Goal: Task Accomplishment & Management: Use online tool/utility

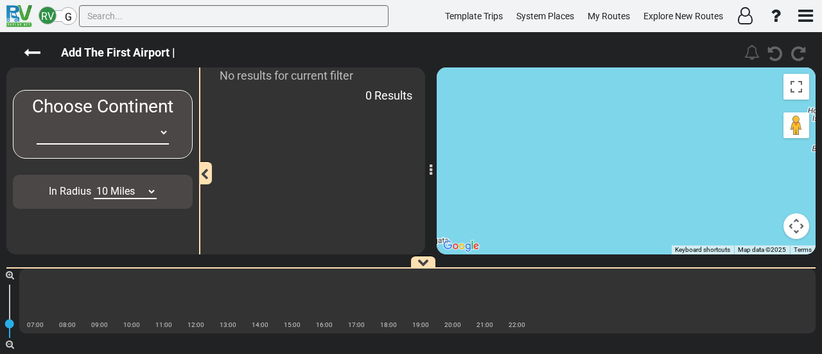
click at [144, 135] on select "-- Empty -- -- Empty -- Africa Asia Australia Canada Europe New Zealand South A…" at bounding box center [103, 133] width 132 height 24
select select "number:2"
click at [37, 121] on select "-- Empty -- -- Empty -- Africa Asia Australia Canada Europe New Zealand South A…" at bounding box center [103, 133] width 132 height 24
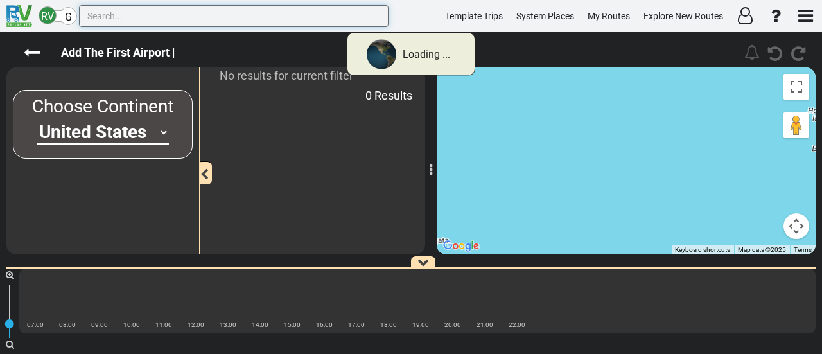
click at [149, 20] on input "text" at bounding box center [233, 16] width 309 height 22
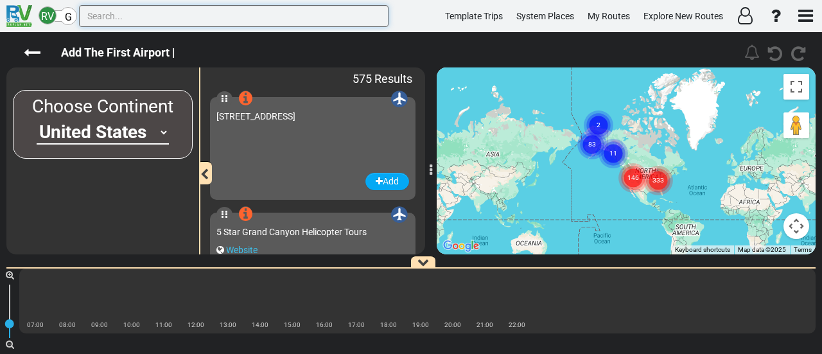
click at [103, 12] on input "text" at bounding box center [233, 16] width 309 height 22
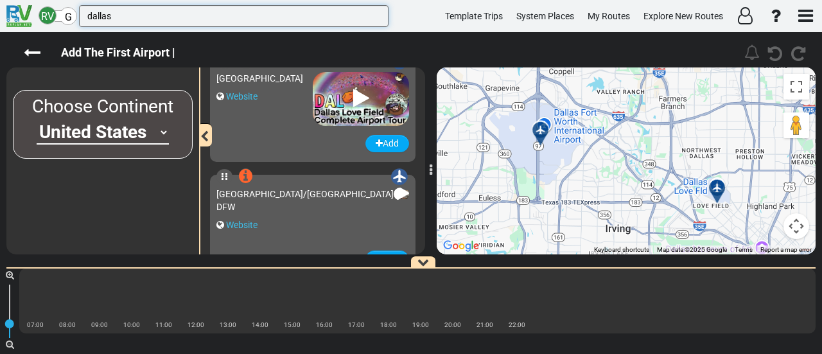
scroll to position [64, 0]
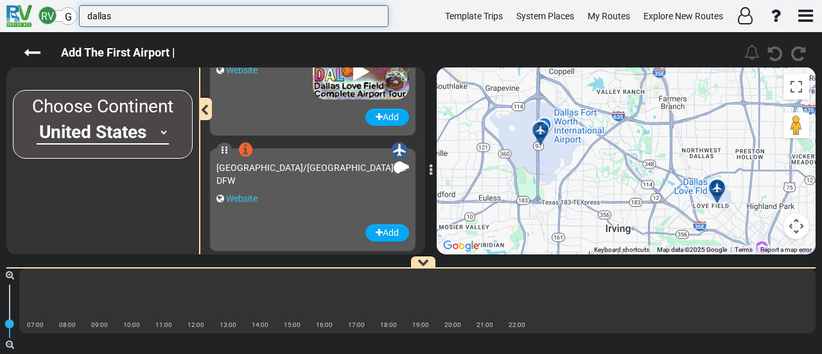
type input "dallas"
click at [270, 187] on div "[GEOGRAPHIC_DATA]/[GEOGRAPHIC_DATA] DFW" at bounding box center [304, 174] width 177 height 26
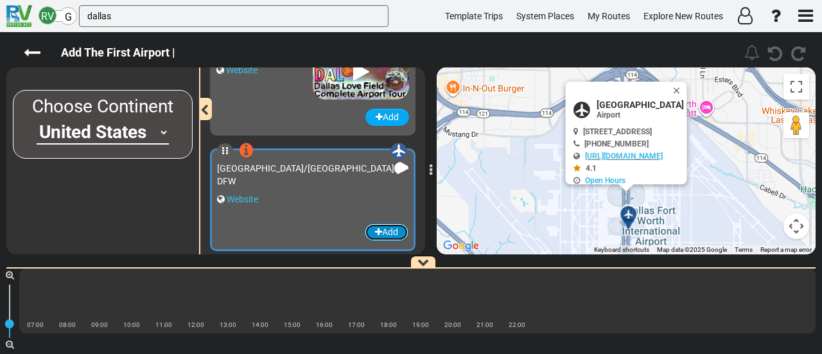
click at [392, 228] on button "Add" at bounding box center [387, 231] width 44 height 17
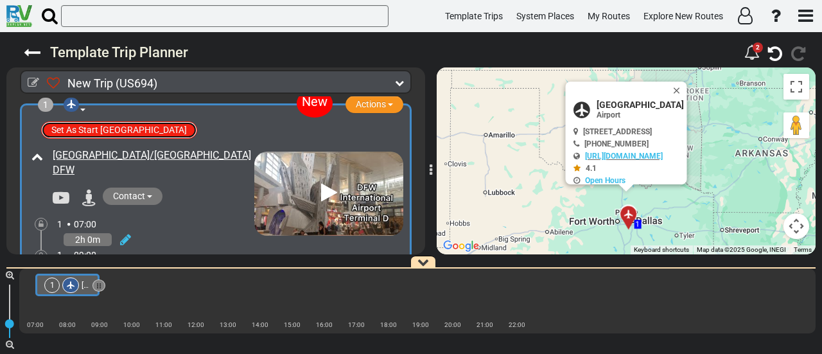
click at [127, 134] on button "Set As Start Route Airport" at bounding box center [119, 129] width 156 height 17
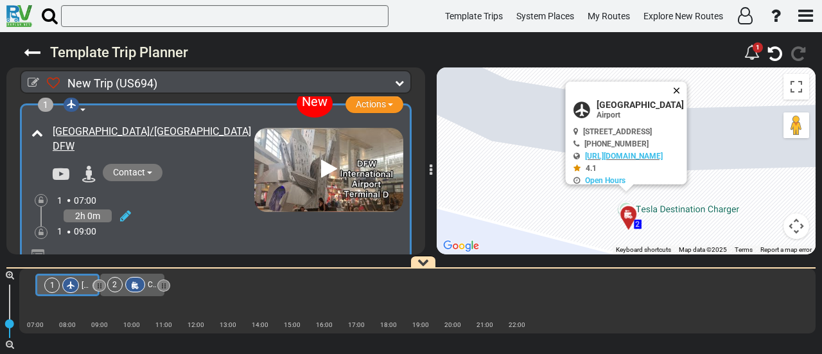
click at [687, 87] on button "Close" at bounding box center [679, 91] width 15 height 18
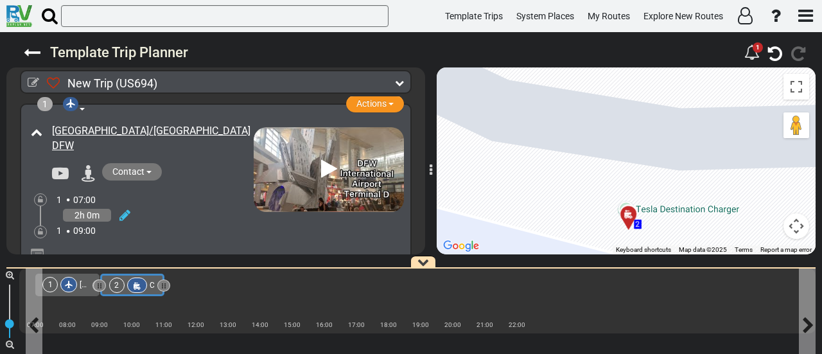
click at [140, 288] on div at bounding box center [137, 284] width 20 height 15
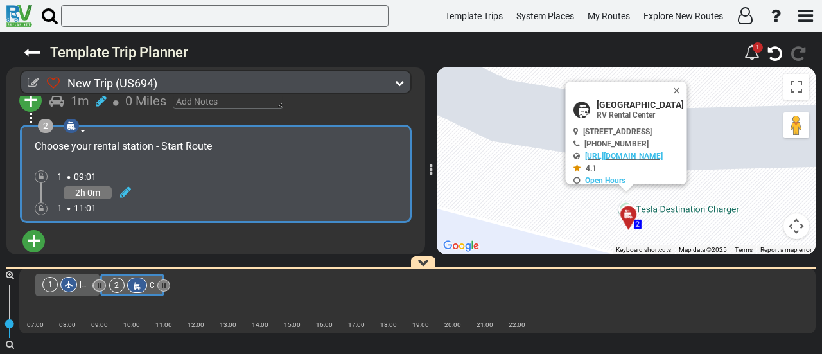
scroll to position [232, 0]
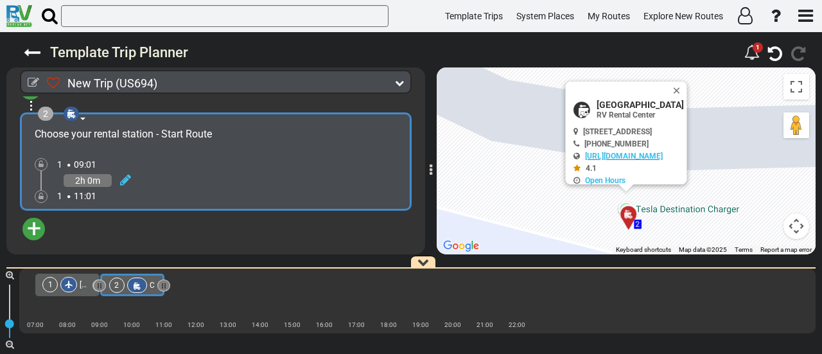
click at [32, 228] on span "+" at bounding box center [34, 229] width 14 height 30
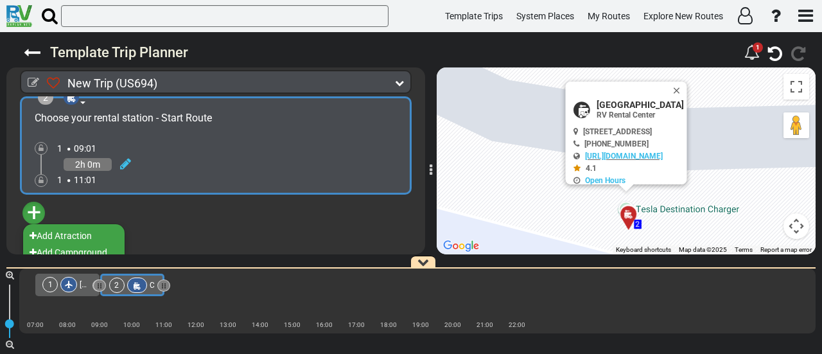
scroll to position [257, 0]
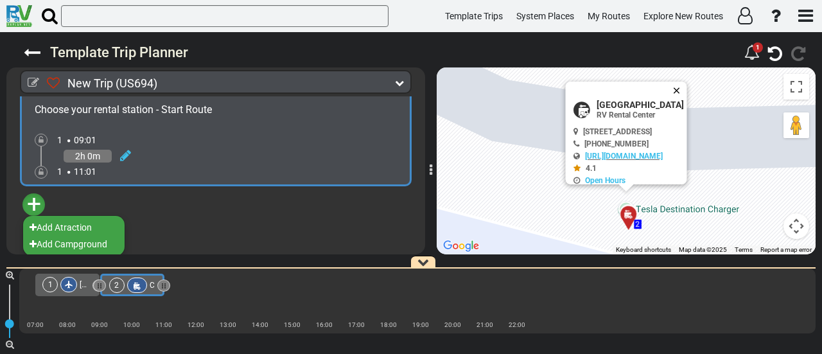
click at [687, 88] on button "Close" at bounding box center [679, 91] width 15 height 18
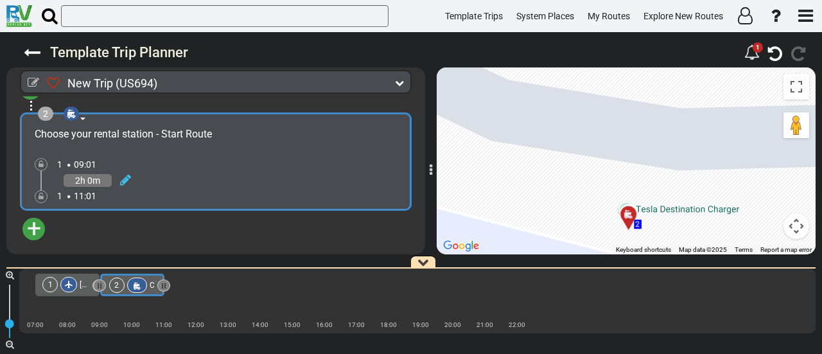
scroll to position [232, 0]
click at [35, 227] on span "+" at bounding box center [34, 229] width 14 height 30
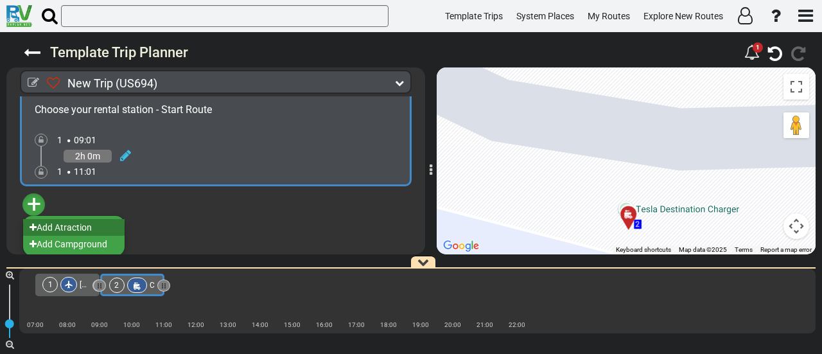
click at [73, 225] on li "Add Atraction" at bounding box center [73, 227] width 101 height 17
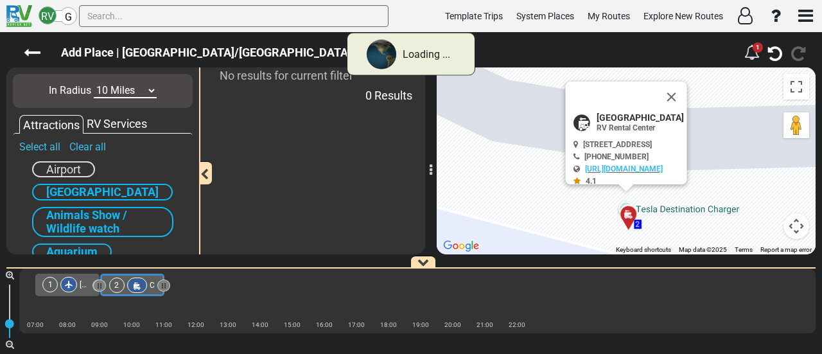
scroll to position [0, 0]
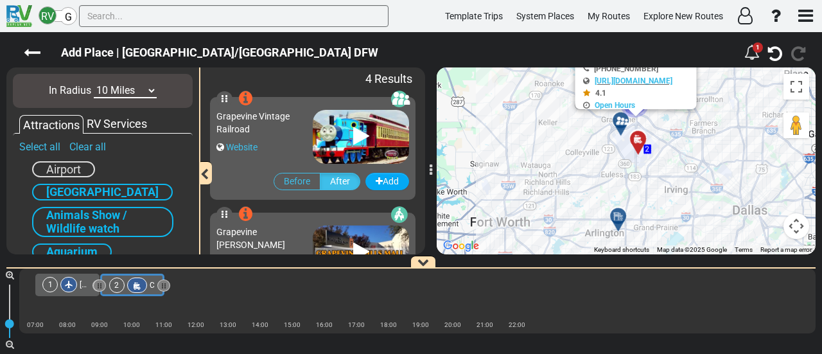
click at [110, 93] on select "10 Miles 50 Miles 100 Miles 250 Miles 500 Miles 1000 Miles" at bounding box center [125, 90] width 63 height 15
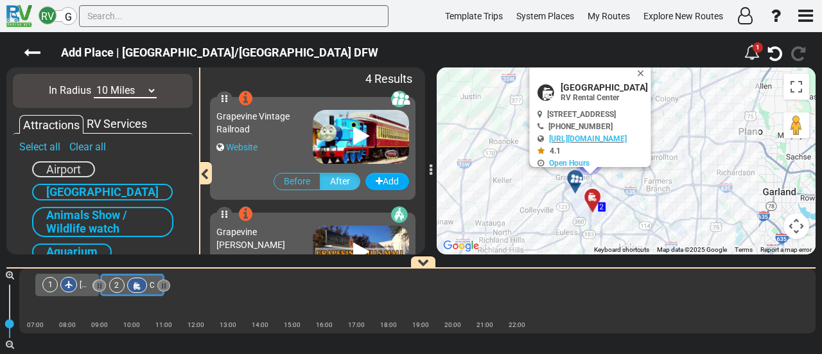
drag, startPoint x: 566, startPoint y: 148, endPoint x: 517, endPoint y: 212, distance: 80.6
click at [517, 212] on div "To activate drag with keyboard, press Alt + Enter. Once in keyboard drag state,…" at bounding box center [626, 160] width 379 height 187
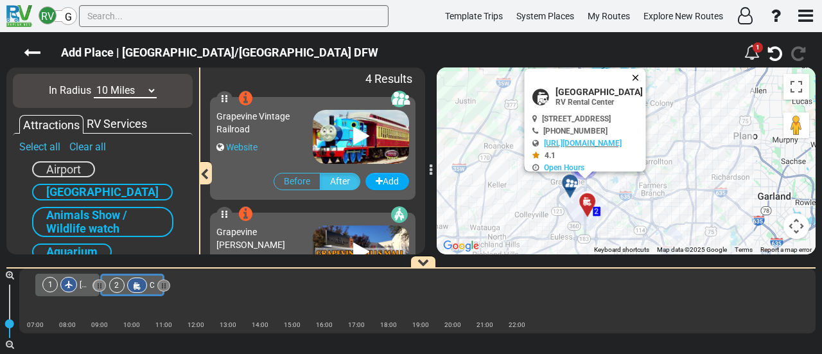
click at [646, 75] on button "Close" at bounding box center [637, 78] width 15 height 18
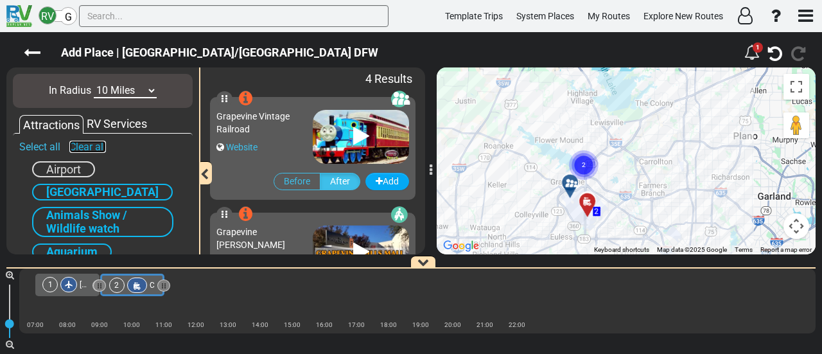
click at [88, 147] on link "Clear all" at bounding box center [87, 147] width 37 height 12
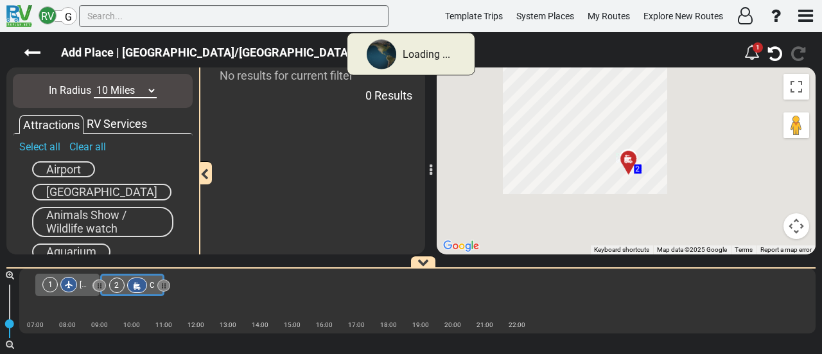
click at [80, 170] on span "Airport" at bounding box center [63, 168] width 35 height 13
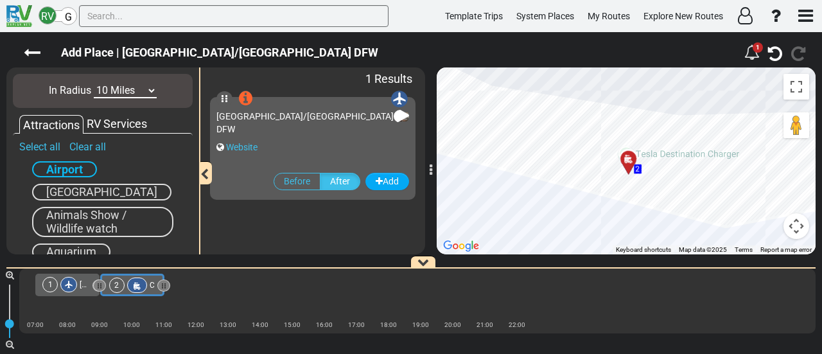
click at [140, 84] on select "10 Miles 50 Miles 100 Miles 250 Miles 500 Miles 1000 Miles" at bounding box center [125, 90] width 63 height 15
click at [139, 15] on input "text" at bounding box center [233, 16] width 309 height 22
click at [137, 14] on input "text" at bounding box center [233, 16] width 309 height 22
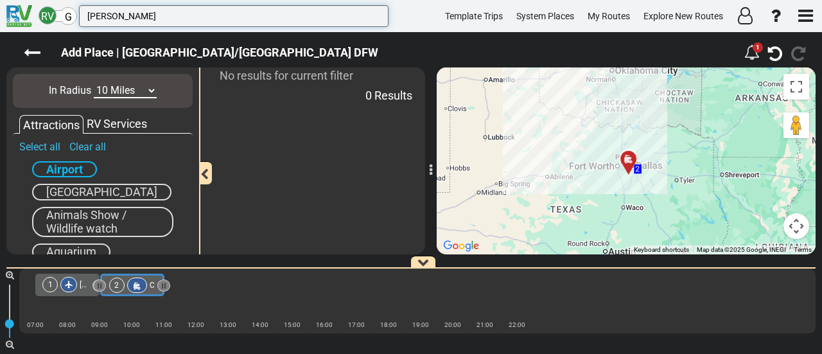
type input "orlan"
click at [105, 91] on select "10 Miles 50 Miles 100 Miles 250 Miles 500 Miles 1000 Miles" at bounding box center [125, 90] width 63 height 15
click at [94, 83] on select "10 Miles 50 Miles 100 Miles 250 Miles 500 Miles 1000 Miles" at bounding box center [125, 90] width 63 height 15
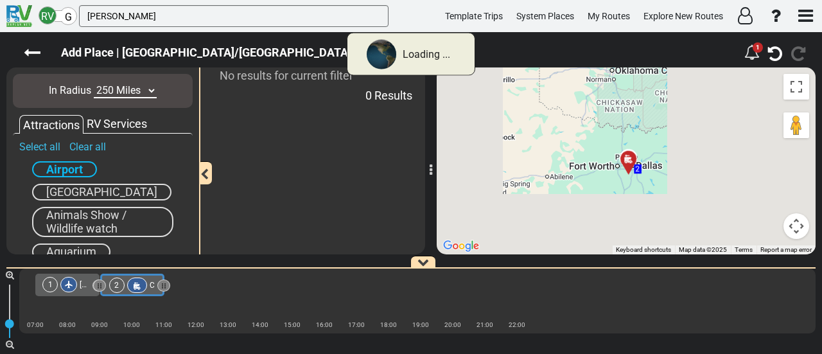
click at [130, 92] on select "10 Miles 50 Miles 100 Miles 250 Miles 500 Miles 1000 Miles" at bounding box center [125, 90] width 63 height 15
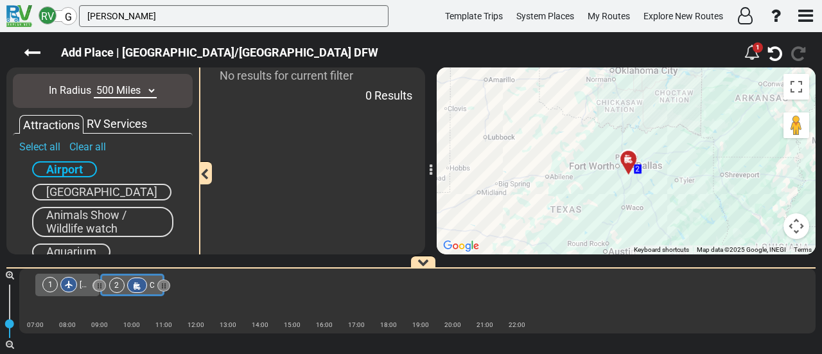
click at [94, 83] on select "10 Miles 50 Miles 100 Miles 250 Miles 500 Miles 1000 Miles" at bounding box center [125, 90] width 63 height 15
click at [800, 222] on button "Map camera controls" at bounding box center [796, 226] width 26 height 26
click at [767, 229] on button "Zoom out" at bounding box center [764, 226] width 26 height 26
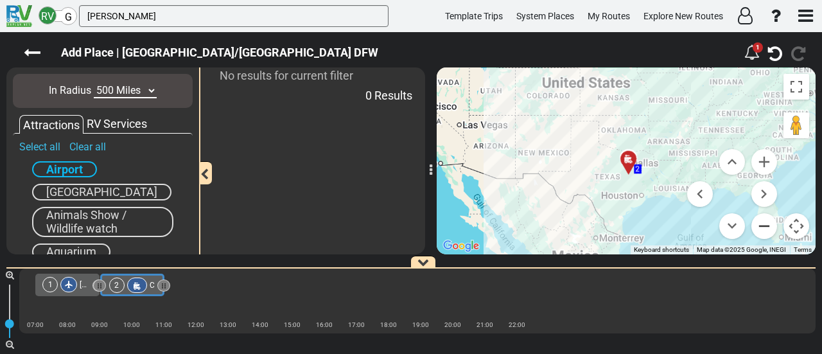
click at [767, 229] on button "Zoom out" at bounding box center [764, 226] width 26 height 26
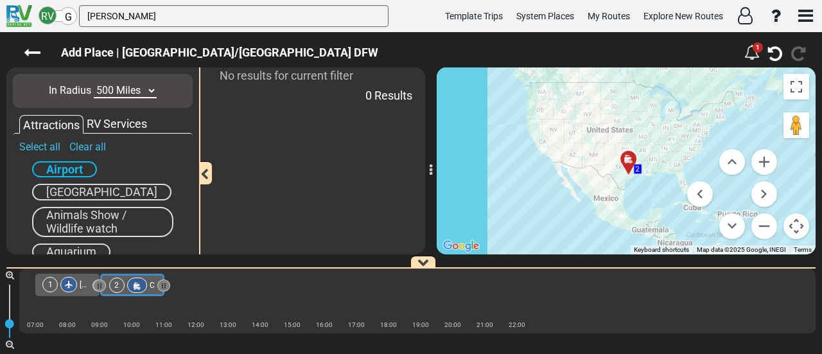
click at [116, 94] on select "10 Miles 50 Miles 100 Miles 250 Miles 500 Miles 1000 Miles" at bounding box center [125, 90] width 63 height 15
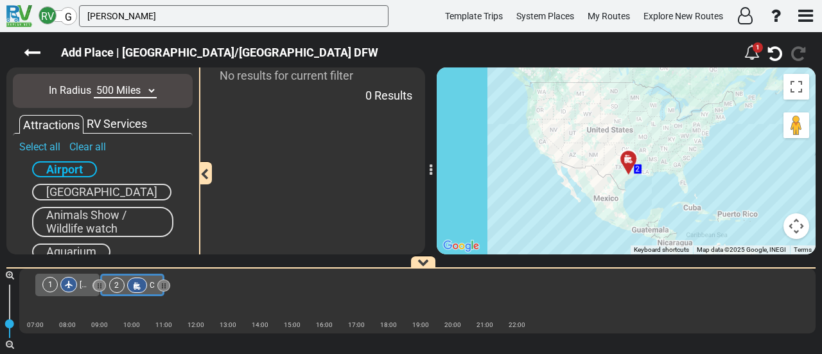
select select "number:1000"
click at [94, 83] on select "10 Miles 50 Miles 100 Miles 250 Miles 500 Miles 1000 Miles" at bounding box center [125, 90] width 63 height 15
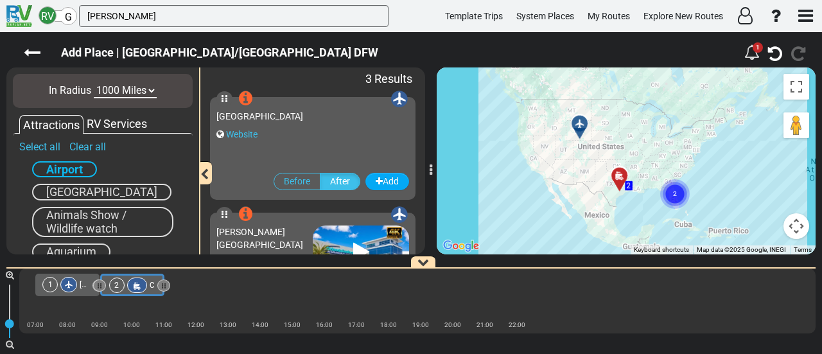
click at [676, 193] on text "2" at bounding box center [675, 193] width 4 height 8
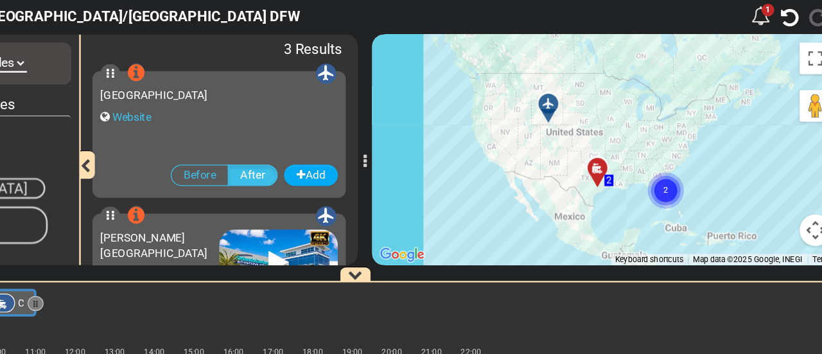
click at [680, 197] on circle "Cluster of 2 markers" at bounding box center [675, 194] width 30 height 30
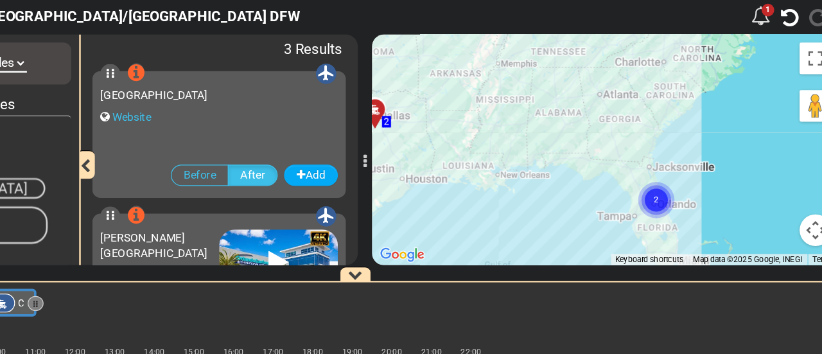
click at [668, 198] on text "2" at bounding box center [667, 200] width 4 height 8
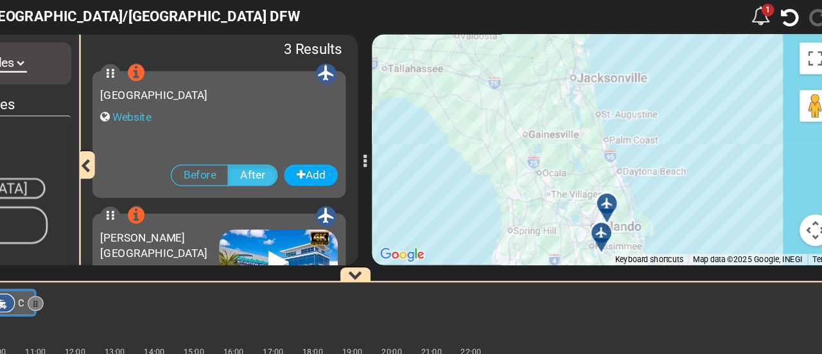
drag, startPoint x: 643, startPoint y: 206, endPoint x: 637, endPoint y: 148, distance: 58.0
click at [637, 148] on div "To navigate, press the arrow keys. To activate drag with keyboard, press Alt + …" at bounding box center [626, 160] width 379 height 187
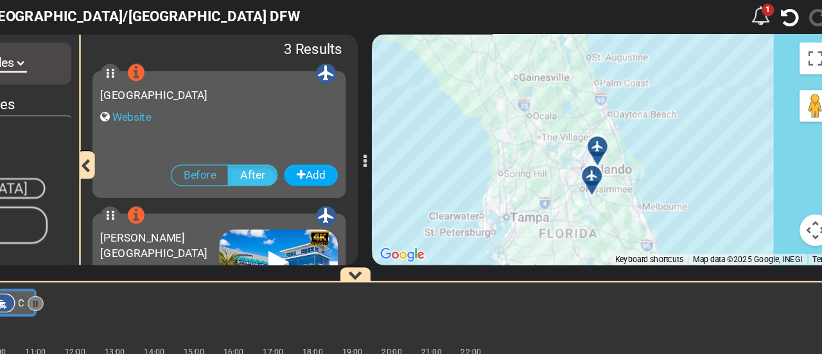
click at [625, 167] on div at bounding box center [623, 163] width 21 height 20
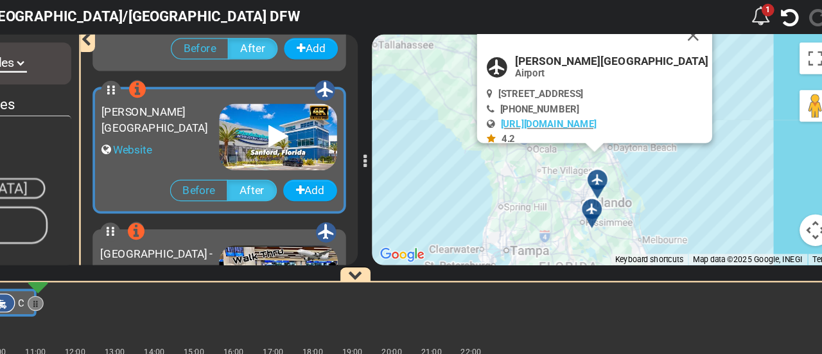
scroll to position [113, 0]
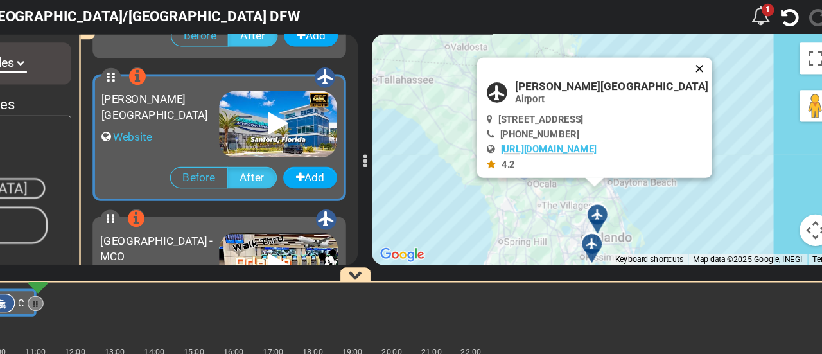
click at [704, 86] on button "Close" at bounding box center [704, 95] width 15 height 18
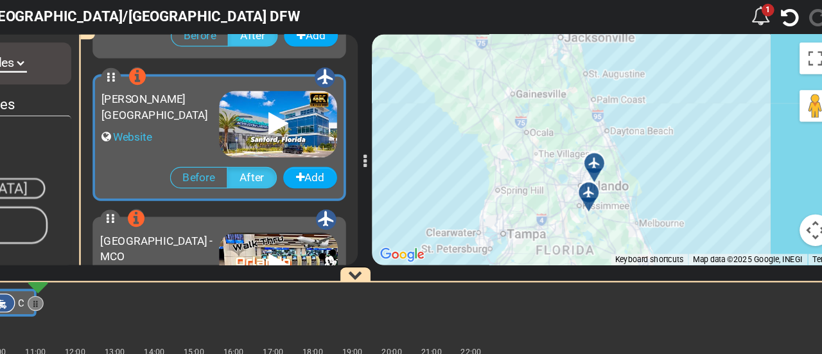
drag, startPoint x: 638, startPoint y: 126, endPoint x: 632, endPoint y: 74, distance: 52.3
click at [632, 74] on div "To activate drag with keyboard, press Alt + Enter. Once in keyboard drag state,…" at bounding box center [626, 160] width 379 height 187
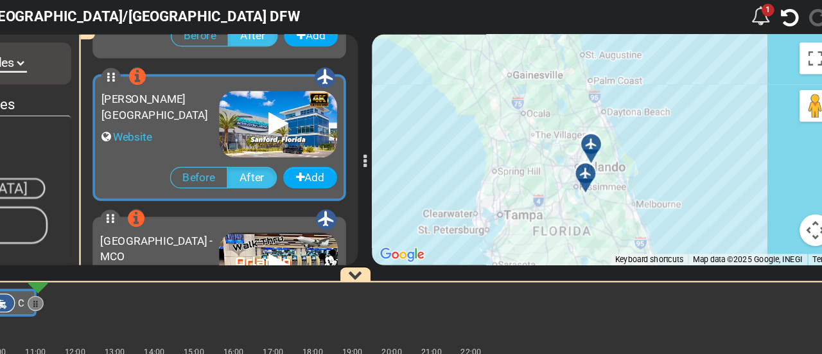
click at [614, 177] on icon at bounding box center [609, 179] width 9 height 9
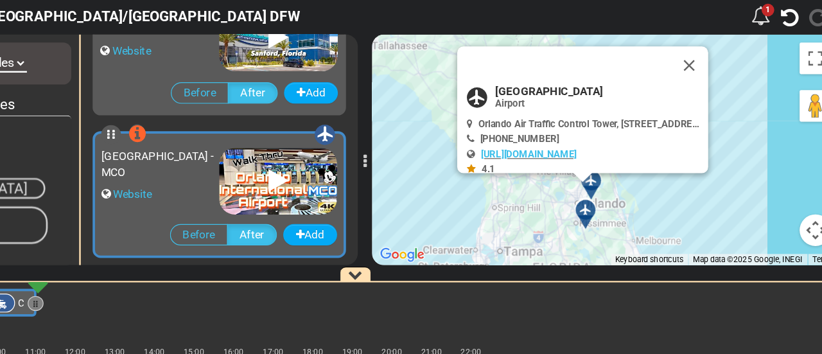
scroll to position [182, 0]
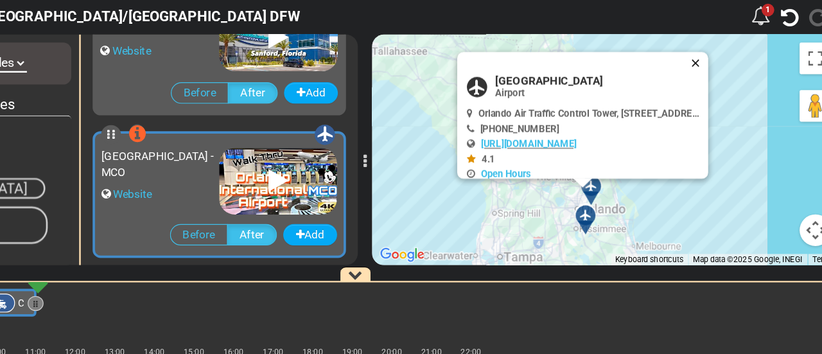
click at [704, 92] on button "Close" at bounding box center [701, 91] width 15 height 18
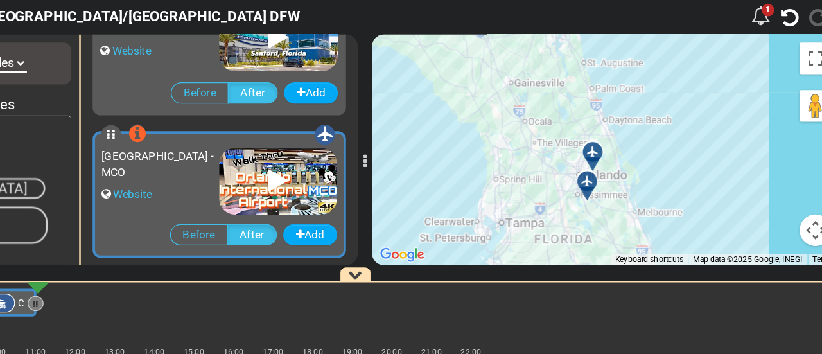
drag, startPoint x: 505, startPoint y: 148, endPoint x: 505, endPoint y: 122, distance: 26.3
click at [505, 122] on div "To activate drag with keyboard, press Alt + Enter. Once in keyboard drag state,…" at bounding box center [626, 160] width 379 height 187
click at [610, 160] on div at bounding box center [615, 163] width 16 height 10
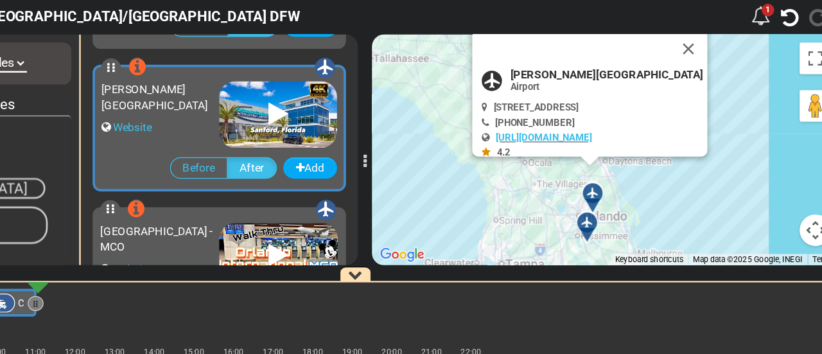
scroll to position [113, 0]
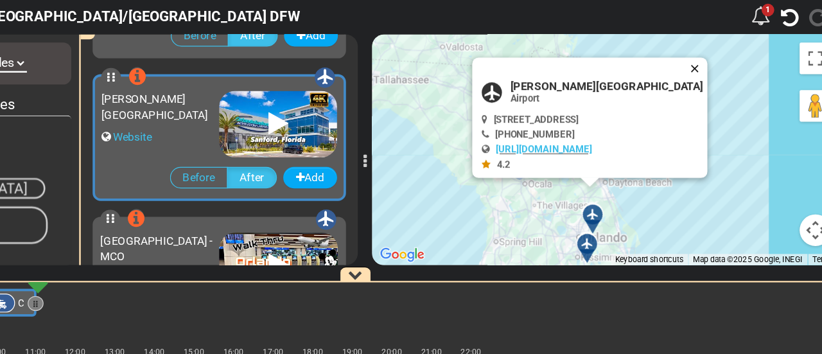
click at [700, 91] on button "Close" at bounding box center [700, 95] width 15 height 18
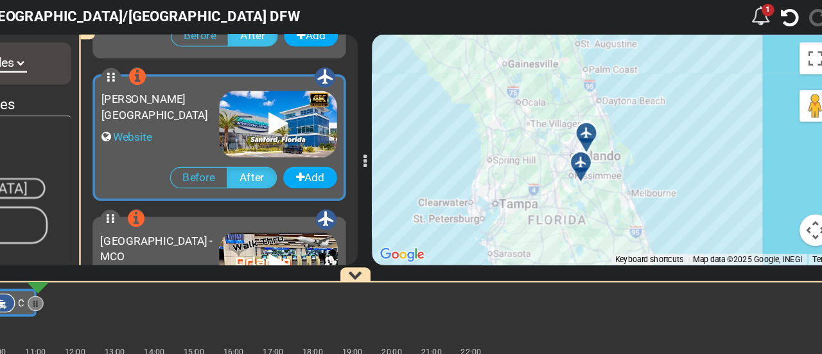
drag, startPoint x: 568, startPoint y: 167, endPoint x: 564, endPoint y: 99, distance: 68.1
click at [564, 99] on div "To activate drag with keyboard, press Alt + Enter. Once in keyboard drag state,…" at bounding box center [626, 160] width 379 height 187
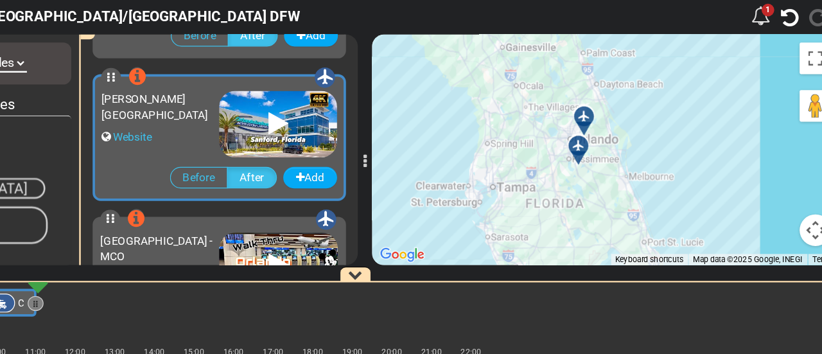
click at [603, 157] on icon at bounding box center [603, 157] width 9 height 9
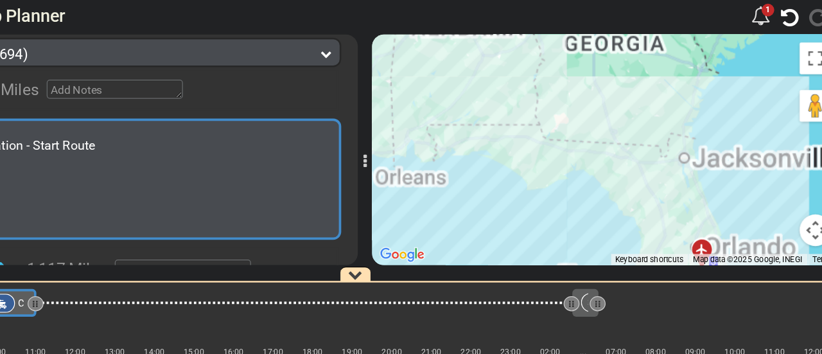
scroll to position [198, 0]
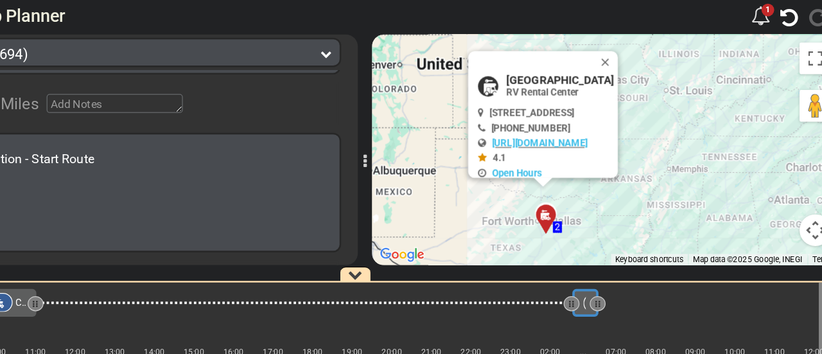
click at [610, 284] on div "3" at bounding box center [615, 284] width 15 height 15
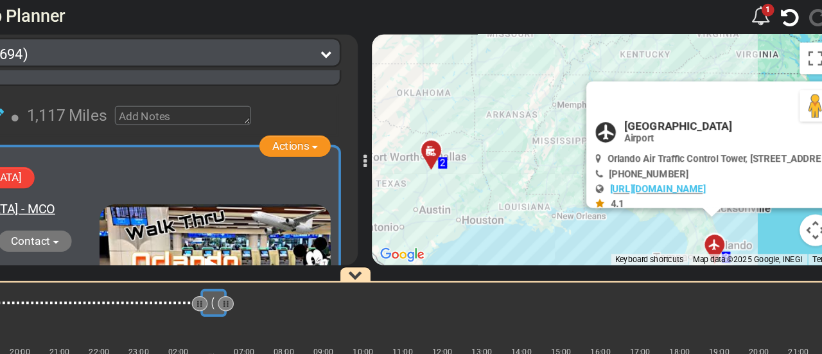
scroll to position [0, 316]
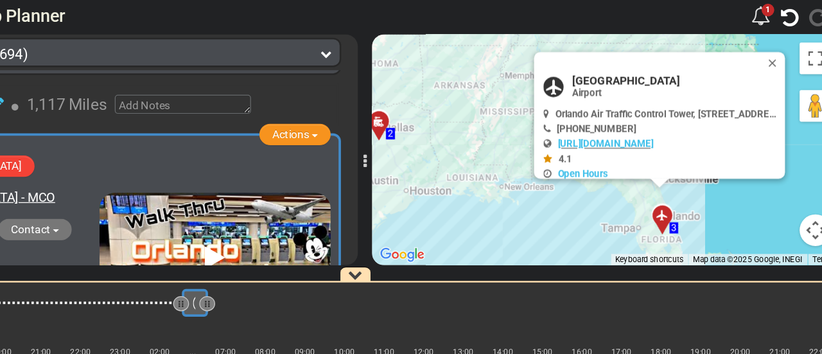
drag, startPoint x: 763, startPoint y: 90, endPoint x: 720, endPoint y: 186, distance: 104.9
click at [763, 89] on button "Close" at bounding box center [763, 91] width 15 height 18
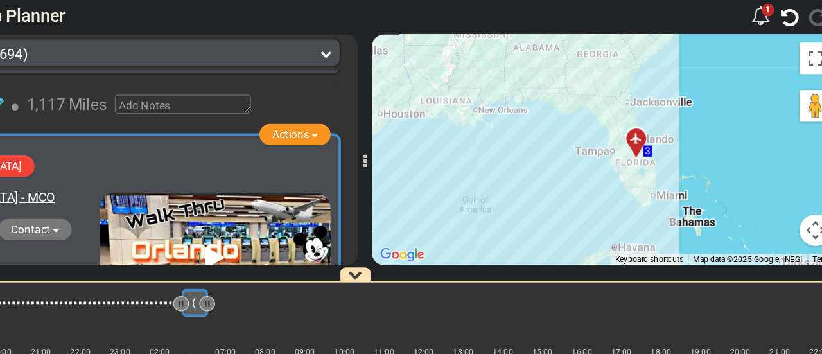
drag, startPoint x: 720, startPoint y: 186, endPoint x: 700, endPoint y: 123, distance: 65.4
click at [700, 123] on div "To activate drag with keyboard, press Alt + Enter. Once in keyboard drag state,…" at bounding box center [626, 160] width 379 height 187
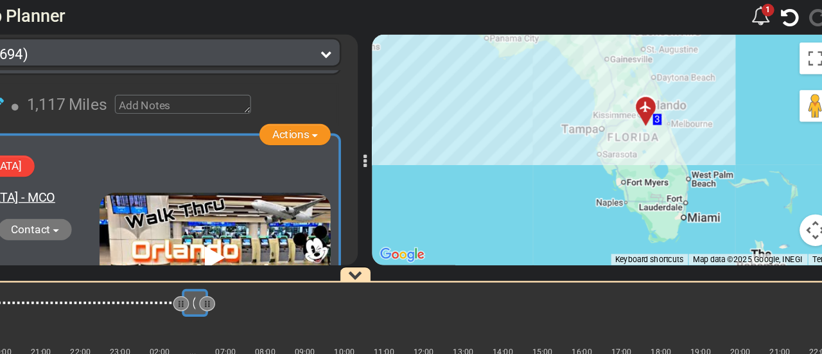
drag, startPoint x: 610, startPoint y: 167, endPoint x: 668, endPoint y: 174, distance: 58.2
click at [668, 174] on div "To activate drag with keyboard, press Alt + Enter. Once in keyboard drag state,…" at bounding box center [626, 160] width 379 height 187
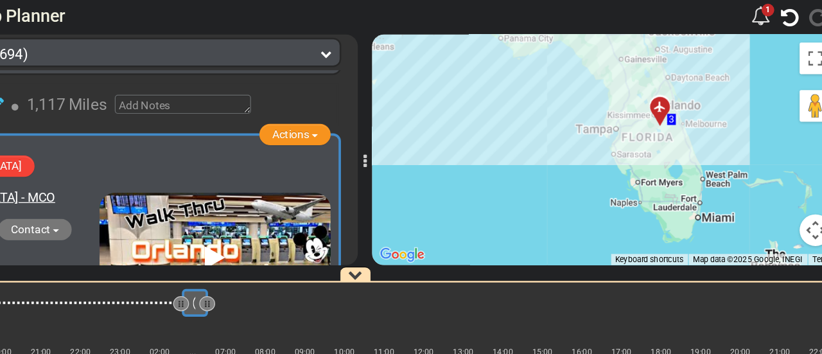
click at [293, 282] on div "3" at bounding box center [298, 284] width 15 height 15
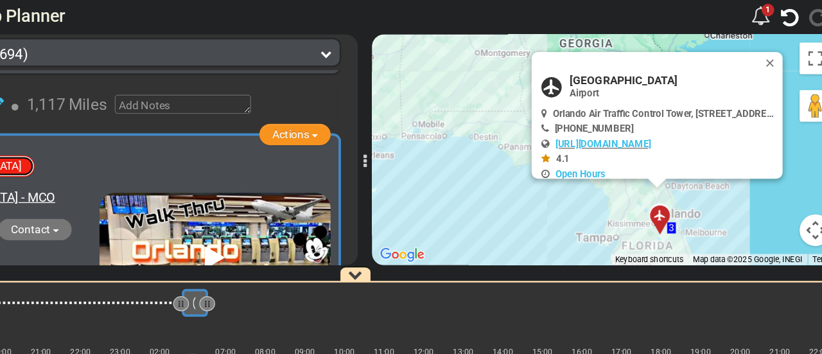
click at [146, 168] on button "Set As End Route Airport" at bounding box center [102, 174] width 122 height 17
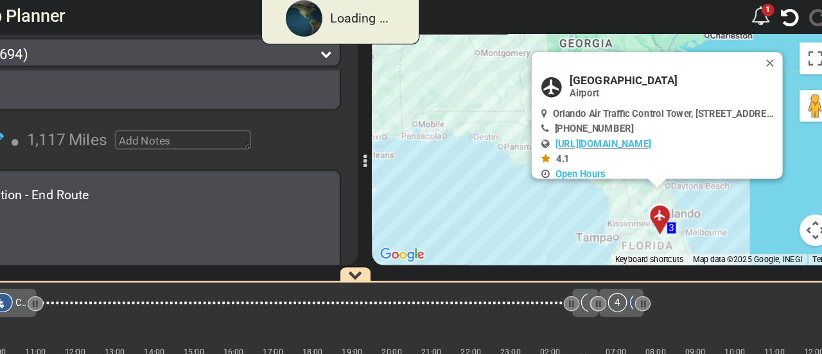
scroll to position [342, 0]
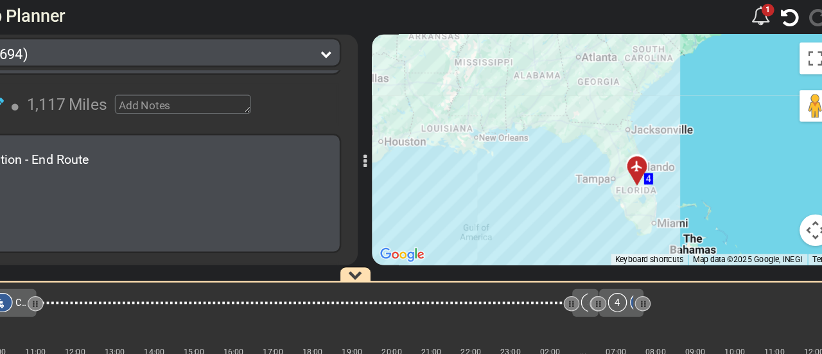
drag, startPoint x: 661, startPoint y: 216, endPoint x: 588, endPoint y: 202, distance: 74.7
click at [588, 202] on div "To activate drag with keyboard, press Alt + Enter. Once in keyboard drag state,…" at bounding box center [626, 160] width 379 height 187
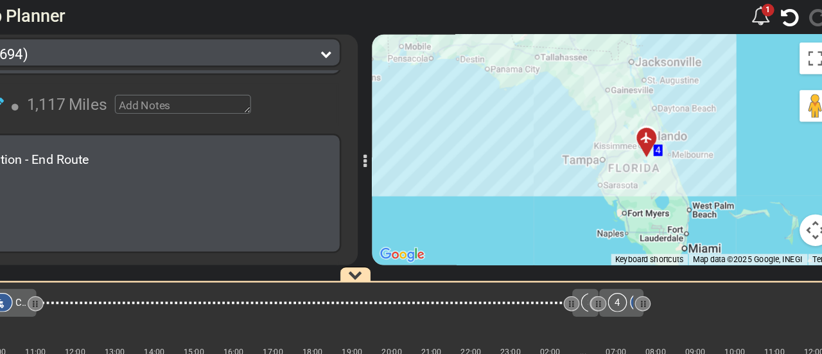
drag, startPoint x: 615, startPoint y: 202, endPoint x: 595, endPoint y: 207, distance: 20.4
click at [595, 207] on div "To activate drag with keyboard, press Alt + Enter. Once in keyboard drag state,…" at bounding box center [626, 160] width 379 height 187
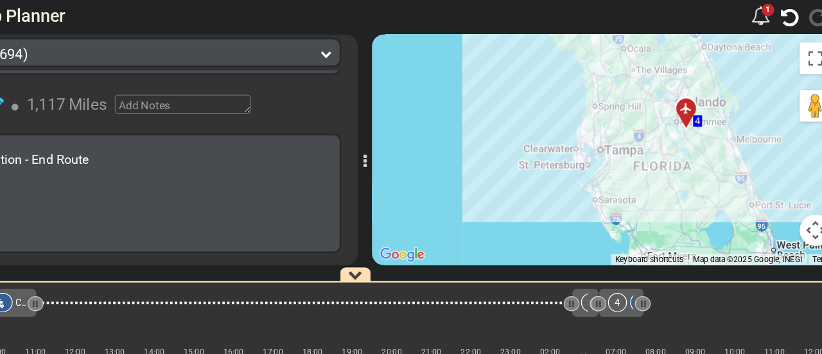
drag, startPoint x: 604, startPoint y: 199, endPoint x: 573, endPoint y: 230, distance: 44.5
click at [573, 230] on div "To activate drag with keyboard, press Alt + Enter. Once in keyboard drag state,…" at bounding box center [626, 160] width 379 height 187
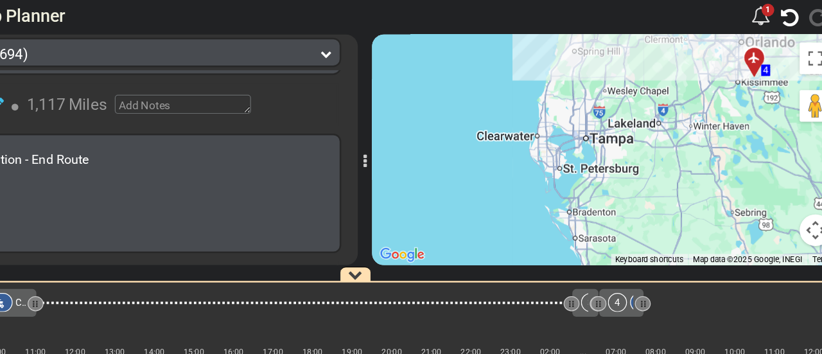
drag, startPoint x: 634, startPoint y: 198, endPoint x: 576, endPoint y: 254, distance: 79.9
click at [576, 254] on div "To activate drag with keyboard, press Alt + Enter. Once in keyboard drag state,…" at bounding box center [626, 160] width 379 height 187
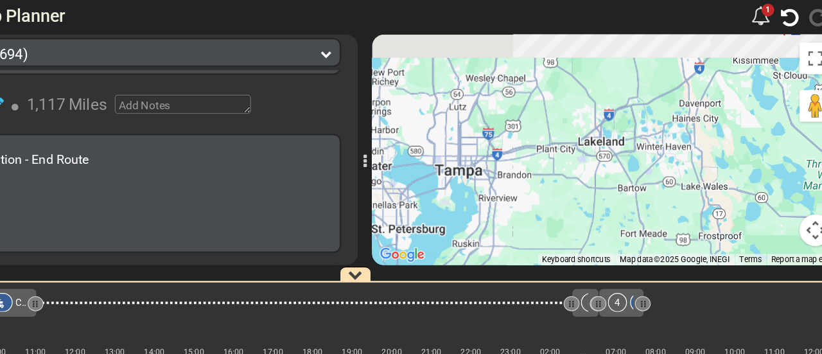
drag, startPoint x: 623, startPoint y: 209, endPoint x: 561, endPoint y: 262, distance: 81.5
click at [562, 264] on div "Template Trip Planner 1 559" at bounding box center [411, 193] width 822 height 322
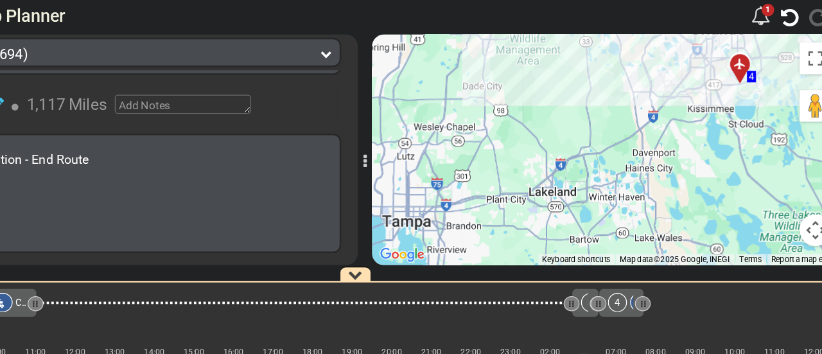
click at [637, 284] on div "4" at bounding box center [635, 284] width 15 height 15
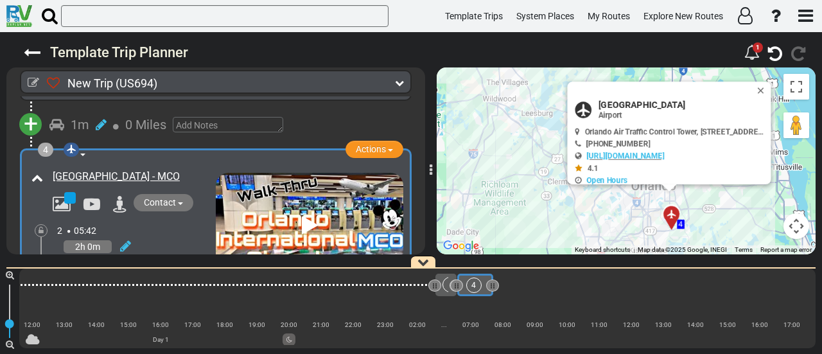
scroll to position [0, 0]
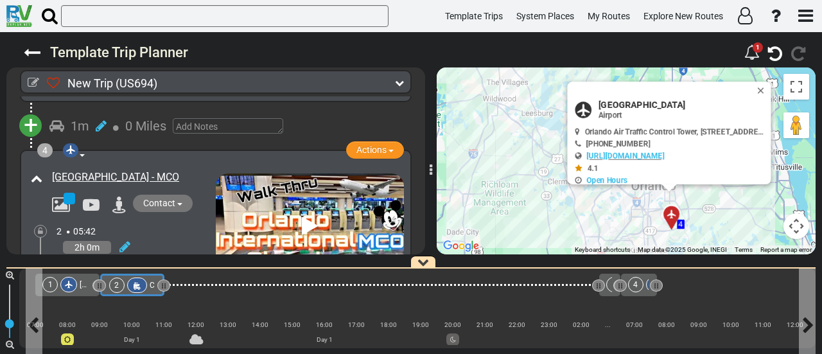
click at [140, 282] on div at bounding box center [137, 284] width 20 height 15
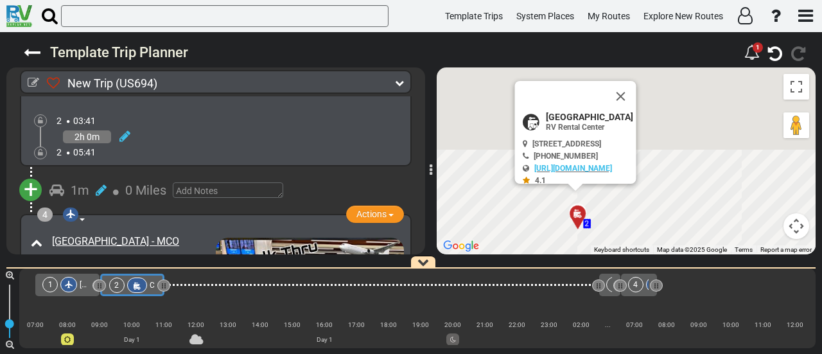
scroll to position [198, 0]
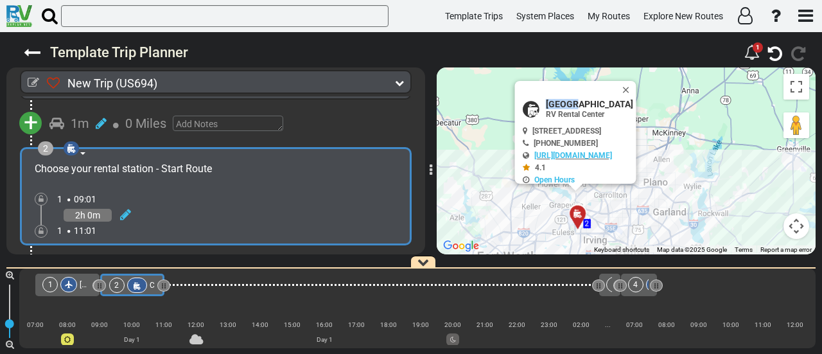
drag, startPoint x: 530, startPoint y: 105, endPoint x: 507, endPoint y: 107, distance: 23.1
click at [546, 107] on span "Dallas Fort Worth International Airport" at bounding box center [589, 104] width 87 height 10
copy span "Dallas"
click at [31, 83] on icon at bounding box center [34, 83] width 12 height 12
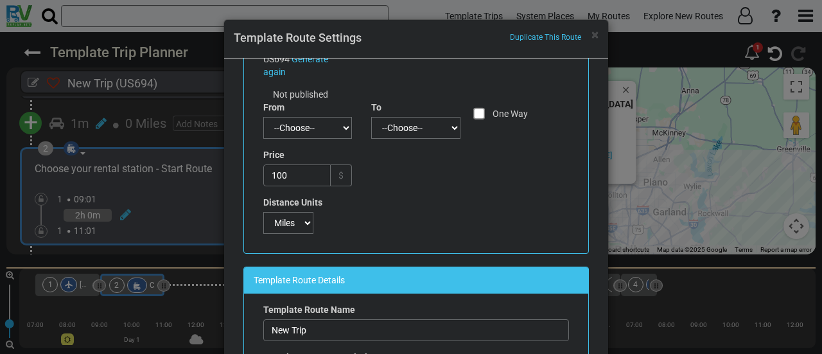
scroll to position [128, 0]
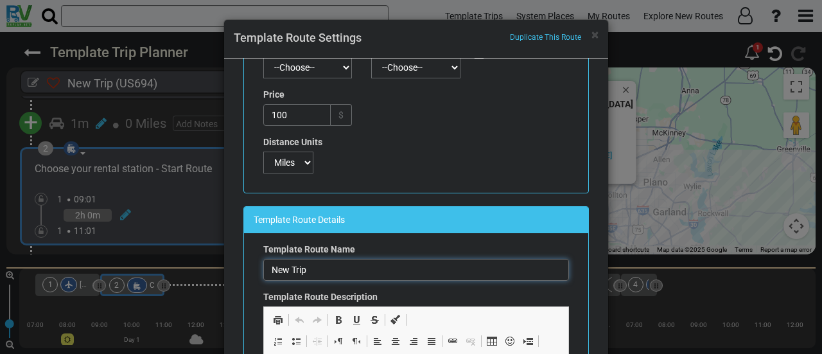
drag, startPoint x: 316, startPoint y: 266, endPoint x: 204, endPoint y: 275, distance: 112.7
click at [204, 275] on div "× Duplicate This Route Template Route Settings Route Parameters Route Code: US6…" at bounding box center [411, 177] width 822 height 354
paste input "Dallas"
type input "Draft- [GEOGRAPHIC_DATA] to [GEOGRAPHIC_DATA]"
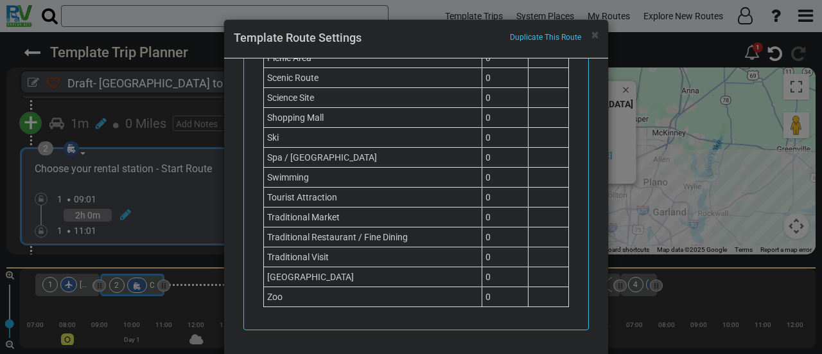
scroll to position [84, 0]
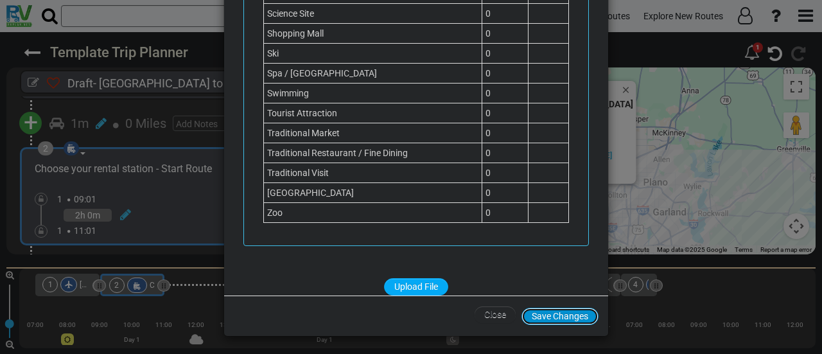
click at [551, 312] on button "Save Changes" at bounding box center [559, 316] width 77 height 17
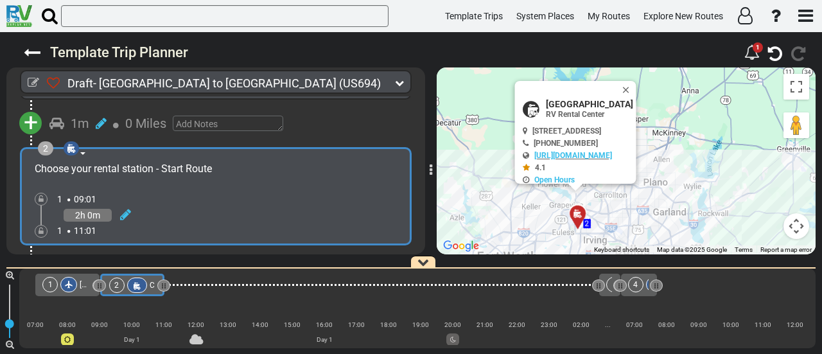
click at [137, 282] on icon at bounding box center [137, 285] width 11 height 9
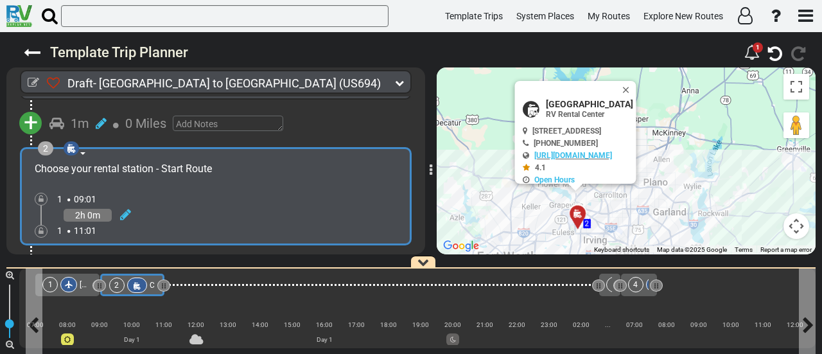
click at [140, 282] on icon at bounding box center [137, 285] width 11 height 9
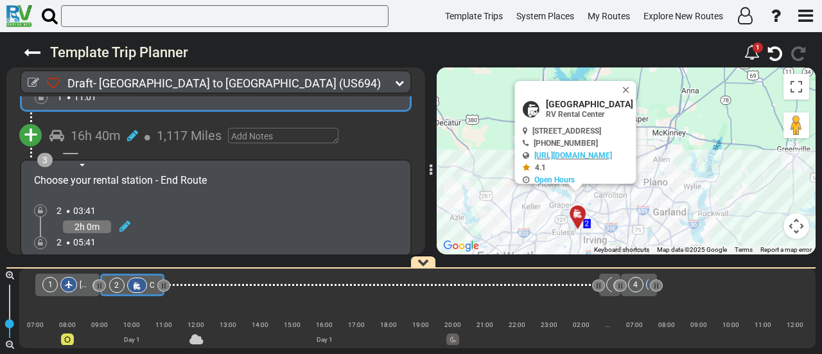
scroll to position [267, 0]
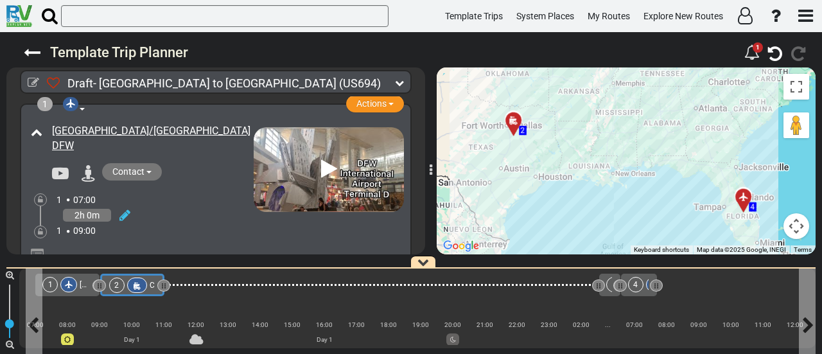
click at [140, 283] on div at bounding box center [137, 284] width 20 height 15
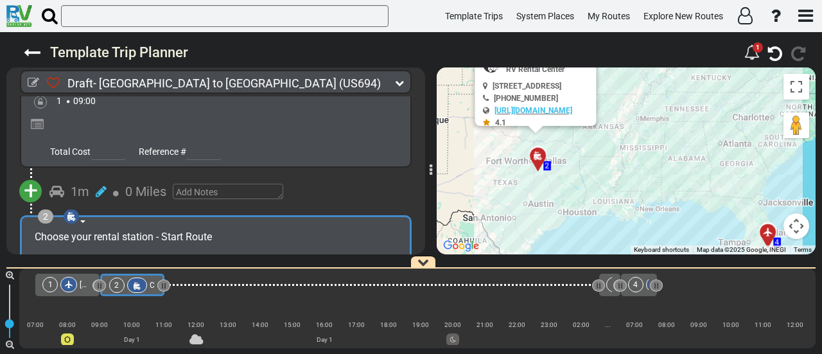
scroll to position [198, 0]
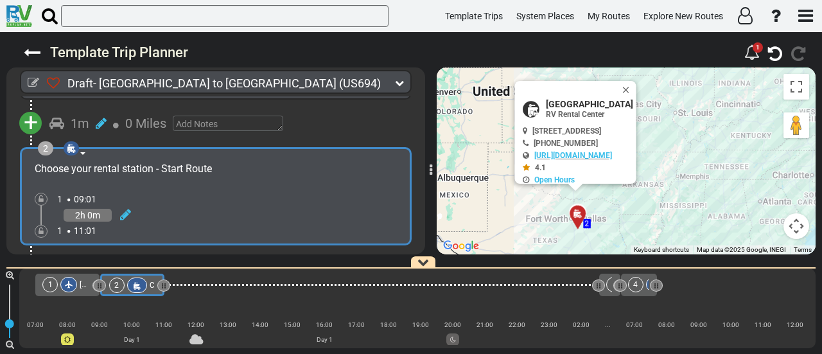
click at [132, 287] on icon at bounding box center [137, 285] width 11 height 9
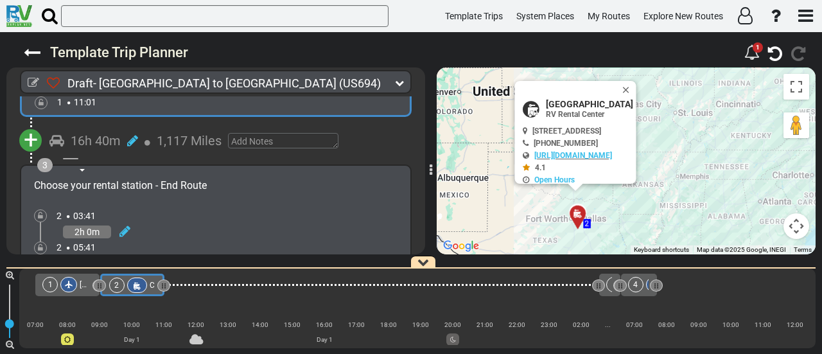
scroll to position [262, 0]
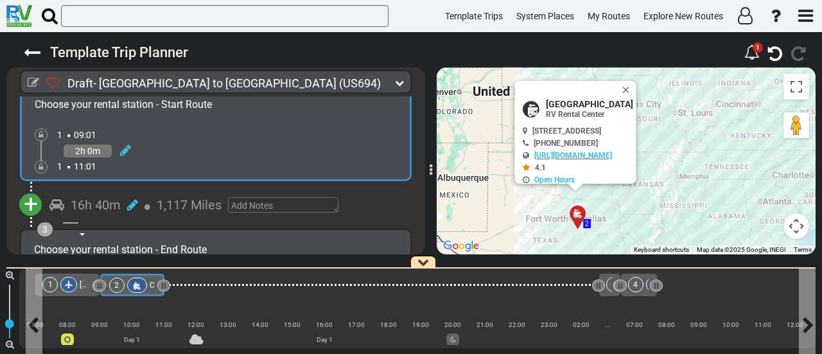
click at [134, 287] on icon at bounding box center [137, 285] width 11 height 9
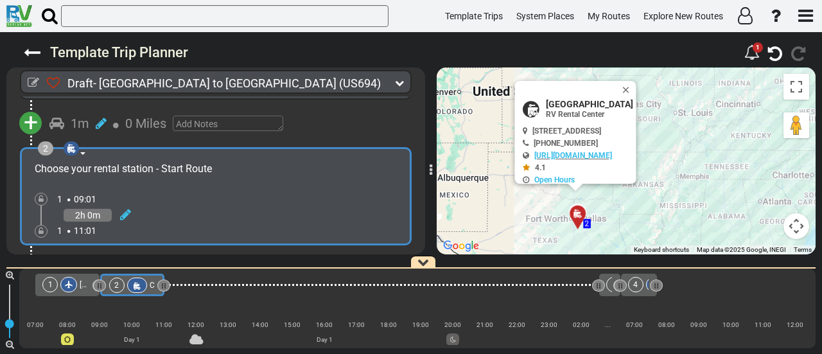
scroll to position [326, 0]
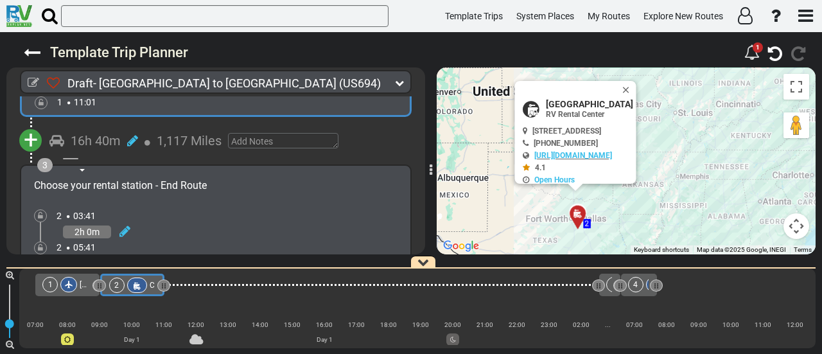
click at [30, 134] on span "+" at bounding box center [31, 140] width 14 height 30
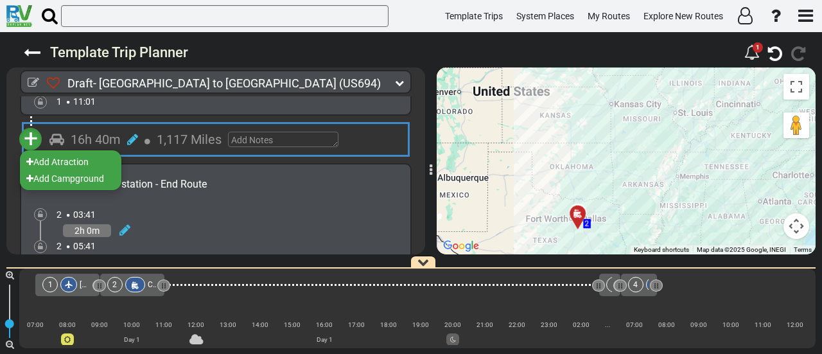
scroll to position [325, 0]
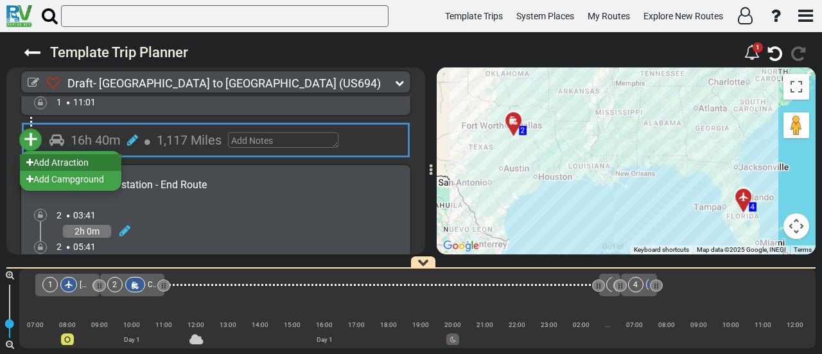
click at [63, 165] on li "Add Atraction" at bounding box center [70, 162] width 101 height 17
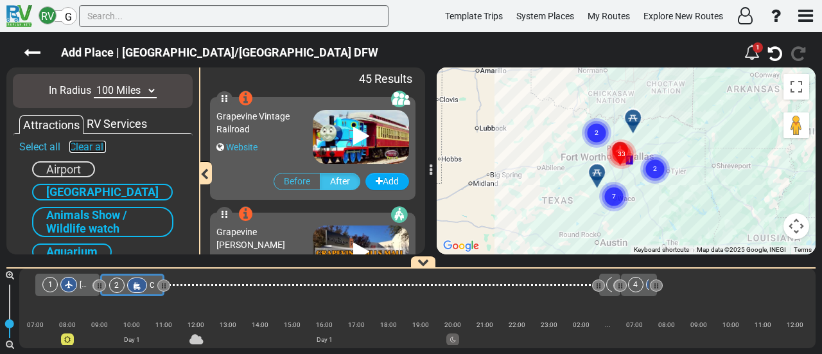
click at [86, 147] on link "Clear all" at bounding box center [87, 147] width 37 height 12
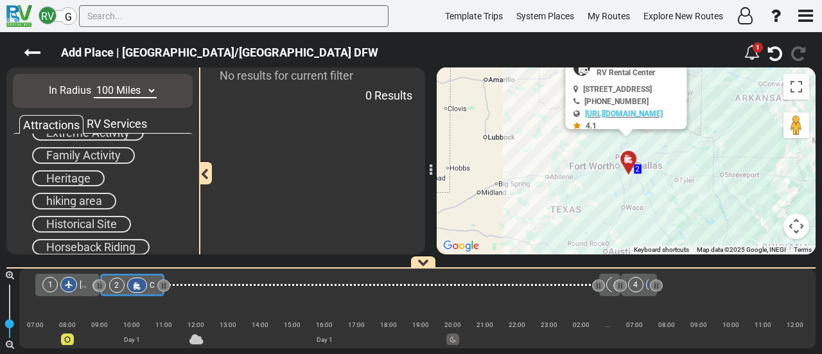
scroll to position [0, 0]
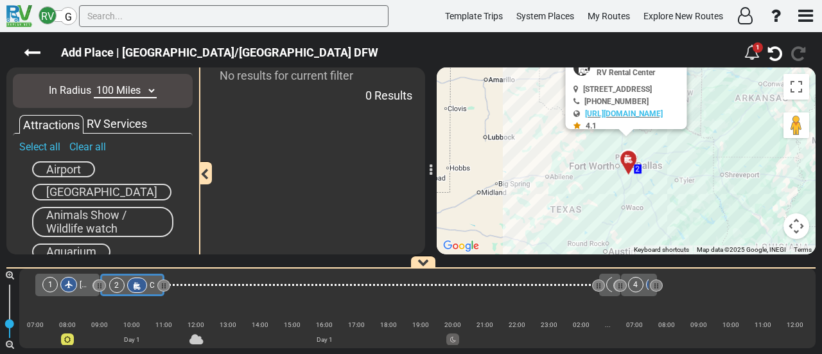
click at [126, 121] on div "RV Services" at bounding box center [116, 124] width 67 height 17
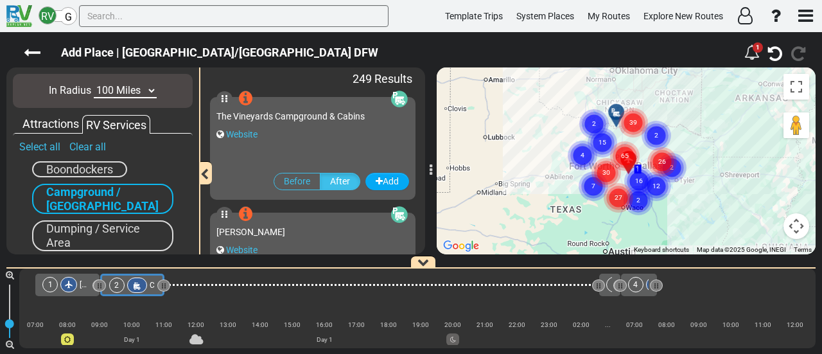
scroll to position [168, 0]
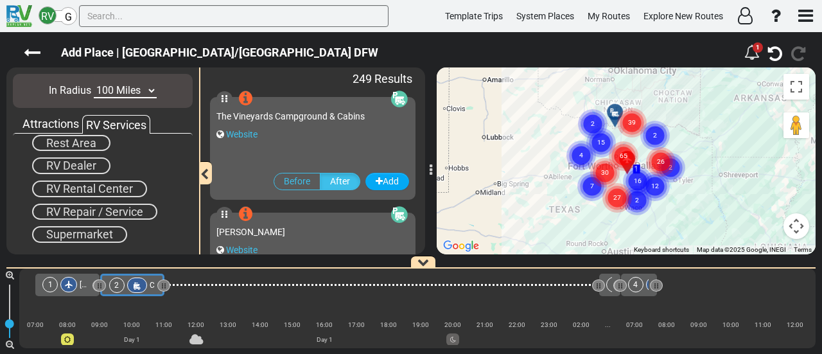
click at [113, 234] on div "Supermarket" at bounding box center [79, 234] width 95 height 17
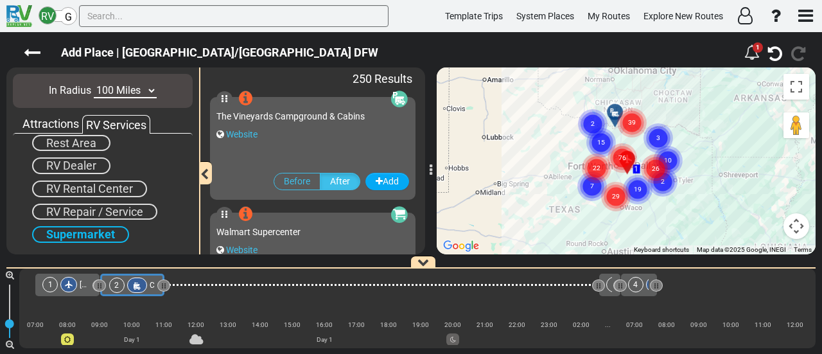
click at [128, 85] on select "10 Miles 50 Miles 100 Miles 250 Miles 500 Miles 1000 Miles" at bounding box center [125, 90] width 63 height 15
select select "number:10"
click at [94, 83] on select "10 Miles 50 Miles 100 Miles 250 Miles 500 Miles 1000 Miles" at bounding box center [125, 90] width 63 height 15
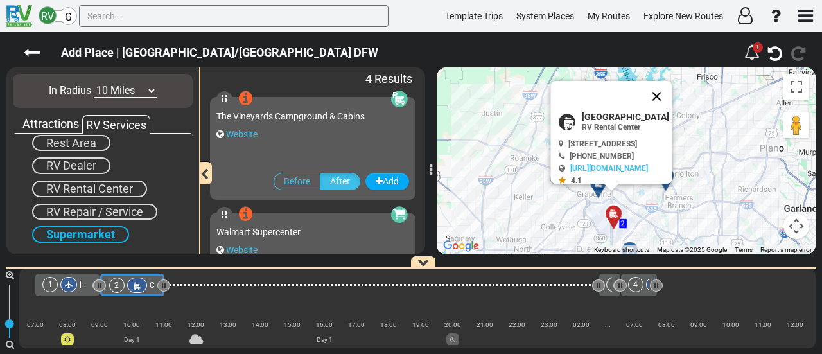
click at [672, 98] on button "Close" at bounding box center [656, 96] width 31 height 31
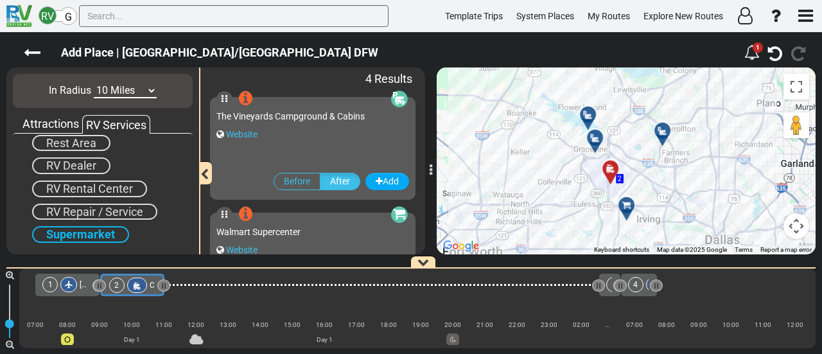
drag, startPoint x: 645, startPoint y: 169, endPoint x: 642, endPoint y: 119, distance: 49.5
click at [641, 120] on div "To activate drag with keyboard, press Alt + Enter. Once in keyboard drag state,…" at bounding box center [626, 160] width 379 height 187
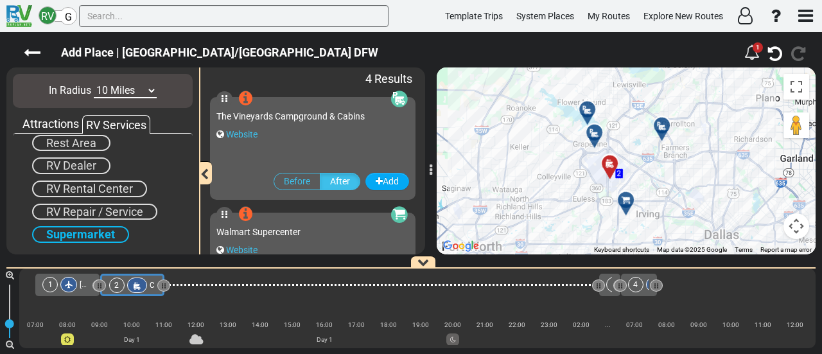
click at [593, 137] on div at bounding box center [598, 138] width 21 height 20
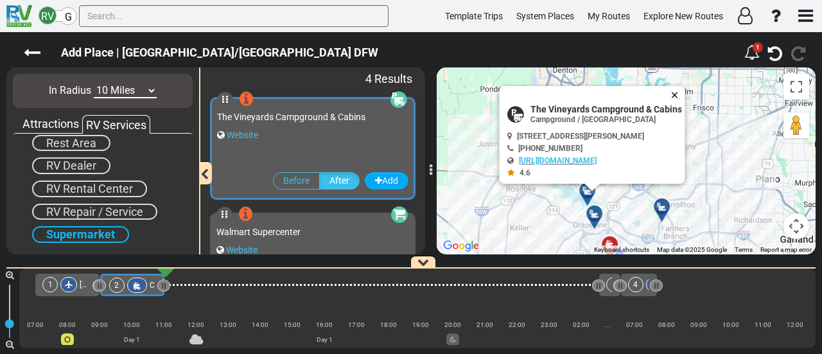
click at [675, 89] on button "Close" at bounding box center [677, 95] width 15 height 18
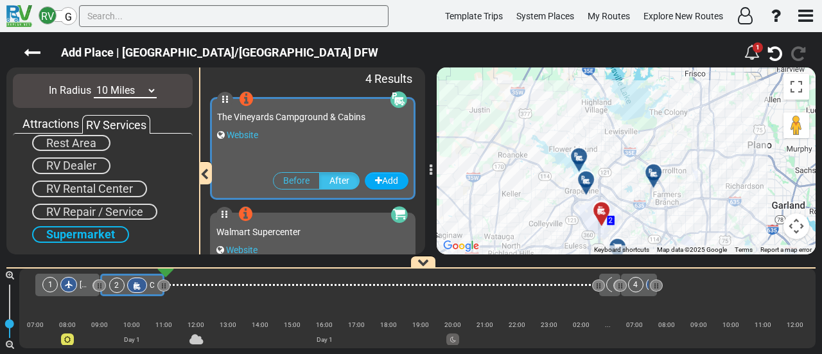
drag, startPoint x: 616, startPoint y: 157, endPoint x: 600, endPoint y: 91, distance: 68.2
click at [600, 91] on div "To navigate, press the arrow keys. To activate drag with keyboard, press Alt + …" at bounding box center [626, 160] width 379 height 187
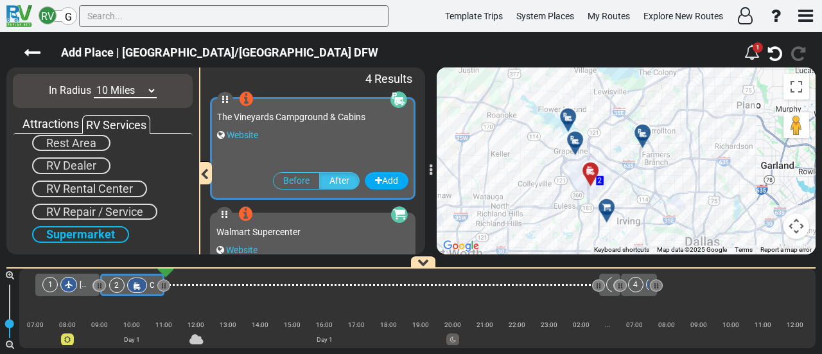
click at [606, 214] on div at bounding box center [610, 212] width 21 height 20
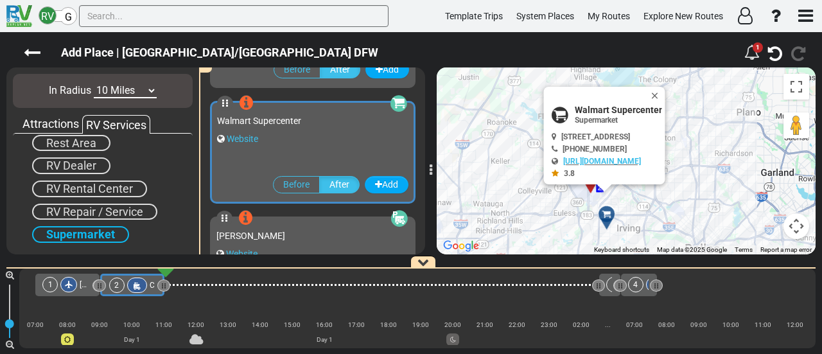
scroll to position [113, 0]
click at [665, 89] on button "Close" at bounding box center [657, 96] width 15 height 18
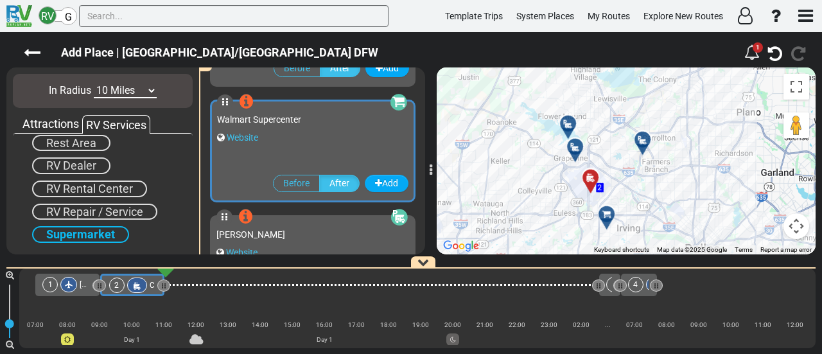
click at [569, 148] on icon at bounding box center [575, 147] width 13 height 10
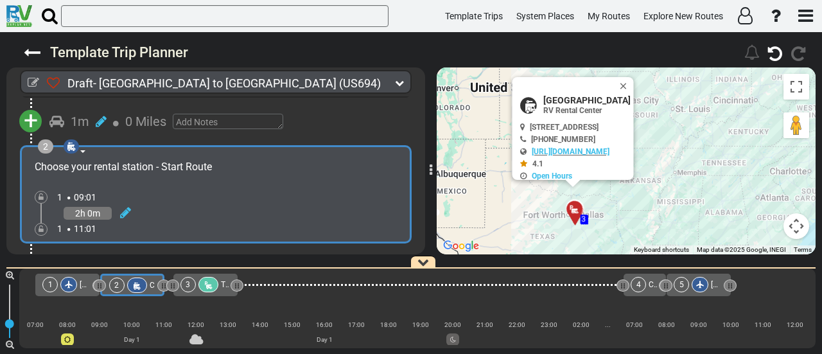
scroll to position [198, 0]
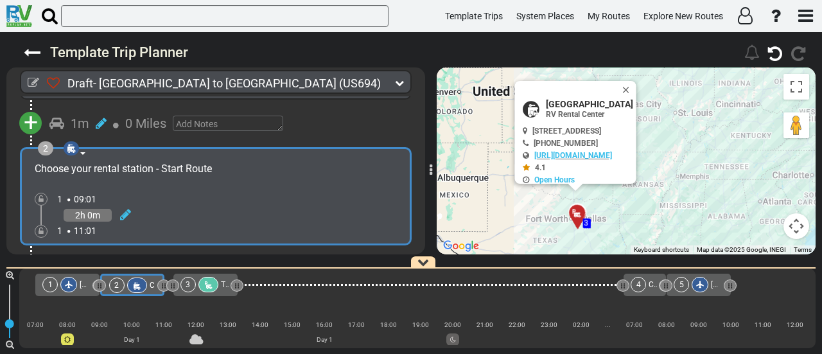
click at [202, 288] on div at bounding box center [208, 284] width 20 height 15
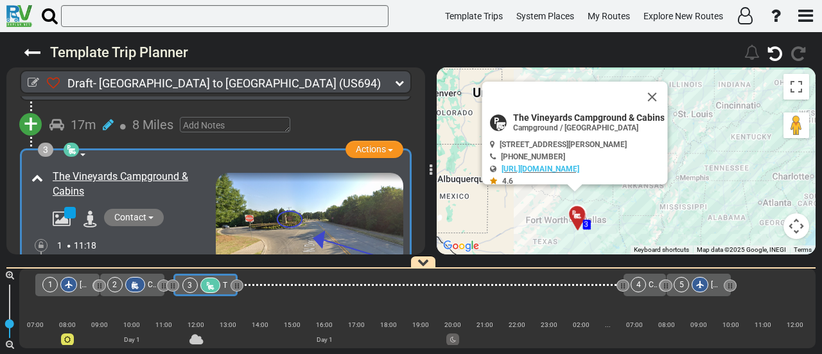
scroll to position [342, 0]
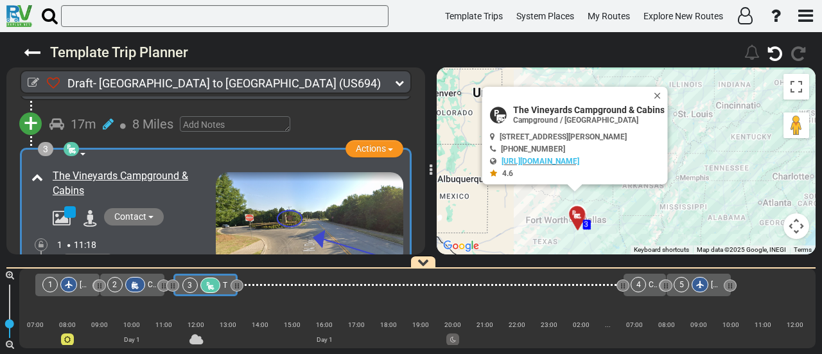
click at [73, 144] on icon at bounding box center [71, 149] width 13 height 10
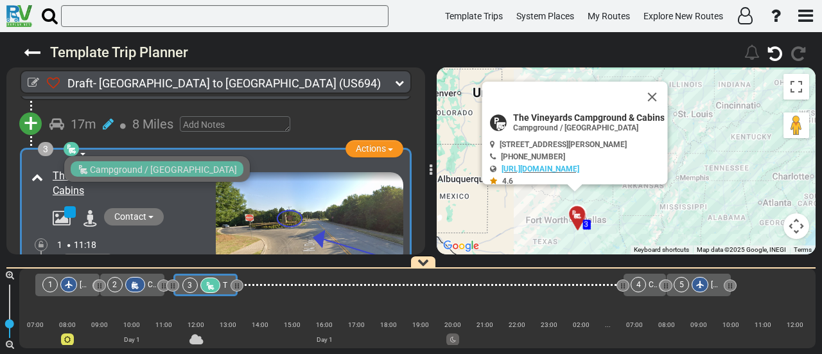
click at [73, 144] on icon at bounding box center [71, 149] width 13 height 10
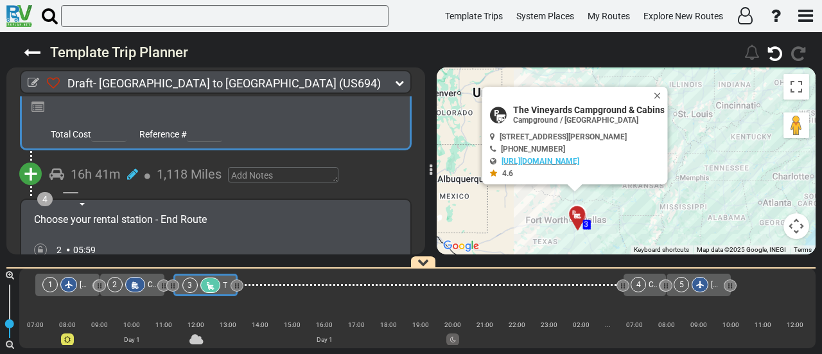
click at [33, 166] on span "+" at bounding box center [31, 174] width 14 height 30
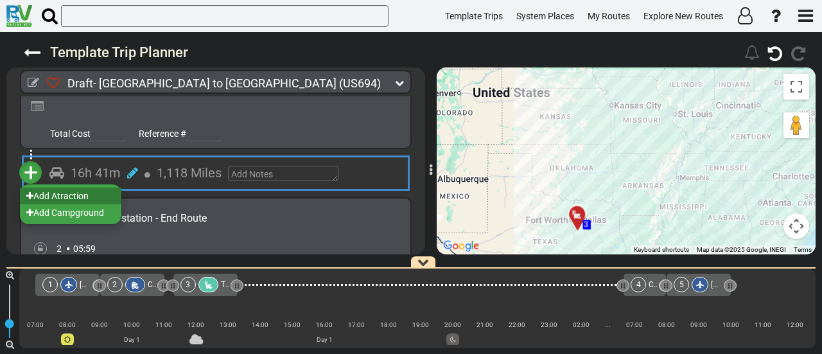
scroll to position [534, 0]
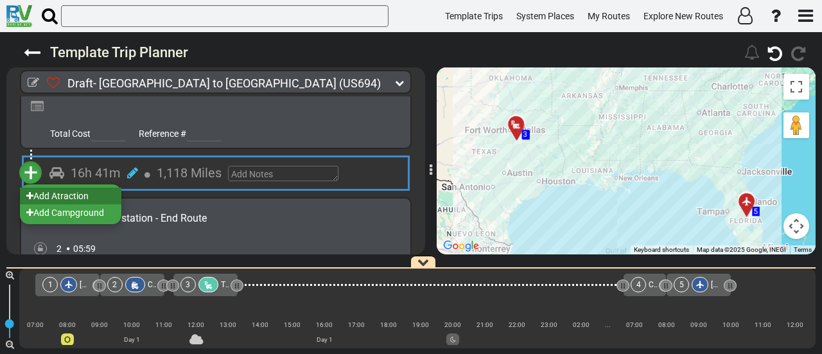
click at [78, 193] on li "Add Atraction" at bounding box center [70, 195] width 101 height 17
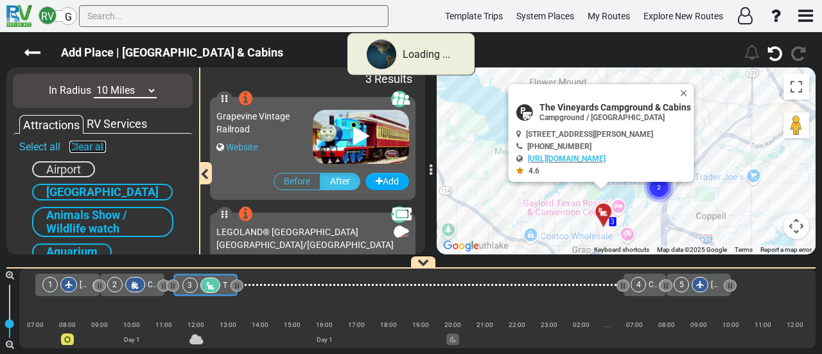
click at [82, 144] on link "Clear all" at bounding box center [87, 147] width 37 height 12
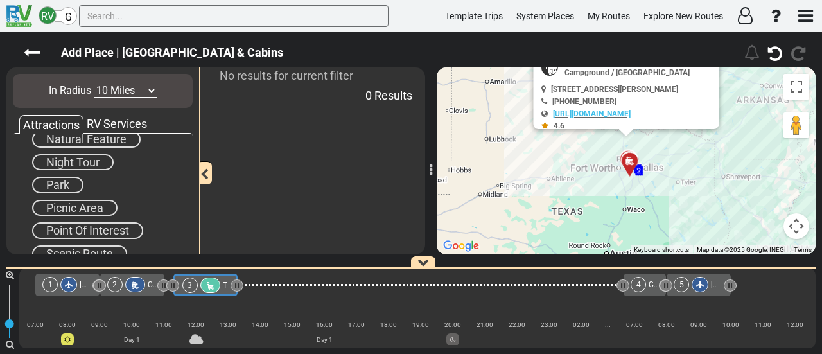
scroll to position [533, 0]
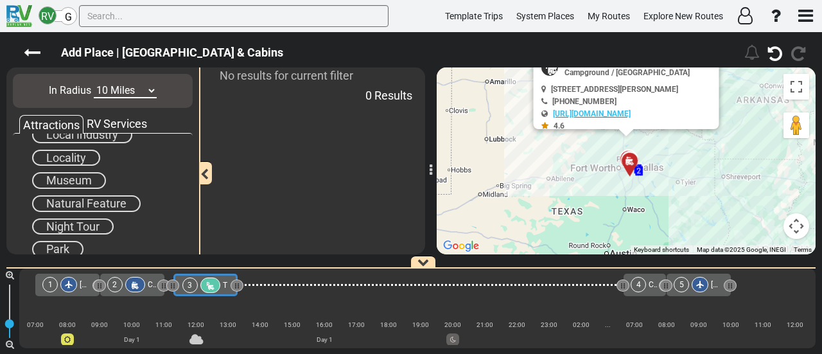
click at [111, 117] on div "RV Services" at bounding box center [116, 124] width 67 height 17
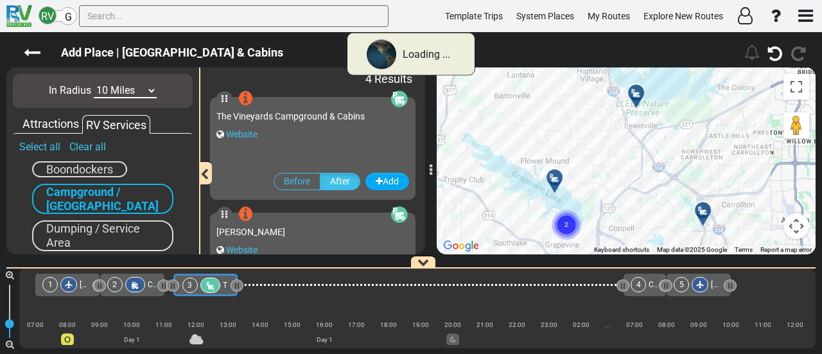
click at [83, 192] on span "Campground / [GEOGRAPHIC_DATA]" at bounding box center [102, 199] width 112 height 28
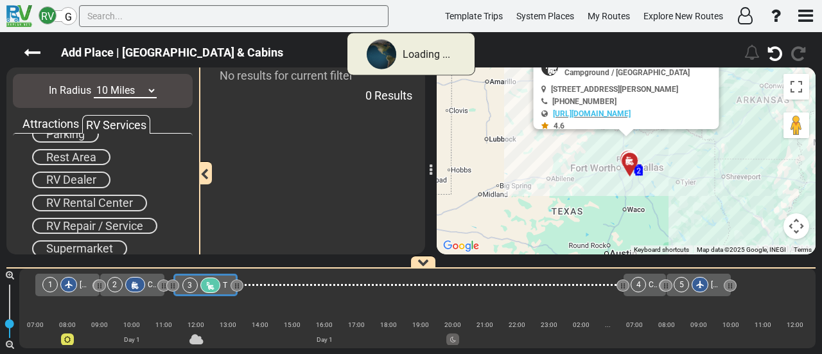
scroll to position [168, 0]
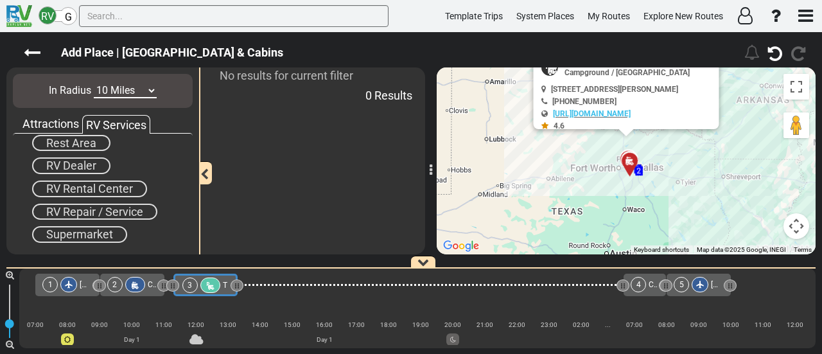
click at [80, 232] on span "Supermarket" at bounding box center [79, 233] width 67 height 13
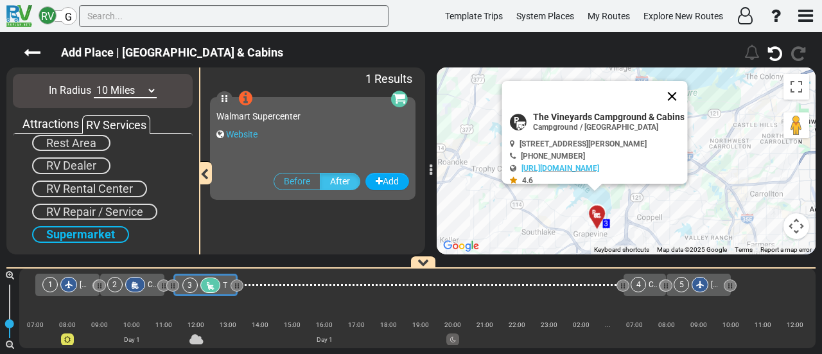
click at [680, 85] on button "Close" at bounding box center [672, 96] width 31 height 31
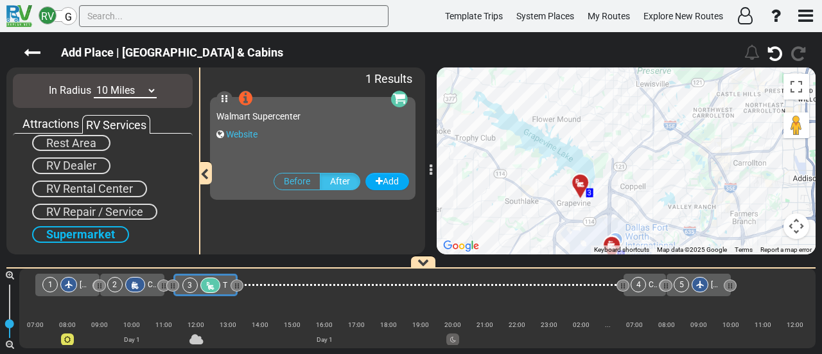
drag, startPoint x: 677, startPoint y: 158, endPoint x: 616, endPoint y: 47, distance: 126.4
click at [616, 47] on div "Add Place | The Vineyards Campground & Cabins" at bounding box center [411, 193] width 822 height 322
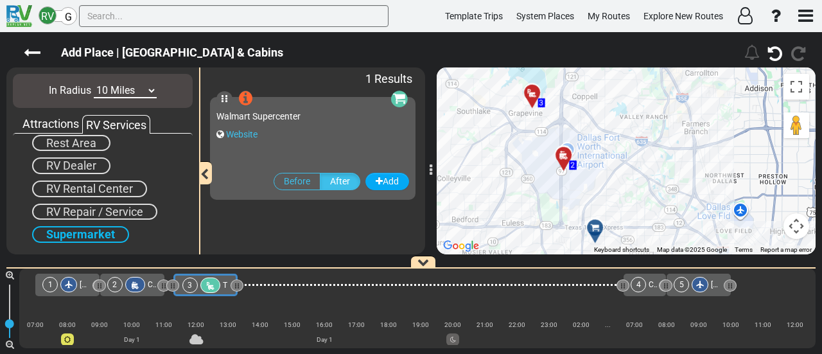
click at [596, 227] on icon at bounding box center [594, 227] width 9 height 9
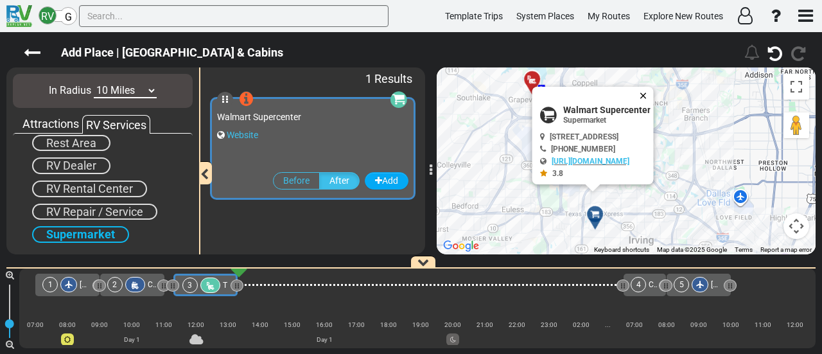
click at [654, 88] on button "Close" at bounding box center [645, 96] width 15 height 18
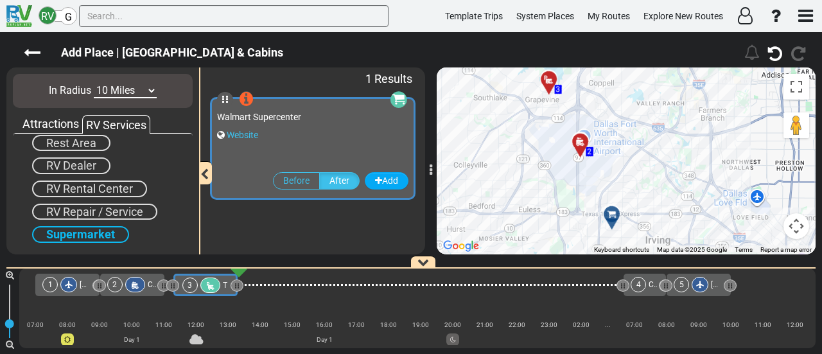
drag, startPoint x: 651, startPoint y: 101, endPoint x: 688, endPoint y: 100, distance: 37.3
click at [688, 100] on div "To navigate, press the arrow keys. To activate drag with keyboard, press Alt + …" at bounding box center [626, 160] width 379 height 187
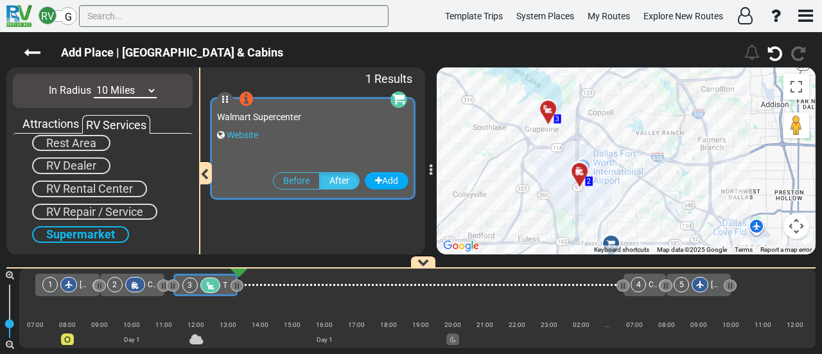
drag, startPoint x: 652, startPoint y: 177, endPoint x: 623, endPoint y: 212, distance: 45.6
click at [623, 214] on div "To activate drag with keyboard, press Alt + Enter. Once in keyboard drag state,…" at bounding box center [626, 160] width 379 height 187
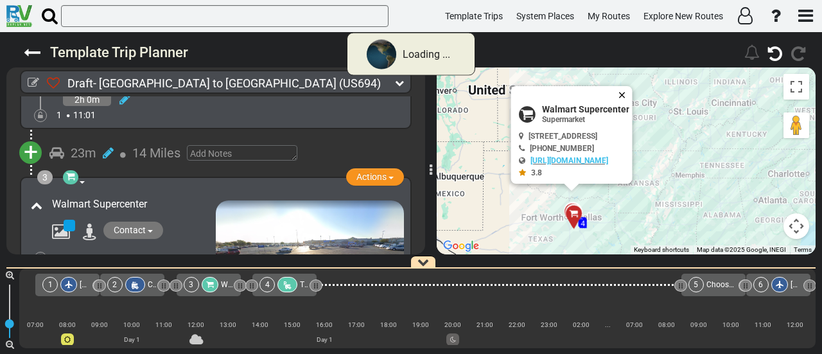
scroll to position [342, 0]
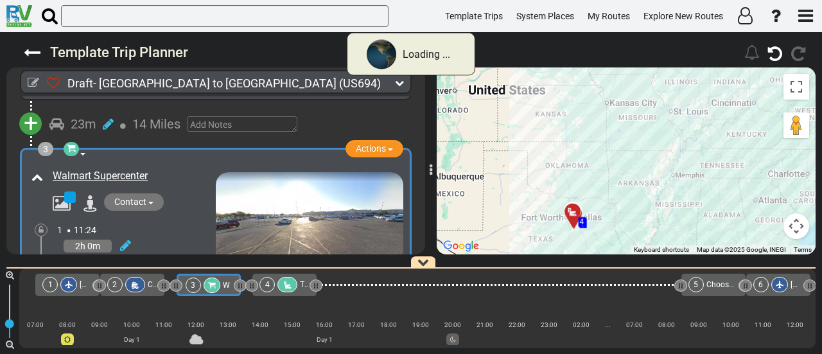
click at [648, 91] on div "To activate drag with keyboard, press Alt + Enter. Once in keyboard drag state,…" at bounding box center [626, 160] width 379 height 187
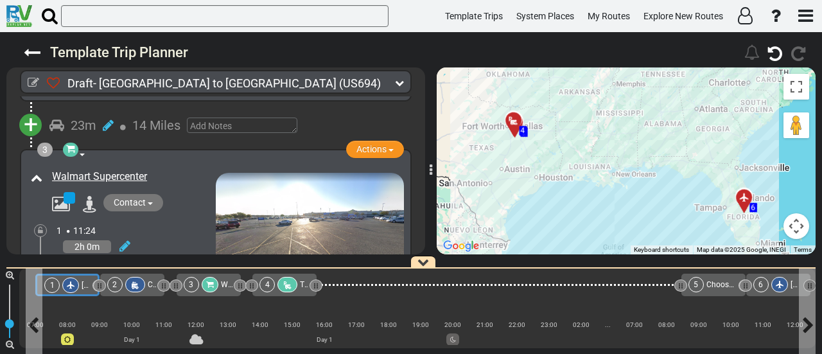
click at [59, 286] on div "1" at bounding box center [62, 284] width 37 height 15
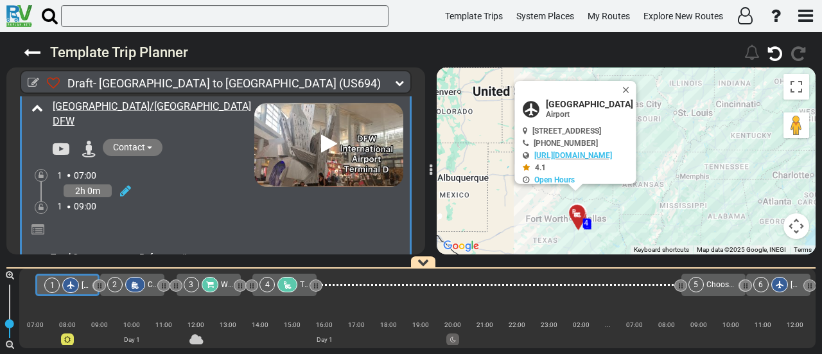
scroll to position [64, 0]
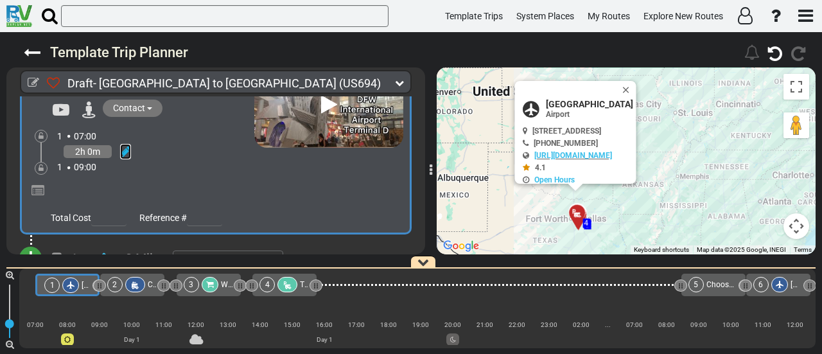
click at [123, 145] on icon at bounding box center [125, 151] width 11 height 13
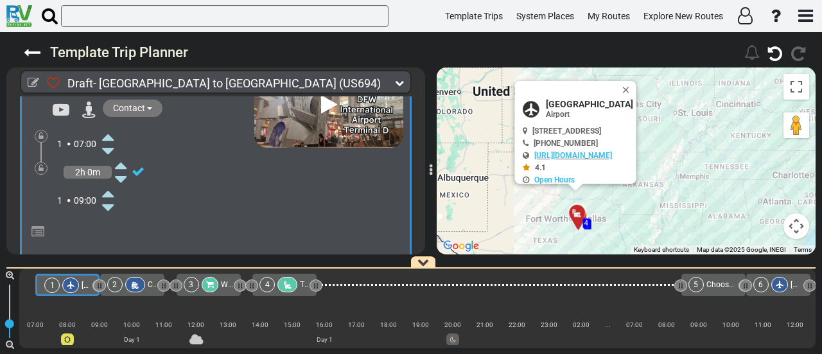
click at [110, 136] on icon at bounding box center [108, 136] width 12 height 21
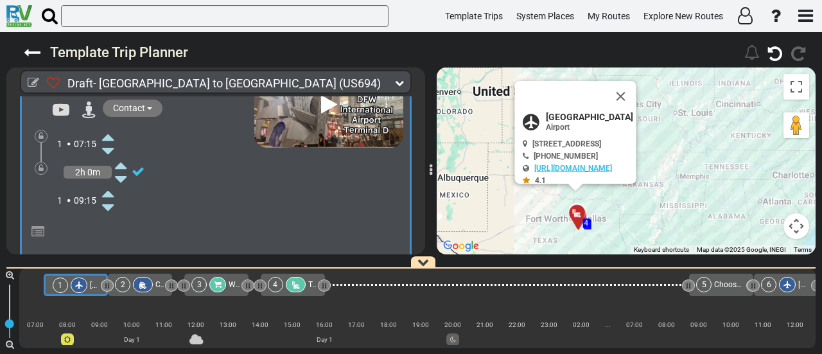
click at [110, 136] on icon at bounding box center [108, 136] width 12 height 21
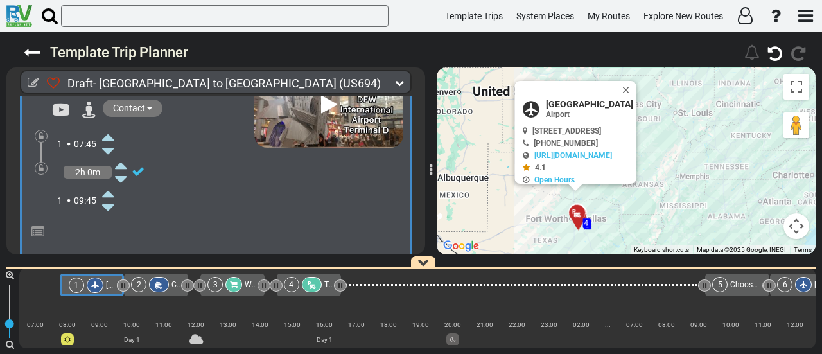
click at [110, 136] on icon at bounding box center [108, 136] width 12 height 21
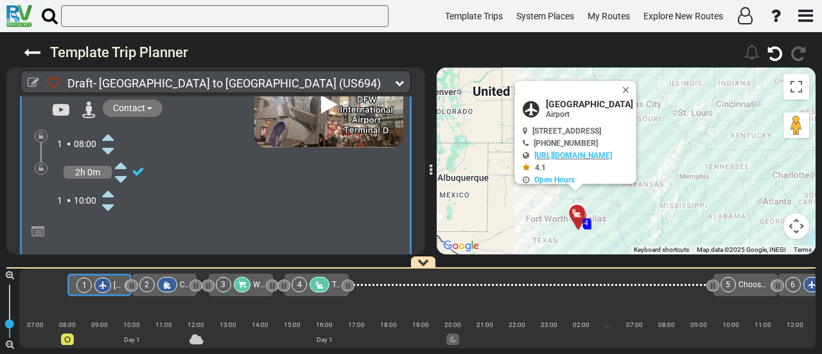
click at [110, 136] on icon at bounding box center [108, 136] width 12 height 21
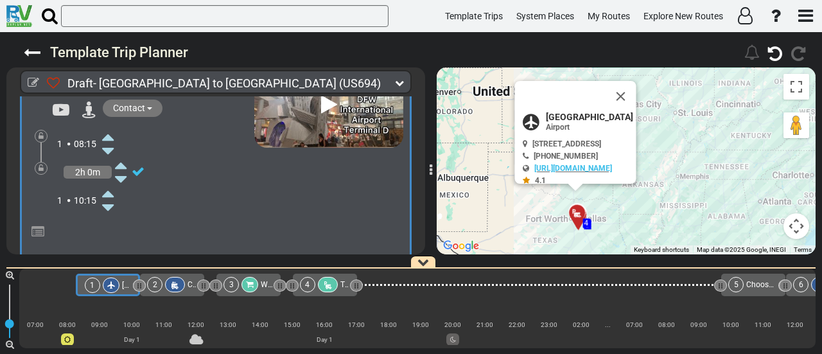
click at [110, 136] on icon at bounding box center [108, 136] width 12 height 21
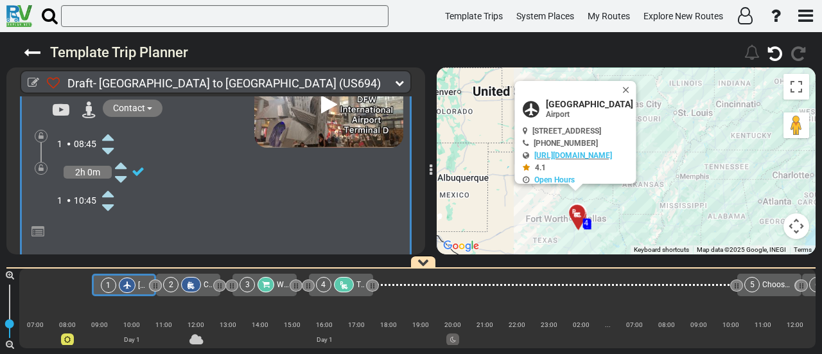
click at [110, 136] on icon at bounding box center [108, 136] width 12 height 21
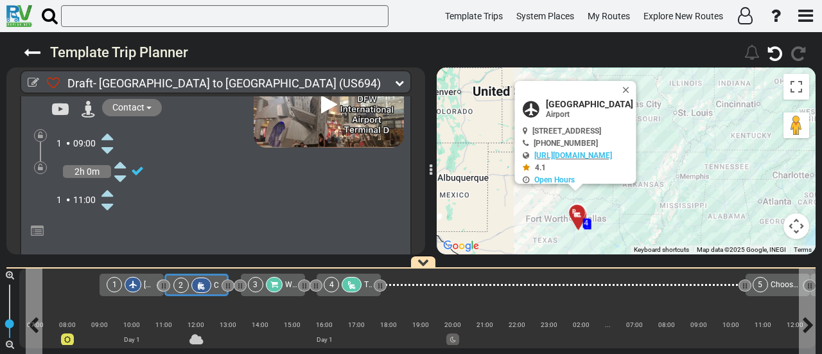
click at [205, 286] on div at bounding box center [201, 284] width 20 height 15
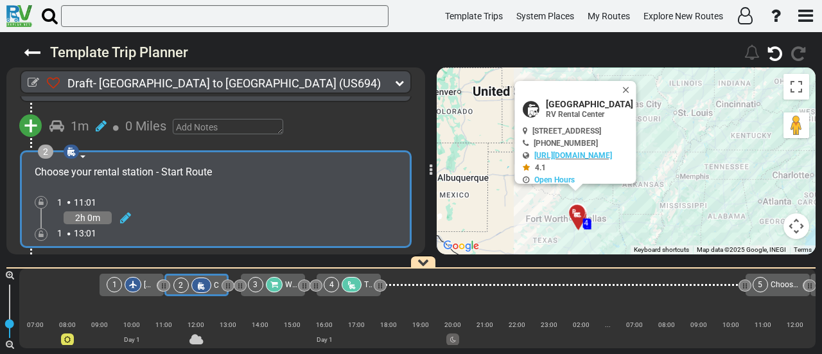
scroll to position [238, 0]
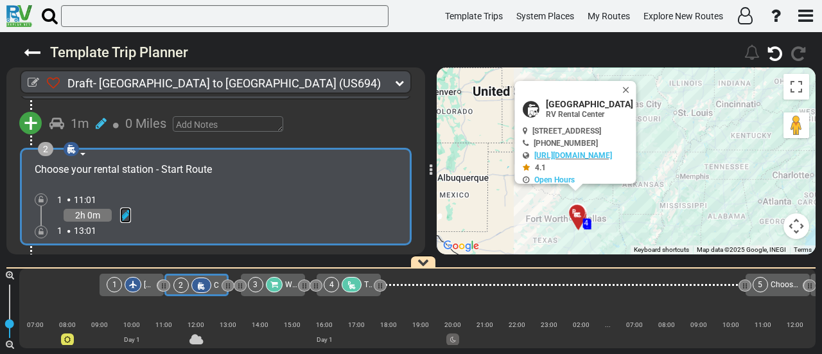
click at [125, 209] on icon at bounding box center [125, 215] width 11 height 13
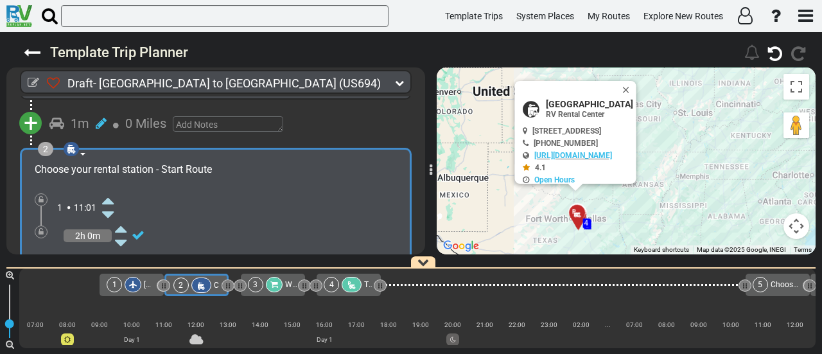
click at [108, 197] on icon at bounding box center [108, 200] width 12 height 21
click at [274, 283] on div "3" at bounding box center [274, 284] width 37 height 15
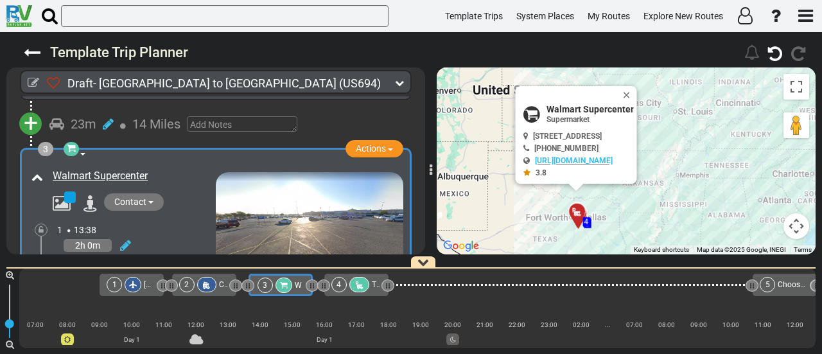
scroll to position [487, 0]
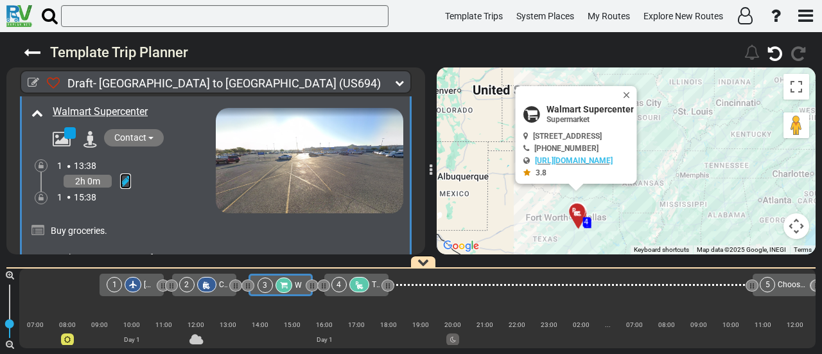
click at [121, 178] on icon at bounding box center [125, 181] width 11 height 13
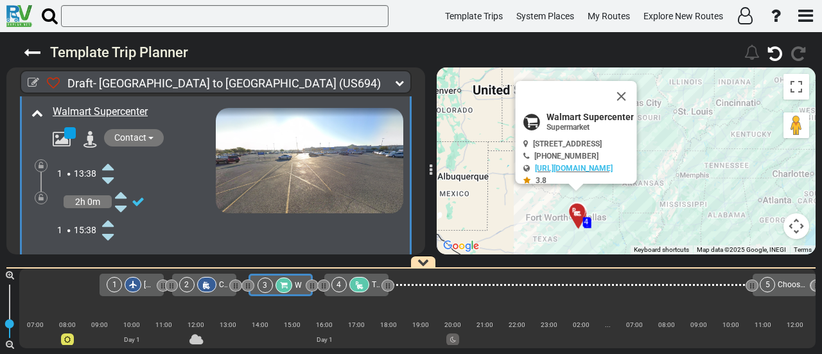
click at [112, 159] on icon at bounding box center [108, 166] width 12 height 21
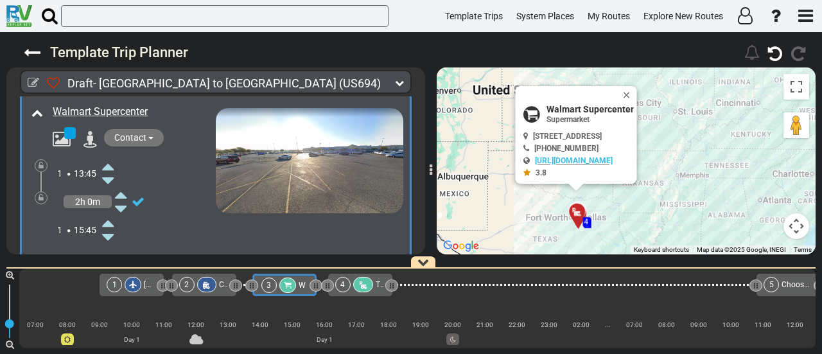
click at [374, 281] on div "4" at bounding box center [355, 284] width 40 height 15
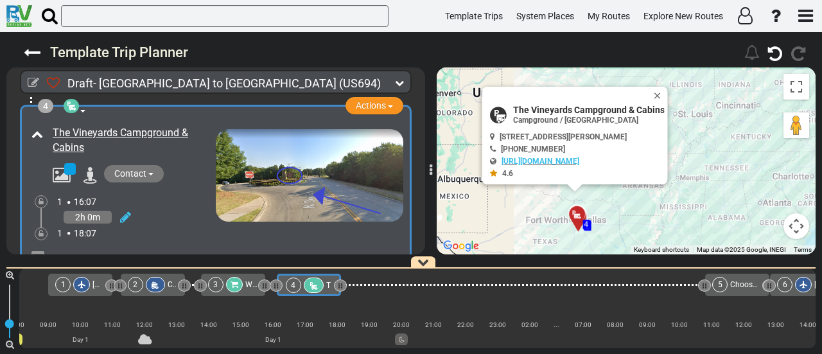
scroll to position [754, 0]
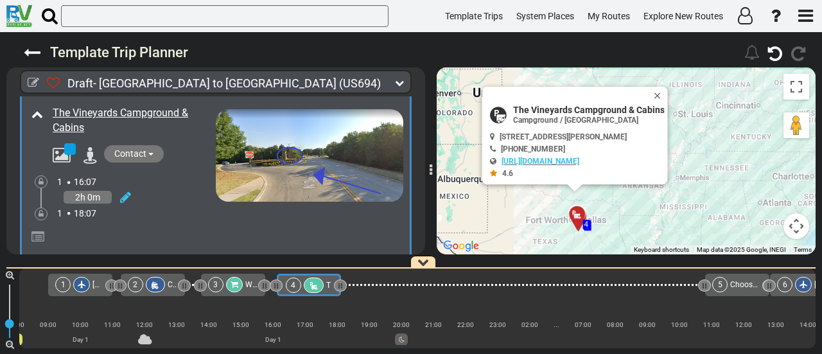
click at [231, 283] on icon at bounding box center [234, 285] width 8 height 8
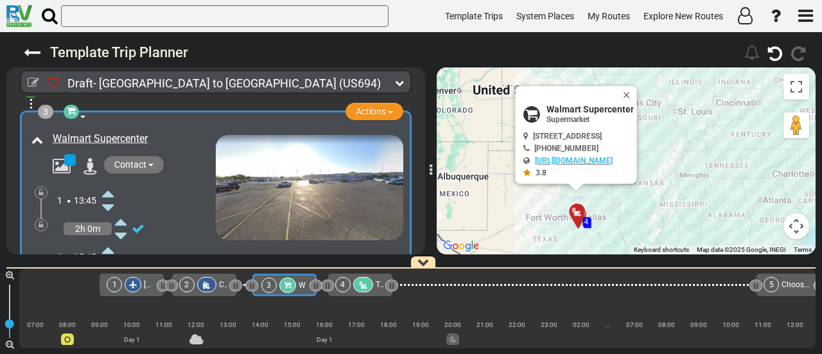
scroll to position [487, 0]
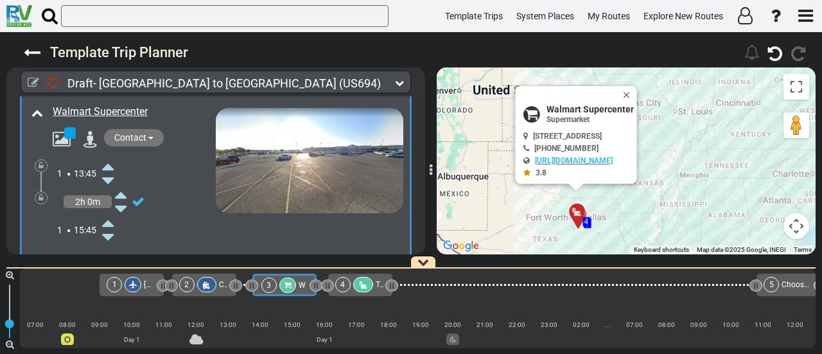
click at [110, 233] on icon at bounding box center [108, 237] width 12 height 21
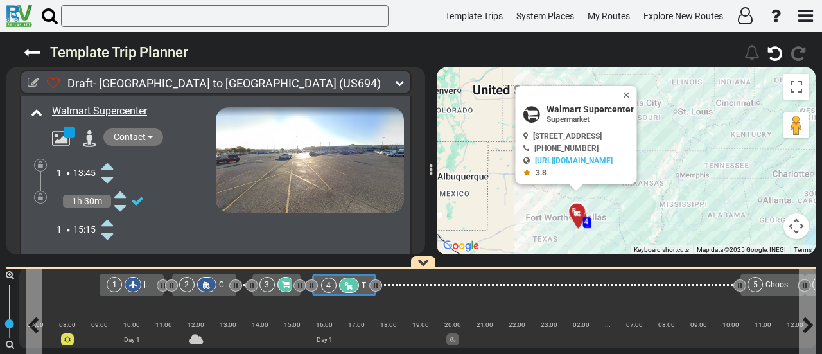
click at [348, 288] on icon at bounding box center [348, 285] width 11 height 9
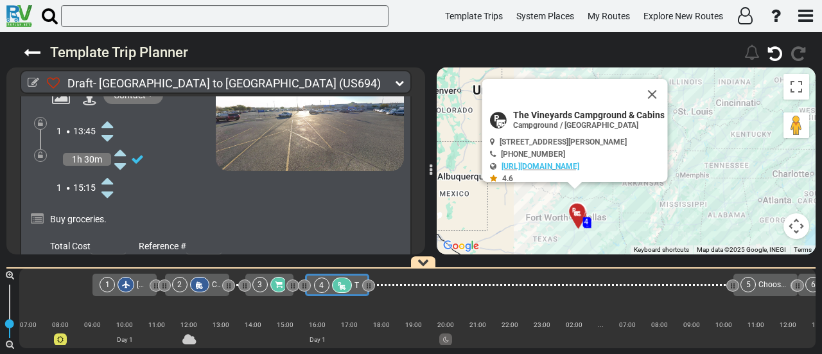
scroll to position [0, 0]
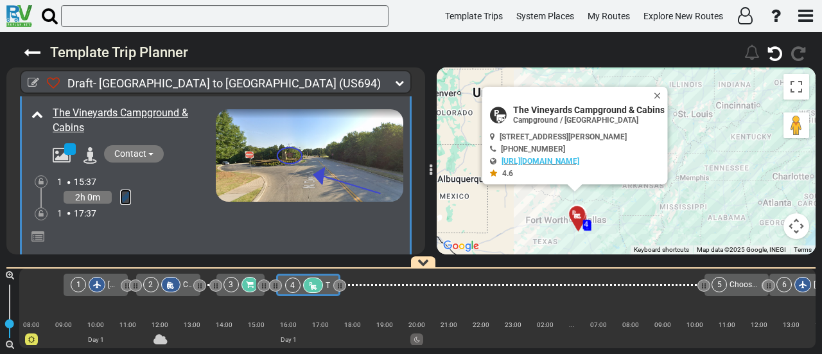
click at [123, 191] on icon at bounding box center [125, 197] width 11 height 13
click at [110, 179] on icon at bounding box center [108, 182] width 12 height 21
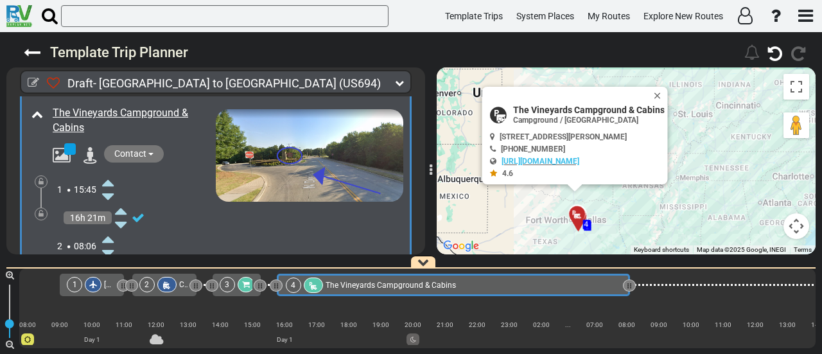
drag, startPoint x: 339, startPoint y: 284, endPoint x: 649, endPoint y: 309, distance: 311.1
click at [629, 318] on div "1 [GEOGRAPHIC_DATA]/[GEOGRAPHIC_DATA] DFW" at bounding box center [417, 308] width 796 height 80
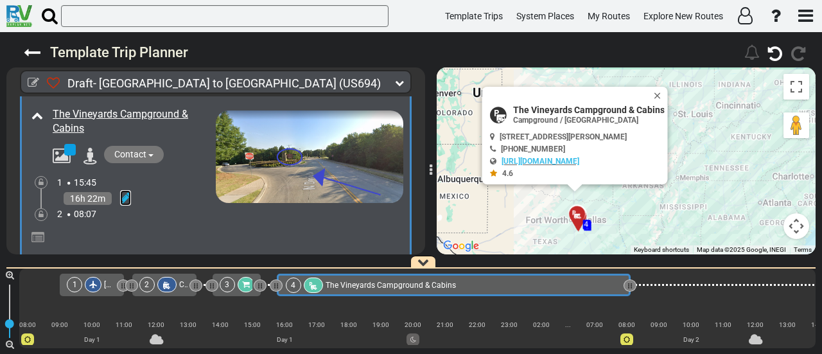
click at [123, 193] on icon at bounding box center [125, 197] width 11 height 13
click at [110, 250] on icon at bounding box center [108, 253] width 12 height 21
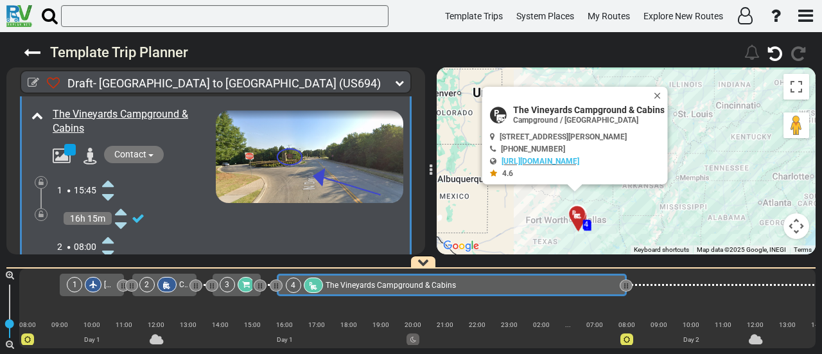
click at [40, 211] on icon at bounding box center [41, 215] width 5 height 8
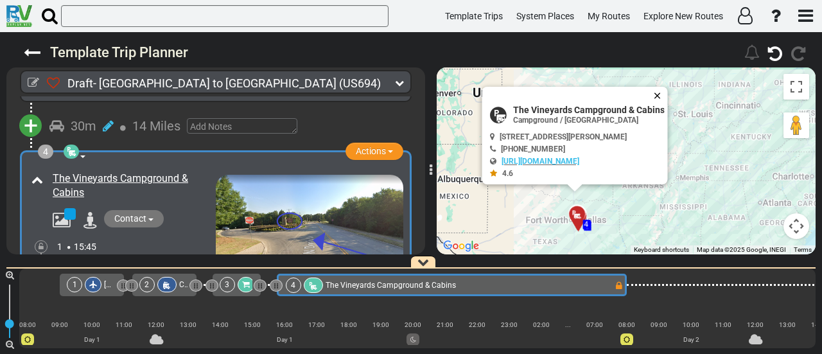
click at [661, 91] on button "Close" at bounding box center [659, 96] width 15 height 18
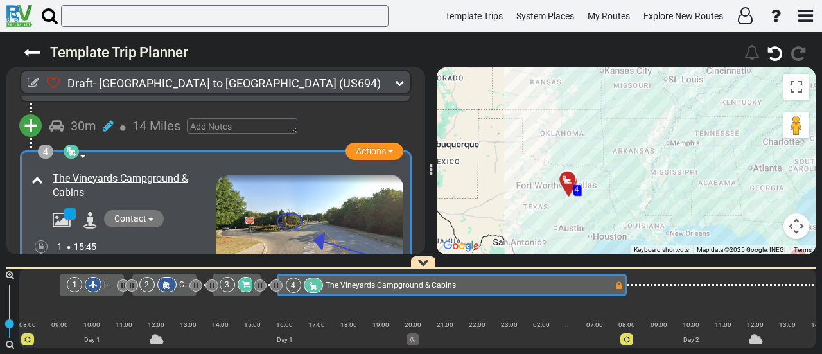
drag, startPoint x: 672, startPoint y: 134, endPoint x: 650, endPoint y: 74, distance: 64.2
click at [652, 73] on div "To activate drag with keyboard, press Alt + Enter. Once in keyboard drag state,…" at bounding box center [626, 160] width 379 height 187
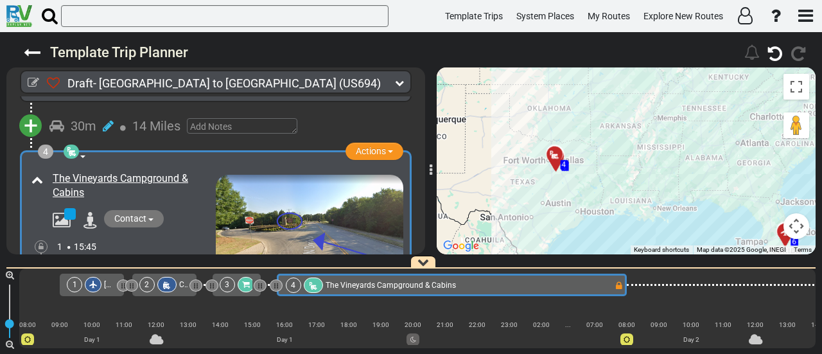
click at [605, 288] on div "4 The Vineyards Campground & Cabins" at bounding box center [450, 284] width 329 height 15
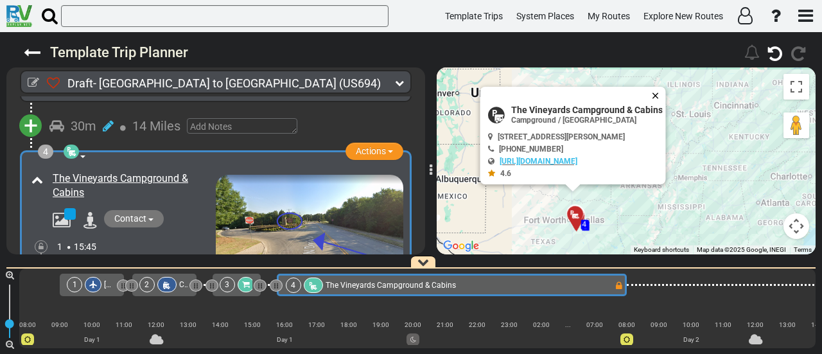
click at [656, 94] on button "Close" at bounding box center [657, 96] width 15 height 18
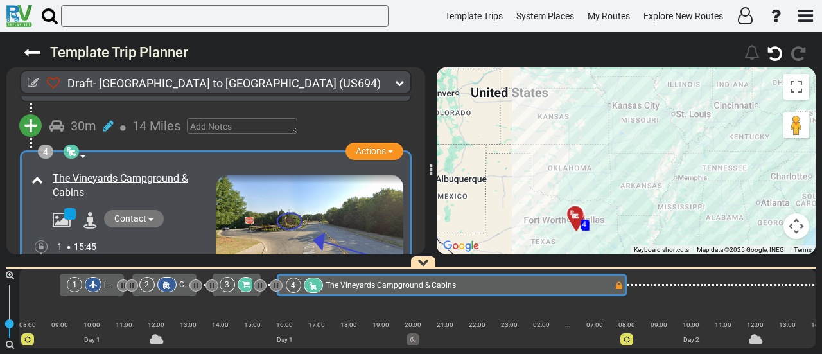
drag, startPoint x: 620, startPoint y: 182, endPoint x: 610, endPoint y: 132, distance: 51.0
click at [610, 132] on div "To activate drag with keyboard, press Alt + Enter. Once in keyboard drag state,…" at bounding box center [626, 160] width 379 height 187
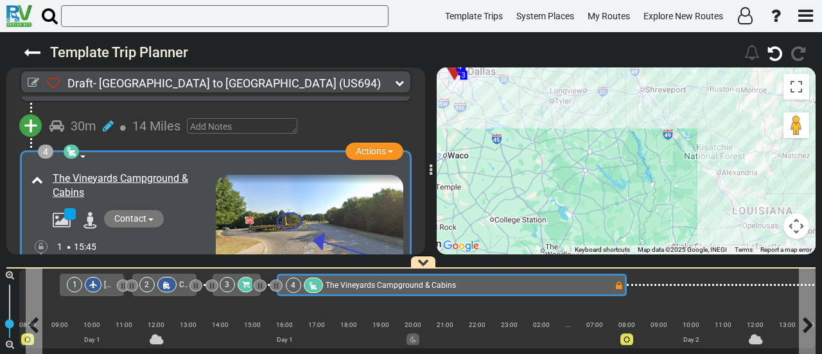
click at [516, 284] on div "4 The Vineyards Campground & Cabins" at bounding box center [450, 284] width 329 height 15
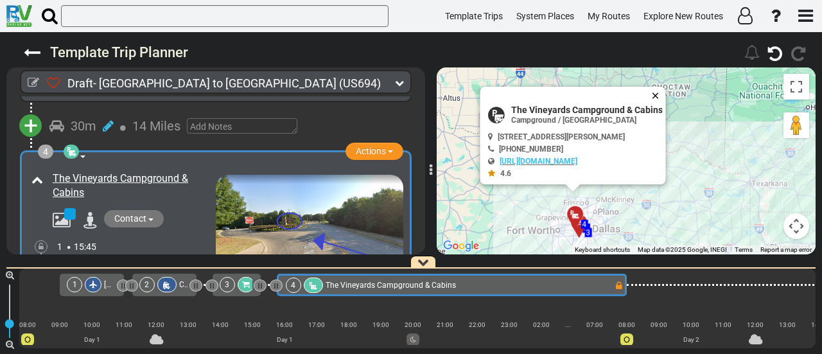
click at [658, 97] on button "Close" at bounding box center [657, 96] width 15 height 18
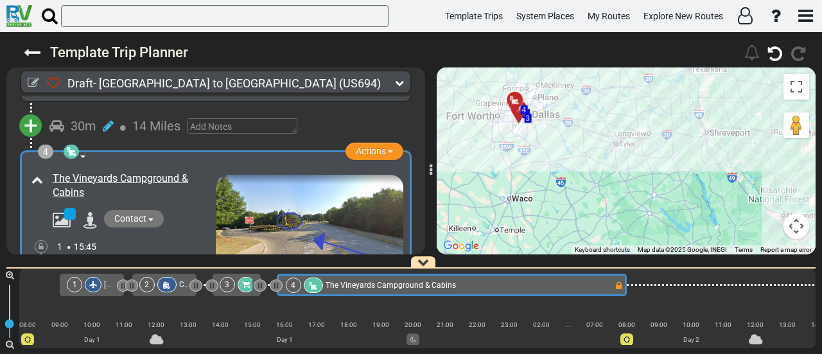
drag, startPoint x: 704, startPoint y: 161, endPoint x: 639, endPoint y: 42, distance: 135.6
click at [639, 42] on div "Template Trip Planner 382" at bounding box center [411, 193] width 822 height 322
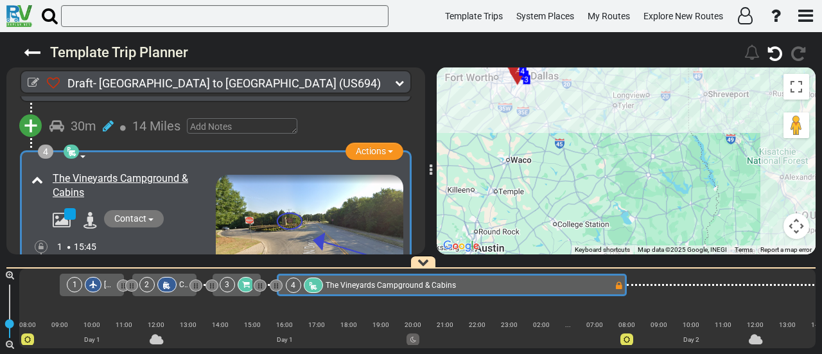
drag, startPoint x: 533, startPoint y: 227, endPoint x: 537, endPoint y: 193, distance: 34.2
click at [537, 193] on div "To activate drag with keyboard, press Alt + Enter. Once in keyboard drag state,…" at bounding box center [626, 160] width 379 height 187
click at [425, 249] on div "Draft- Dallas to Orlando (US694) 2 Days 1,146 Miles 382" at bounding box center [411, 193] width 822 height 322
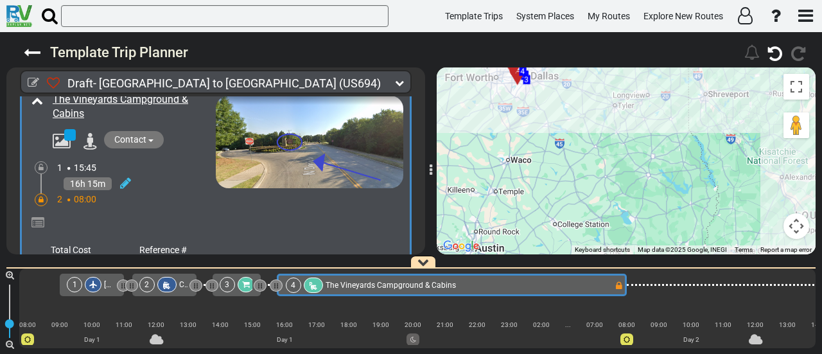
scroll to position [679, 0]
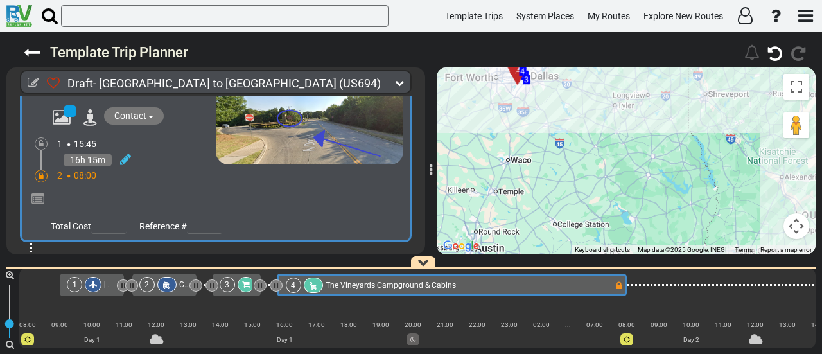
click at [425, 248] on div "Draft- Dallas to Orlando (US694) 2 Days 1,146 Miles 382" at bounding box center [411, 193] width 822 height 322
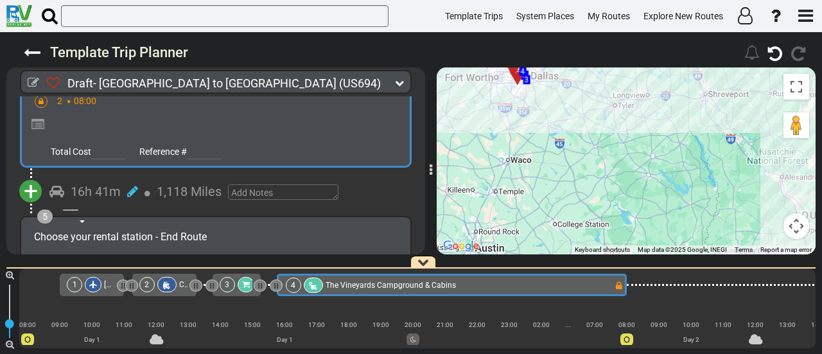
scroll to position [756, 0]
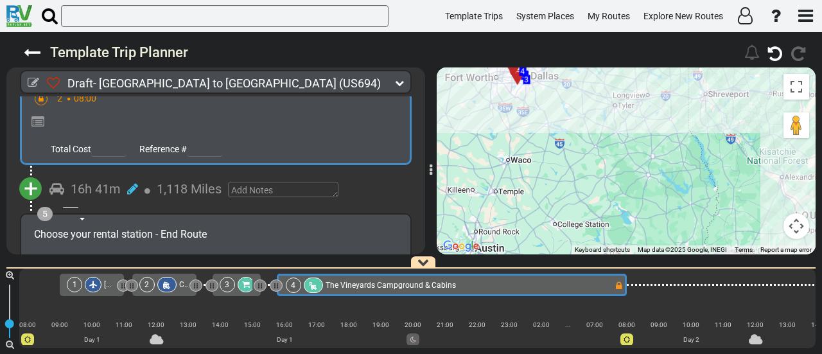
click at [35, 179] on span "+" at bounding box center [31, 189] width 14 height 30
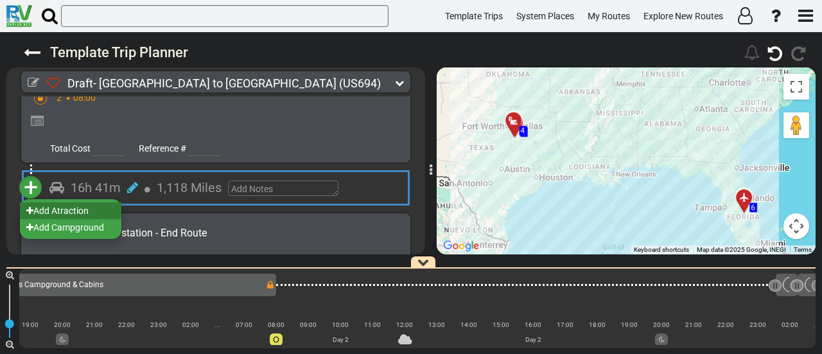
click at [74, 202] on li "Add Atraction" at bounding box center [70, 210] width 101 height 17
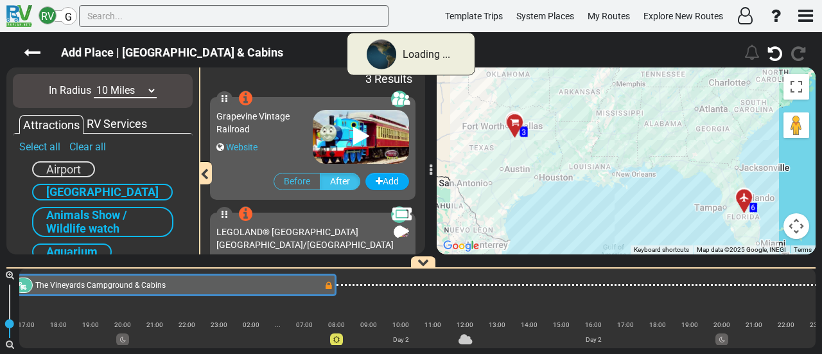
scroll to position [0, 40]
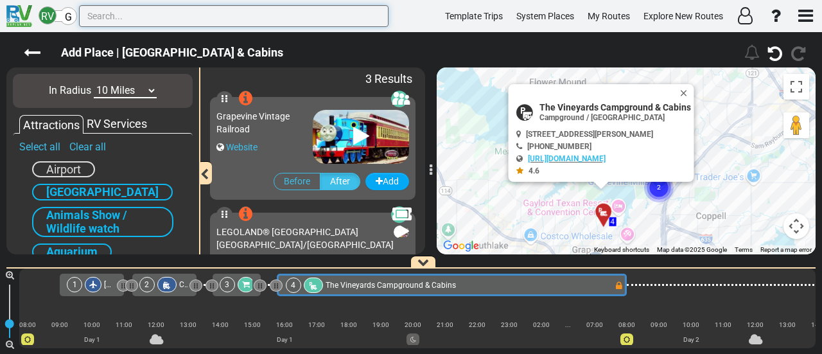
click at [180, 17] on input "text" at bounding box center [233, 16] width 309 height 22
paste input "Sci-[GEOGRAPHIC_DATA]"
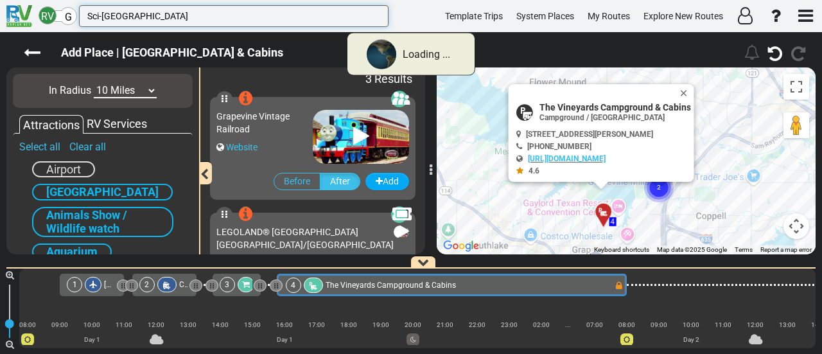
type input "Sci-[GEOGRAPHIC_DATA]"
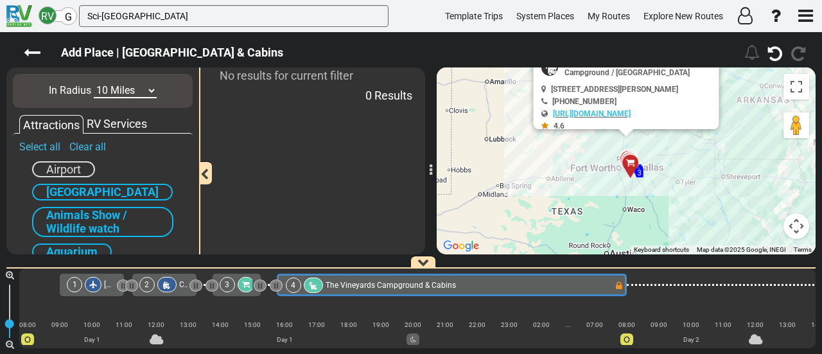
click at [116, 85] on select "10 Miles 50 Miles 100 Miles 250 Miles 500 Miles 1000 Miles" at bounding box center [125, 90] width 63 height 15
click at [94, 83] on select "10 Miles 50 Miles 100 Miles 250 Miles 500 Miles 1000 Miles" at bounding box center [125, 90] width 63 height 15
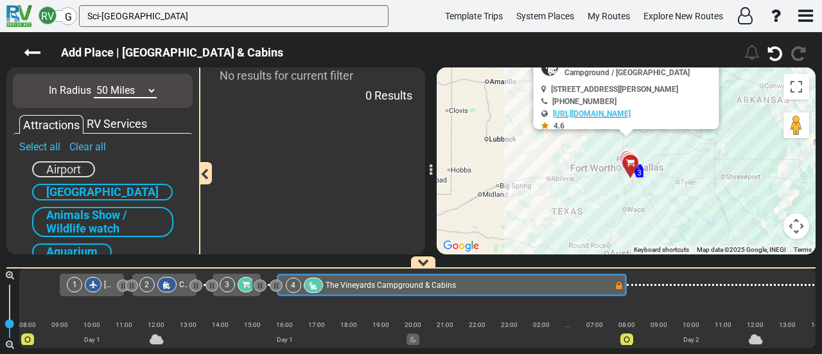
click at [117, 87] on select "10 Miles 50 Miles 100 Miles 250 Miles 500 Miles 1000 Miles" at bounding box center [125, 90] width 63 height 15
click at [94, 83] on select "10 Miles 50 Miles 100 Miles 250 Miles 500 Miles 1000 Miles" at bounding box center [125, 90] width 63 height 15
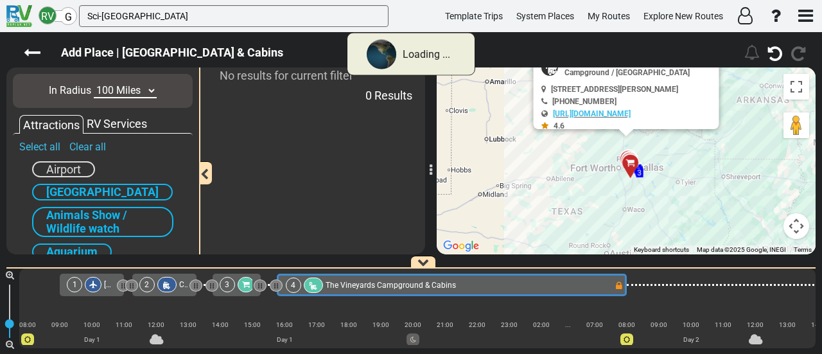
click at [119, 91] on select "10 Miles 50 Miles 100 Miles 250 Miles 500 Miles 1000 Miles" at bounding box center [125, 90] width 63 height 15
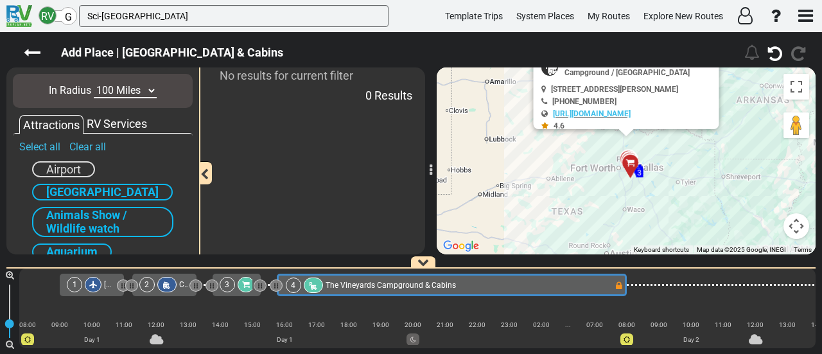
select select "number:250"
click at [94, 83] on select "10 Miles 50 Miles 100 Miles 250 Miles 500 Miles 1000 Miles" at bounding box center [125, 90] width 63 height 15
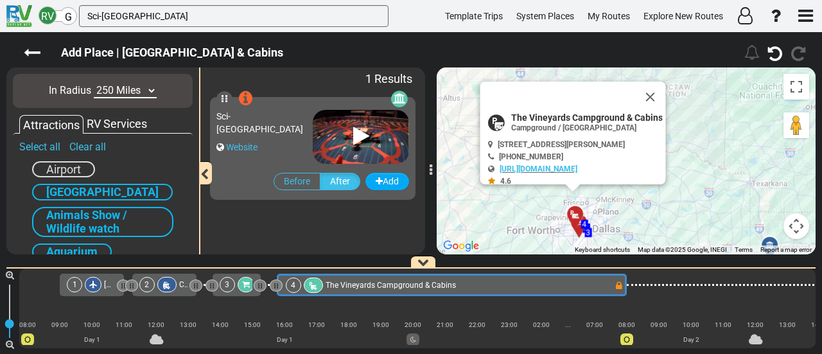
click at [273, 134] on div "Sci-[GEOGRAPHIC_DATA]" at bounding box center [264, 123] width 96 height 26
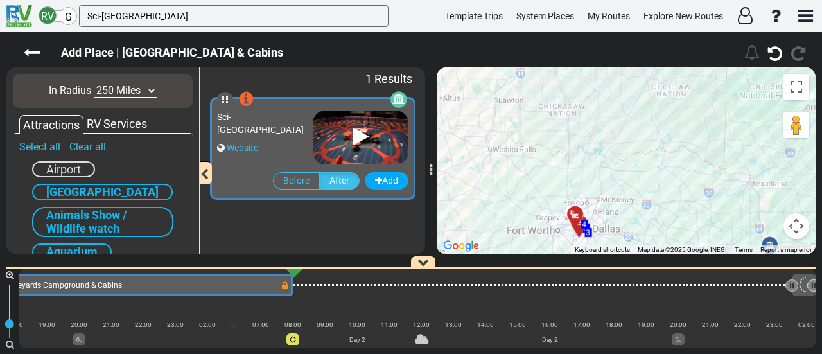
scroll to position [0, 390]
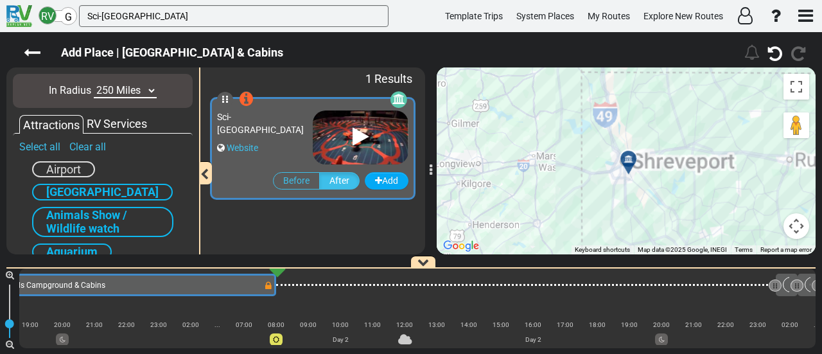
drag, startPoint x: 622, startPoint y: 173, endPoint x: 521, endPoint y: 105, distance: 121.8
click at [521, 105] on div "To activate drag with keyboard, press Alt + Enter. Once in keyboard drag state,…" at bounding box center [626, 160] width 379 height 187
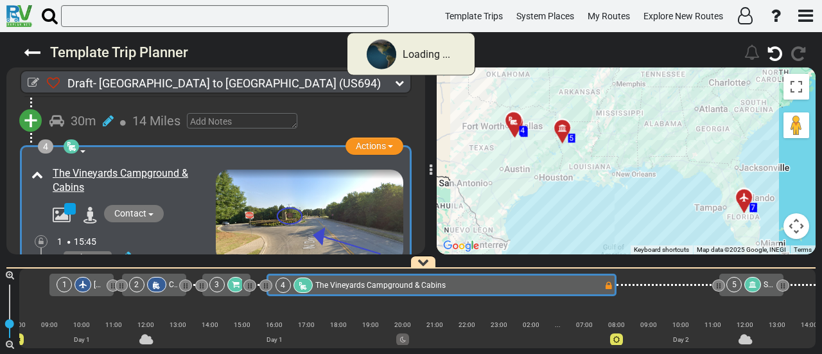
scroll to position [0, 40]
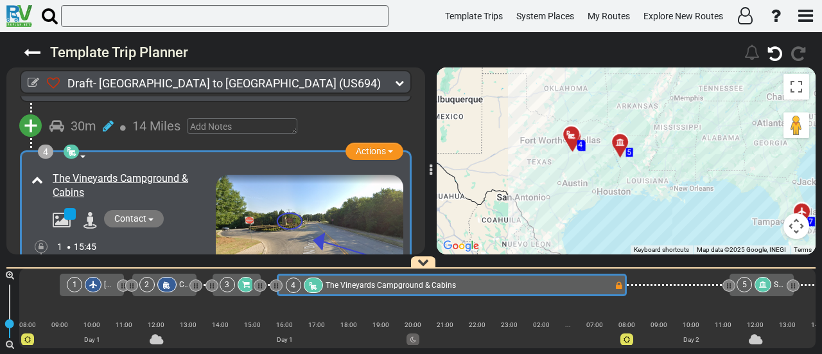
drag, startPoint x: 585, startPoint y: 204, endPoint x: 648, endPoint y: 221, distance: 64.6
click at [648, 221] on div "To activate drag with keyboard, press Alt + Enter. Once in keyboard drag state,…" at bounding box center [626, 160] width 379 height 187
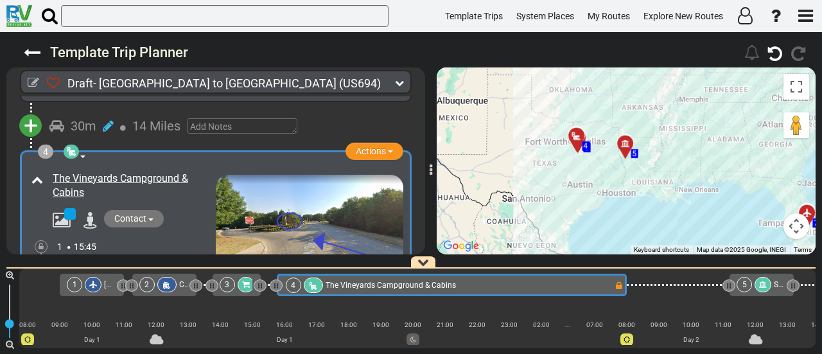
click at [791, 228] on button "Map camera controls" at bounding box center [796, 226] width 26 height 26
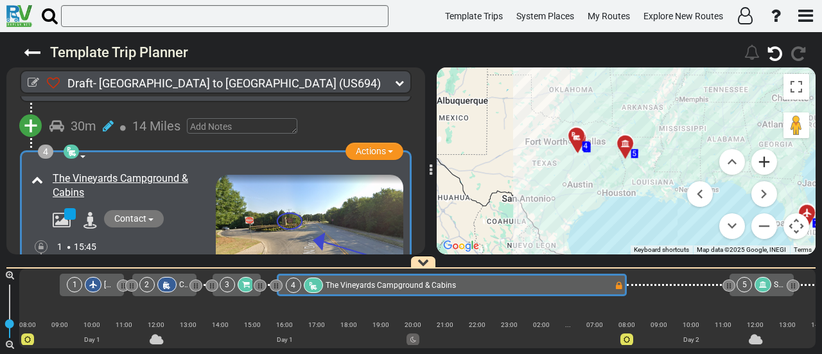
click at [764, 155] on button "Zoom in" at bounding box center [764, 162] width 26 height 26
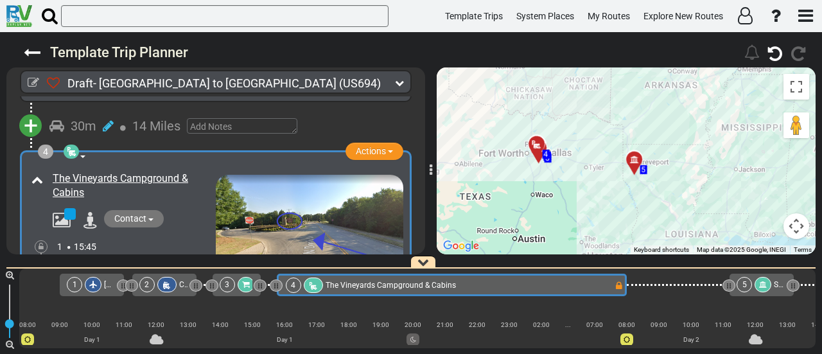
drag, startPoint x: 591, startPoint y: 166, endPoint x: 603, endPoint y: 199, distance: 35.2
click at [603, 199] on div "To activate drag with keyboard, press Alt + Enter. Once in keyboard drag state,…" at bounding box center [626, 160] width 379 height 187
click at [797, 236] on button "Map camera controls" at bounding box center [796, 226] width 26 height 26
click at [769, 157] on button "Zoom in" at bounding box center [764, 162] width 26 height 26
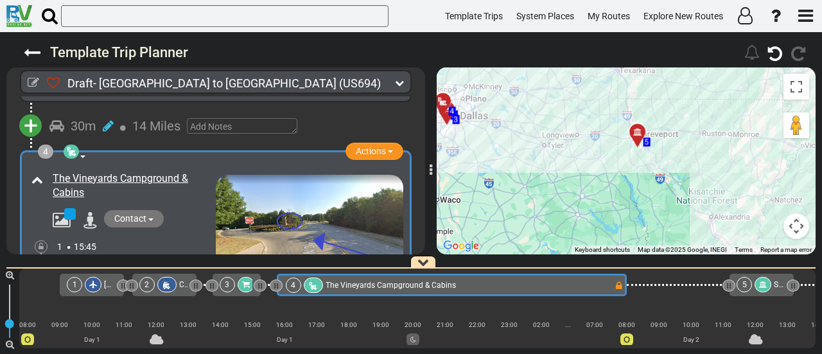
drag, startPoint x: 627, startPoint y: 197, endPoint x: 627, endPoint y: 168, distance: 29.5
click at [627, 168] on div "To activate drag with keyboard, press Alt + Enter. Once in keyboard drag state,…" at bounding box center [626, 160] width 379 height 187
click at [638, 148] on div "To activate drag with keyboard, press Alt + Enter. Once in keyboard drag state,…" at bounding box center [626, 160] width 379 height 187
click at [636, 144] on div "To activate drag with keyboard, press Alt + Enter. Once in keyboard drag state,…" at bounding box center [626, 160] width 379 height 187
click at [637, 127] on icon at bounding box center [636, 131] width 9 height 9
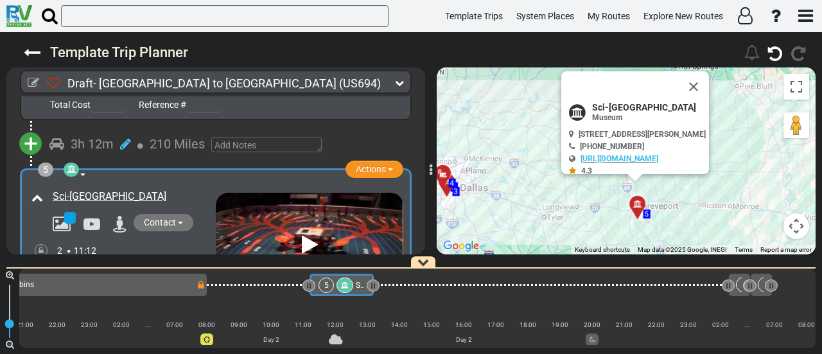
scroll to position [0, 493]
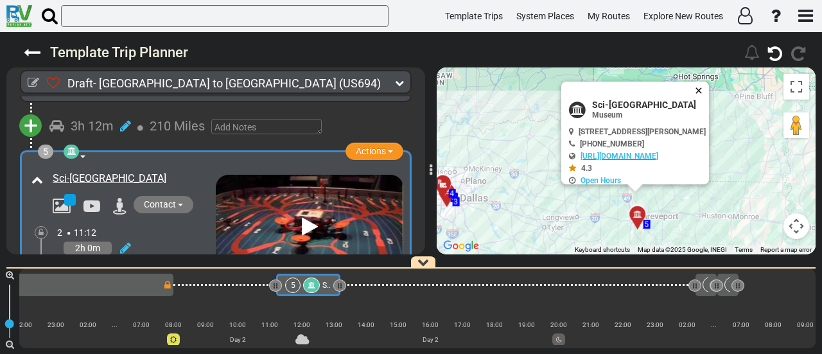
click at [709, 88] on button "Close" at bounding box center [700, 91] width 15 height 18
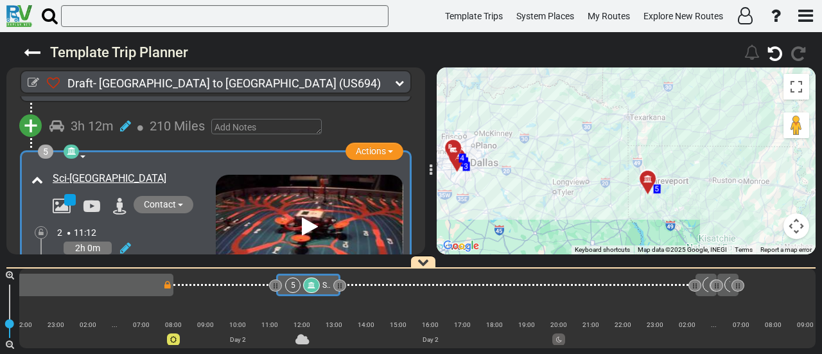
drag, startPoint x: 606, startPoint y: 169, endPoint x: 619, endPoint y: 130, distance: 41.2
click at [619, 130] on div "To activate drag with keyboard, press Alt + Enter. Once in keyboard drag state,…" at bounding box center [626, 160] width 379 height 187
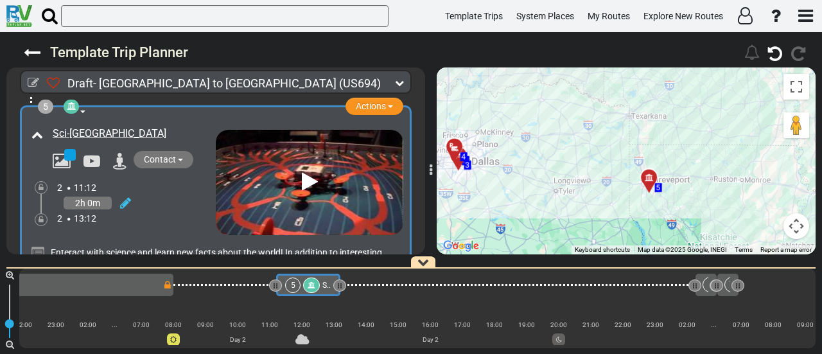
scroll to position [882, 0]
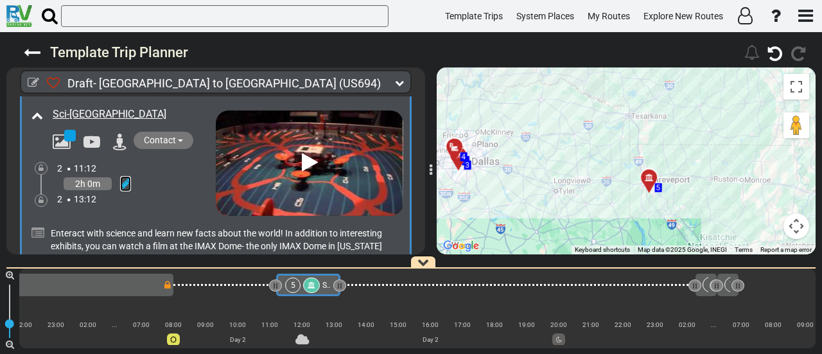
click at [127, 177] on icon at bounding box center [125, 183] width 11 height 13
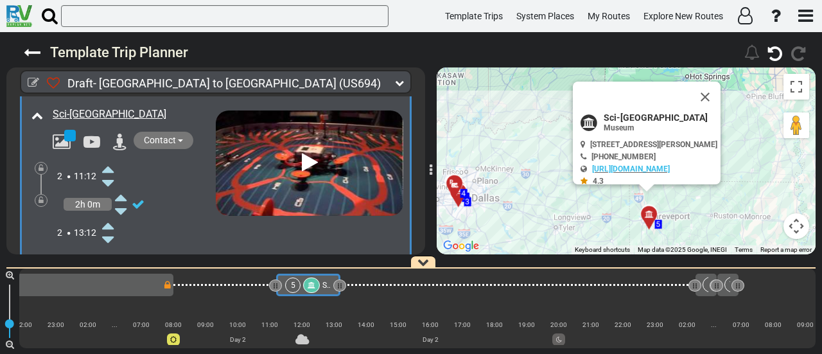
click at [111, 162] on icon at bounding box center [108, 169] width 12 height 21
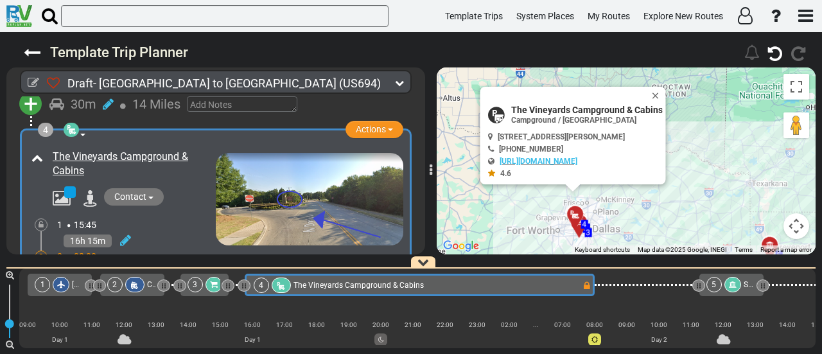
scroll to position [0, 40]
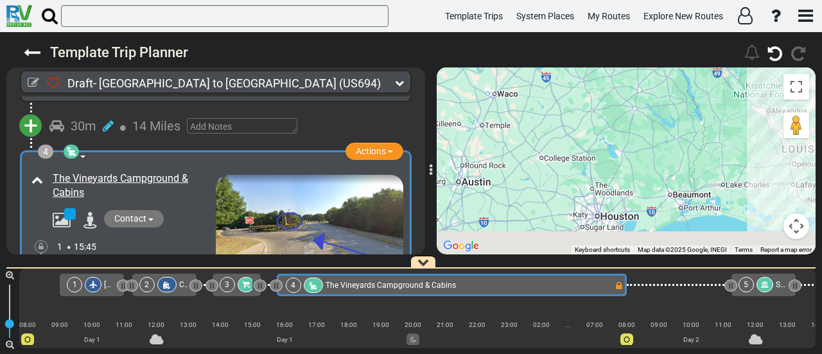
drag, startPoint x: 652, startPoint y: 213, endPoint x: 581, endPoint y: 20, distance: 206.0
click at [577, 0] on div "Template Trips System Places My Routes Explore New Routes ×" at bounding box center [411, 177] width 822 height 354
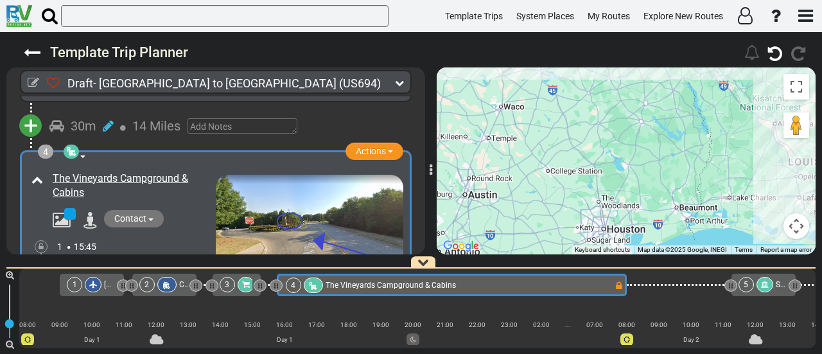
drag, startPoint x: 696, startPoint y: 200, endPoint x: 731, endPoint y: 222, distance: 41.3
click at [700, 211] on div "To activate drag with keyboard, press Alt + Enter. Once in keyboard drag state,…" at bounding box center [626, 160] width 379 height 187
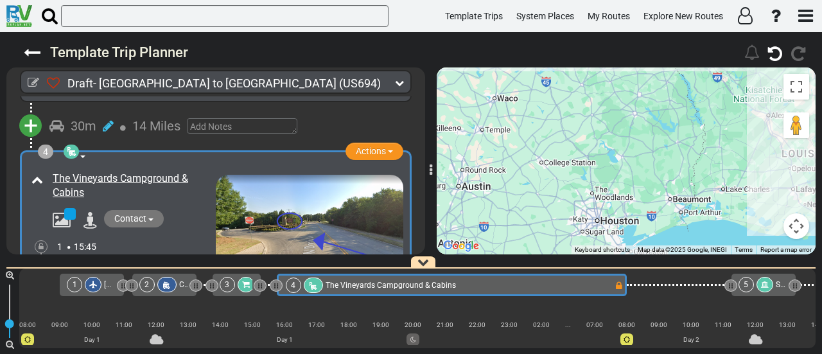
click at [794, 231] on button "Map camera controls" at bounding box center [796, 226] width 26 height 26
click at [767, 229] on button "Zoom out" at bounding box center [764, 226] width 26 height 26
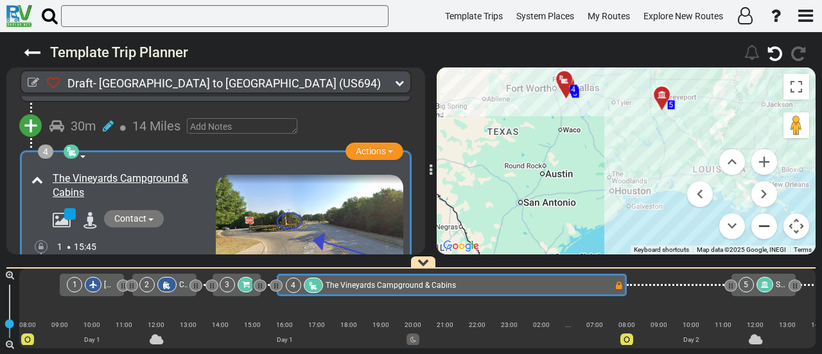
click at [767, 229] on button "Zoom out" at bounding box center [764, 226] width 26 height 26
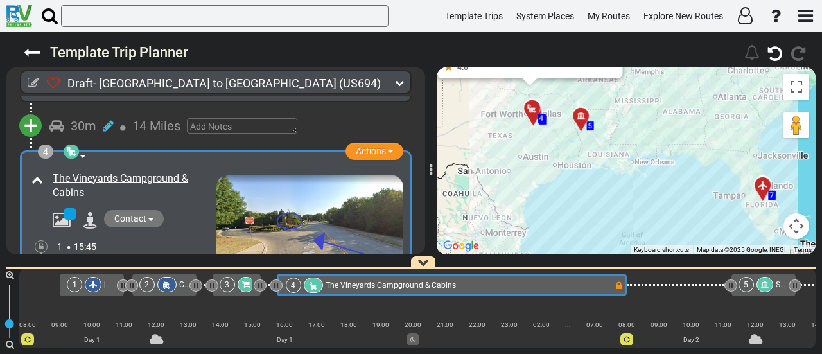
drag, startPoint x: 663, startPoint y: 196, endPoint x: 594, endPoint y: 183, distance: 69.3
click at [594, 183] on div "To activate drag with keyboard, press Alt + Enter. Once in keyboard drag state,…" at bounding box center [626, 160] width 379 height 187
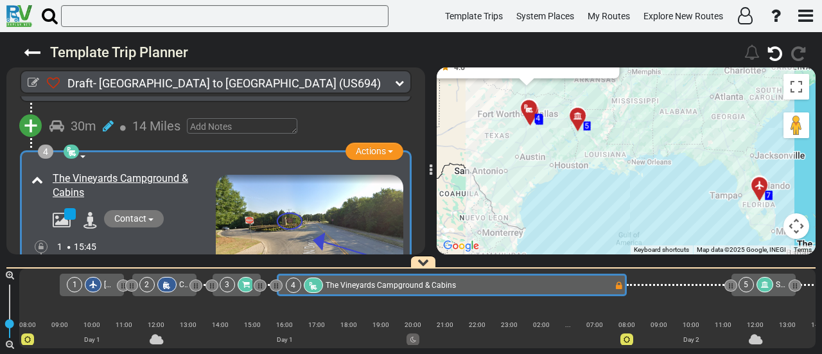
click at [797, 225] on button "Map camera controls" at bounding box center [796, 226] width 26 height 26
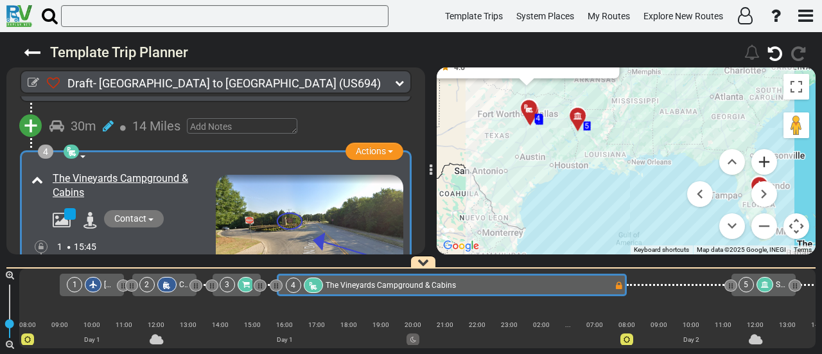
click at [764, 166] on button "Zoom in" at bounding box center [764, 162] width 26 height 26
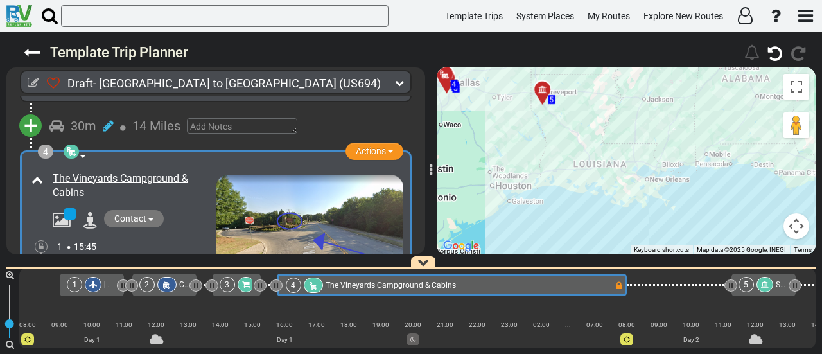
drag, startPoint x: 678, startPoint y: 179, endPoint x: 693, endPoint y: 195, distance: 21.8
click at [693, 195] on div "To activate drag with keyboard, press Alt + Enter. Once in keyboard drag state,…" at bounding box center [626, 160] width 379 height 187
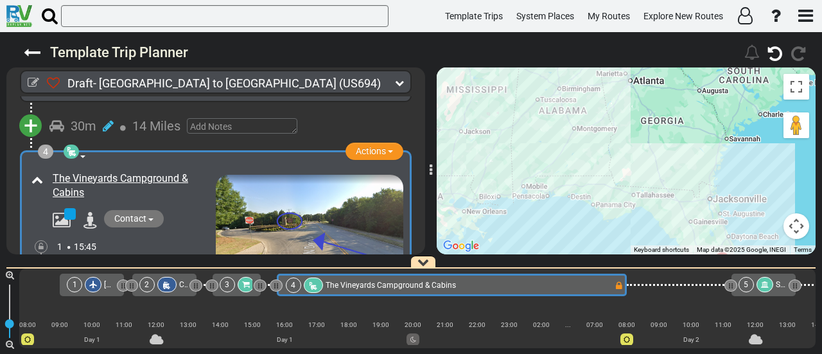
drag, startPoint x: 560, startPoint y: 155, endPoint x: 377, endPoint y: 189, distance: 186.1
click at [377, 189] on div "Draft- Dallas to Orlando (US694) 2 Days 1,148 Miles 383" at bounding box center [411, 193] width 822 height 322
click at [777, 279] on div "Sci-[GEOGRAPHIC_DATA]" at bounding box center [782, 284] width 12 height 15
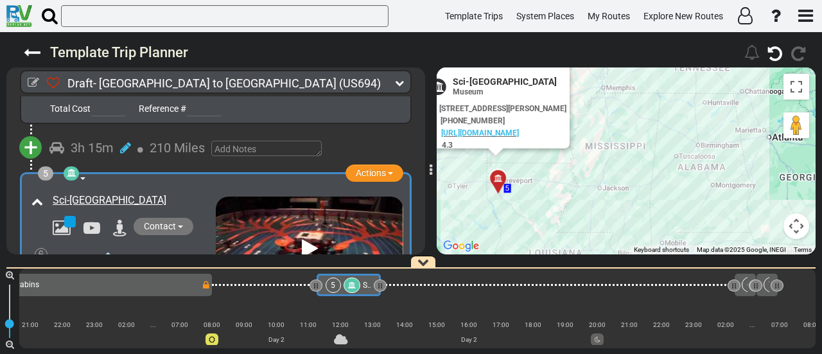
scroll to position [0, 494]
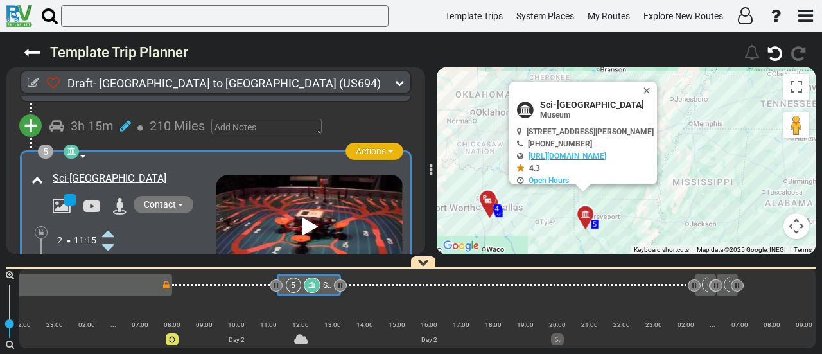
click at [357, 152] on button "Actions" at bounding box center [374, 151] width 58 height 17
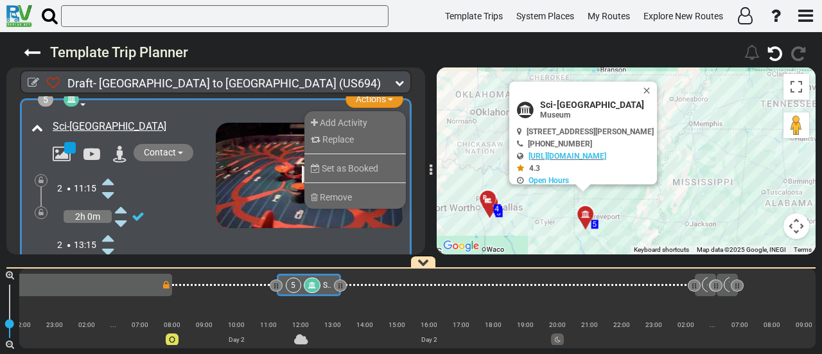
scroll to position [882, 0]
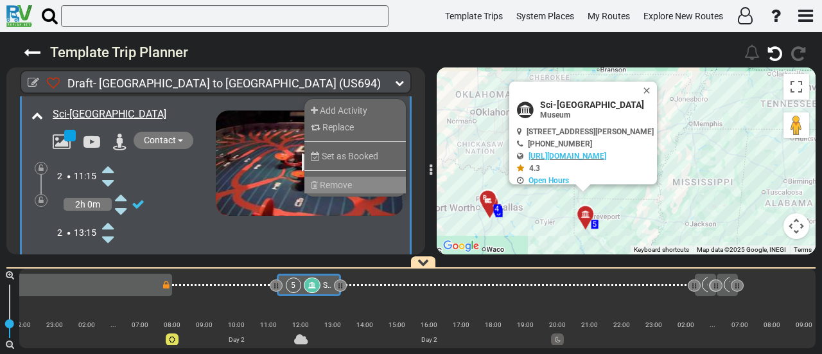
click at [354, 177] on li "Remove" at bounding box center [354, 185] width 101 height 17
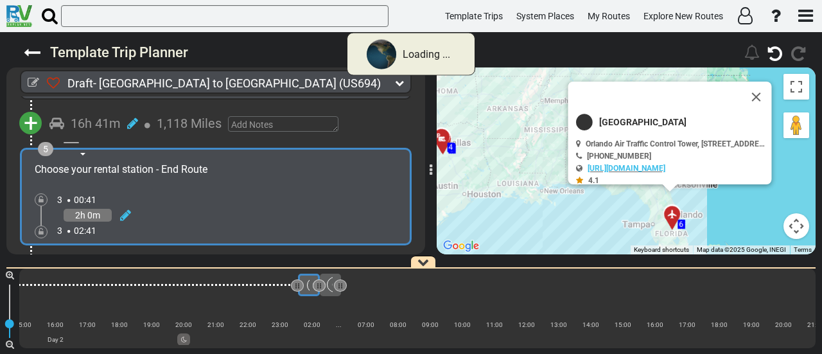
scroll to position [0, 890]
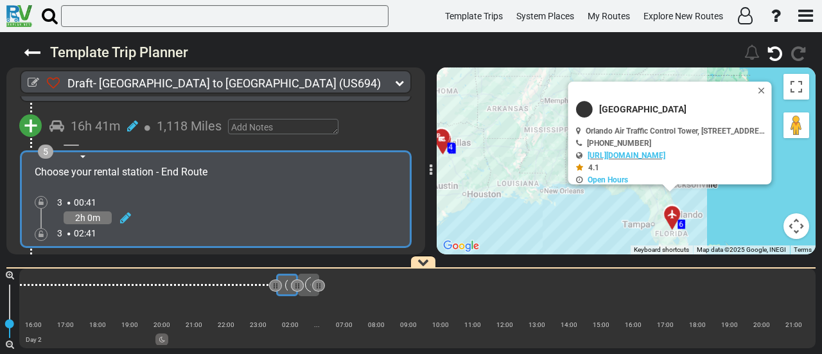
click at [765, 91] on button "Close" at bounding box center [763, 91] width 15 height 18
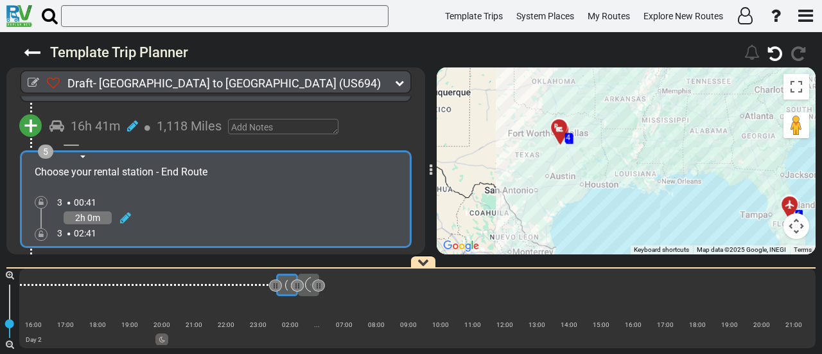
drag, startPoint x: 566, startPoint y: 102, endPoint x: 686, endPoint y: 93, distance: 120.4
click at [686, 93] on div "To activate drag with keyboard, press Alt + Enter. Once in keyboard drag state,…" at bounding box center [626, 160] width 379 height 187
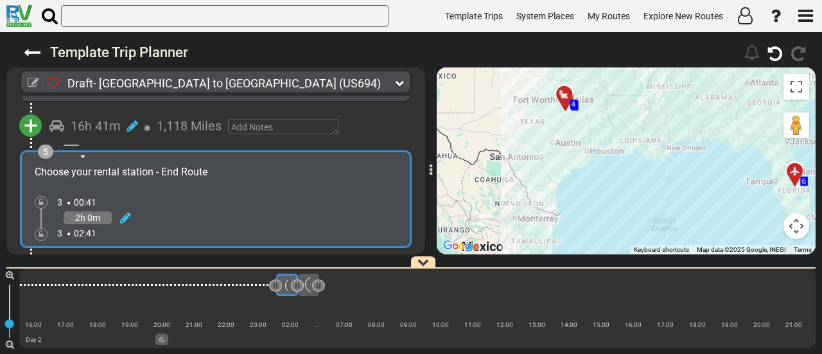
drag, startPoint x: 623, startPoint y: 195, endPoint x: 629, endPoint y: 160, distance: 35.9
click at [629, 160] on div "To activate drag with keyboard, press Alt + Enter. Once in keyboard drag state,…" at bounding box center [626, 160] width 379 height 187
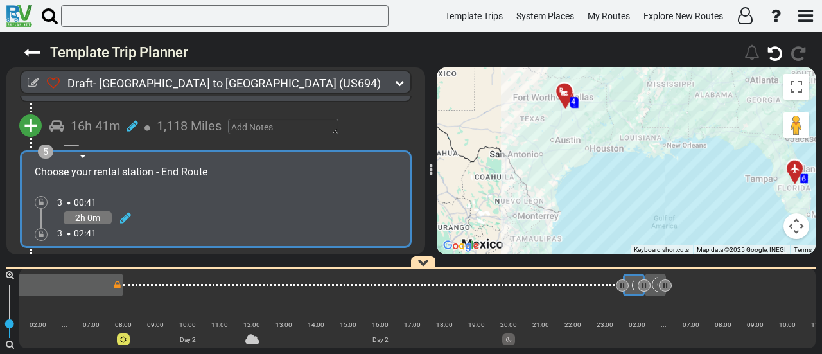
scroll to position [0, 0]
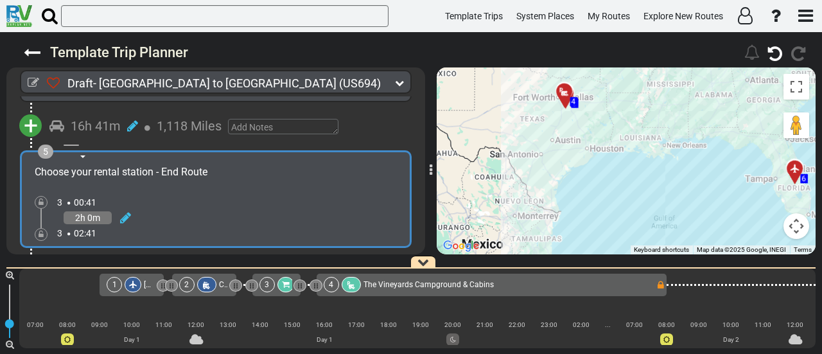
click at [374, 282] on span "The Vineyards Campground & Cabins" at bounding box center [428, 284] width 130 height 9
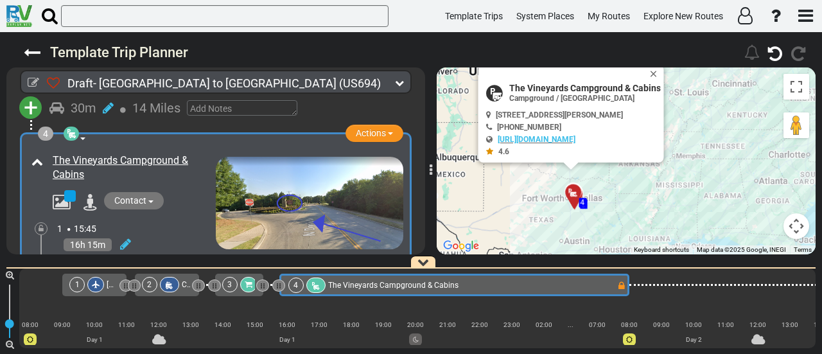
scroll to position [0, 40]
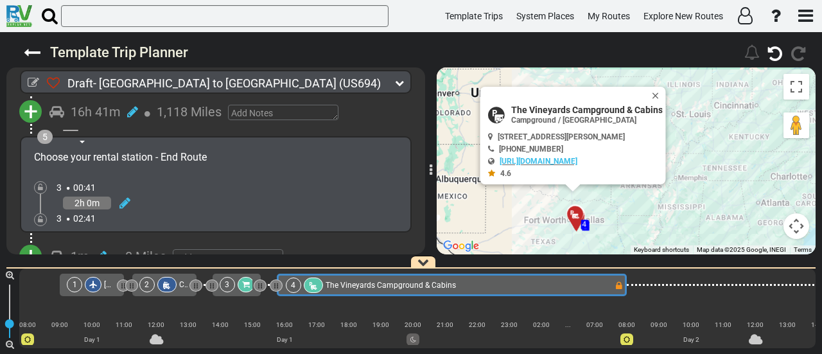
click at [33, 100] on span "+" at bounding box center [31, 112] width 14 height 30
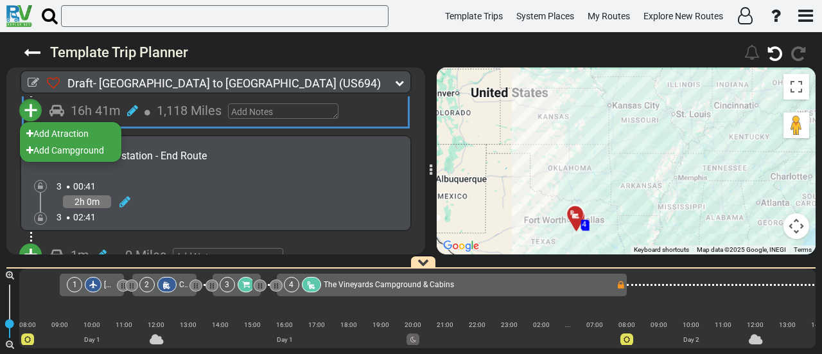
scroll to position [833, 0]
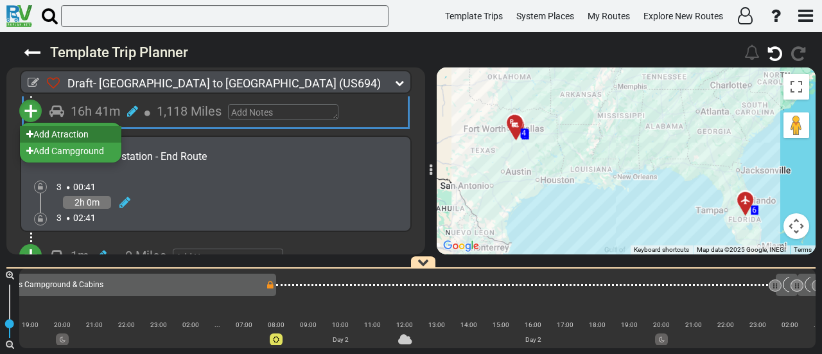
click at [74, 126] on li "Add Atraction" at bounding box center [70, 134] width 101 height 17
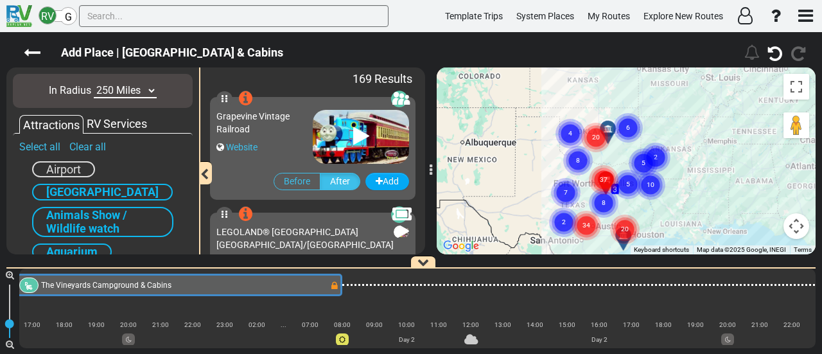
scroll to position [0, 40]
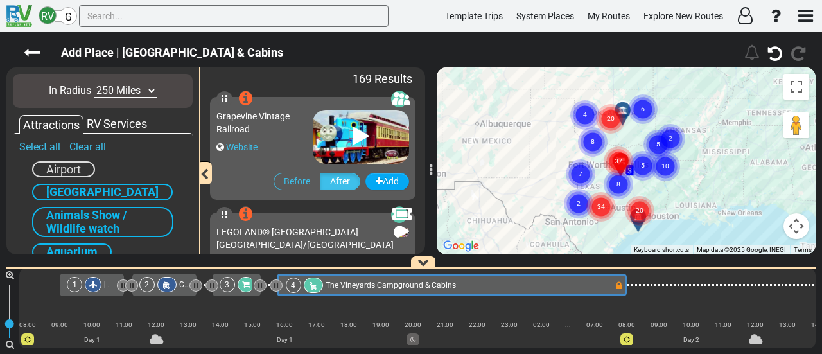
click at [134, 94] on select "10 Miles 50 Miles 100 Miles 250 Miles 500 Miles 1000 Miles" at bounding box center [125, 90] width 63 height 15
select select "number:50"
click at [94, 83] on select "10 Miles 50 Miles 100 Miles 250 Miles 500 Miles 1000 Miles" at bounding box center [125, 90] width 63 height 15
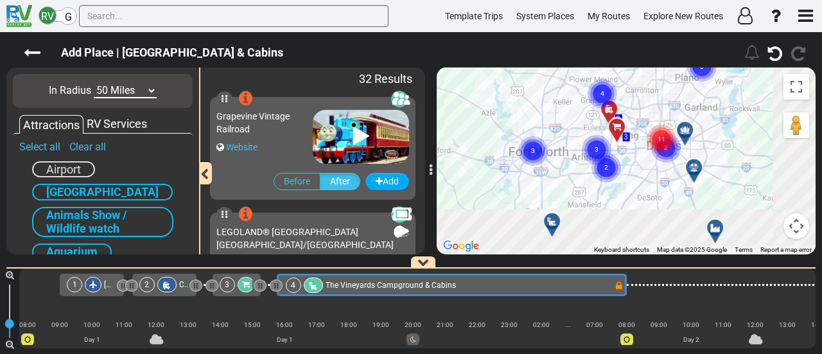
drag, startPoint x: 556, startPoint y: 122, endPoint x: 381, endPoint y: 30, distance: 197.3
click at [382, 25] on div "RV G Template Trips System Places My Routes Explore New Routes" at bounding box center [411, 177] width 822 height 354
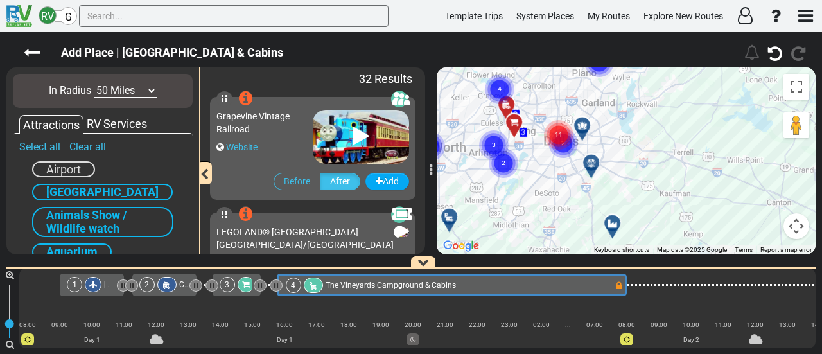
drag, startPoint x: 580, startPoint y: 161, endPoint x: 583, endPoint y: 168, distance: 7.5
click at [583, 168] on div "To navigate, press the arrow keys. To activate drag with keyboard, press Alt + …" at bounding box center [626, 160] width 379 height 187
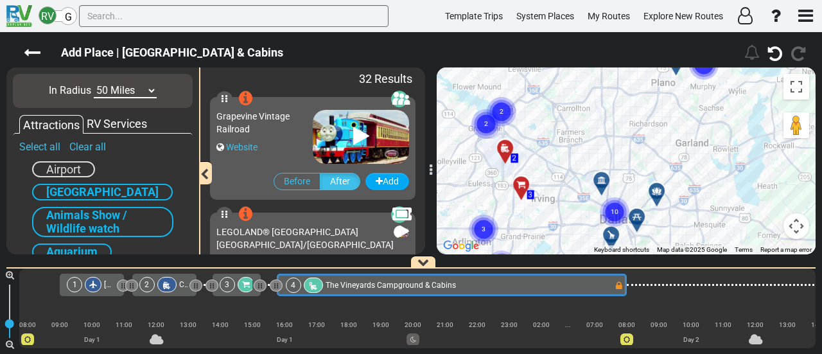
drag, startPoint x: 555, startPoint y: 112, endPoint x: 620, endPoint y: 177, distance: 92.6
click at [620, 177] on div "To activate drag with keyboard, press Alt + Enter. Once in keyboard drag state,…" at bounding box center [626, 160] width 379 height 187
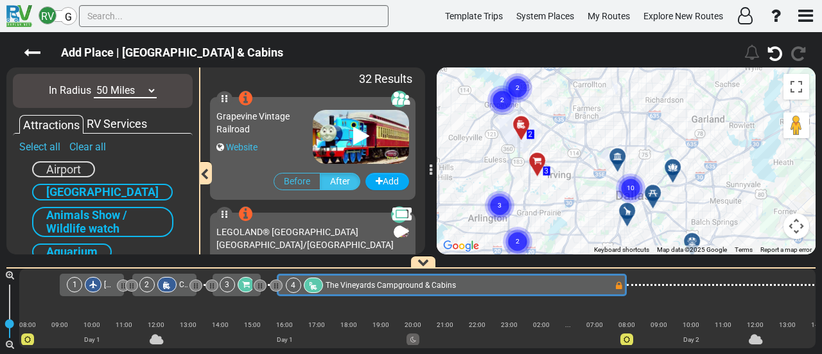
drag, startPoint x: 561, startPoint y: 125, endPoint x: 577, endPoint y: 83, distance: 44.7
click at [577, 84] on div "To activate drag with keyboard, press Alt + Enter. Once in keyboard drag state,…" at bounding box center [626, 160] width 379 height 187
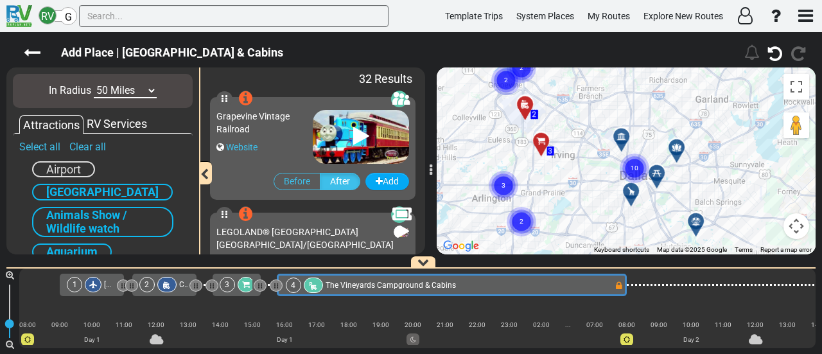
click at [633, 158] on circle "Cluster of 10 markers" at bounding box center [635, 168] width 30 height 30
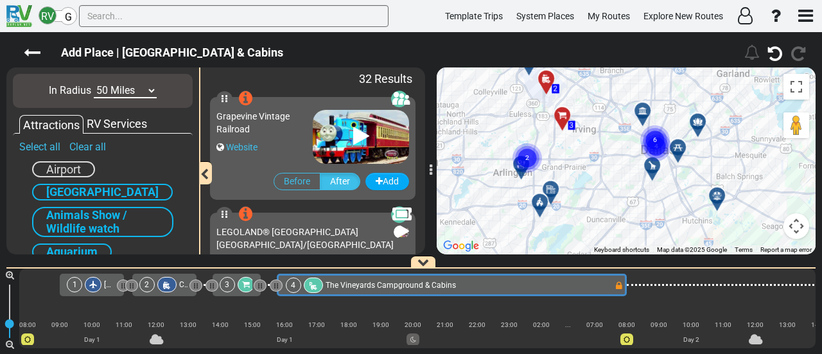
drag, startPoint x: 556, startPoint y: 194, endPoint x: 581, endPoint y: 168, distance: 36.3
click at [581, 168] on div "To activate drag with keyboard, press Alt + Enter. Once in keyboard drag state,…" at bounding box center [626, 160] width 379 height 187
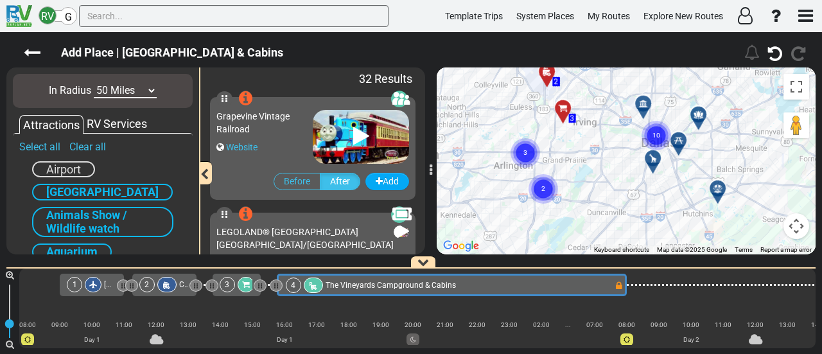
click at [524, 147] on circle "Cluster of 3 markers" at bounding box center [525, 153] width 30 height 30
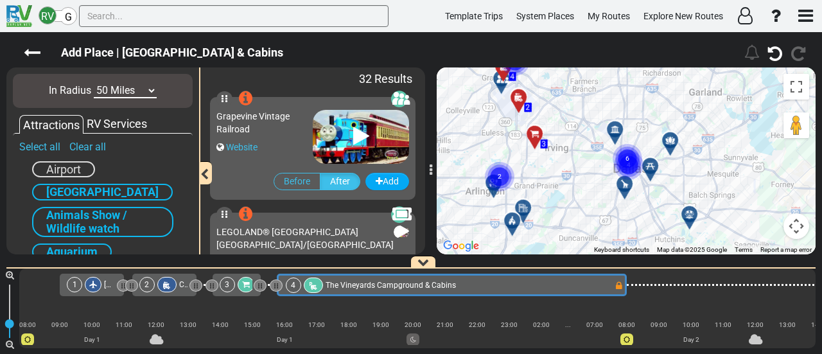
drag, startPoint x: 629, startPoint y: 168, endPoint x: 601, endPoint y: 196, distance: 39.9
click at [601, 196] on div "To activate drag with keyboard, press Alt + Enter. Once in keyboard drag state,…" at bounding box center [626, 160] width 379 height 187
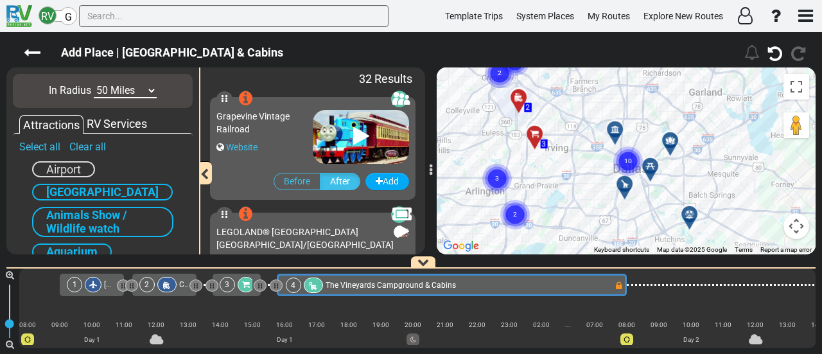
click at [689, 210] on icon at bounding box center [689, 214] width 13 height 10
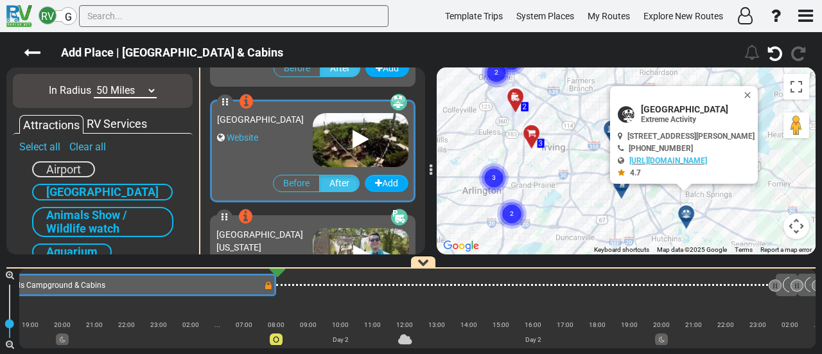
click at [701, 107] on span "[GEOGRAPHIC_DATA]" at bounding box center [698, 109] width 114 height 10
copy div "[GEOGRAPHIC_DATA]"
click at [157, 22] on input "text" at bounding box center [233, 16] width 309 height 22
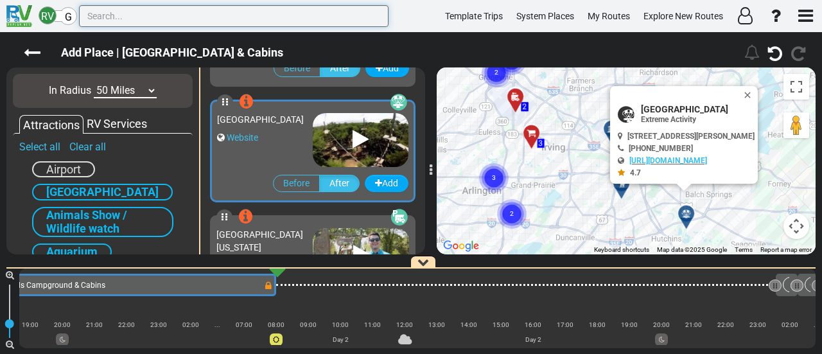
paste input "Botanical Garden"
type input "Botanical Garden"
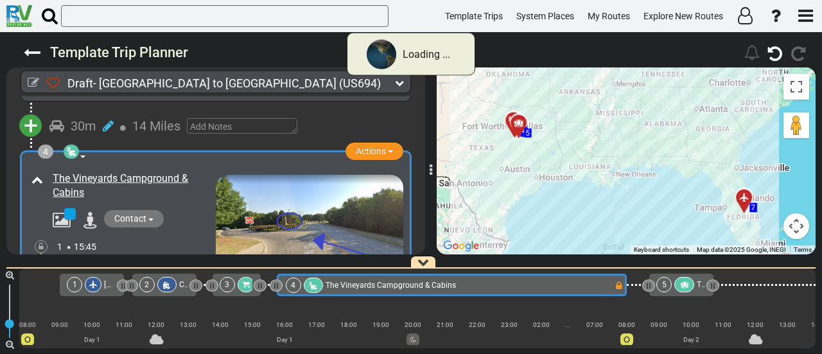
click at [684, 286] on icon at bounding box center [684, 285] width 11 height 9
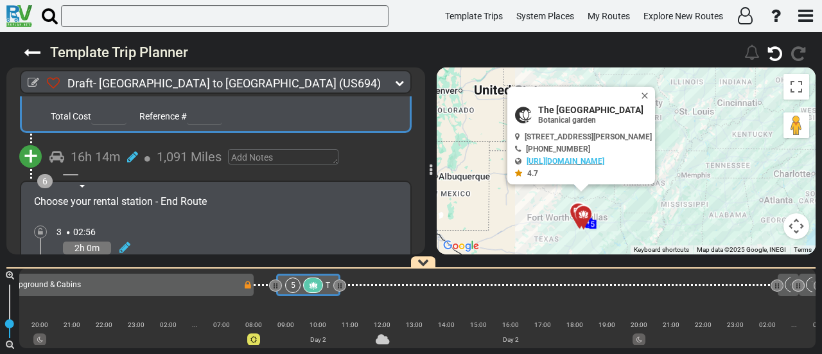
scroll to position [1010, 0]
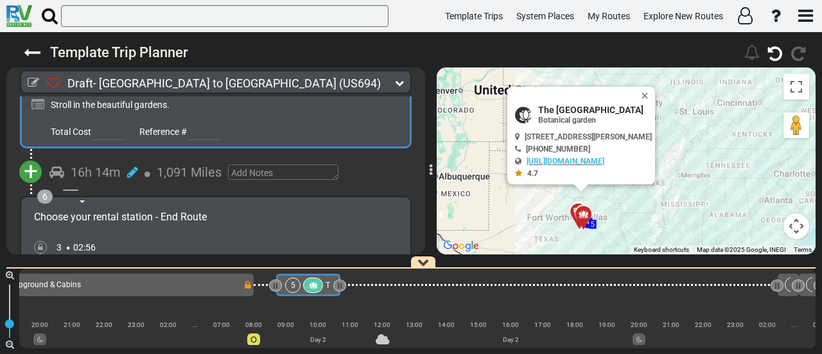
click at [35, 167] on span "+" at bounding box center [31, 172] width 14 height 30
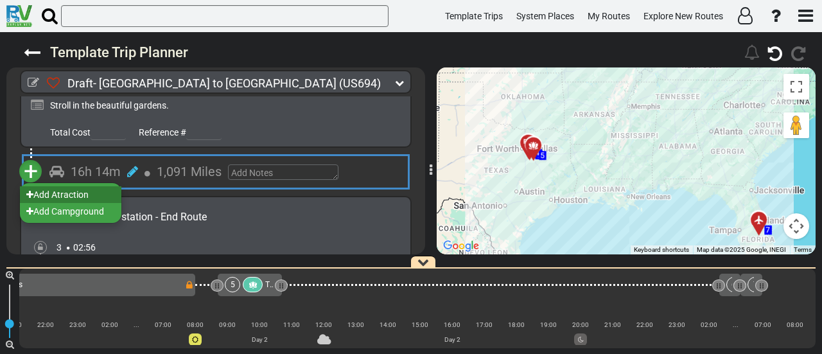
scroll to position [0, 477]
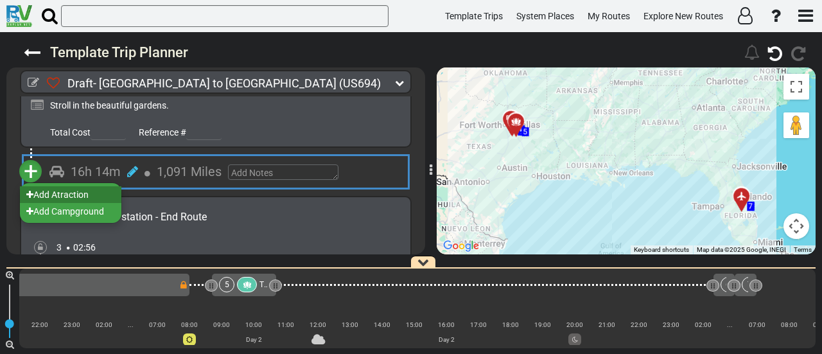
click at [82, 189] on li "Add Atraction" at bounding box center [70, 194] width 101 height 17
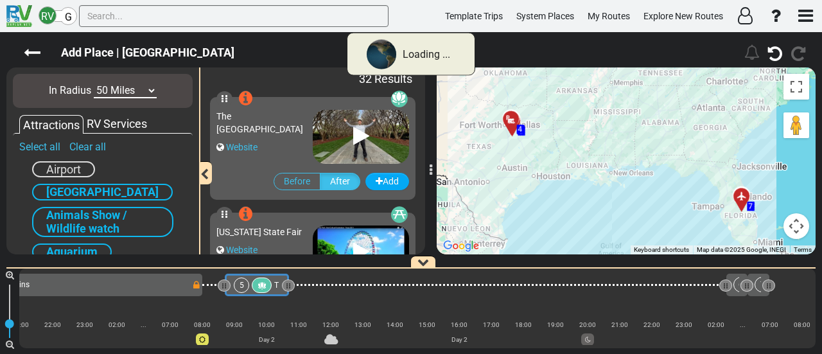
scroll to position [0, 413]
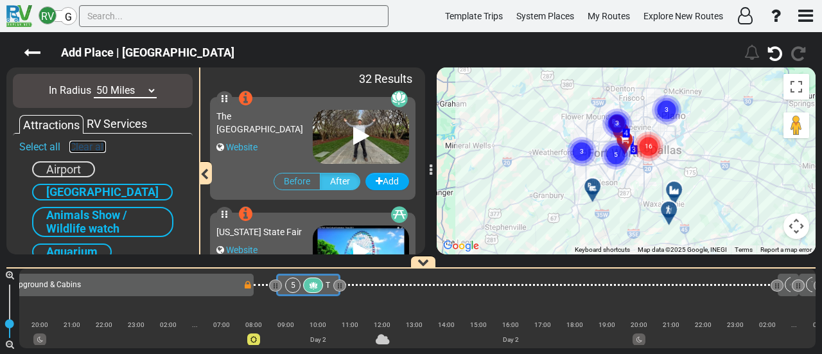
drag, startPoint x: 92, startPoint y: 143, endPoint x: 92, endPoint y: 154, distance: 10.9
click at [92, 144] on link "Clear all" at bounding box center [87, 147] width 37 height 12
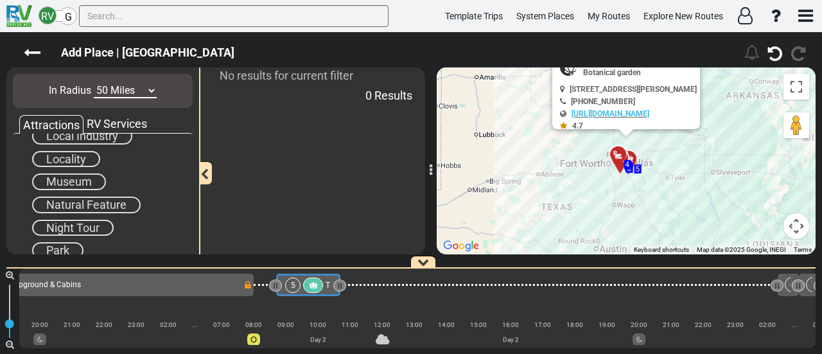
scroll to position [514, 0]
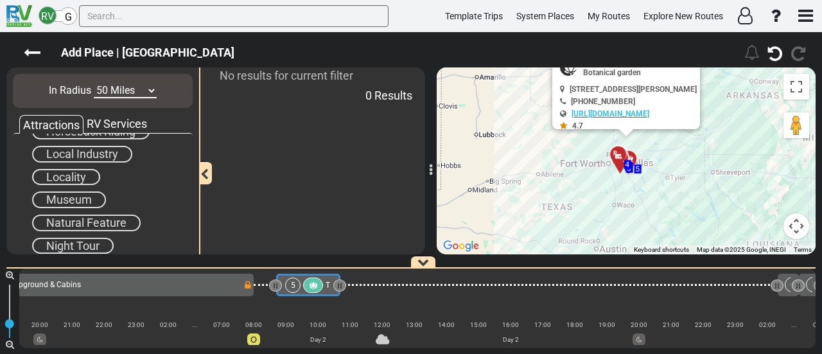
click at [77, 199] on span "Museum" at bounding box center [69, 199] width 46 height 13
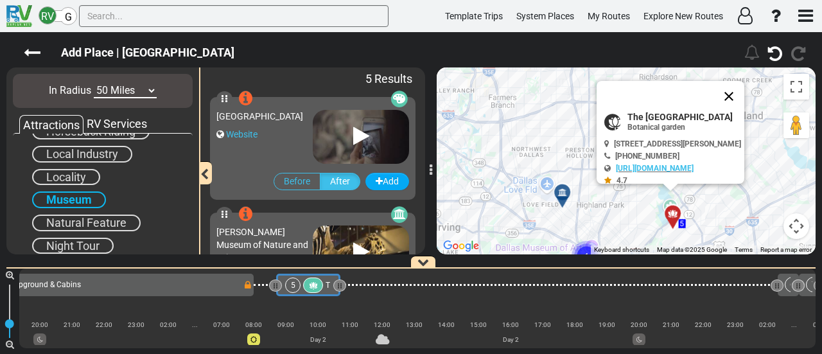
click at [744, 89] on button "Close" at bounding box center [728, 96] width 31 height 31
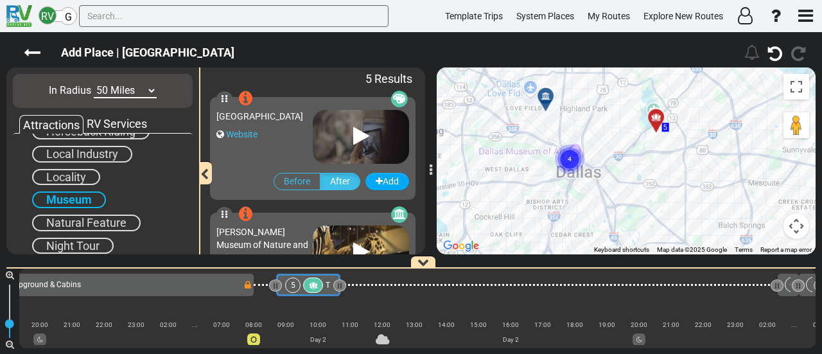
drag, startPoint x: 644, startPoint y: 142, endPoint x: 628, endPoint y: 65, distance: 78.7
click at [628, 65] on div "Add Place | The Dallas Arboretum and Botanical Garden" at bounding box center [411, 193] width 822 height 322
click at [577, 153] on circle "Cluster of 4 markers" at bounding box center [570, 156] width 30 height 30
click at [574, 148] on circle "Cluster of 3 markers" at bounding box center [570, 154] width 30 height 30
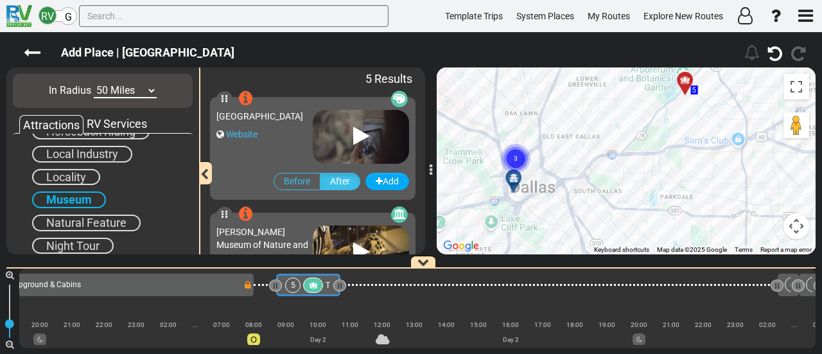
drag, startPoint x: 553, startPoint y: 153, endPoint x: 568, endPoint y: 123, distance: 33.6
click at [568, 123] on div "To navigate, press the arrow keys. To activate drag with keyboard, press Alt + …" at bounding box center [626, 160] width 379 height 187
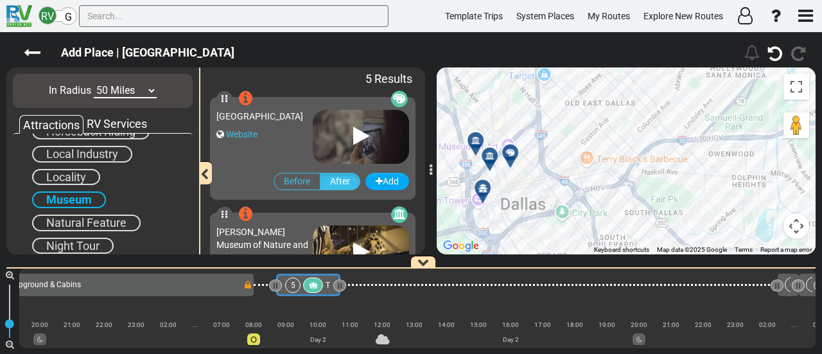
click at [483, 193] on div at bounding box center [486, 193] width 21 height 20
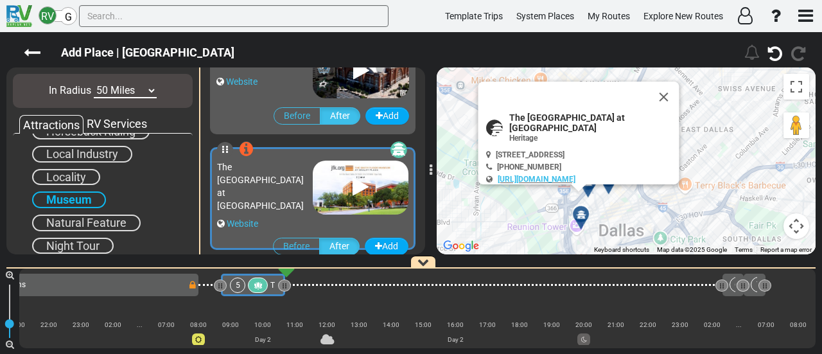
scroll to position [344, 0]
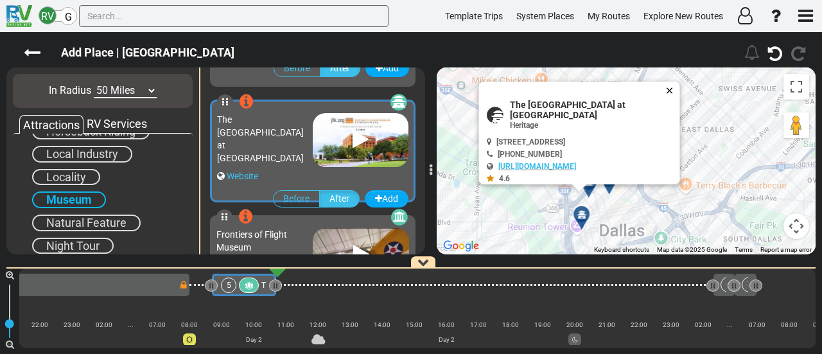
click at [673, 83] on button "Close" at bounding box center [671, 91] width 15 height 18
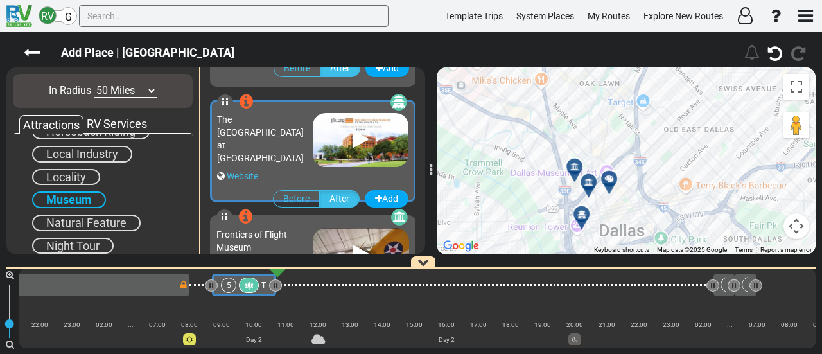
click at [612, 177] on div at bounding box center [609, 178] width 22 height 22
click at [588, 186] on div at bounding box center [592, 187] width 21 height 20
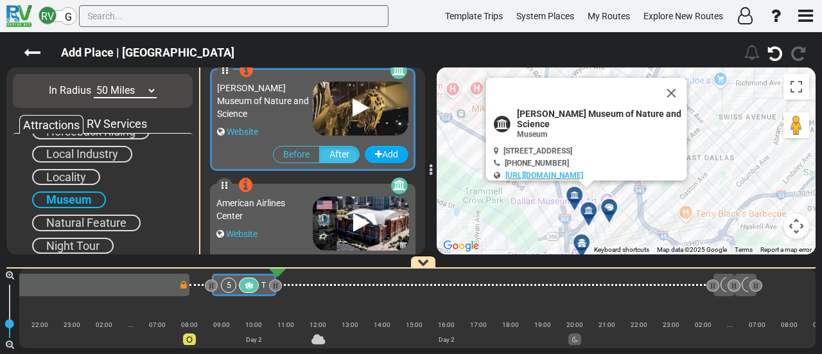
scroll to position [113, 0]
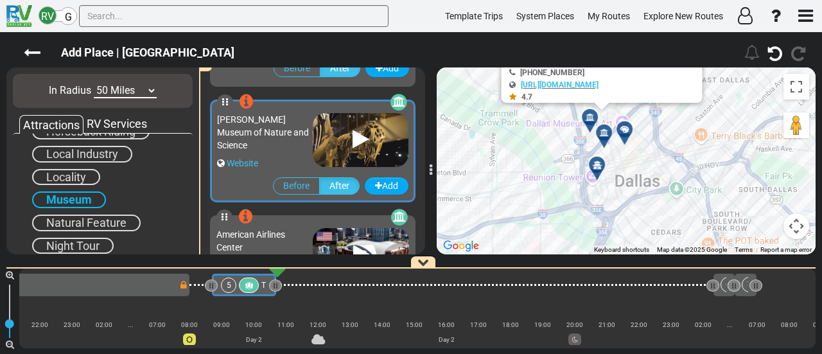
drag, startPoint x: 644, startPoint y: 223, endPoint x: 660, endPoint y: 137, distance: 88.1
click at [660, 137] on div "To activate drag with keyboard, press Alt + Enter. Once in keyboard drag state,…" at bounding box center [626, 160] width 379 height 187
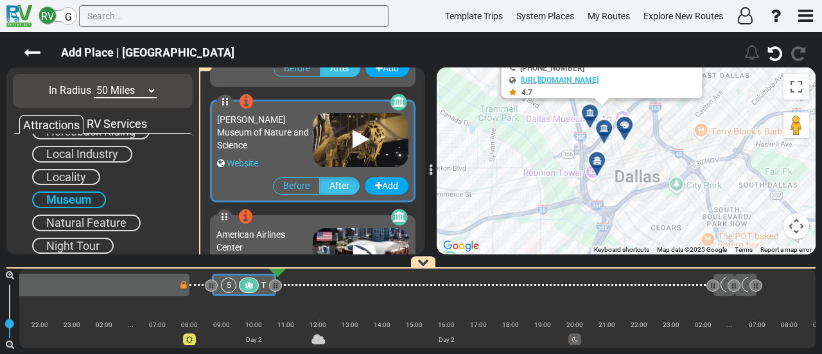
click at [596, 160] on icon at bounding box center [597, 160] width 13 height 10
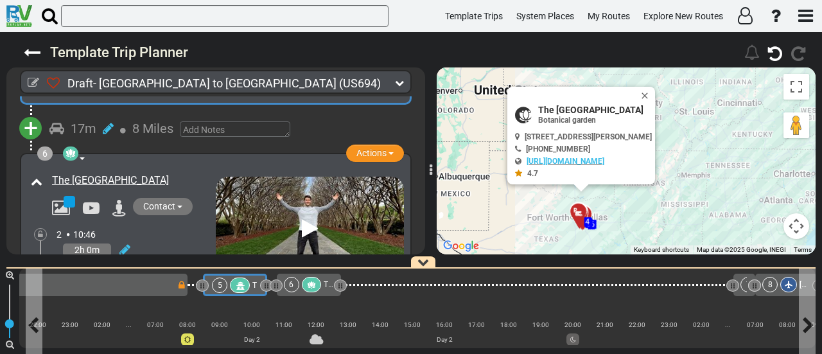
click at [239, 289] on icon at bounding box center [239, 285] width 11 height 9
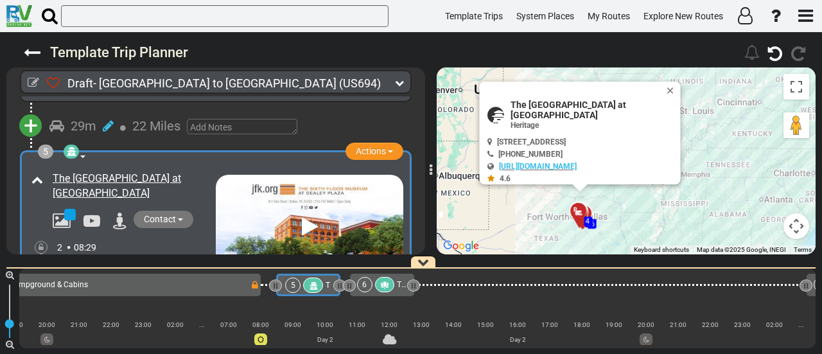
click at [232, 288] on div "4 The Vineyards Campground & Cabins" at bounding box center [84, 284] width 333 height 15
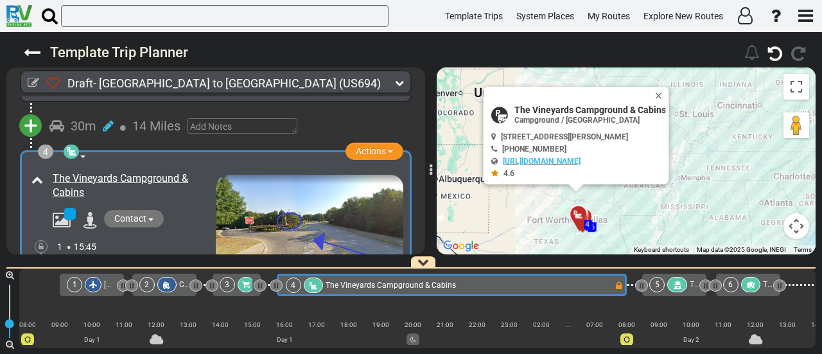
click at [666, 284] on div "5" at bounding box center [669, 284] width 40 height 15
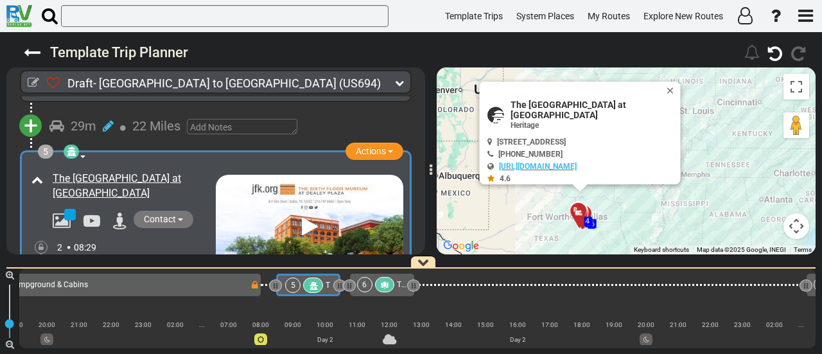
click at [609, 101] on span "The [GEOGRAPHIC_DATA] at [GEOGRAPHIC_DATA]" at bounding box center [593, 110] width 167 height 21
copy div "The [GEOGRAPHIC_DATA] at [GEOGRAPHIC_DATA]"
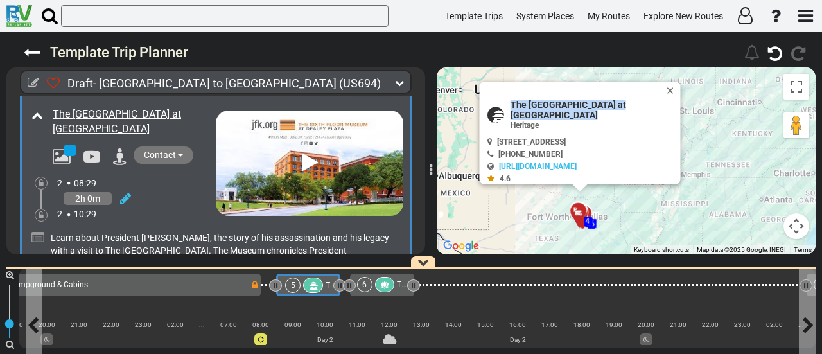
click at [315, 285] on icon at bounding box center [313, 285] width 11 height 9
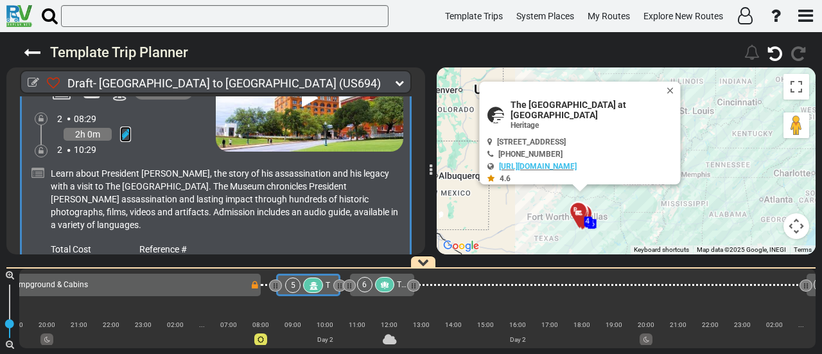
click at [123, 128] on icon at bounding box center [125, 134] width 11 height 13
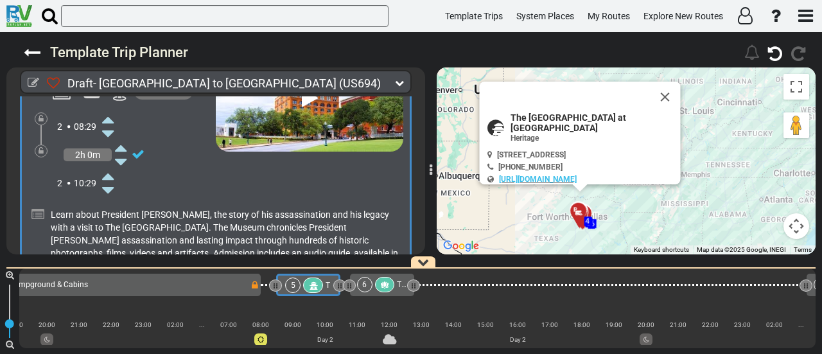
click at [112, 110] on icon at bounding box center [108, 119] width 12 height 21
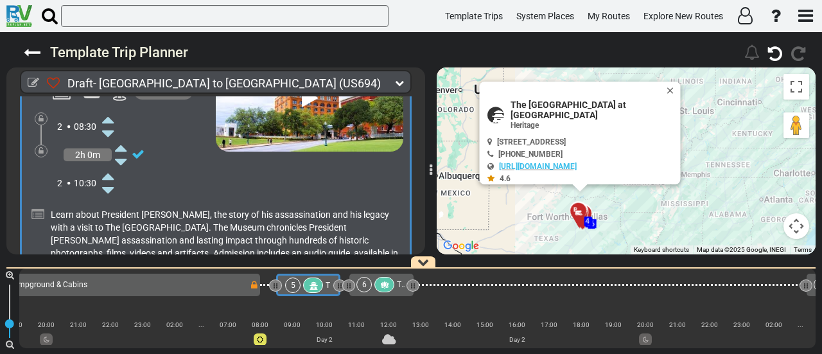
click at [219, 284] on div "4 The Vineyards Campground & Cabins" at bounding box center [83, 284] width 333 height 15
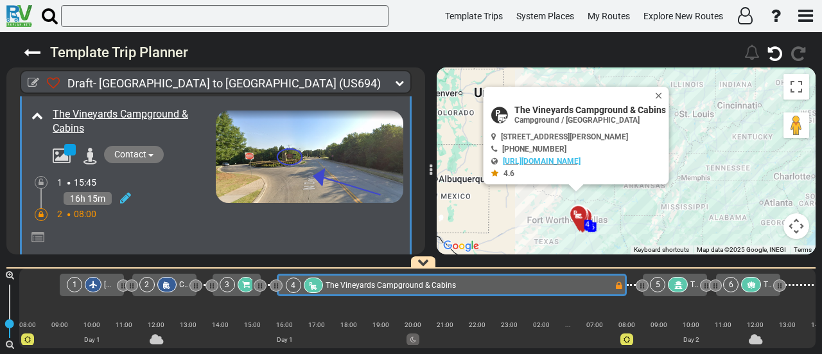
click at [37, 208] on div at bounding box center [41, 214] width 13 height 13
click at [41, 209] on div at bounding box center [41, 214] width 5 height 11
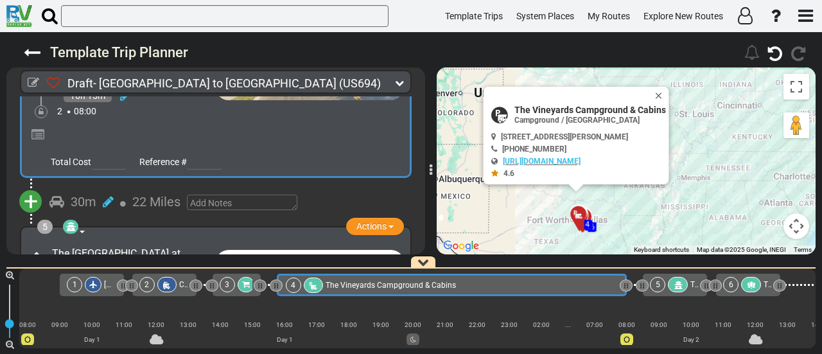
scroll to position [679, 0]
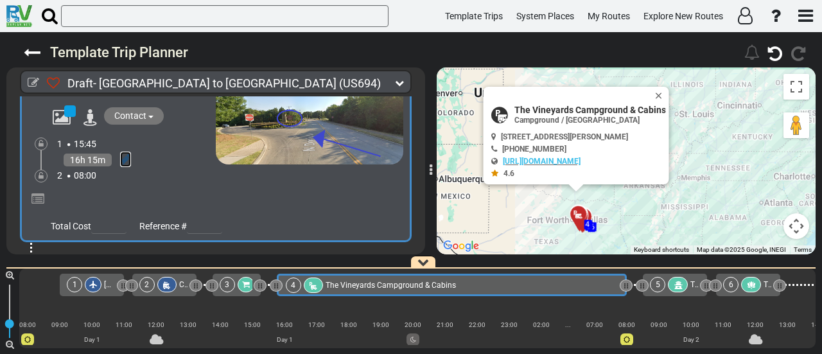
click at [121, 155] on icon at bounding box center [125, 159] width 11 height 13
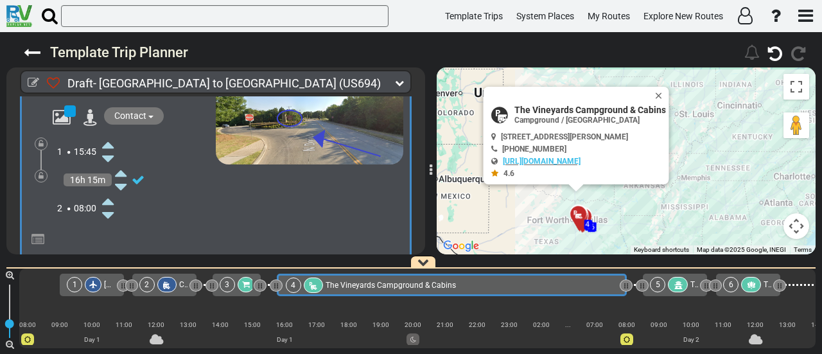
click at [110, 195] on icon at bounding box center [108, 201] width 12 height 21
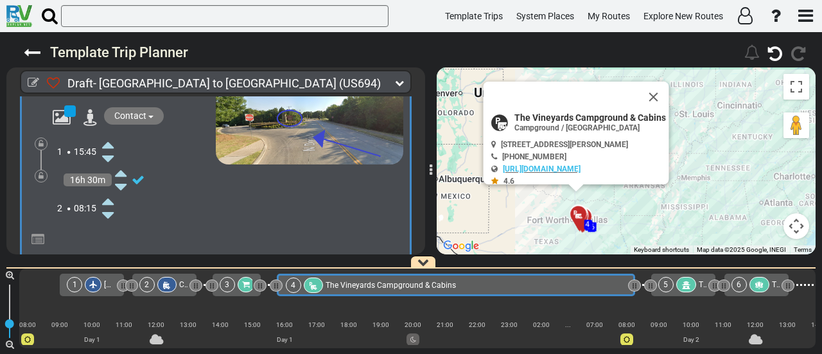
click at [110, 195] on icon at bounding box center [108, 201] width 12 height 21
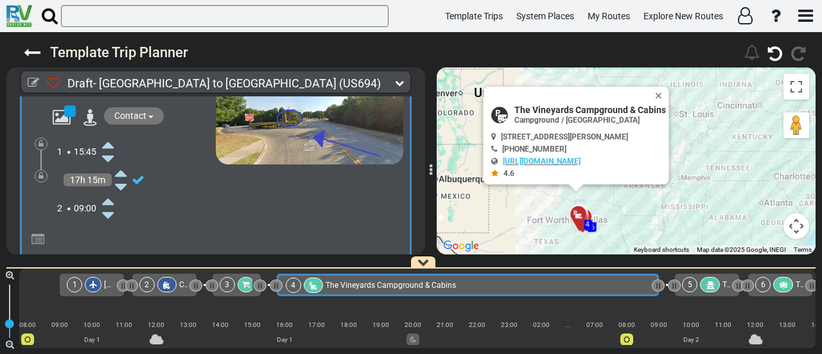
click at [110, 195] on icon at bounding box center [108, 201] width 12 height 21
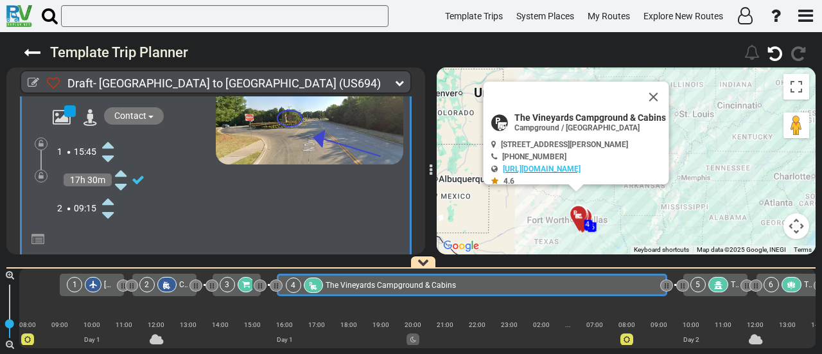
click at [110, 195] on icon at bounding box center [108, 201] width 12 height 21
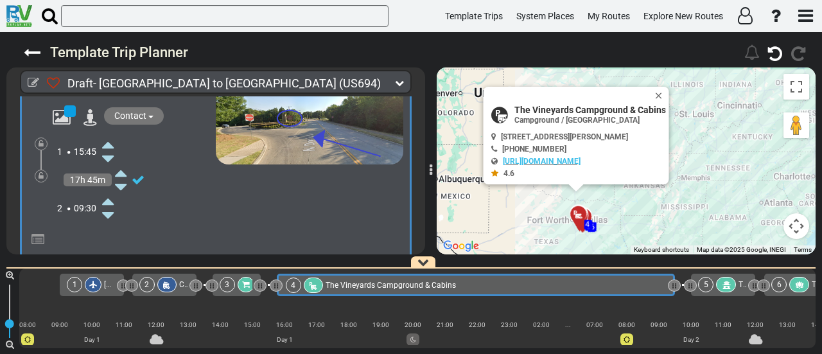
click at [44, 169] on div at bounding box center [41, 175] width 13 height 13
click at [40, 174] on icon at bounding box center [41, 176] width 5 height 8
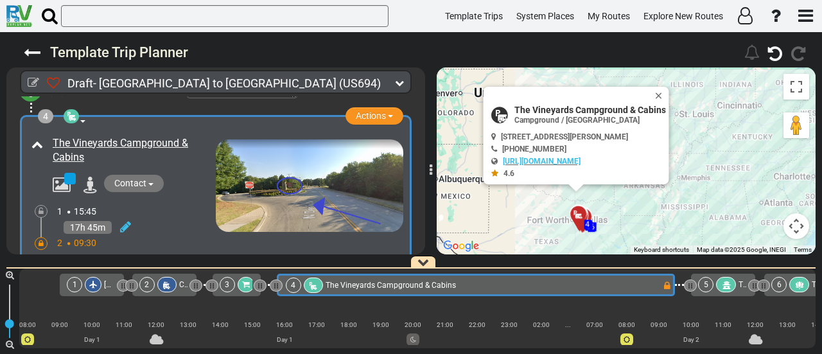
scroll to position [576, 0]
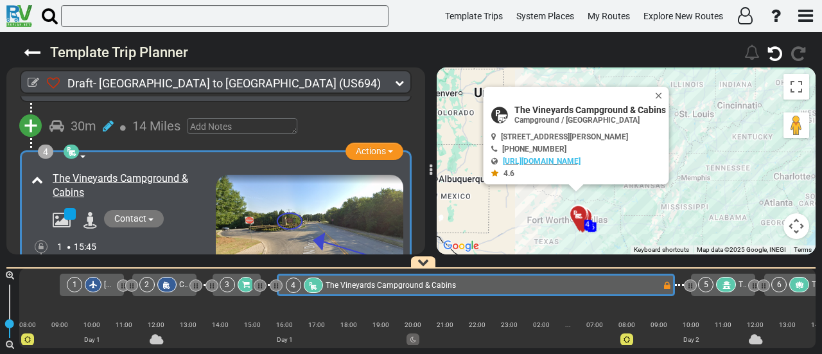
click at [713, 283] on div "5" at bounding box center [705, 284] width 15 height 15
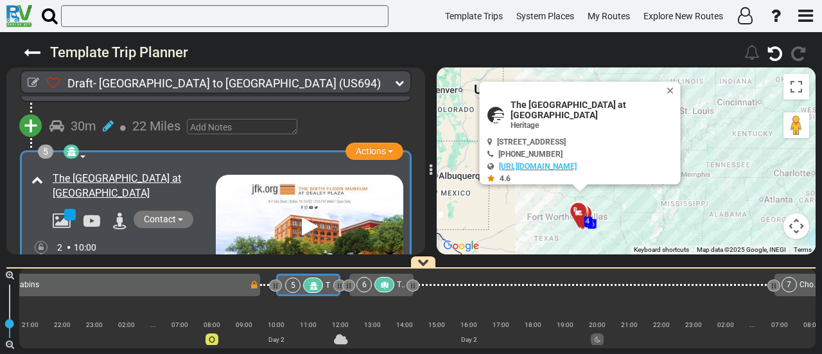
scroll to position [882, 0]
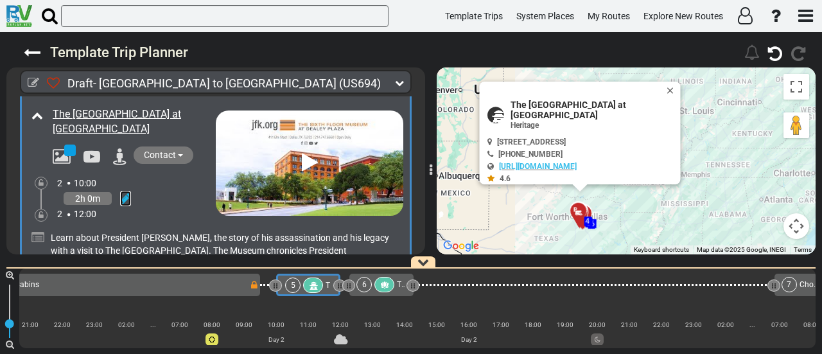
click at [122, 193] on icon at bounding box center [125, 198] width 11 height 13
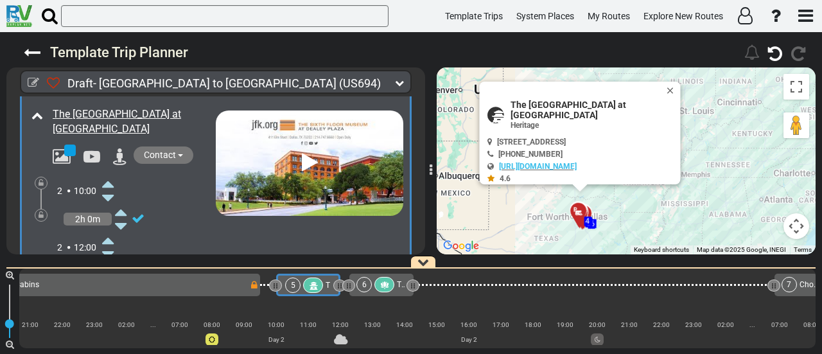
click at [108, 232] on icon at bounding box center [108, 240] width 12 height 21
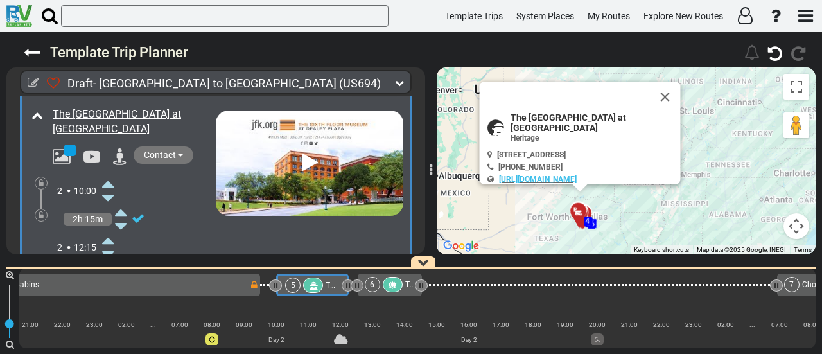
click at [108, 232] on icon at bounding box center [108, 240] width 12 height 21
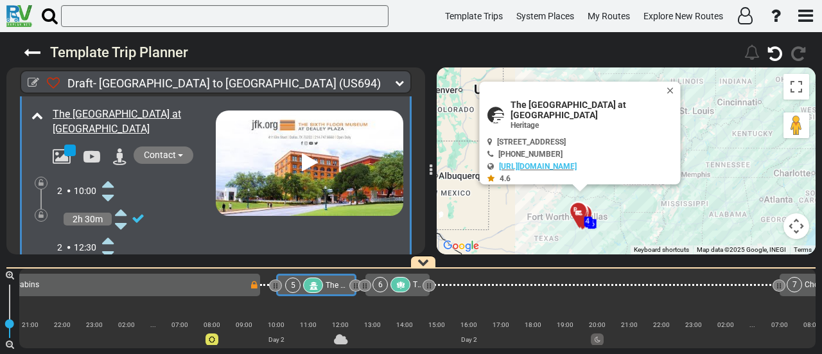
click at [389, 281] on div "6" at bounding box center [392, 284] width 40 height 15
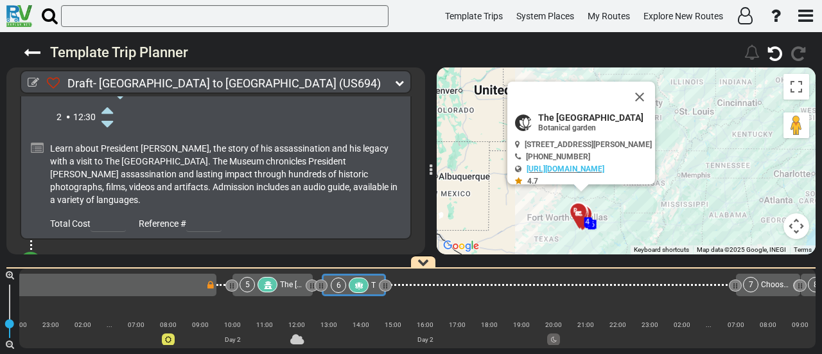
scroll to position [0, 527]
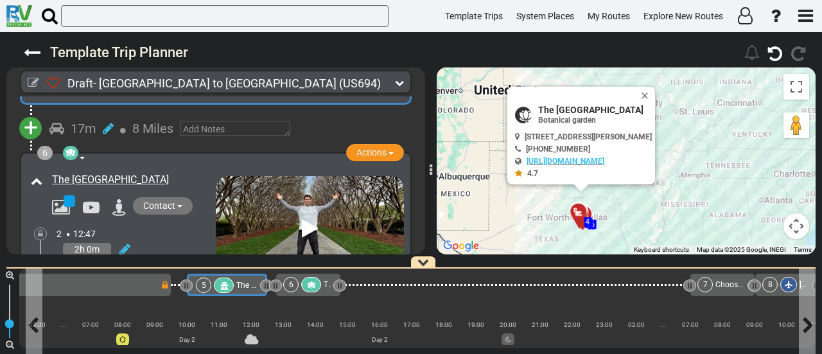
click at [247, 279] on div "The [GEOGRAPHIC_DATA] at [GEOGRAPHIC_DATA]" at bounding box center [246, 284] width 21 height 15
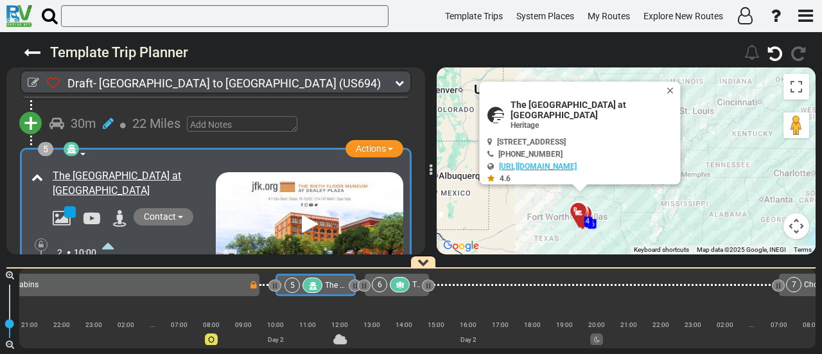
scroll to position [818, 0]
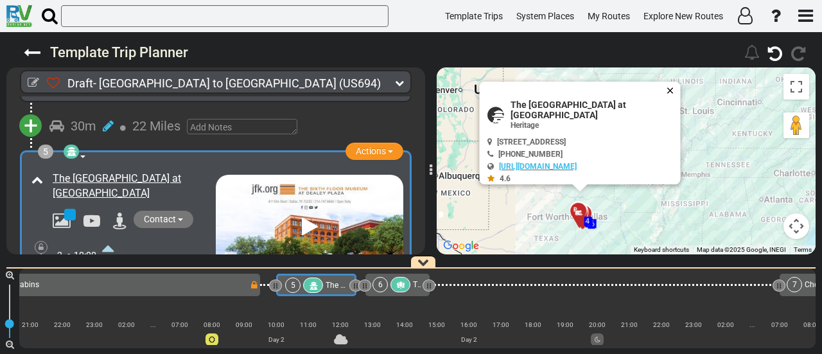
click at [672, 89] on button "Close" at bounding box center [672, 91] width 15 height 18
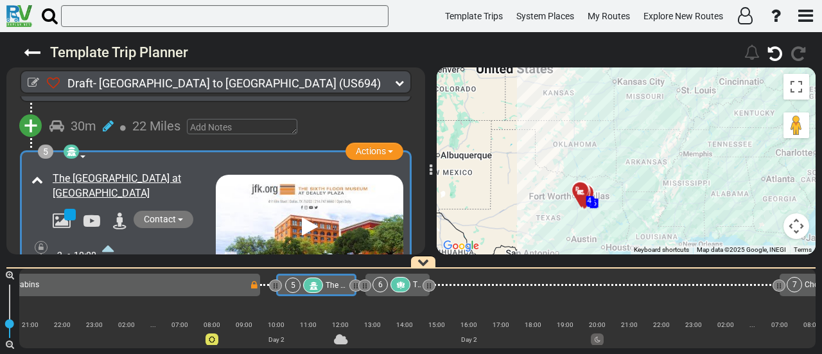
drag, startPoint x: 573, startPoint y: 164, endPoint x: 578, endPoint y: 114, distance: 50.3
click at [578, 114] on div "To activate drag with keyboard, press Alt + Enter. Once in keyboard drag state,…" at bounding box center [626, 160] width 379 height 187
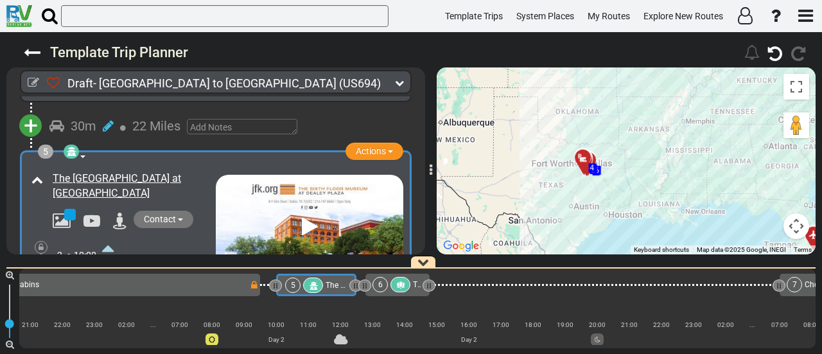
click at [403, 281] on icon at bounding box center [400, 285] width 11 height 9
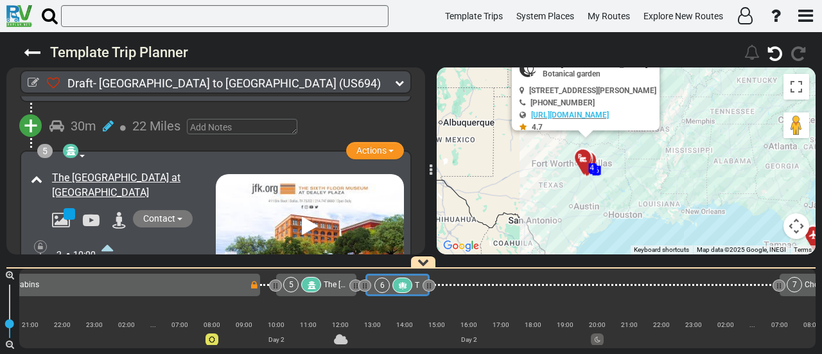
scroll to position [875, 0]
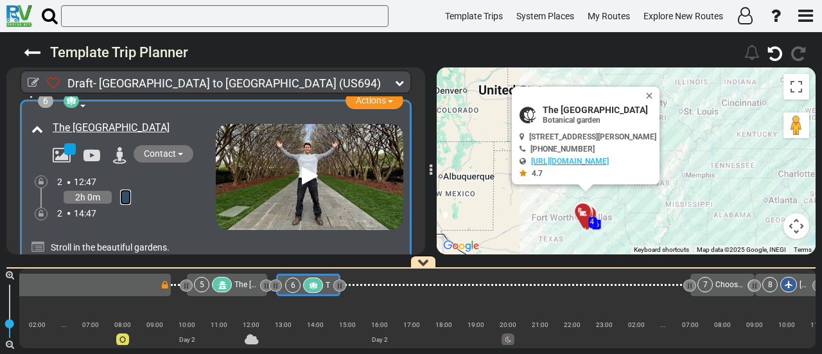
click at [126, 200] on icon at bounding box center [125, 197] width 11 height 13
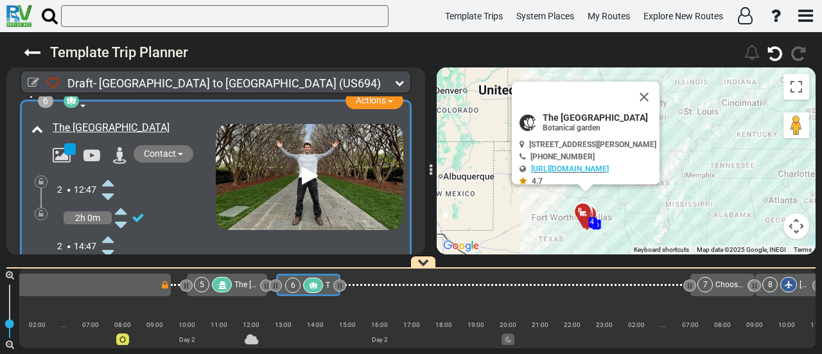
click at [115, 187] on div "2 12:47" at bounding box center [136, 189] width 159 height 28
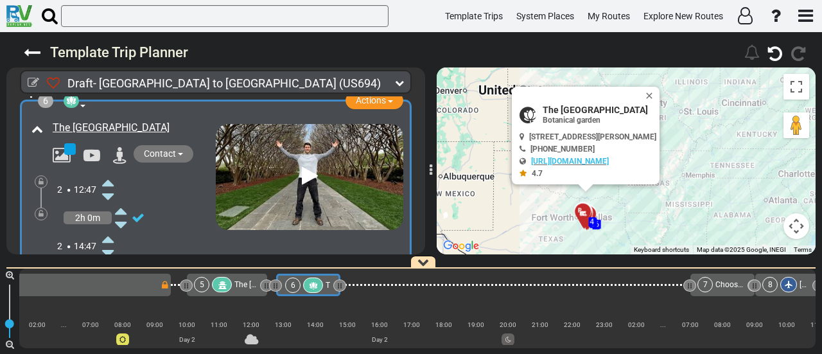
click at [113, 189] on icon at bounding box center [108, 182] width 12 height 21
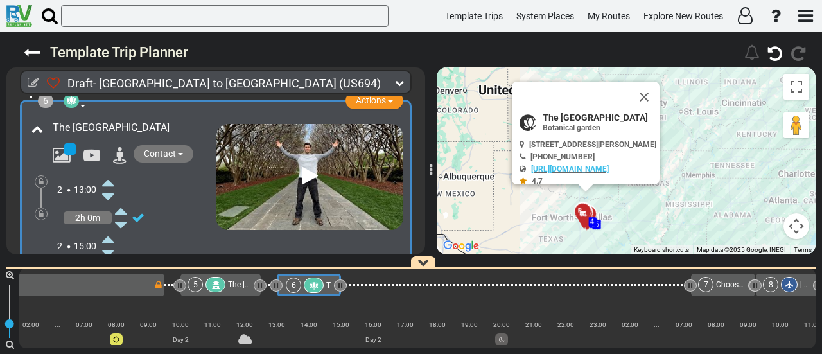
scroll to position [0, 551]
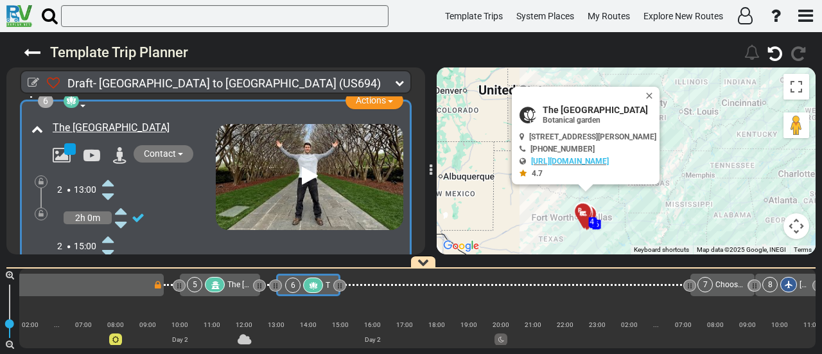
click at [238, 286] on span "The [GEOGRAPHIC_DATA] at [GEOGRAPHIC_DATA]" at bounding box center [313, 284] width 173 height 9
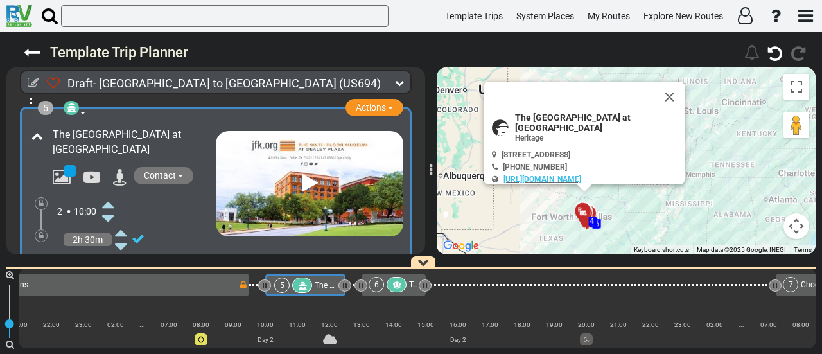
scroll to position [0, 455]
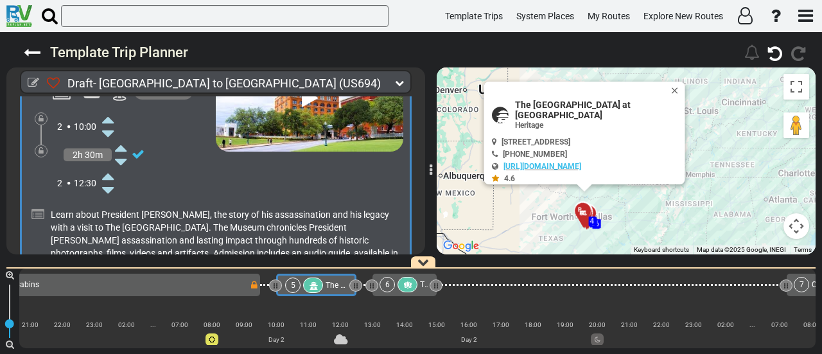
click at [413, 287] on div at bounding box center [407, 284] width 20 height 15
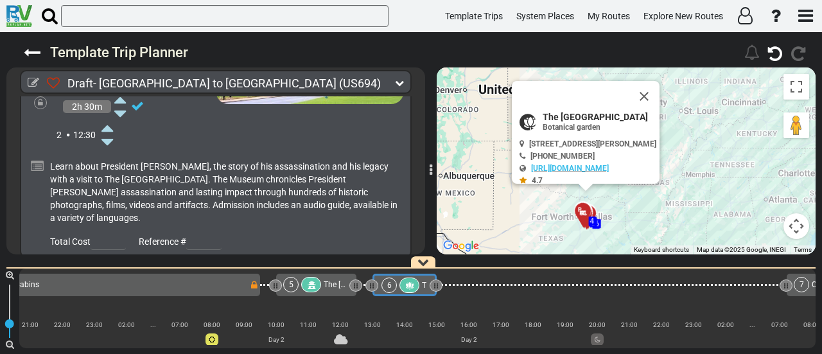
scroll to position [0, 478]
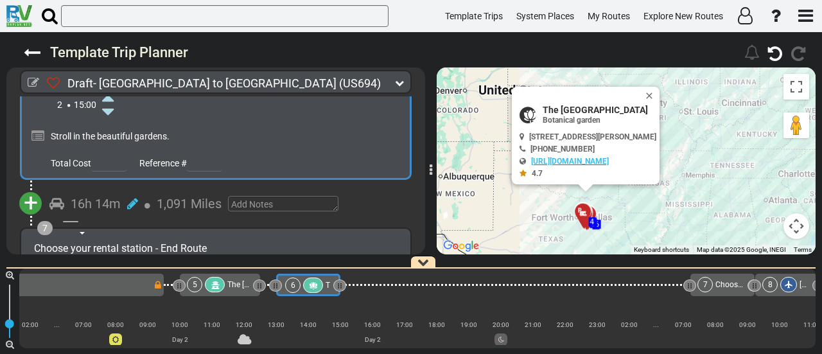
click at [28, 210] on span "+" at bounding box center [31, 203] width 14 height 30
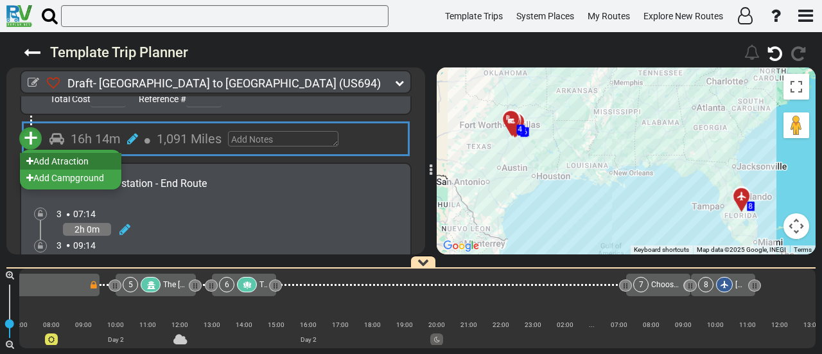
click at [84, 169] on li "Add Atraction" at bounding box center [70, 161] width 101 height 17
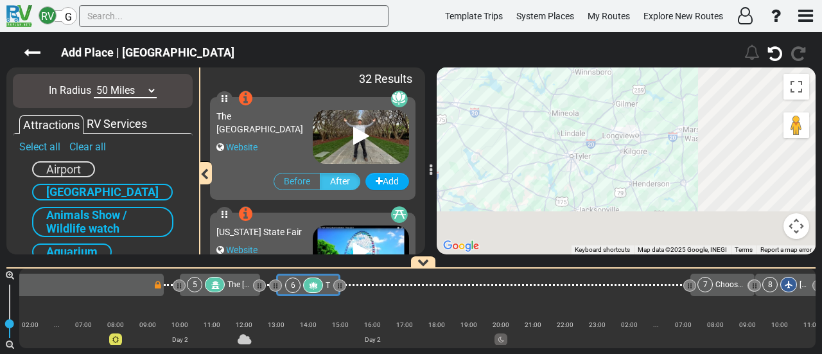
drag, startPoint x: 704, startPoint y: 129, endPoint x: 453, endPoint y: 75, distance: 256.1
click at [453, 75] on div "To activate drag with keyboard, press Alt + Enter. Once in keyboard drag state,…" at bounding box center [626, 160] width 379 height 187
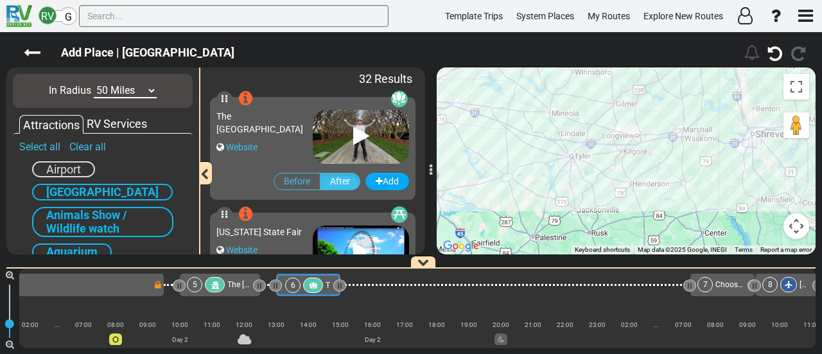
click at [796, 223] on button "Map camera controls" at bounding box center [796, 226] width 26 height 26
click at [756, 229] on button "Zoom out" at bounding box center [764, 226] width 26 height 26
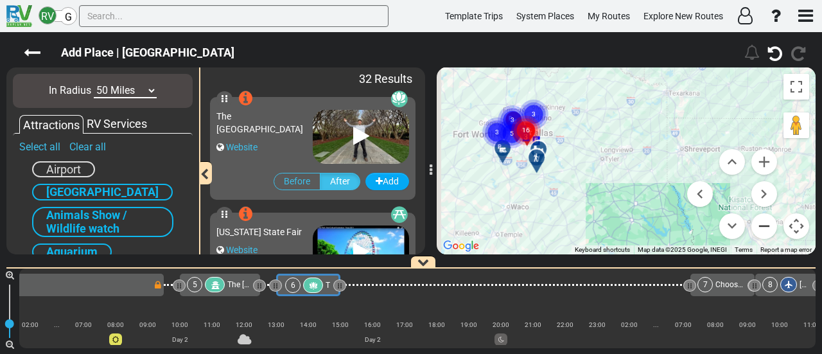
click at [756, 229] on button "Zoom out" at bounding box center [764, 226] width 26 height 26
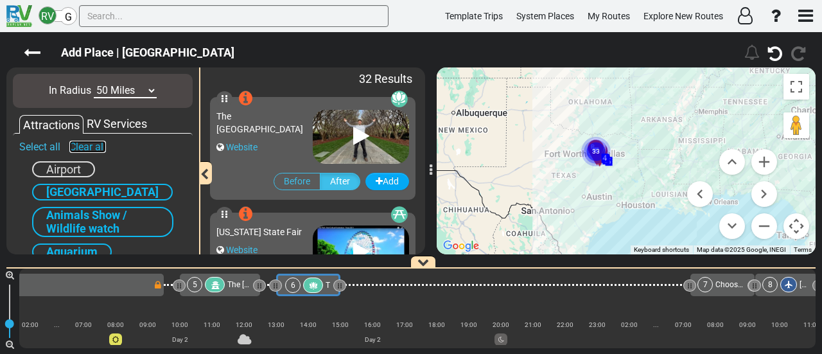
click at [96, 146] on link "Clear all" at bounding box center [87, 147] width 37 height 12
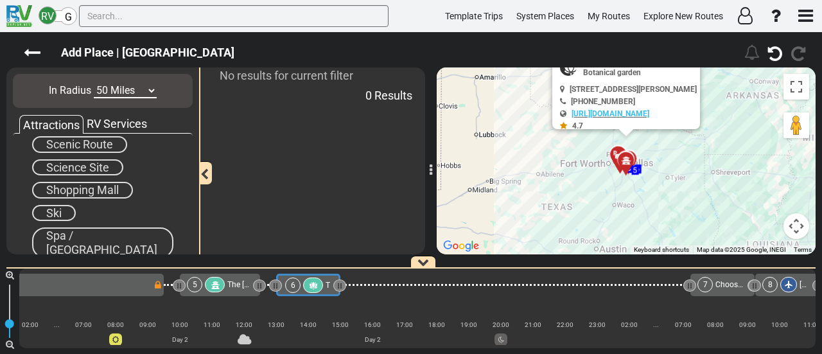
click at [90, 169] on span "Science Site" at bounding box center [77, 166] width 63 height 13
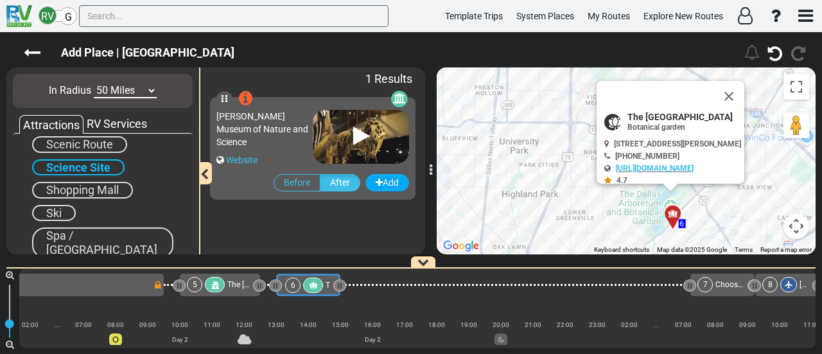
click at [128, 94] on select "10 Miles 50 Miles 100 Miles 250 Miles 500 Miles 1000 Miles" at bounding box center [125, 90] width 63 height 15
click at [94, 83] on select "10 Miles 50 Miles 100 Miles 250 Miles 500 Miles 1000 Miles" at bounding box center [125, 90] width 63 height 15
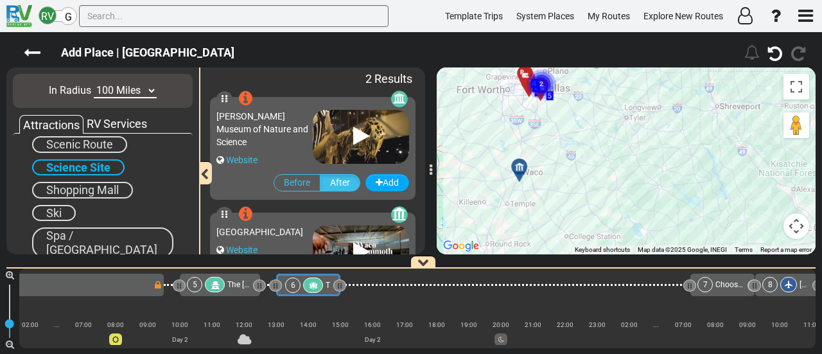
drag, startPoint x: 587, startPoint y: 206, endPoint x: 508, endPoint y: 179, distance: 82.8
click at [492, 171] on div "To activate drag with keyboard, press Alt + Enter. Once in keyboard drag state,…" at bounding box center [626, 160] width 379 height 187
click at [527, 170] on div at bounding box center [523, 174] width 21 height 20
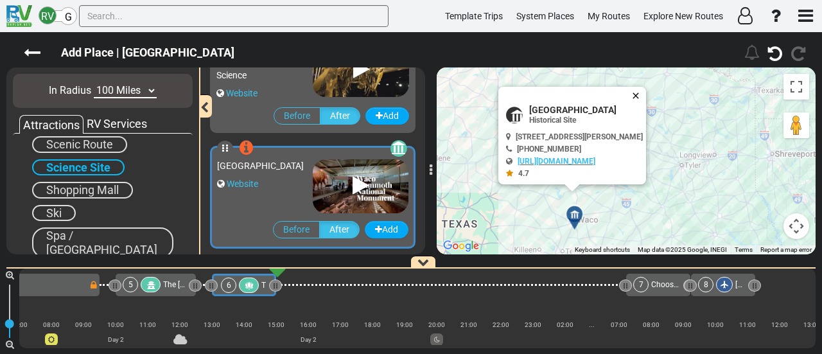
click at [646, 89] on button "Close" at bounding box center [637, 96] width 15 height 18
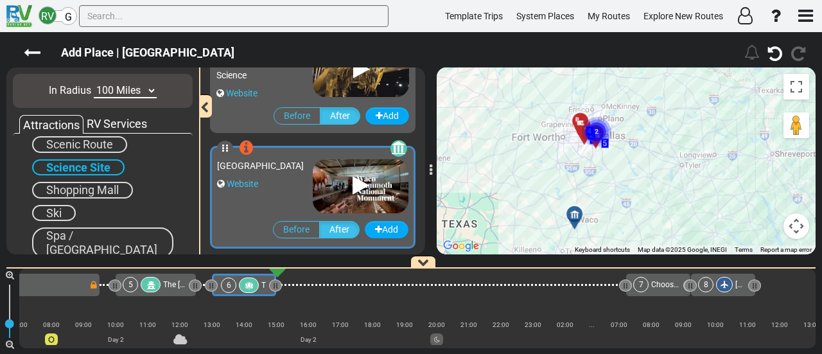
click at [114, 89] on select "10 Miles 50 Miles 100 Miles 250 Miles 500 Miles 1000 Miles" at bounding box center [125, 90] width 63 height 15
select select "number:250"
click at [94, 83] on select "10 Miles 50 Miles 100 Miles 250 Miles 500 Miles 1000 Miles" at bounding box center [125, 90] width 63 height 15
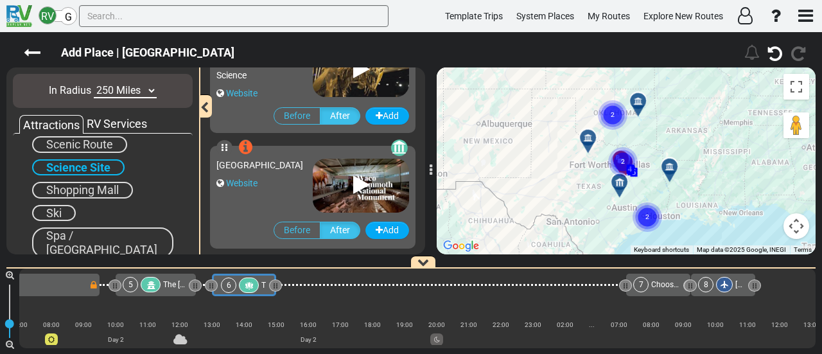
click at [649, 216] on circle "Cluster of 2 markers" at bounding box center [647, 217] width 30 height 30
click at [649, 217] on circle "Cluster of 2 markers" at bounding box center [647, 217] width 30 height 30
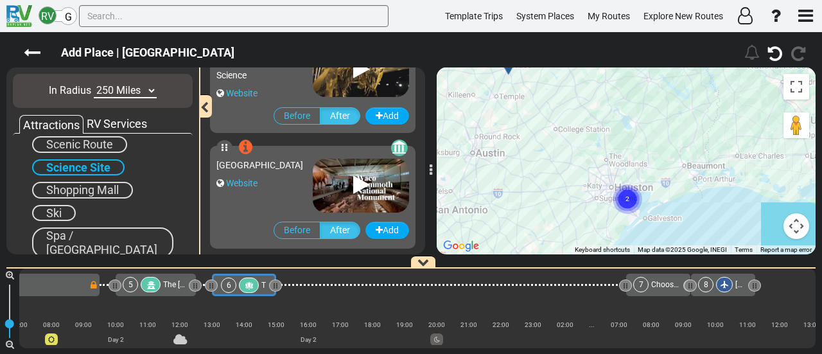
drag, startPoint x: 648, startPoint y: 216, endPoint x: 617, endPoint y: 155, distance: 69.2
click at [617, 184] on circle "Cluster of 2 markers" at bounding box center [627, 199] width 30 height 30
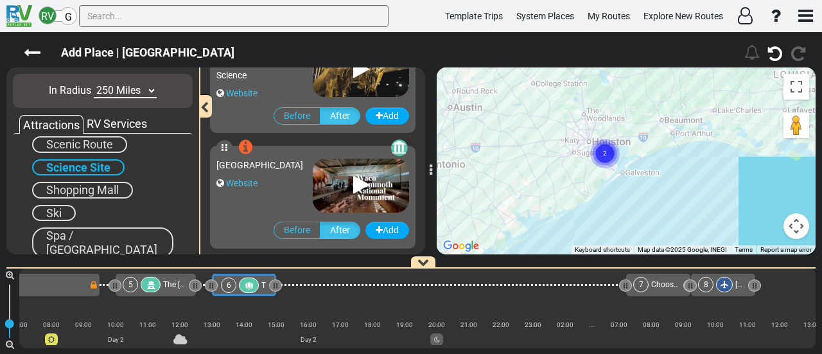
click at [609, 153] on circle "Cluster of 2 markers" at bounding box center [605, 154] width 30 height 30
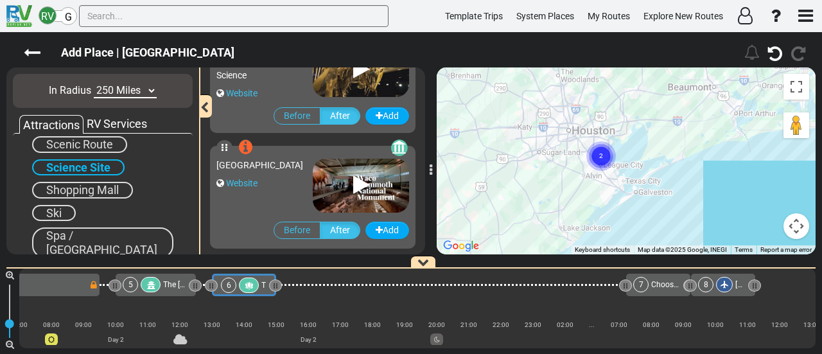
click at [603, 153] on circle "Cluster of 2 markers" at bounding box center [601, 156] width 30 height 30
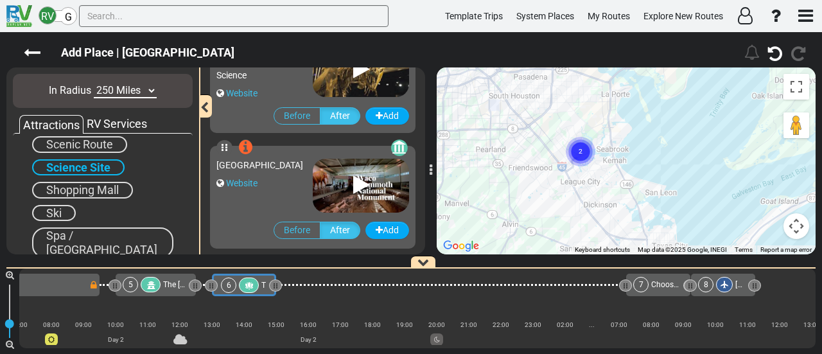
click at [576, 148] on circle "Cluster of 2 markers" at bounding box center [581, 152] width 30 height 30
click at [580, 148] on text "2" at bounding box center [580, 150] width 4 height 8
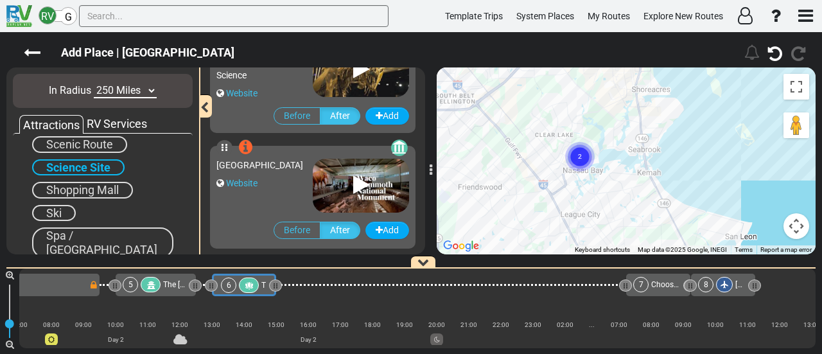
click at [587, 157] on circle "Cluster of 2 markers" at bounding box center [580, 157] width 30 height 30
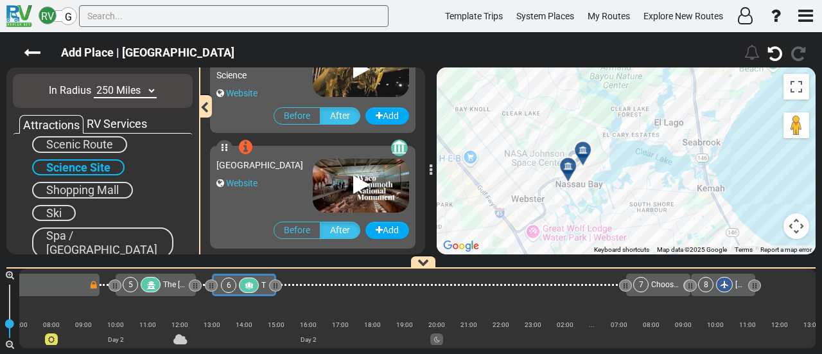
click at [587, 149] on div at bounding box center [586, 155] width 21 height 20
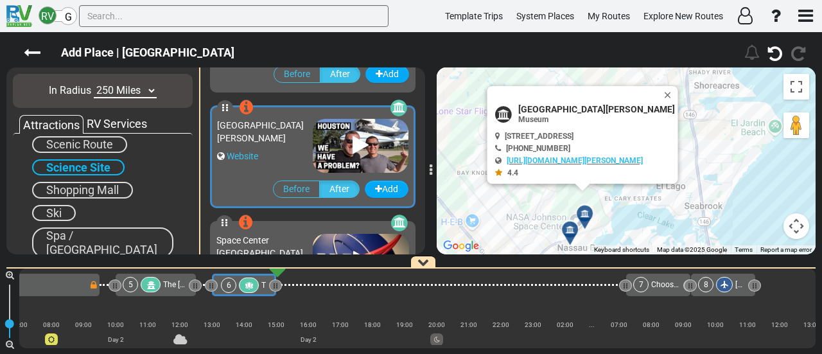
scroll to position [806, 0]
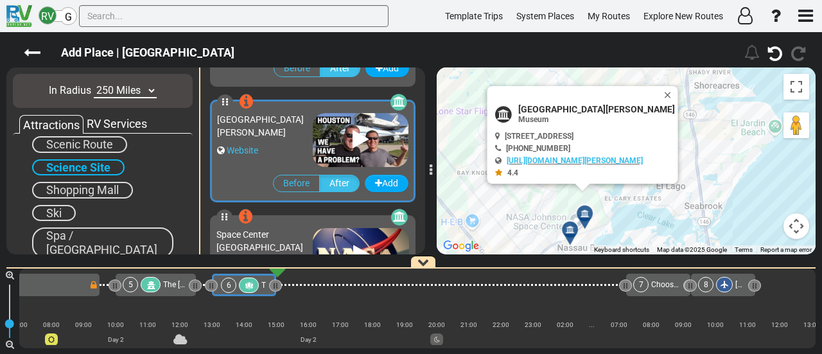
click at [567, 225] on icon at bounding box center [569, 229] width 9 height 9
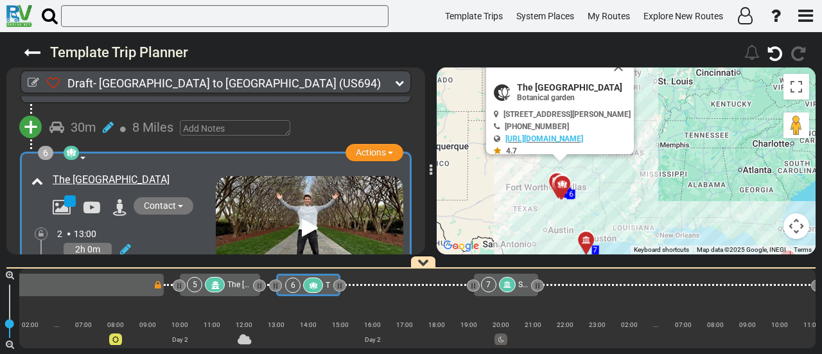
scroll to position [1107, 0]
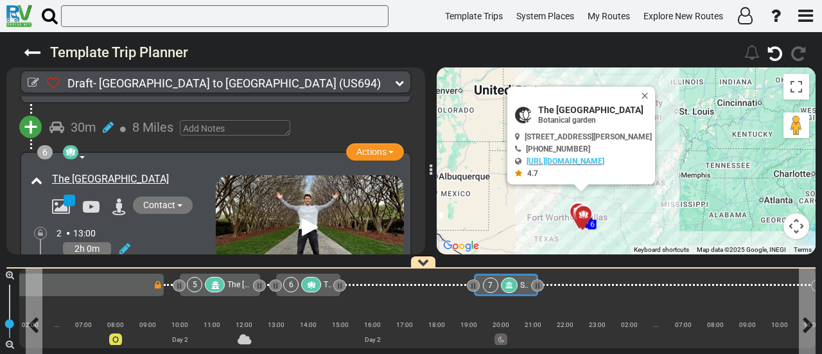
click at [501, 286] on div at bounding box center [509, 284] width 17 height 15
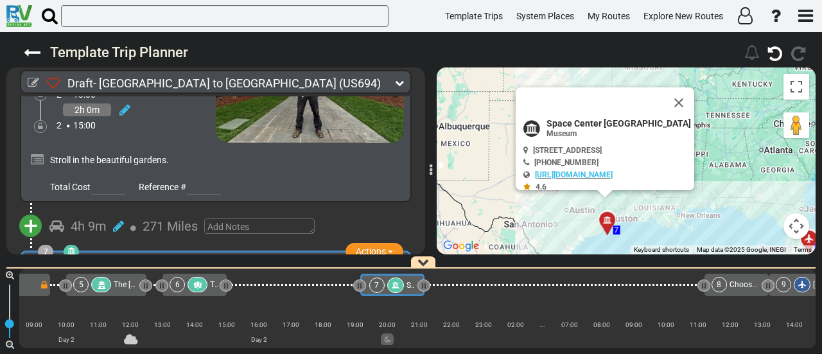
scroll to position [0, 749]
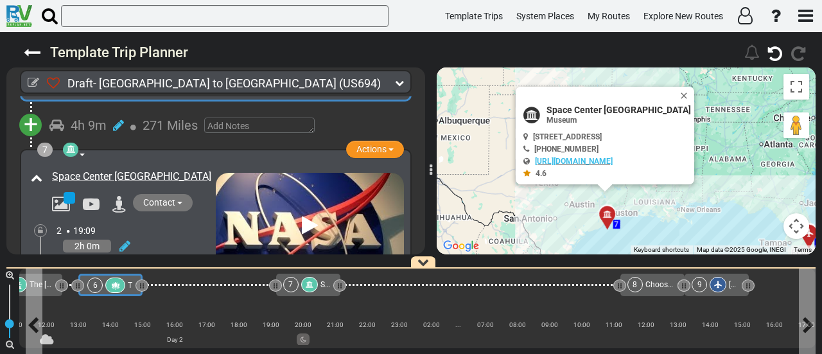
click at [118, 284] on icon at bounding box center [115, 285] width 11 height 9
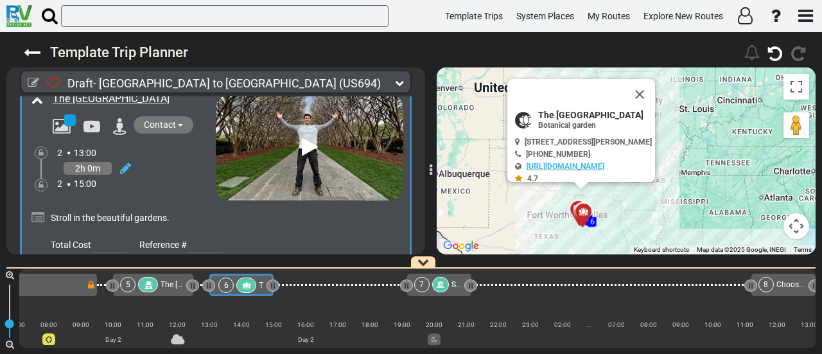
scroll to position [0, 559]
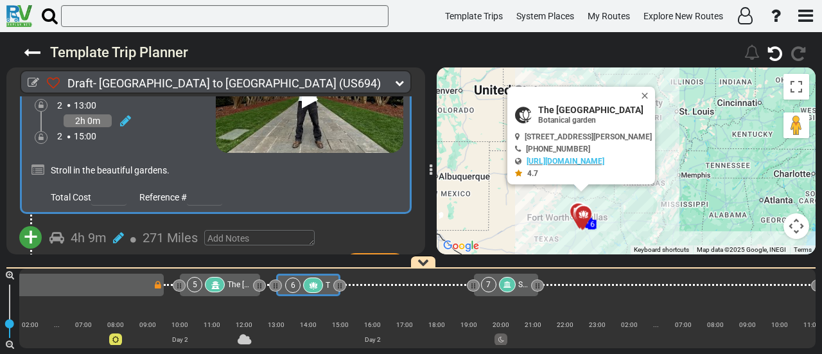
click at [309, 286] on icon at bounding box center [313, 285] width 11 height 9
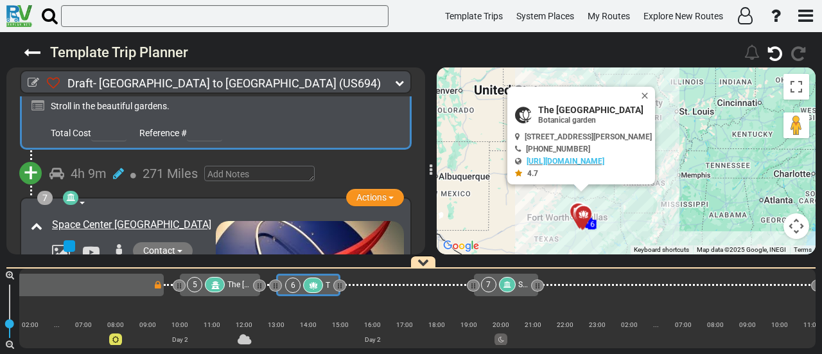
click at [35, 173] on span "+" at bounding box center [31, 173] width 14 height 30
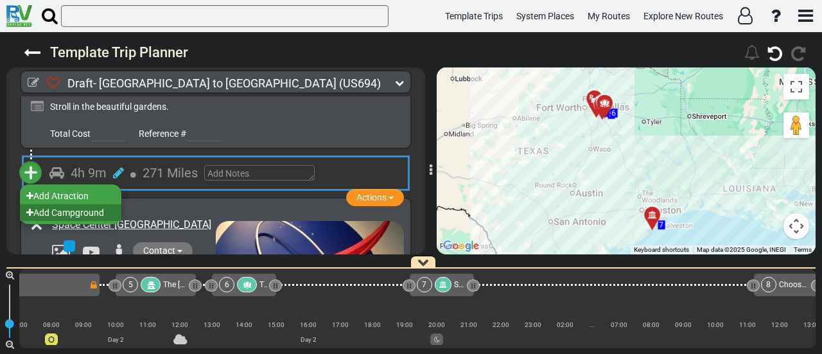
click at [83, 210] on li "Add Campground" at bounding box center [70, 212] width 101 height 17
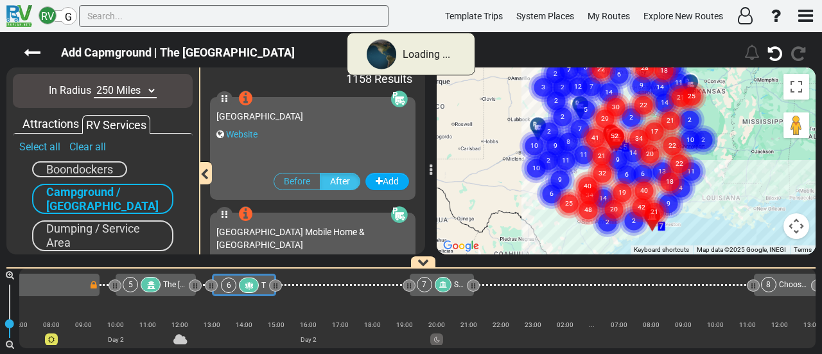
scroll to position [0, 551]
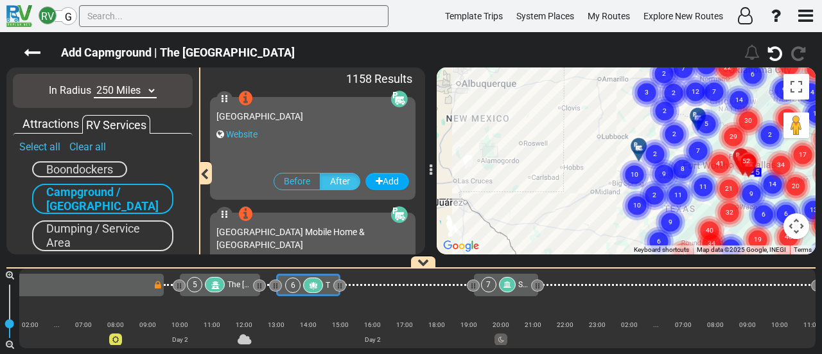
drag, startPoint x: 508, startPoint y: 106, endPoint x: 479, endPoint y: 117, distance: 31.1
click at [472, 87] on div "To activate drag with keyboard, press Alt + Enter. Once in keyboard drag state,…" at bounding box center [626, 160] width 379 height 187
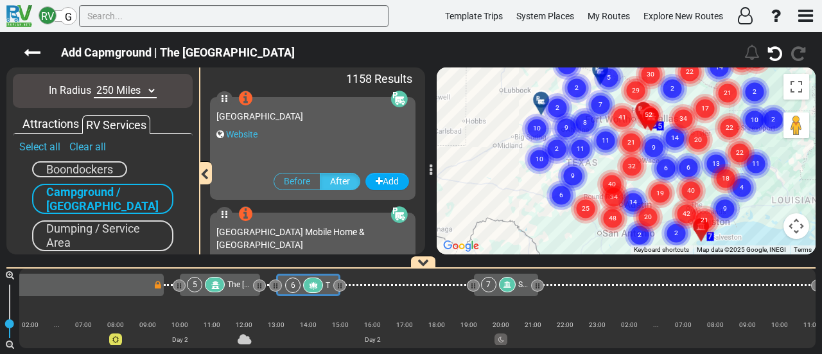
drag, startPoint x: 673, startPoint y: 192, endPoint x: 577, endPoint y: 144, distance: 106.8
click at [577, 144] on text "11" at bounding box center [580, 148] width 8 height 8
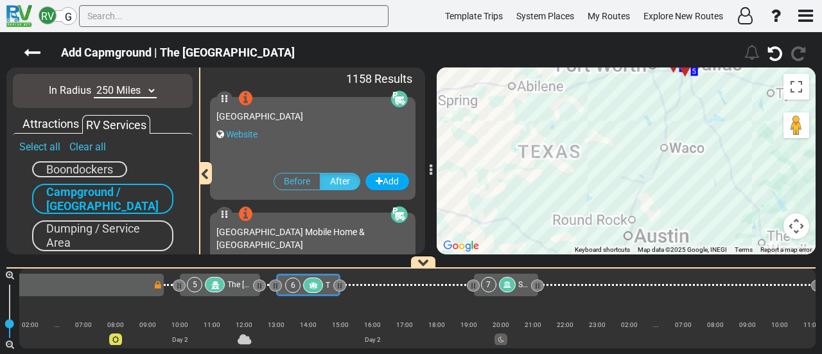
click at [435, 112] on div "Draft- Dallas to Orlando (US694) 3 Days 1,301 Miles 434" at bounding box center [411, 193] width 822 height 322
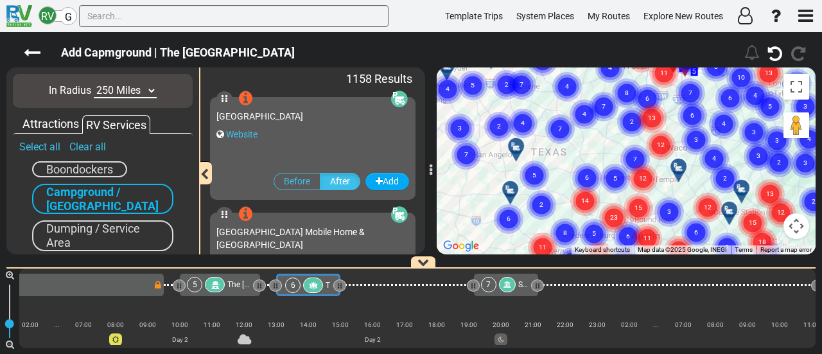
drag, startPoint x: 666, startPoint y: 188, endPoint x: 724, endPoint y: 175, distance: 59.2
click at [626, 161] on div "7 1 2 3 4 5 8 9 6 4 5 13 5 6 13 10 4 3 7 4 4 5 6 3 3 6 2 3 3 4 10 2 2 5 4 11 3 …" at bounding box center [815, 161] width 379 height 0
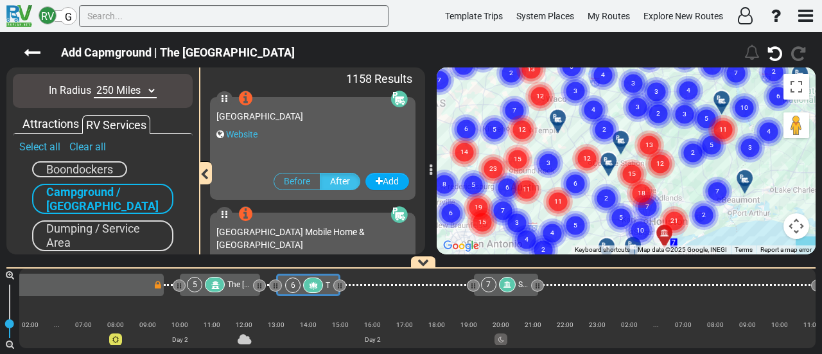
click at [625, 137] on div at bounding box center [624, 144] width 21 height 20
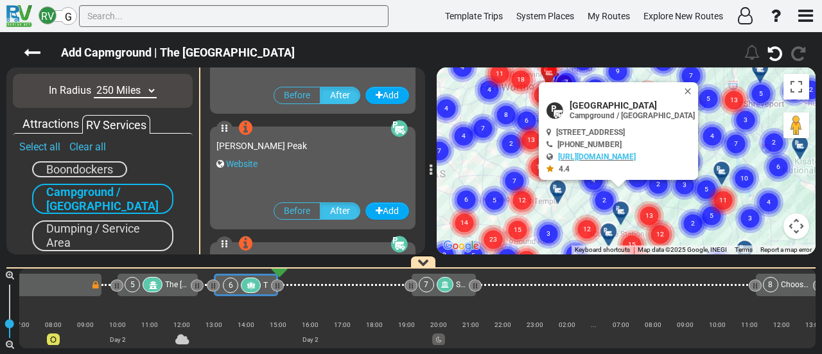
scroll to position [43909, 0]
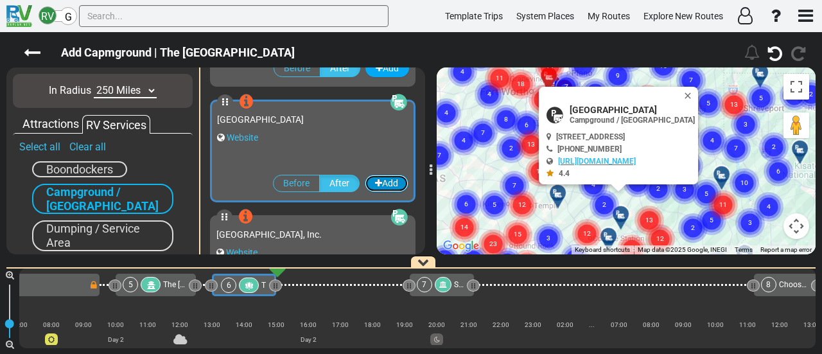
click at [393, 183] on button "Add" at bounding box center [387, 183] width 44 height 17
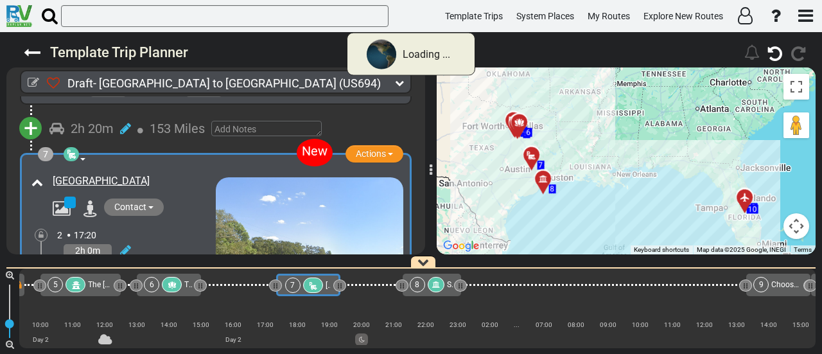
scroll to position [1348, 0]
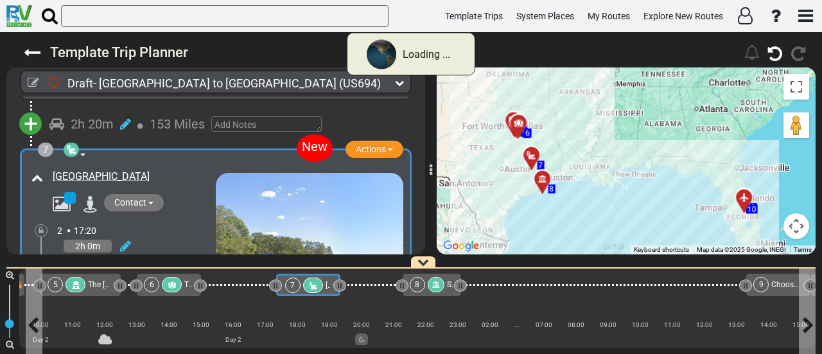
click at [310, 283] on icon at bounding box center [313, 285] width 11 height 9
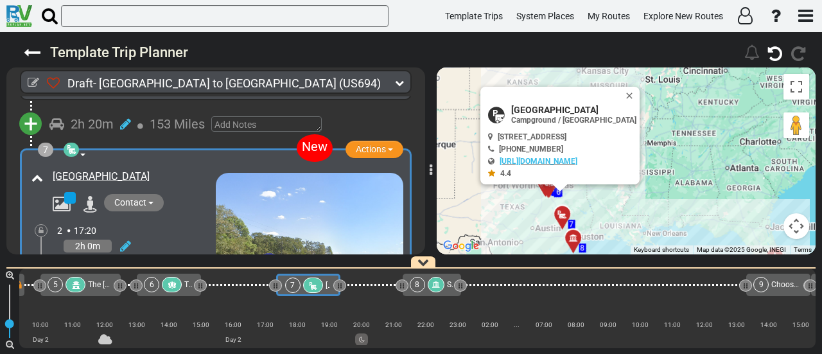
scroll to position [1412, 0]
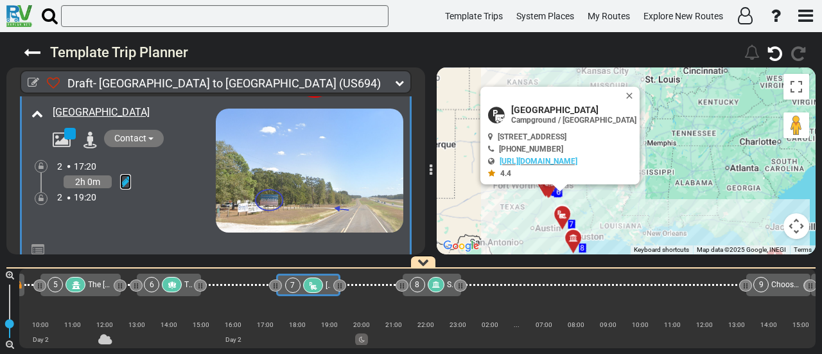
click at [125, 178] on icon at bounding box center [125, 181] width 11 height 13
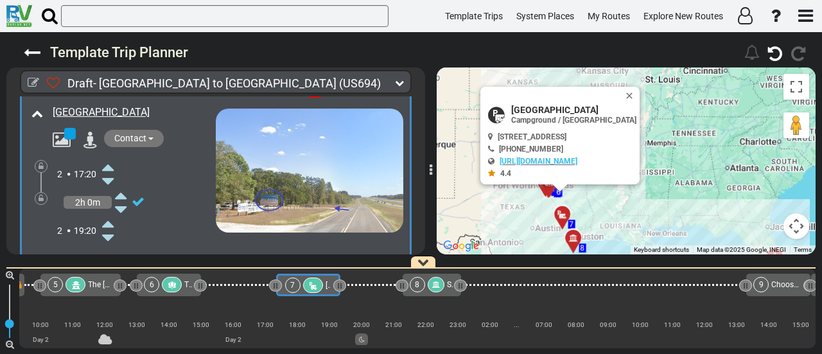
click at [112, 164] on icon at bounding box center [108, 167] width 12 height 21
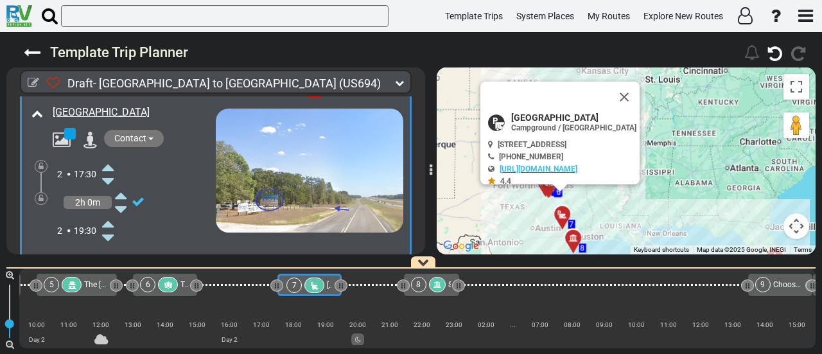
scroll to position [0, 695]
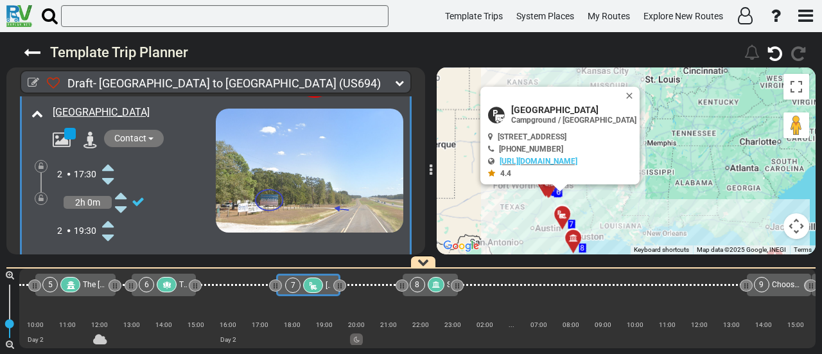
click at [309, 286] on icon at bounding box center [313, 285] width 11 height 9
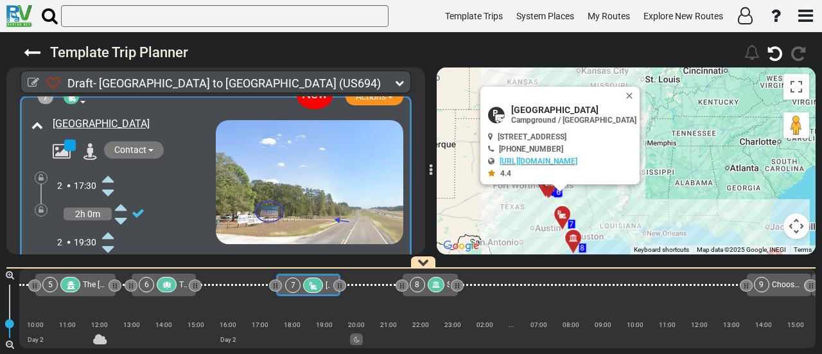
scroll to position [1412, 0]
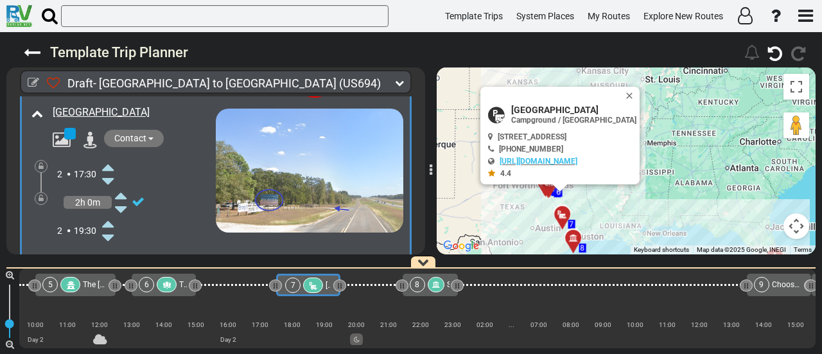
click at [88, 277] on div "5 The Sixth Floor Museum at Dealey Plaza" at bounding box center [75, 284] width 80 height 22
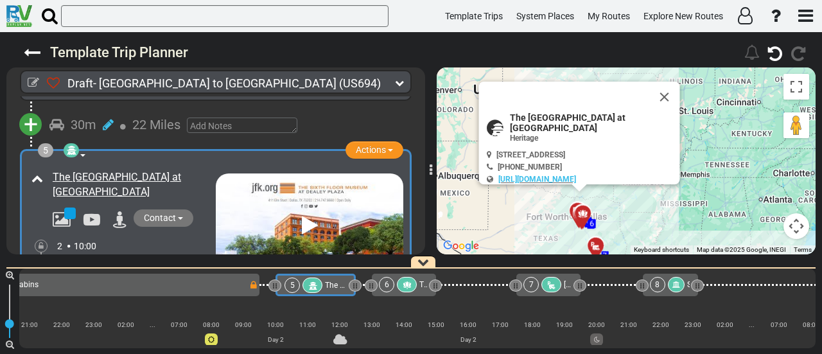
scroll to position [0, 455]
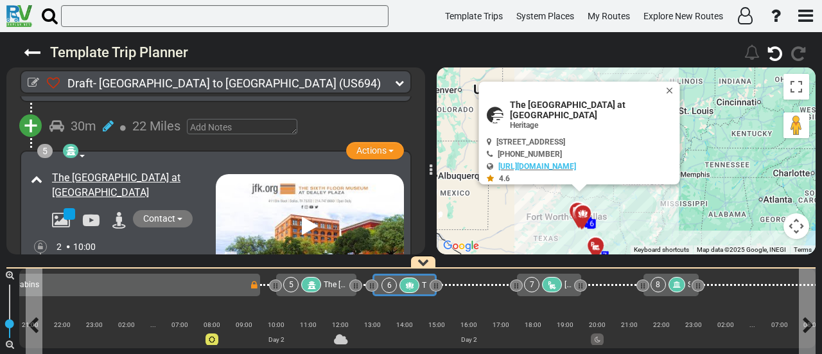
click at [404, 281] on icon at bounding box center [409, 285] width 11 height 9
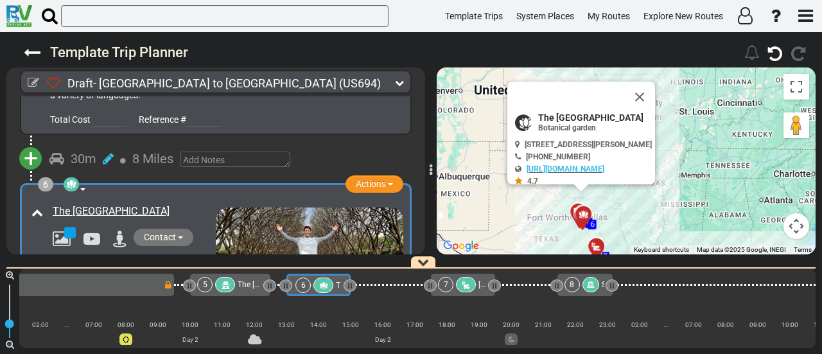
scroll to position [1107, 0]
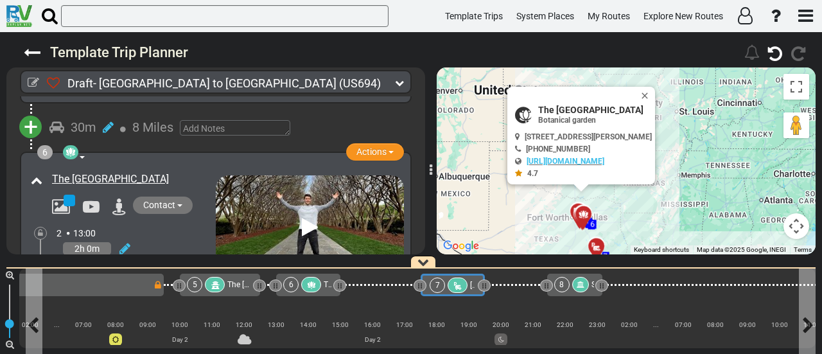
click at [446, 277] on div "7" at bounding box center [449, 284] width 40 height 15
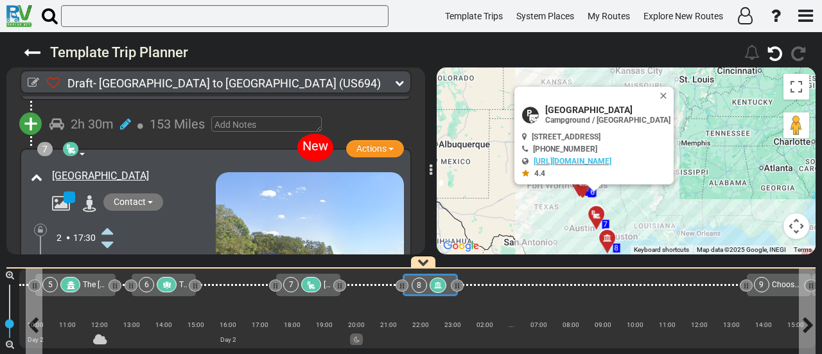
click at [421, 282] on div "8" at bounding box center [419, 284] width 15 height 15
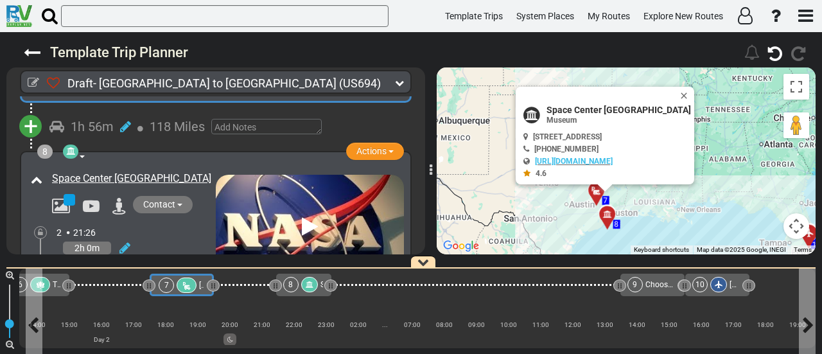
click at [199, 284] on span "[GEOGRAPHIC_DATA]" at bounding box center [236, 285] width 74 height 9
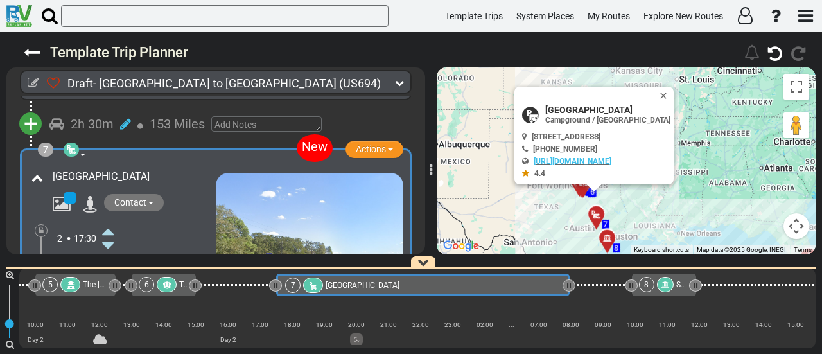
drag, startPoint x: 340, startPoint y: 288, endPoint x: 569, endPoint y: 291, distance: 229.2
click at [569, 291] on div at bounding box center [569, 286] width 4 height 12
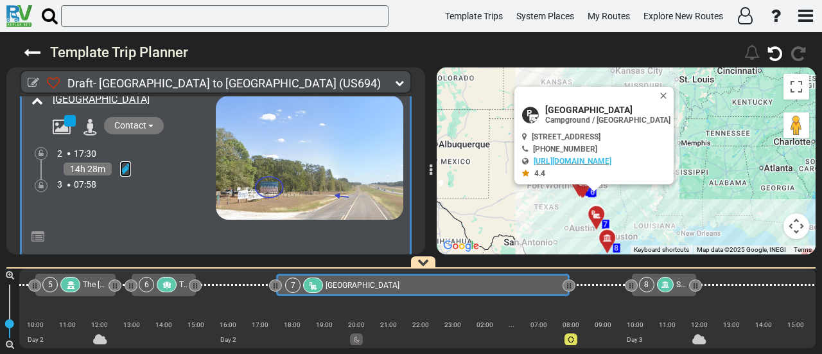
click at [121, 162] on icon at bounding box center [125, 168] width 11 height 13
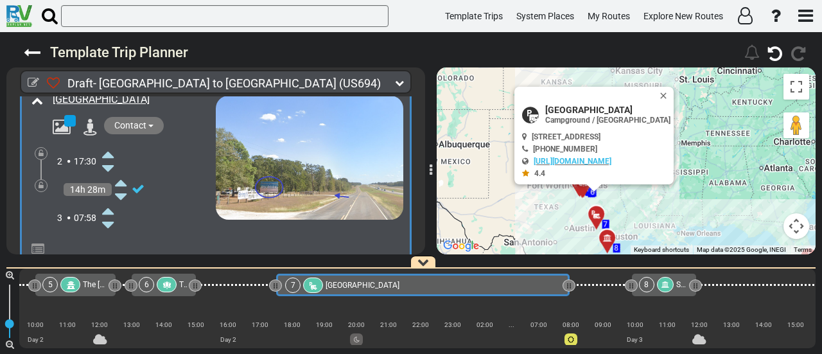
click at [108, 204] on icon at bounding box center [108, 210] width 12 height 21
click at [40, 184] on icon at bounding box center [41, 186] width 5 height 8
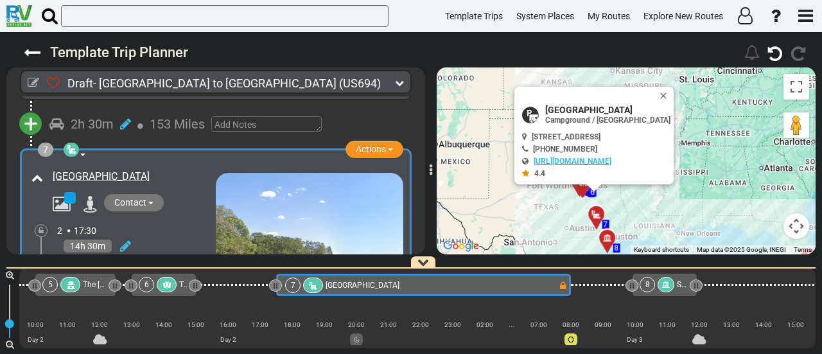
click at [675, 280] on div "8" at bounding box center [657, 284] width 37 height 15
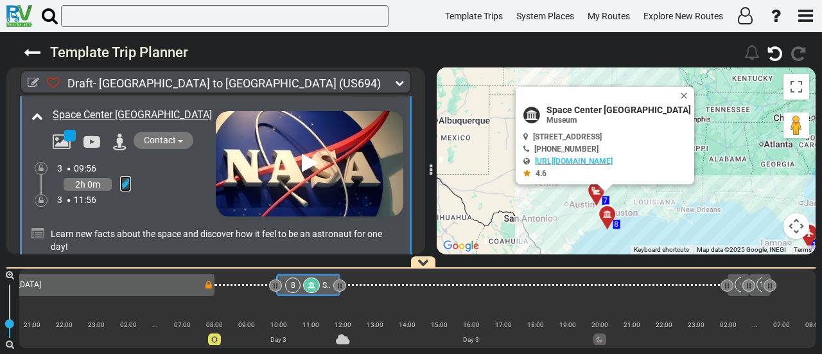
click at [126, 177] on icon at bounding box center [125, 183] width 11 height 13
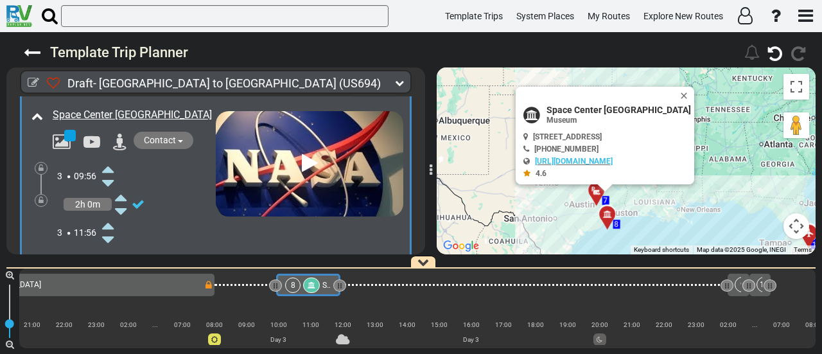
click at [110, 164] on icon at bounding box center [108, 169] width 12 height 21
click at [108, 223] on icon at bounding box center [108, 225] width 12 height 21
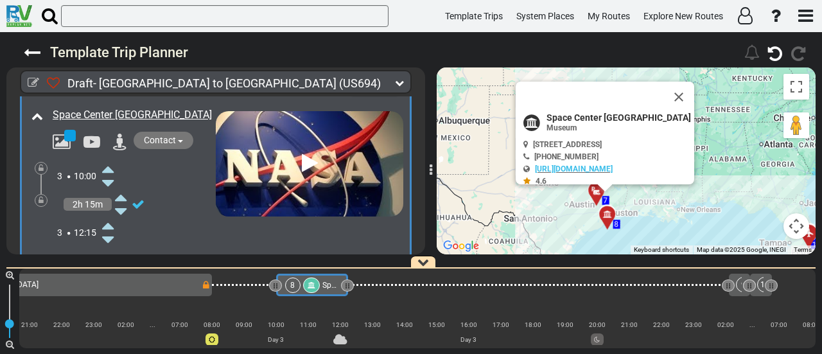
click at [108, 223] on icon at bounding box center [108, 225] width 12 height 21
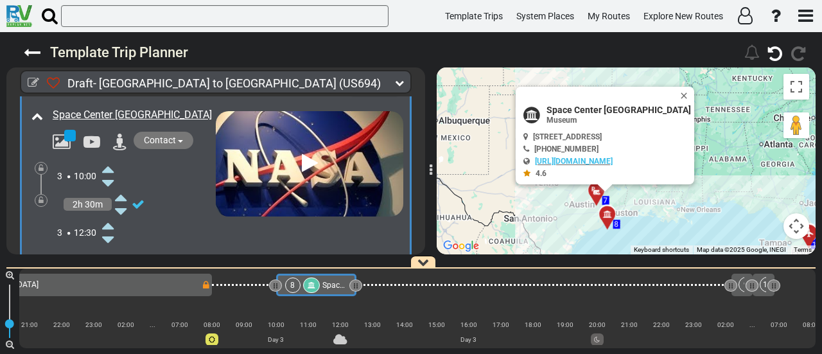
click at [108, 223] on icon at bounding box center [108, 225] width 12 height 21
click at [682, 92] on button "Close" at bounding box center [686, 96] width 15 height 18
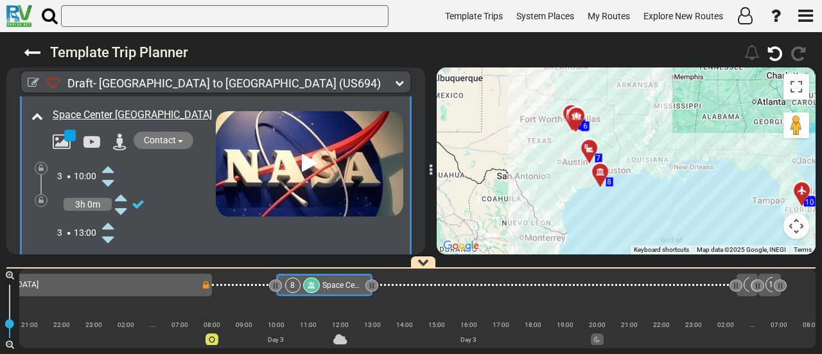
click at [642, 79] on div "To activate drag with keyboard, press Alt + Enter. Once in keyboard drag state,…" at bounding box center [626, 160] width 379 height 187
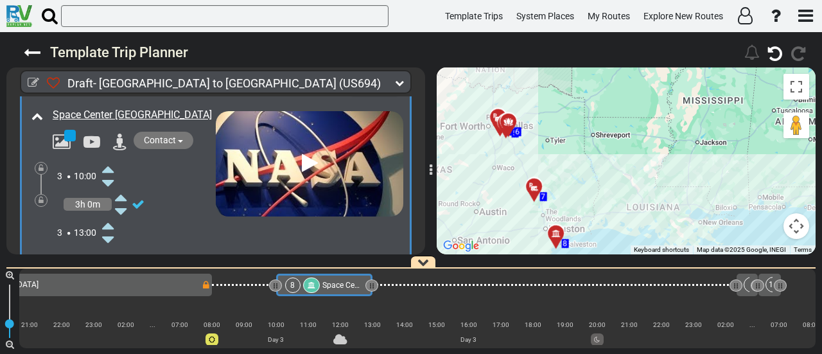
drag, startPoint x: 632, startPoint y: 137, endPoint x: 595, endPoint y: 69, distance: 78.1
click at [595, 69] on div "To activate drag with keyboard, press Alt + Enter. Once in keyboard drag state,…" at bounding box center [626, 160] width 379 height 187
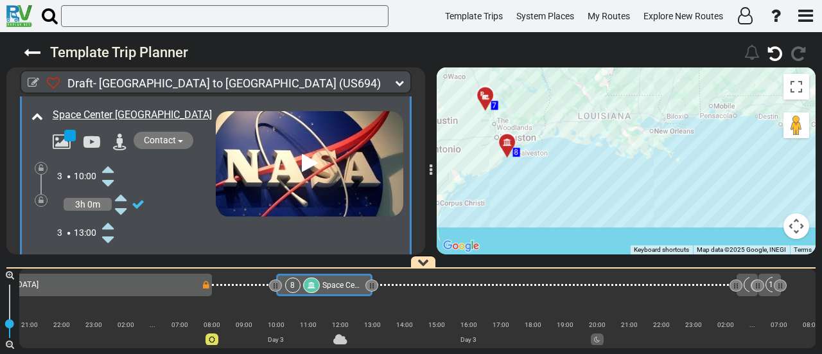
click at [331, 288] on span "Space Center [GEOGRAPHIC_DATA]" at bounding box center [382, 285] width 121 height 9
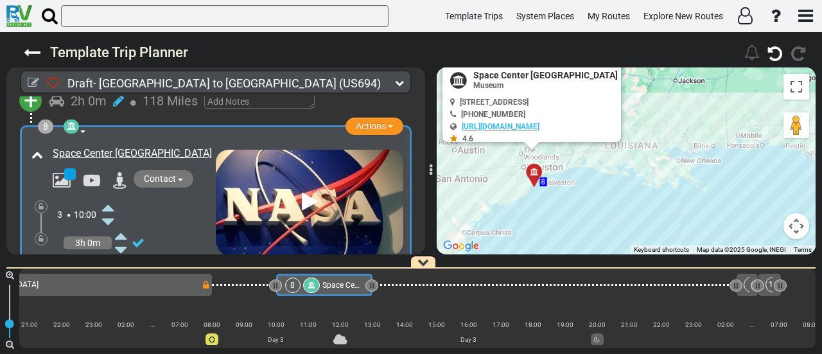
scroll to position [1601, 0]
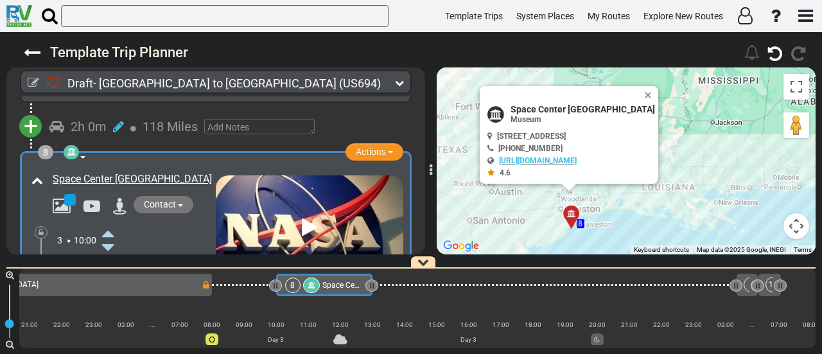
click at [69, 147] on icon at bounding box center [71, 151] width 9 height 9
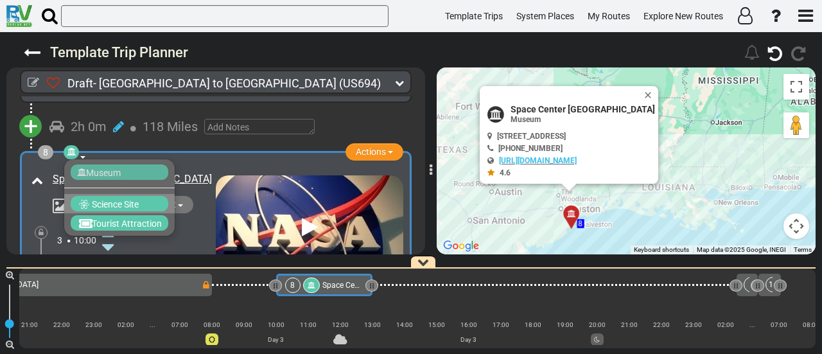
click at [100, 203] on span "Science Site" at bounding box center [115, 204] width 47 height 10
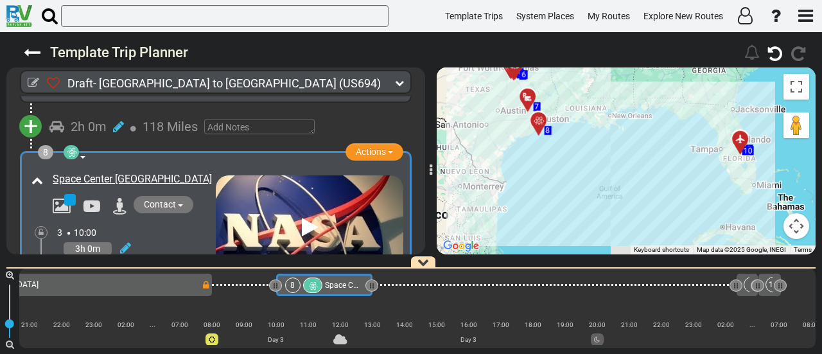
drag, startPoint x: 519, startPoint y: 176, endPoint x: 515, endPoint y: 169, distance: 7.5
click at [515, 169] on div "To activate drag with keyboard, press Alt + Enter. Once in keyboard drag state,…" at bounding box center [626, 160] width 379 height 187
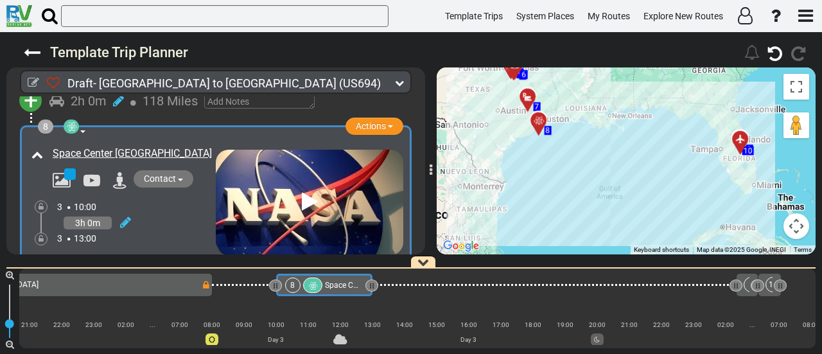
scroll to position [1652, 0]
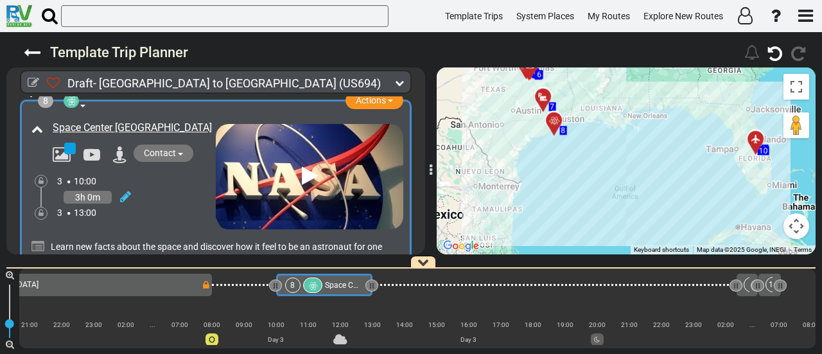
drag, startPoint x: 538, startPoint y: 181, endPoint x: 555, endPoint y: 181, distance: 16.7
click at [555, 181] on div "To activate drag with keyboard, press Alt + Enter. Once in keyboard drag state,…" at bounding box center [626, 160] width 379 height 187
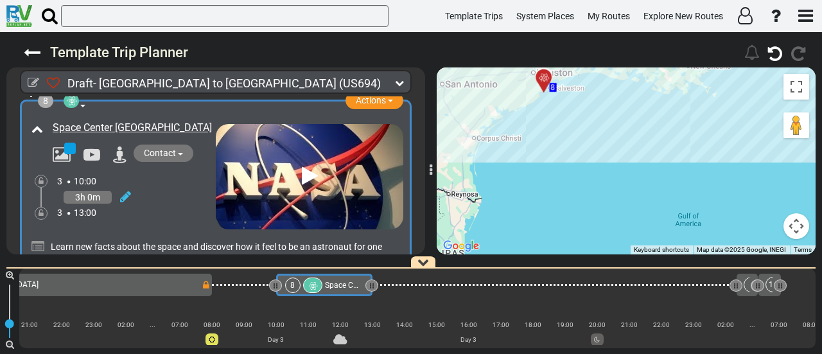
drag, startPoint x: 579, startPoint y: 146, endPoint x: 557, endPoint y: 200, distance: 58.8
click at [557, 200] on div "To activate drag with keyboard, press Alt + Enter. Once in keyboard drag state,…" at bounding box center [626, 160] width 379 height 187
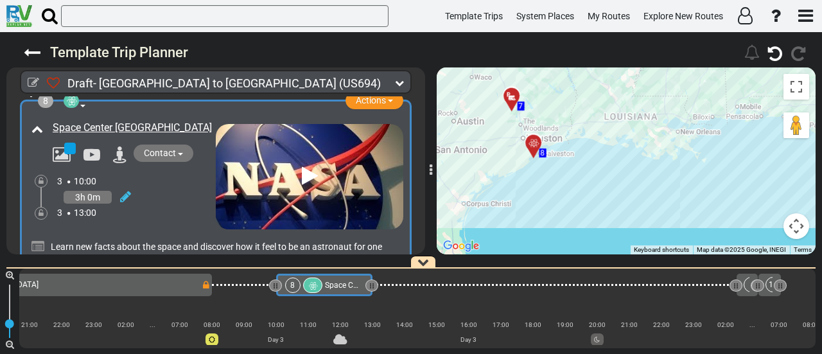
drag, startPoint x: 571, startPoint y: 178, endPoint x: 591, endPoint y: 198, distance: 28.6
click at [591, 198] on div "To activate drag with keyboard, press Alt + Enter. Once in keyboard drag state,…" at bounding box center [626, 160] width 379 height 187
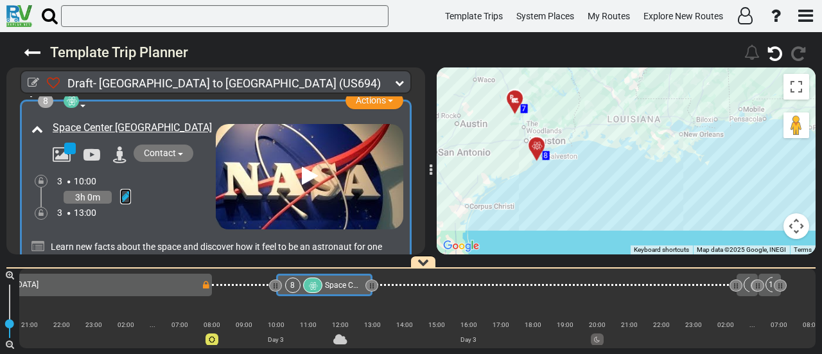
click at [129, 190] on icon at bounding box center [125, 196] width 11 height 13
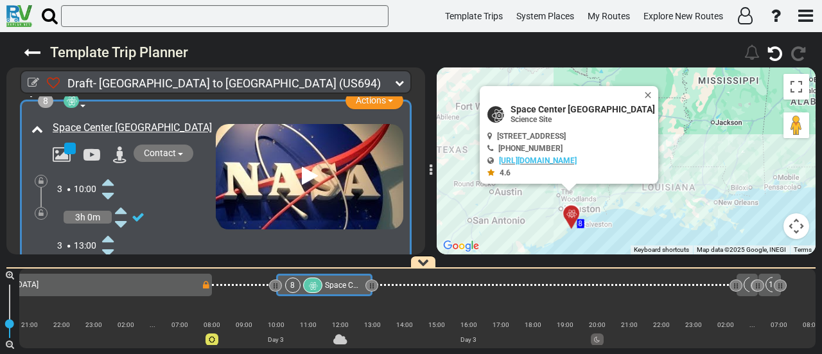
click at [110, 230] on icon at bounding box center [108, 238] width 12 height 21
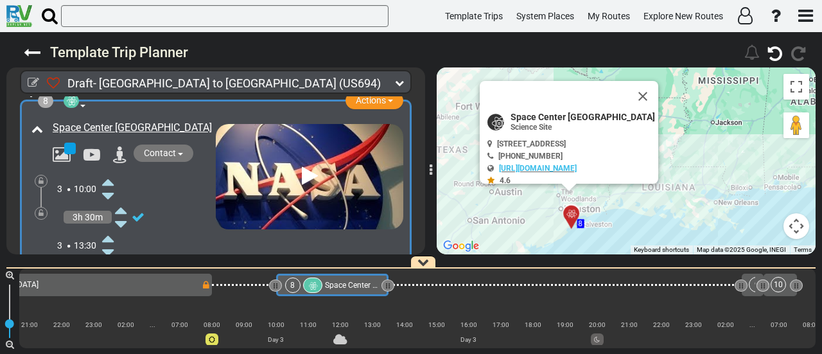
click at [110, 230] on icon at bounding box center [108, 238] width 12 height 21
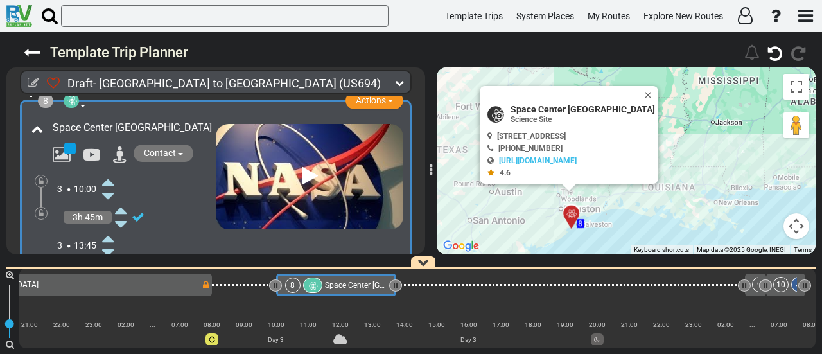
click at [110, 230] on icon at bounding box center [108, 238] width 12 height 21
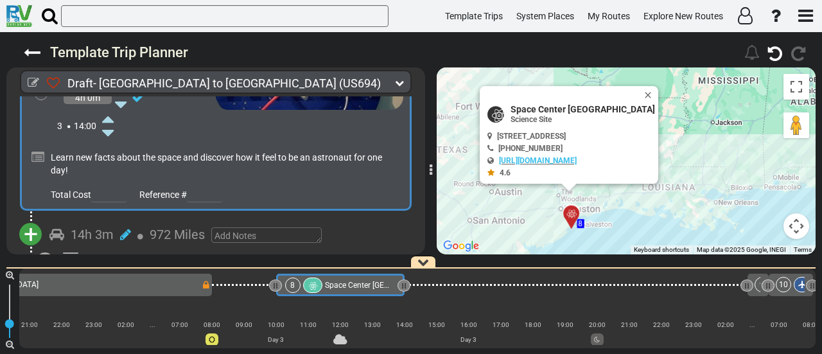
scroll to position [1845, 0]
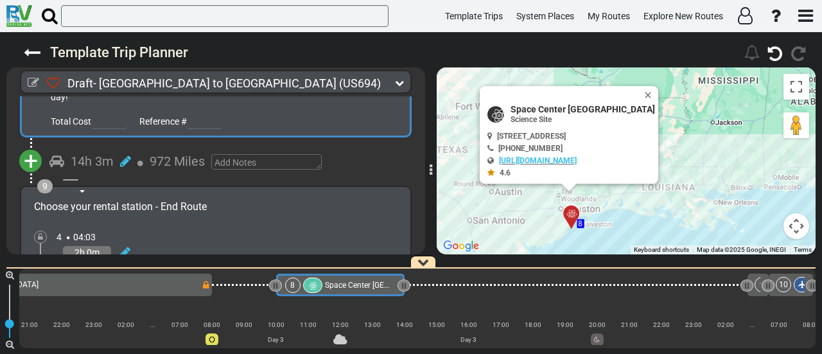
click at [31, 149] on span "+" at bounding box center [31, 161] width 14 height 30
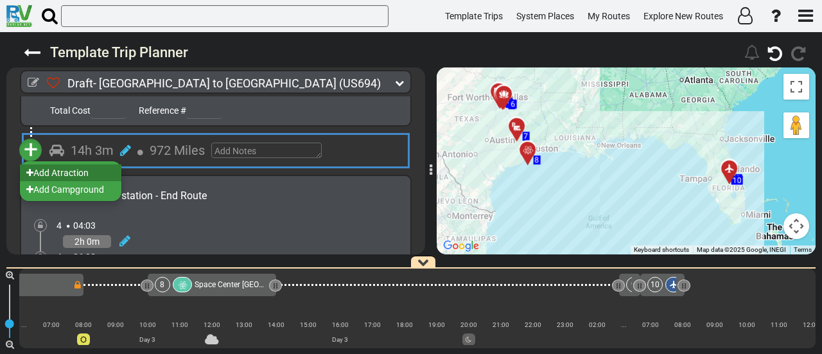
click at [65, 181] on li "Add Atraction" at bounding box center [70, 172] width 101 height 17
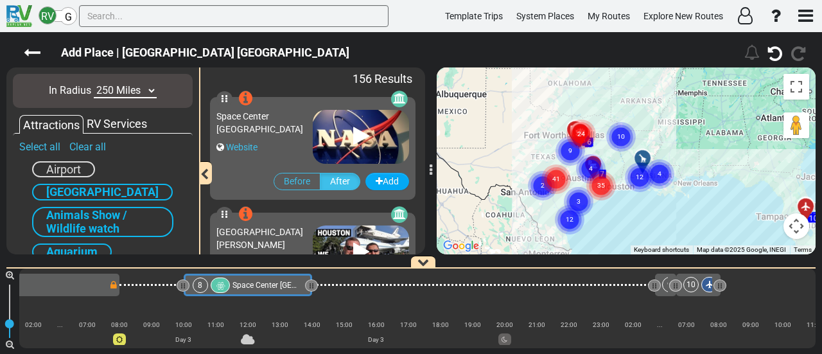
scroll to position [0, 1054]
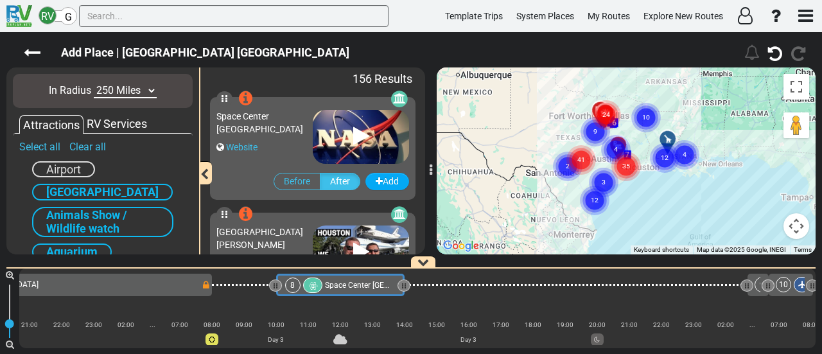
click at [128, 90] on select "10 Miles 50 Miles 100 Miles 250 Miles 500 Miles 1000 Miles" at bounding box center [125, 90] width 63 height 15
select select "number:50"
click at [94, 83] on select "10 Miles 50 Miles 100 Miles 250 Miles 500 Miles 1000 Miles" at bounding box center [125, 90] width 63 height 15
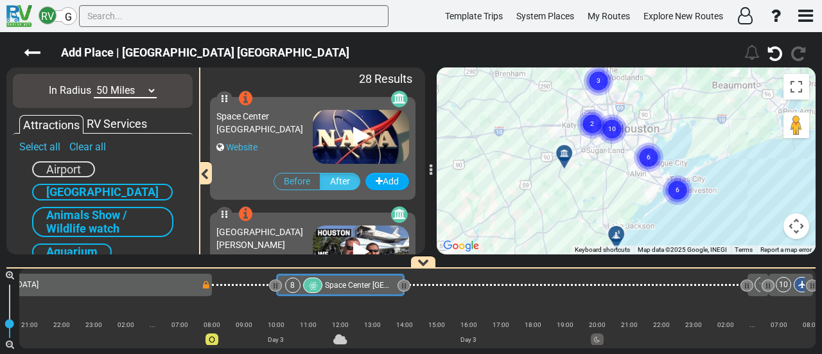
drag, startPoint x: 605, startPoint y: 135, endPoint x: 602, endPoint y: 175, distance: 39.3
click at [602, 175] on div "To activate drag with keyboard, press Alt + Enter. Once in keyboard drag state,…" at bounding box center [626, 160] width 379 height 187
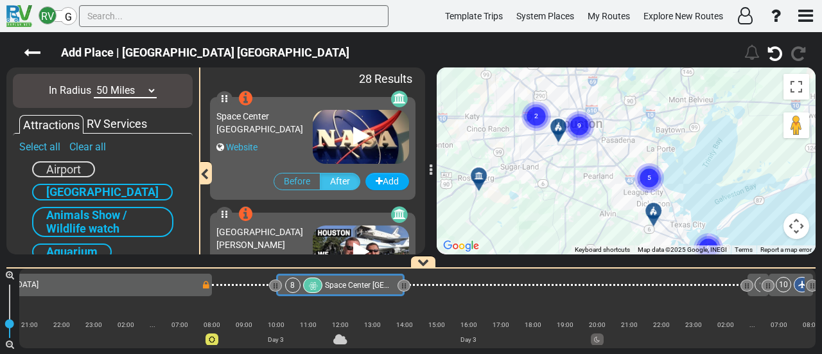
drag, startPoint x: 611, startPoint y: 143, endPoint x: 566, endPoint y: 184, distance: 60.9
click at [566, 184] on div "To activate drag with keyboard, press Alt + Enter. Once in keyboard drag state,…" at bounding box center [626, 160] width 379 height 187
click at [589, 120] on circle "Cluster of 9 markers" at bounding box center [579, 127] width 30 height 30
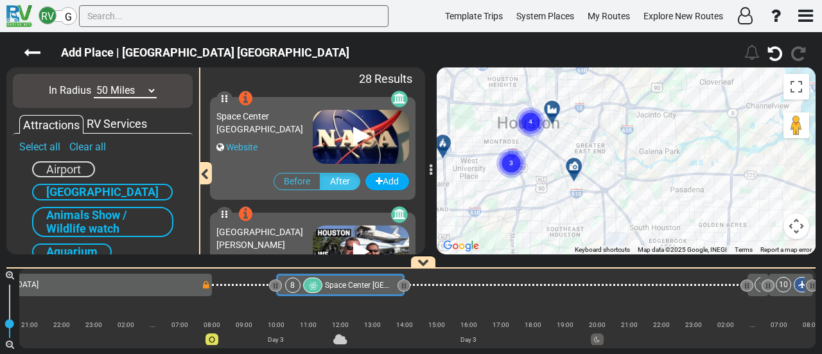
click at [556, 111] on div at bounding box center [556, 114] width 21 height 20
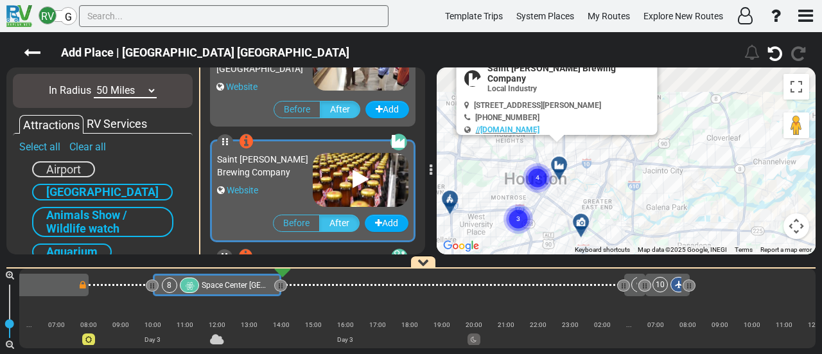
scroll to position [1153, 0]
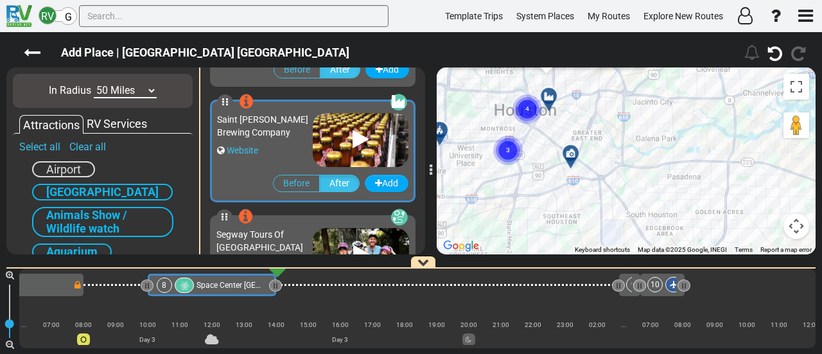
drag, startPoint x: 621, startPoint y: 216, endPoint x: 606, endPoint y: 96, distance: 121.0
click at [606, 96] on div "To activate drag with keyboard, press Alt + Enter. Once in keyboard drag state,…" at bounding box center [626, 160] width 379 height 187
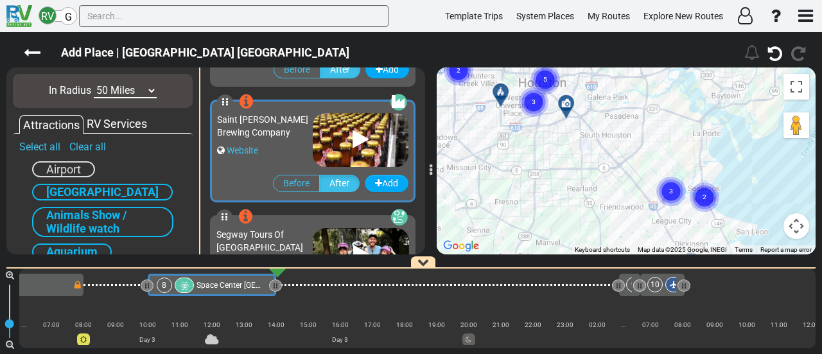
drag, startPoint x: 689, startPoint y: 146, endPoint x: 655, endPoint y: 113, distance: 48.1
click at [655, 113] on div "To activate drag with keyboard, press Alt + Enter. Once in keyboard drag state,…" at bounding box center [626, 160] width 379 height 187
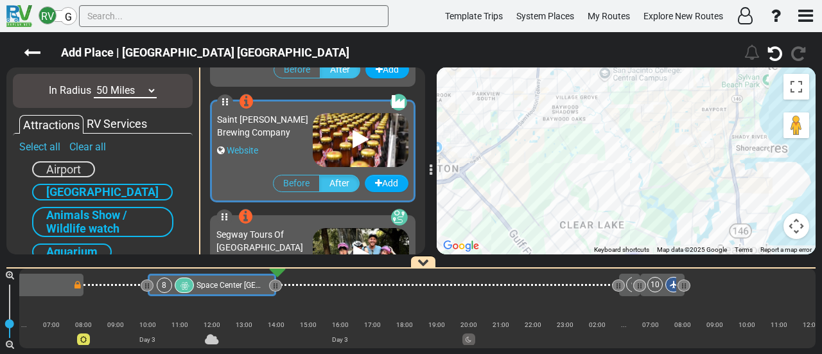
drag, startPoint x: 647, startPoint y: 137, endPoint x: 560, endPoint y: 52, distance: 121.7
click at [559, 27] on div "RV G Template Trips System Places My Routes Explore New Routes" at bounding box center [411, 177] width 822 height 354
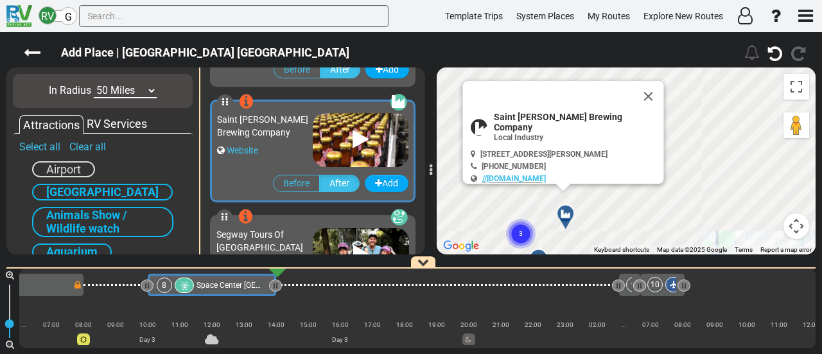
drag, startPoint x: 569, startPoint y: 93, endPoint x: 532, endPoint y: 47, distance: 59.4
click at [532, 47] on div "Add Place | [GEOGRAPHIC_DATA] [GEOGRAPHIC_DATA] 325" at bounding box center [411, 193] width 822 height 322
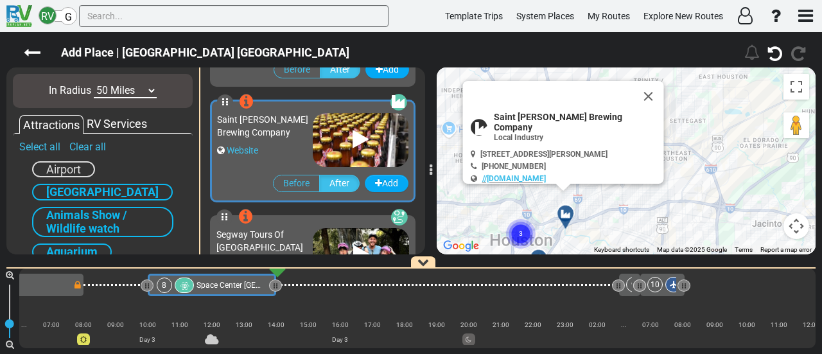
drag, startPoint x: 635, startPoint y: 87, endPoint x: 635, endPoint y: 111, distance: 23.8
click at [635, 88] on button "Close" at bounding box center [648, 96] width 31 height 31
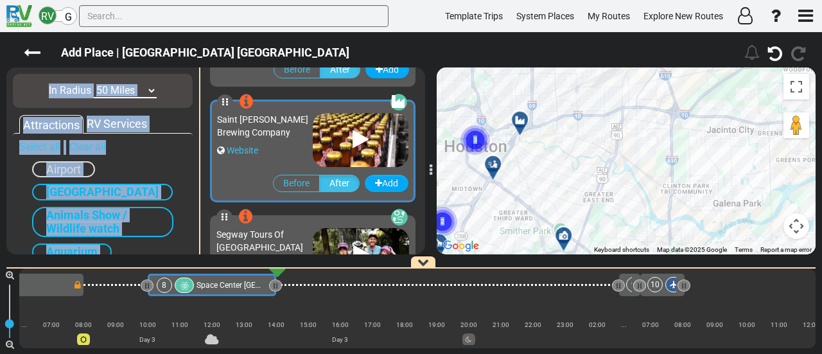
drag, startPoint x: 606, startPoint y: 67, endPoint x: 602, endPoint y: 59, distance: 9.5
click at [602, 59] on div "Add Place | [GEOGRAPHIC_DATA] [GEOGRAPHIC_DATA] 325" at bounding box center [411, 193] width 822 height 322
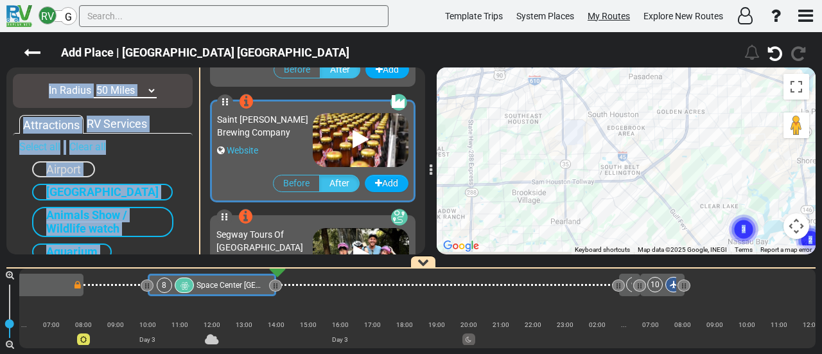
drag, startPoint x: 647, startPoint y: 83, endPoint x: 601, endPoint y: 19, distance: 79.1
click at [601, 18] on div "RV G Template Trips System Places My Routes Explore New Routes" at bounding box center [411, 177] width 822 height 354
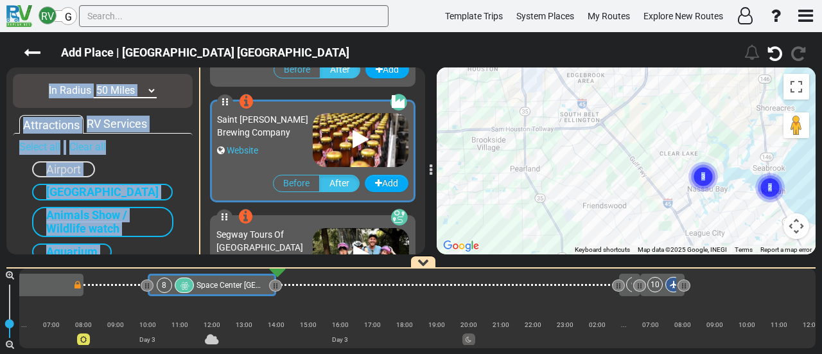
click at [695, 168] on circle "Cluster of 3 markers" at bounding box center [703, 177] width 30 height 30
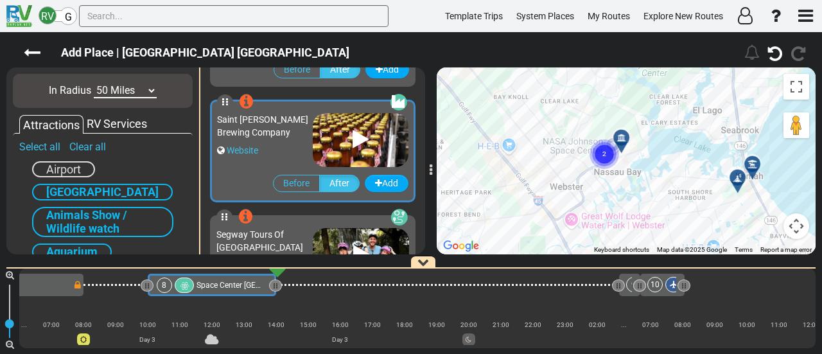
drag, startPoint x: 697, startPoint y: 137, endPoint x: 596, endPoint y: 87, distance: 112.5
click at [596, 87] on div "To navigate, press the arrow keys. To activate drag with keyboard, press Alt + …" at bounding box center [626, 160] width 379 height 187
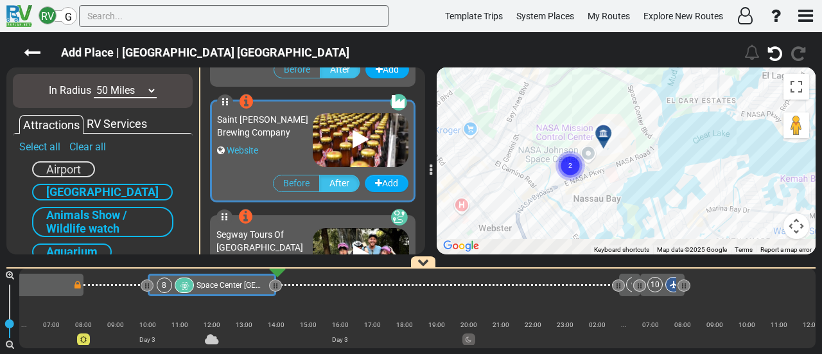
drag, startPoint x: 595, startPoint y: 129, endPoint x: 585, endPoint y: 107, distance: 23.9
click at [585, 107] on div "To navigate, press the arrow keys. To activate drag with keyboard, press Alt + …" at bounding box center [626, 160] width 379 height 187
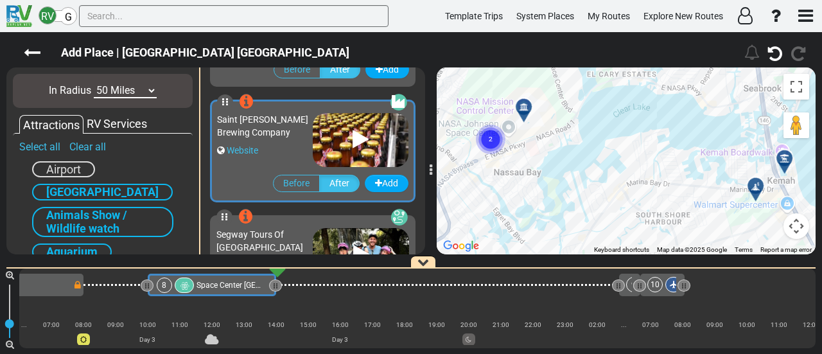
drag, startPoint x: 668, startPoint y: 189, endPoint x: 594, endPoint y: 182, distance: 74.8
click at [594, 182] on div "To navigate, press the arrow keys. To activate drag with keyboard, press Alt + …" at bounding box center [626, 160] width 379 height 187
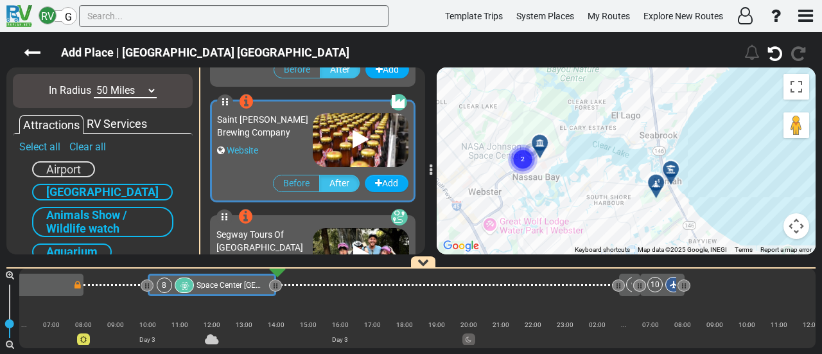
click at [670, 167] on icon at bounding box center [670, 168] width 9 height 9
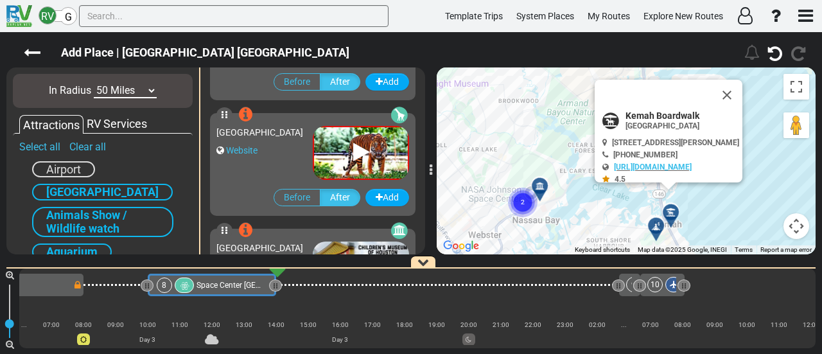
scroll to position [344, 0]
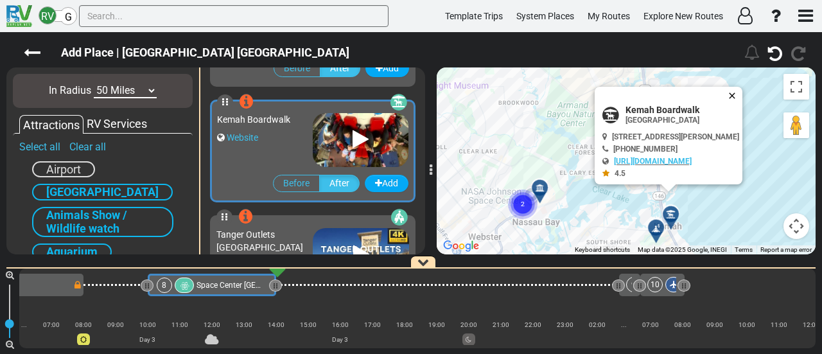
click at [731, 91] on button "Close" at bounding box center [734, 96] width 15 height 18
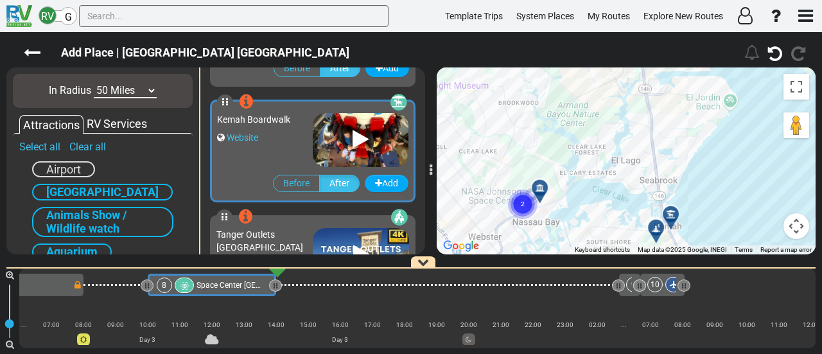
click at [805, 225] on button "Map camera controls" at bounding box center [796, 226] width 26 height 26
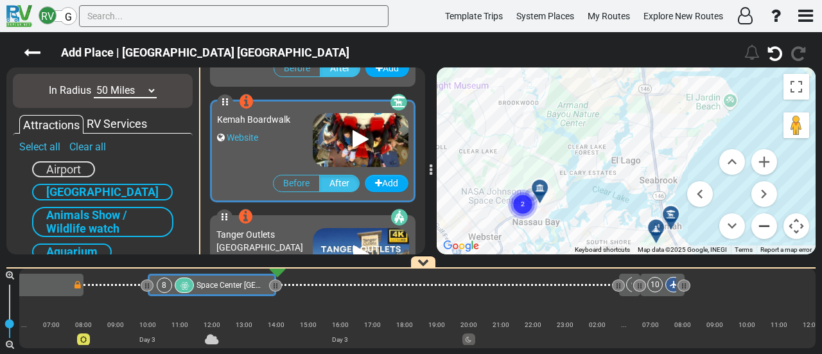
click at [763, 229] on button "Zoom out" at bounding box center [764, 226] width 26 height 26
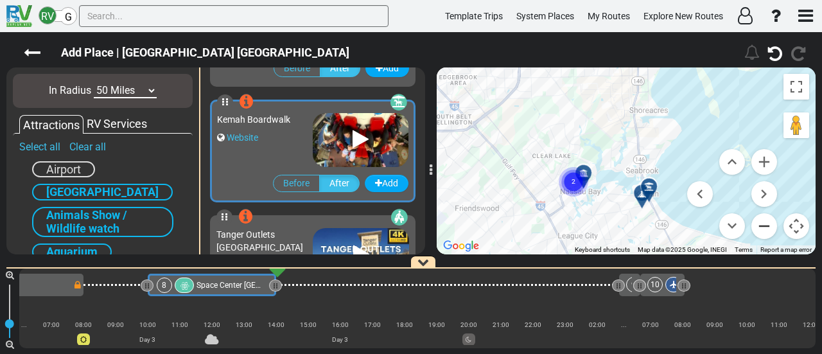
click at [763, 229] on button "Zoom out" at bounding box center [764, 226] width 26 height 26
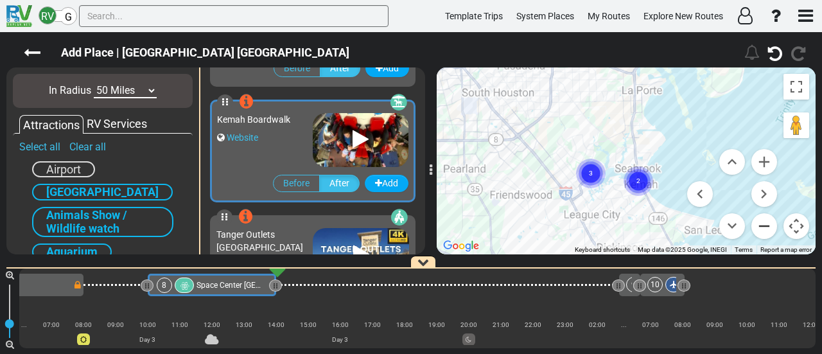
click at [763, 229] on button "Zoom out" at bounding box center [764, 226] width 26 height 26
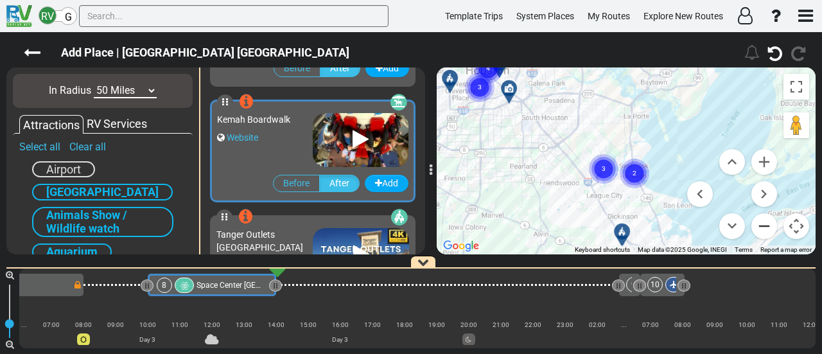
click at [763, 229] on button "Zoom out" at bounding box center [764, 226] width 26 height 26
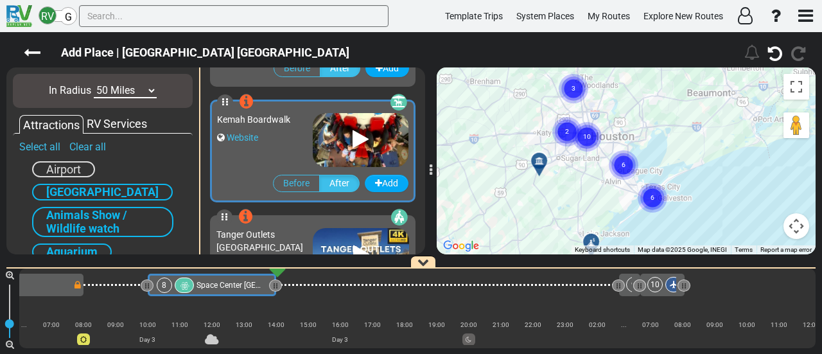
click at [648, 199] on circle "Cluster of 6 markers" at bounding box center [652, 198] width 30 height 30
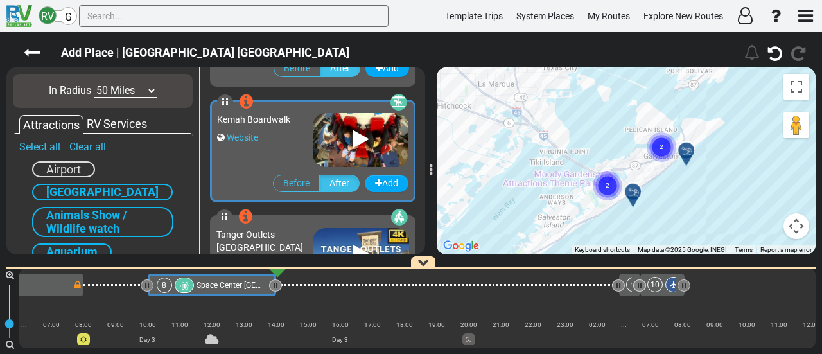
drag, startPoint x: 670, startPoint y: 204, endPoint x: 664, endPoint y: 184, distance: 20.1
click at [664, 184] on div "To navigate, press the arrow keys. To activate drag with keyboard, press Alt + …" at bounding box center [626, 160] width 379 height 187
click at [659, 148] on circle "Cluster of 2 markers" at bounding box center [661, 146] width 30 height 30
click at [605, 186] on text "2" at bounding box center [607, 183] width 4 height 8
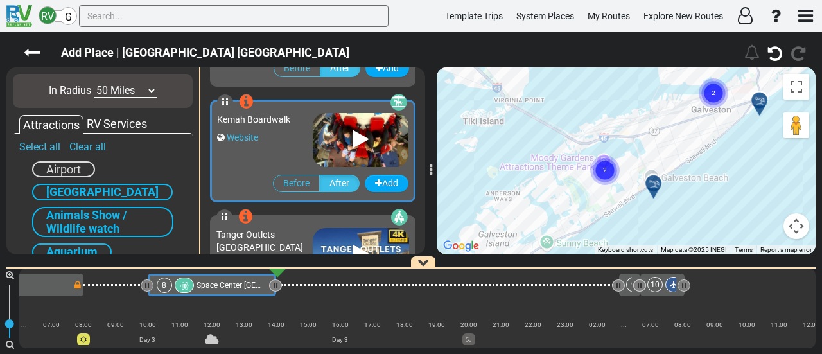
click at [712, 100] on circle "Cluster of 2 markers" at bounding box center [713, 93] width 30 height 30
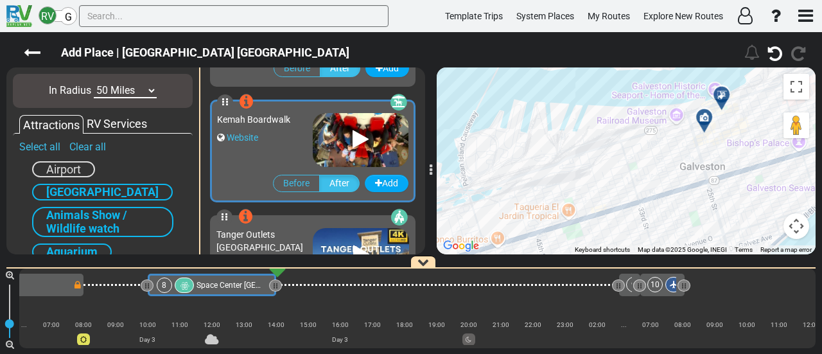
drag, startPoint x: 699, startPoint y: 111, endPoint x: 677, endPoint y: 147, distance: 42.4
click at [677, 147] on div "To activate drag with keyboard, press Alt + Enter. Once in keyboard drag state,…" at bounding box center [626, 160] width 379 height 187
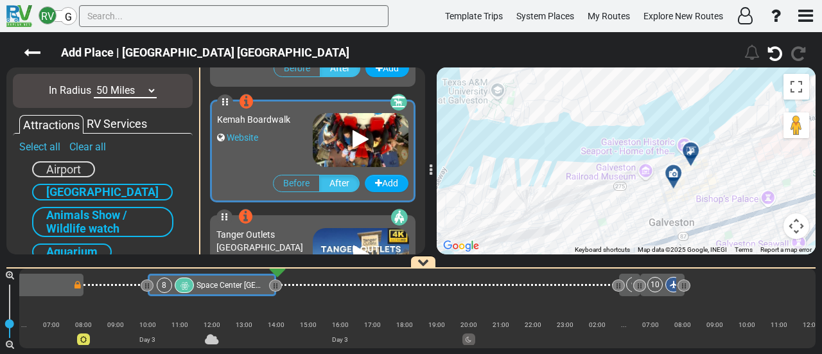
click at [689, 153] on div at bounding box center [694, 156] width 21 height 20
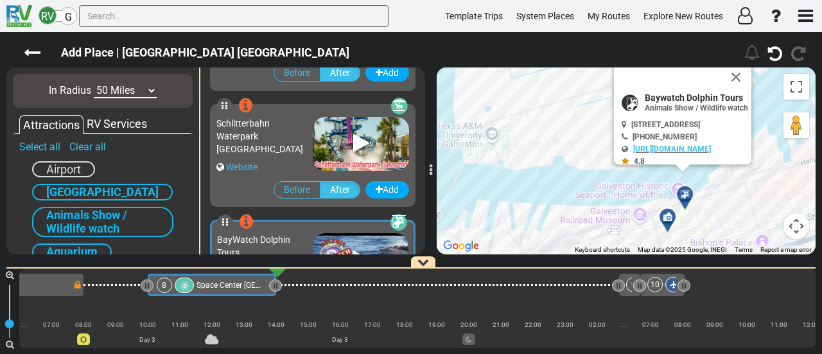
scroll to position [1846, 0]
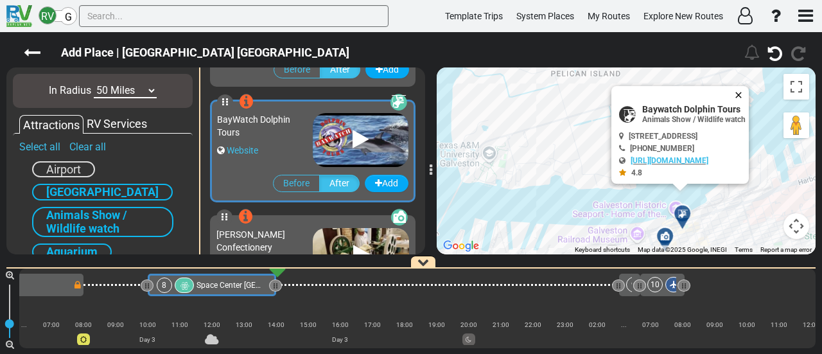
click at [749, 91] on button "Close" at bounding box center [740, 95] width 15 height 18
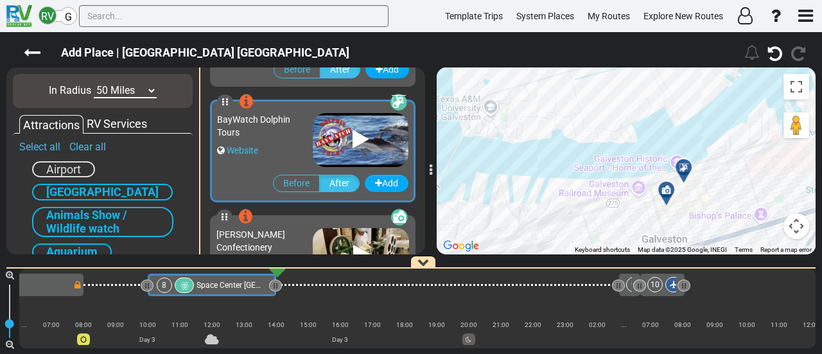
drag, startPoint x: 585, startPoint y: 140, endPoint x: 599, endPoint y: 86, distance: 55.6
click at [599, 87] on div "To navigate, press the arrow keys. To activate drag with keyboard, press Alt + …" at bounding box center [626, 160] width 379 height 187
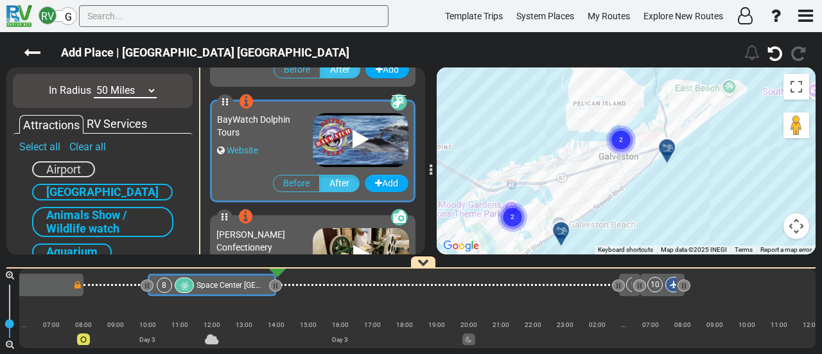
drag, startPoint x: 571, startPoint y: 183, endPoint x: 576, endPoint y: 144, distance: 39.4
click at [576, 144] on div "To activate drag with keyboard, press Alt + Enter. Once in keyboard drag state,…" at bounding box center [626, 160] width 379 height 187
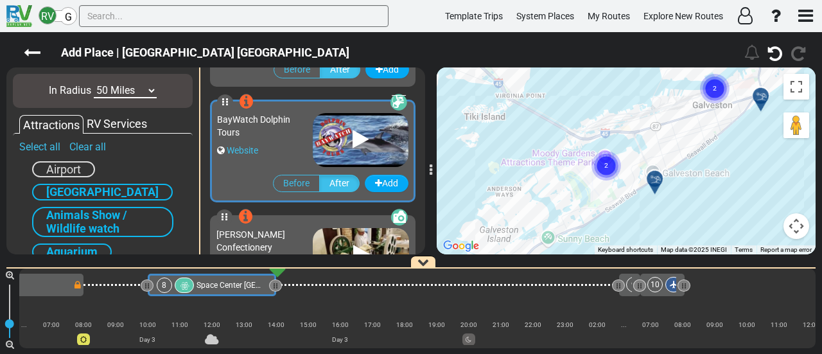
drag, startPoint x: 508, startPoint y: 184, endPoint x: 625, endPoint y: 180, distance: 116.9
click at [625, 180] on div "To activate drag with keyboard, press Alt + Enter. Once in keyboard drag state,…" at bounding box center [626, 160] width 379 height 187
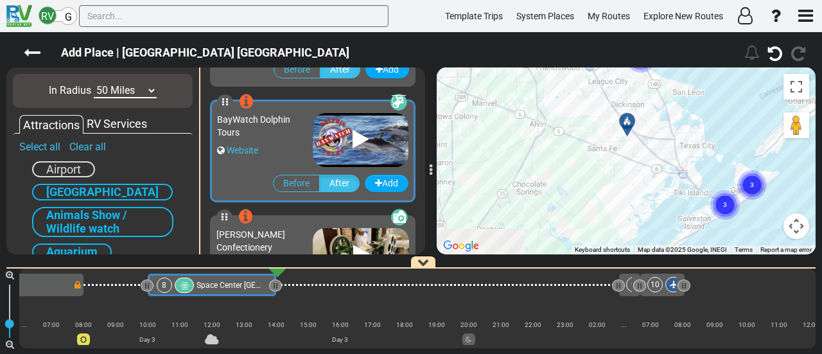
drag, startPoint x: 533, startPoint y: 198, endPoint x: 659, endPoint y: 220, distance: 127.2
click at [659, 220] on div "To activate drag with keyboard, press Alt + Enter. Once in keyboard drag state,…" at bounding box center [626, 160] width 379 height 187
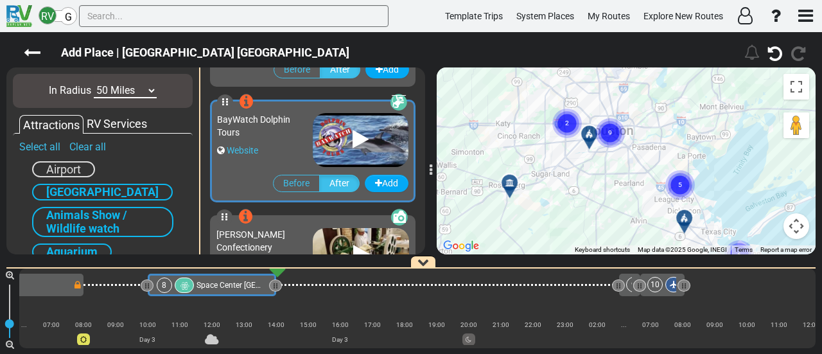
drag, startPoint x: 589, startPoint y: 184, endPoint x: 591, endPoint y: 231, distance: 46.9
click at [593, 229] on div "To activate drag with keyboard, press Alt + Enter. Once in keyboard drag state,…" at bounding box center [626, 160] width 379 height 187
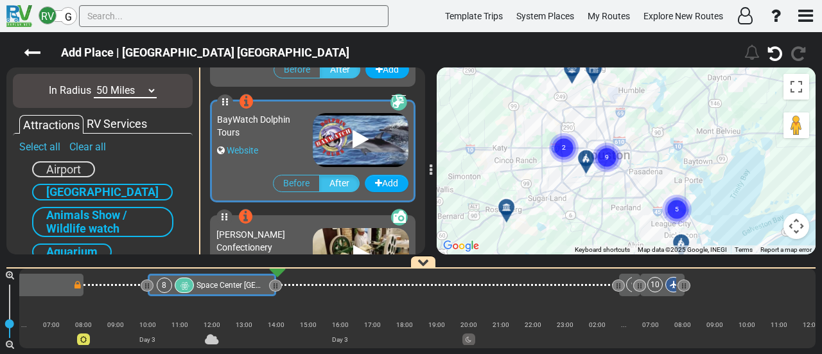
click at [560, 145] on circle "Cluster of 2 markers" at bounding box center [564, 148] width 30 height 30
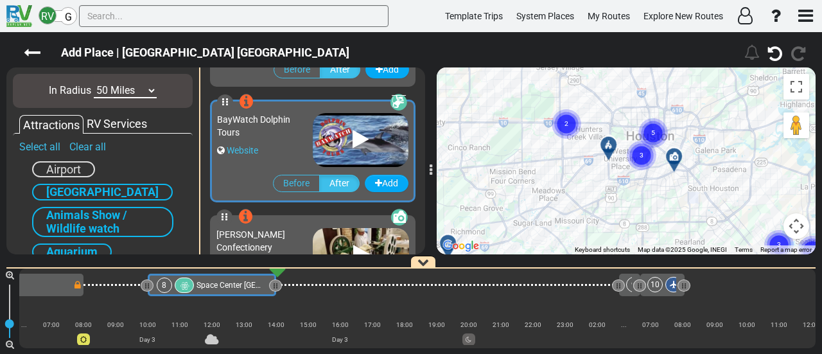
drag, startPoint x: 594, startPoint y: 168, endPoint x: 533, endPoint y: 200, distance: 69.5
click at [533, 200] on div "To activate drag with keyboard, press Alt + Enter. Once in keyboard drag state,…" at bounding box center [626, 160] width 379 height 187
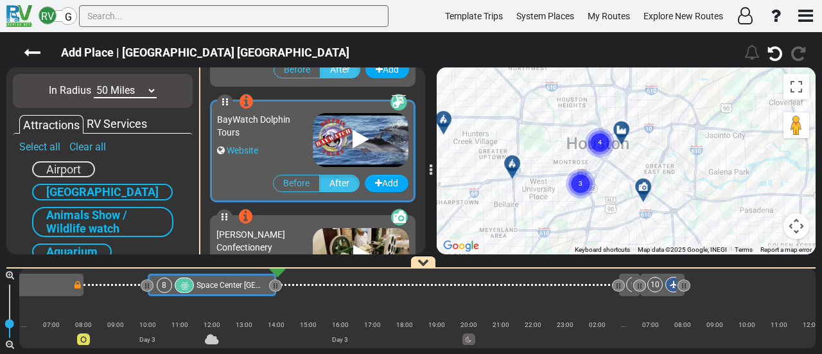
drag, startPoint x: 601, startPoint y: 188, endPoint x: 546, endPoint y: 211, distance: 59.9
click at [546, 211] on div "To activate drag with keyboard, press Alt + Enter. Once in keyboard drag state,…" at bounding box center [626, 160] width 379 height 187
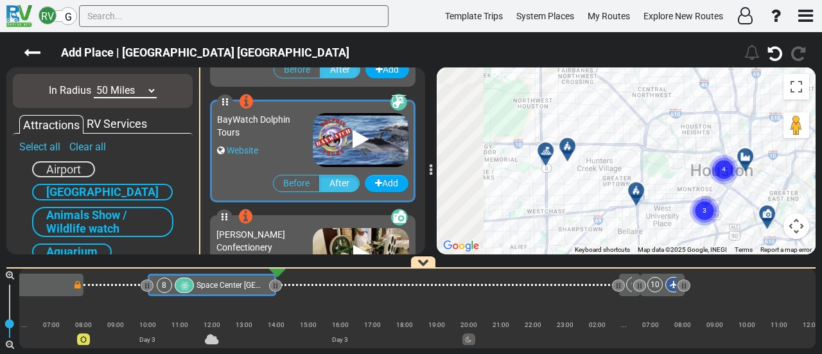
drag, startPoint x: 489, startPoint y: 202, endPoint x: 627, endPoint y: 221, distance: 138.7
click at [627, 221] on div "To activate drag with keyboard, press Alt + Enter. Once in keyboard drag state,…" at bounding box center [626, 160] width 379 height 187
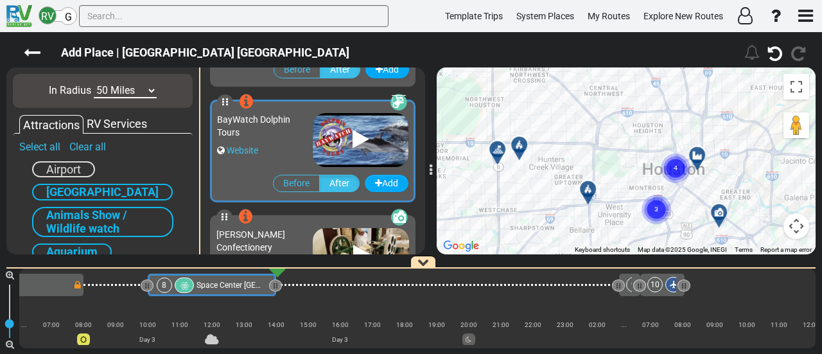
drag, startPoint x: 616, startPoint y: 207, endPoint x: 565, endPoint y: 205, distance: 51.4
click at [565, 205] on div "To activate drag with keyboard, press Alt + Enter. Once in keyboard drag state,…" at bounding box center [626, 160] width 379 height 187
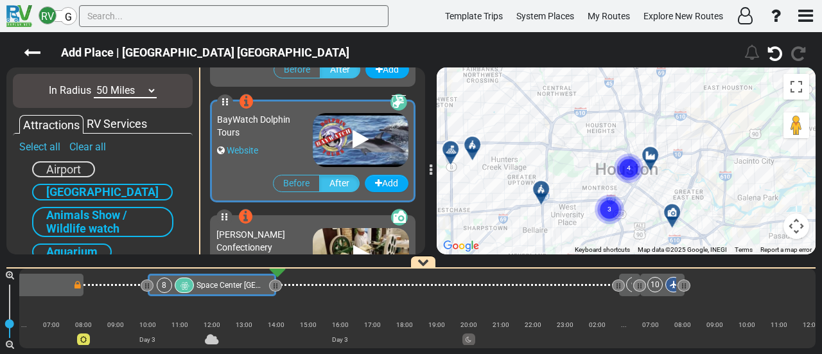
click at [450, 150] on div at bounding box center [454, 154] width 21 height 20
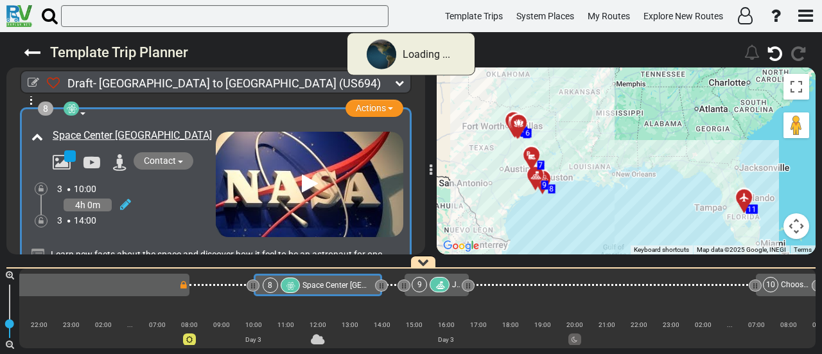
scroll to position [0, 1054]
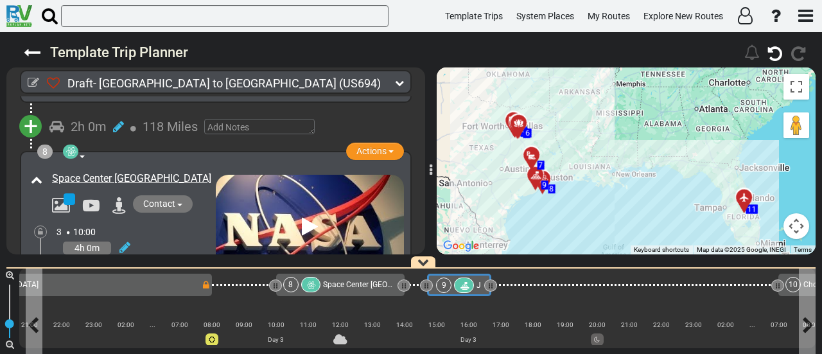
click at [464, 282] on icon at bounding box center [463, 285] width 11 height 9
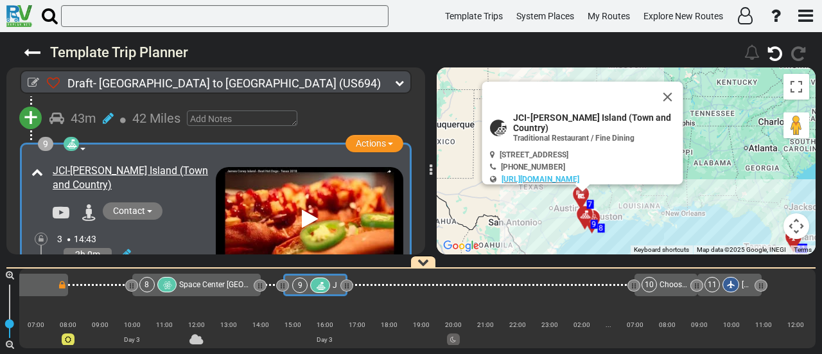
scroll to position [0, 1205]
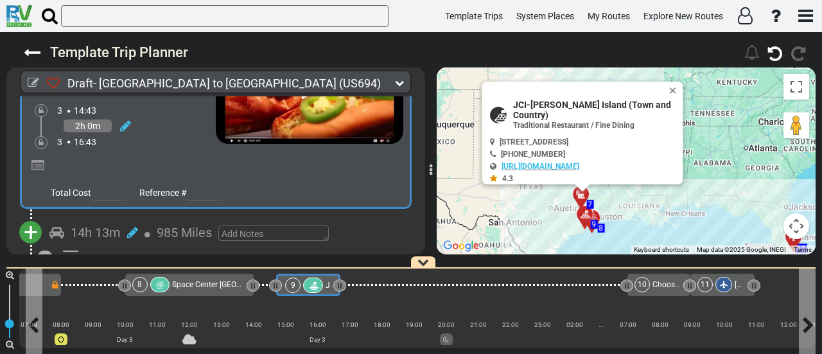
click at [304, 282] on div at bounding box center [313, 284] width 20 height 15
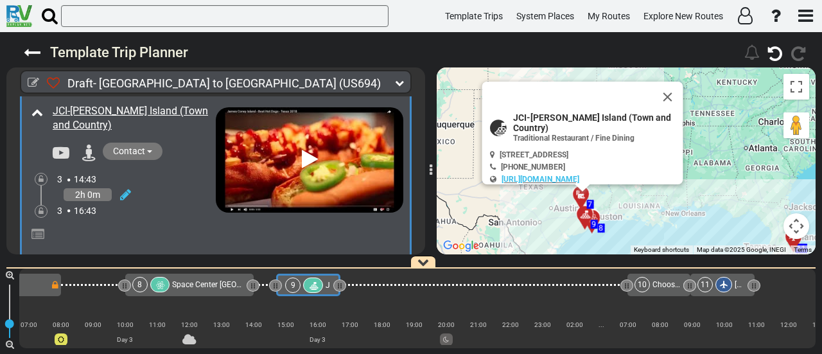
scroll to position [1847, 0]
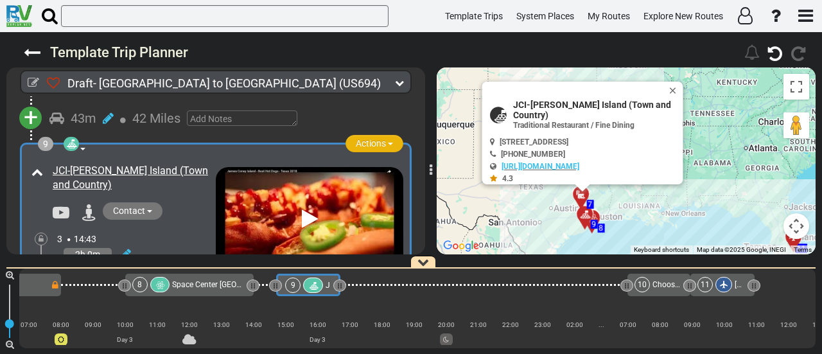
click at [370, 147] on span "Actions" at bounding box center [371, 143] width 30 height 10
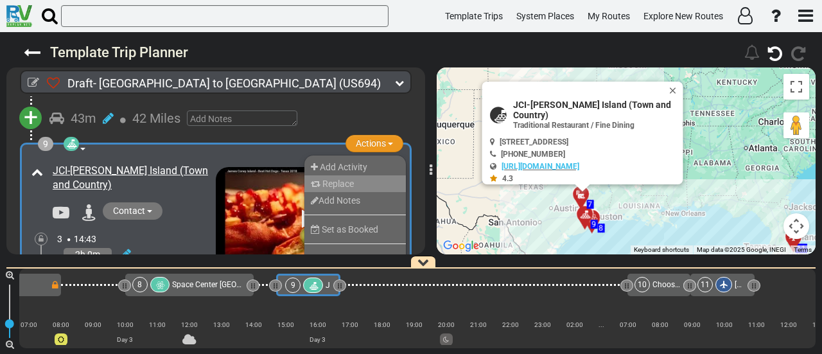
click at [346, 186] on span "Replace" at bounding box center [337, 183] width 31 height 10
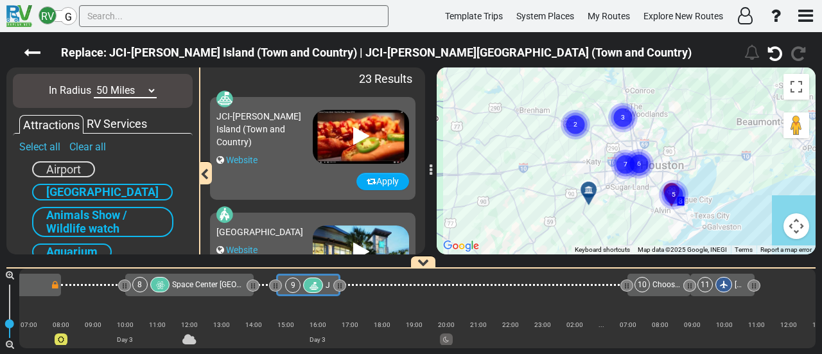
click at [525, 152] on div "To activate drag with keyboard, press Alt + Enter. Once in keyboard drag state,…" at bounding box center [626, 160] width 379 height 187
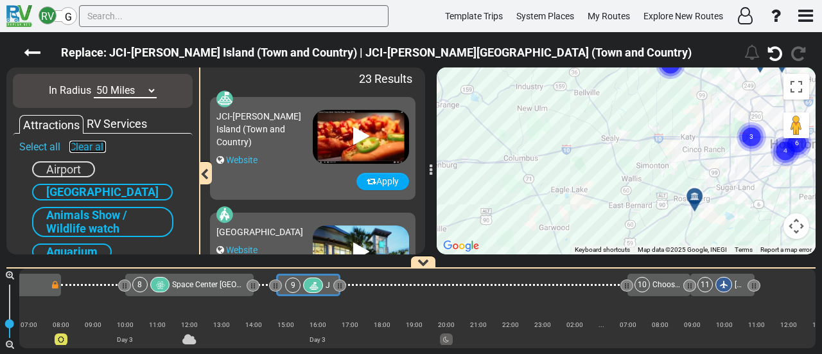
click at [94, 145] on link "Clear all" at bounding box center [87, 147] width 37 height 12
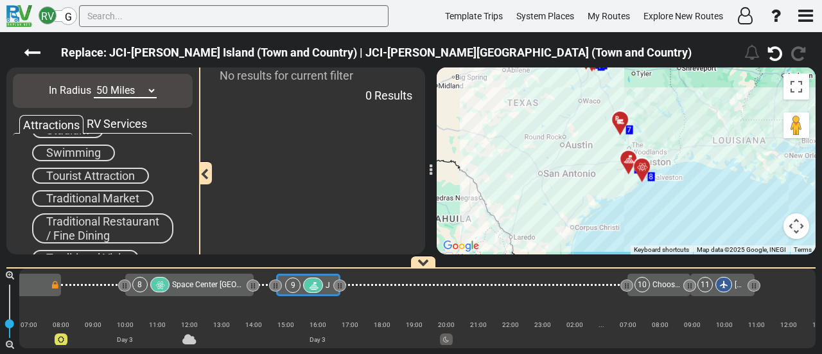
scroll to position [918, 0]
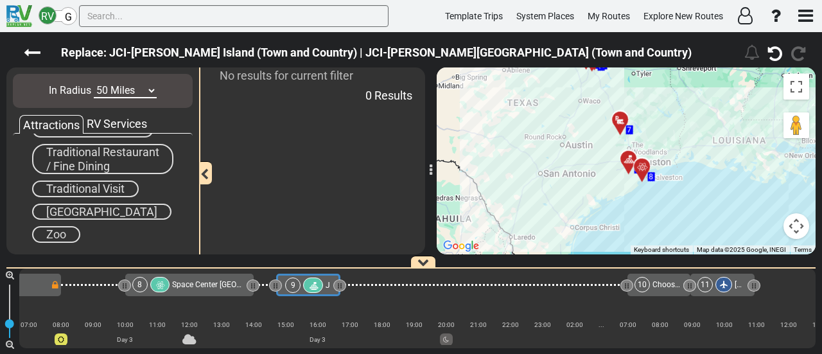
click at [84, 189] on span "Traditional Visit" at bounding box center [85, 188] width 78 height 13
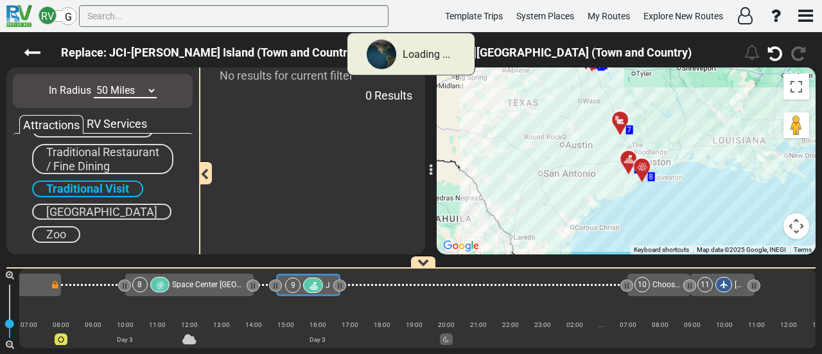
click at [110, 159] on div "Traditional Restaurant / Fine Dining" at bounding box center [102, 159] width 141 height 30
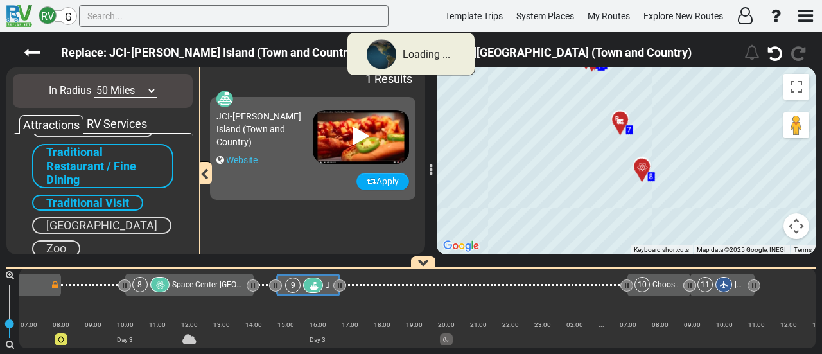
scroll to position [854, 0]
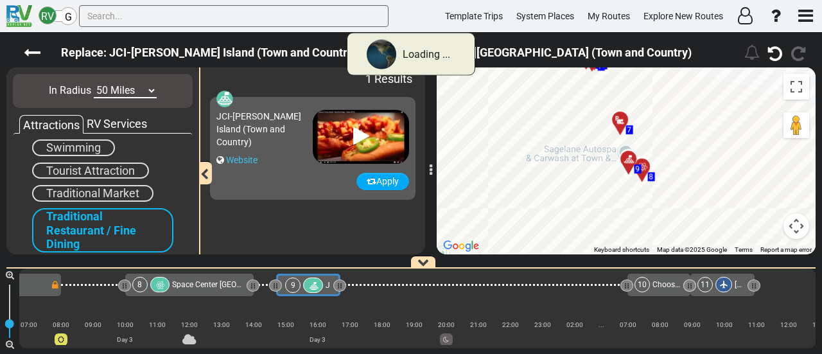
click at [106, 186] on span "Traditional Market" at bounding box center [92, 192] width 93 height 13
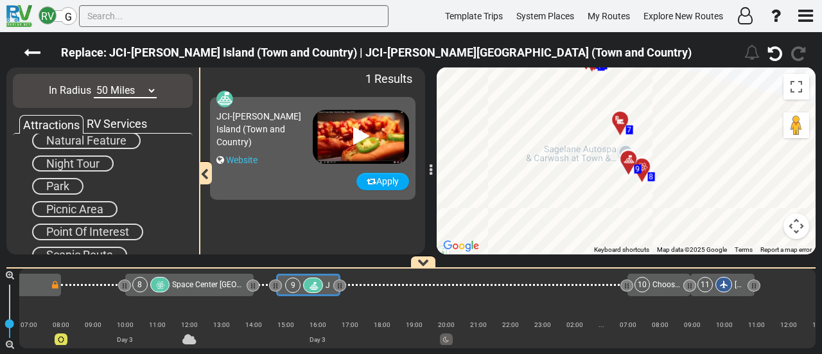
scroll to position [533, 0]
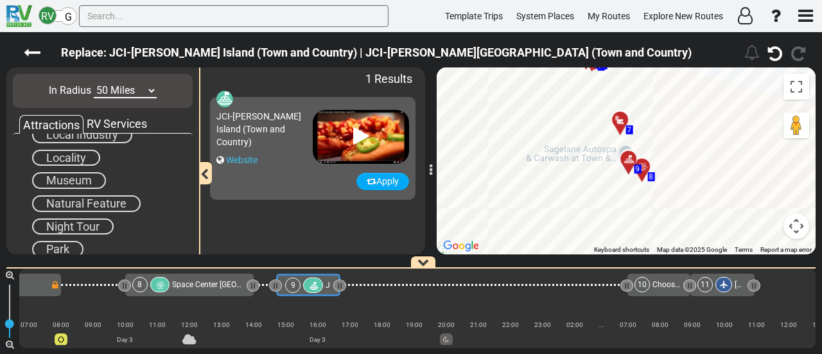
click at [102, 138] on span "Local Industry" at bounding box center [82, 134] width 72 height 13
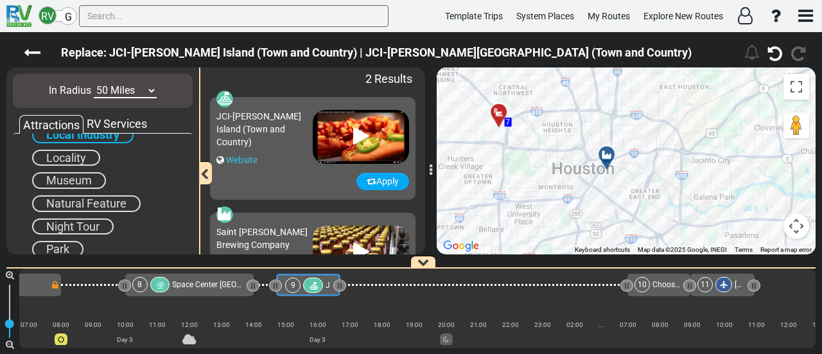
drag, startPoint x: 608, startPoint y: 184, endPoint x: 482, endPoint y: 175, distance: 126.1
click at [482, 175] on div "To activate drag with keyboard, press Alt + Enter. Once in keyboard drag state,…" at bounding box center [626, 160] width 379 height 187
click at [607, 150] on icon at bounding box center [606, 155] width 13 height 10
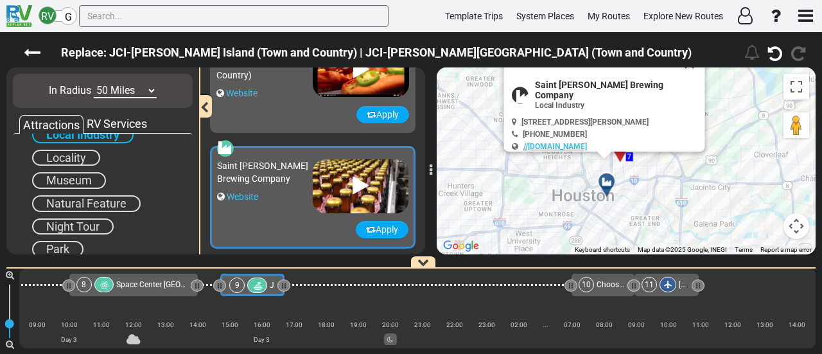
scroll to position [0, 1269]
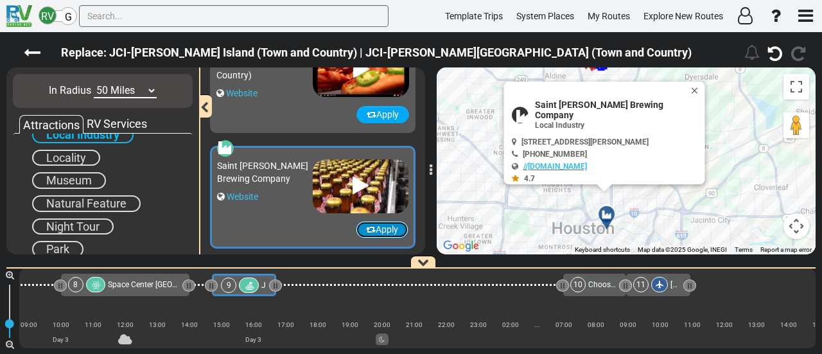
click at [382, 224] on button "Apply" at bounding box center [382, 229] width 53 height 17
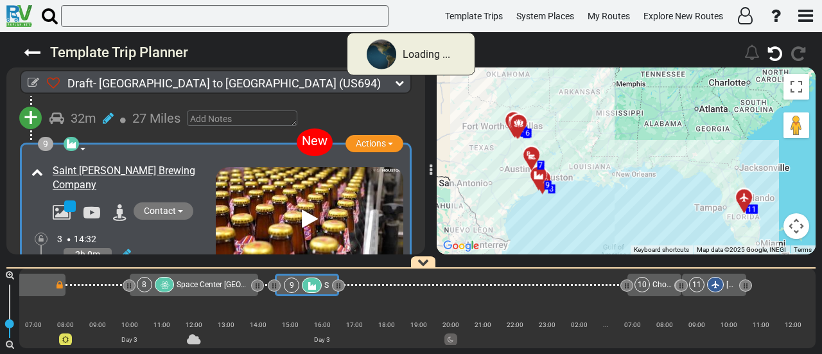
scroll to position [0, 1199]
click at [299, 288] on div "9" at bounding box center [292, 284] width 15 height 15
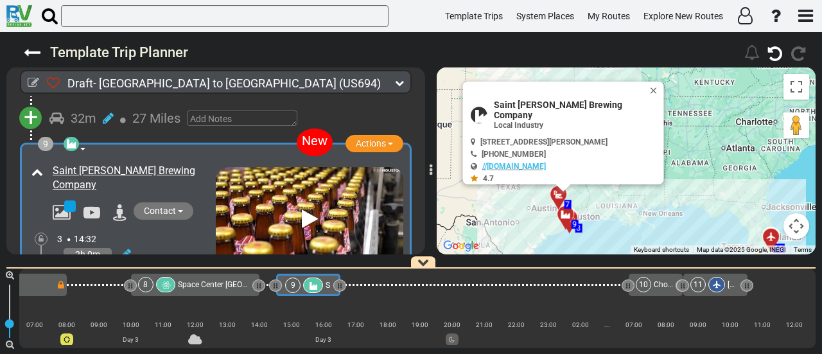
scroll to position [1911, 0]
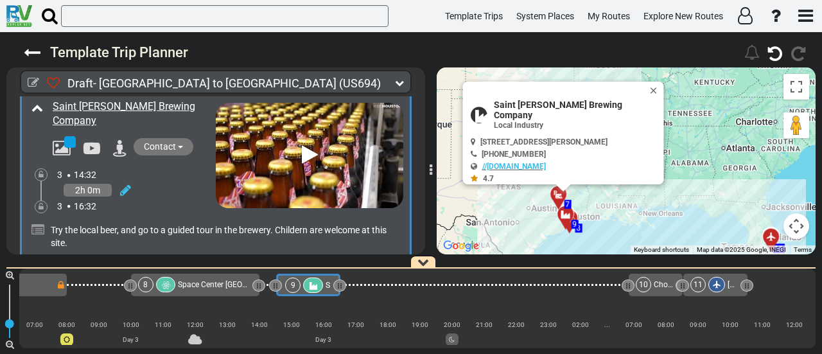
click at [546, 107] on span "Saint [PERSON_NAME] Brewing Company" at bounding box center [577, 110] width 167 height 21
copy div "Saint [PERSON_NAME] Brewing Company"
click at [125, 184] on icon at bounding box center [125, 190] width 11 height 13
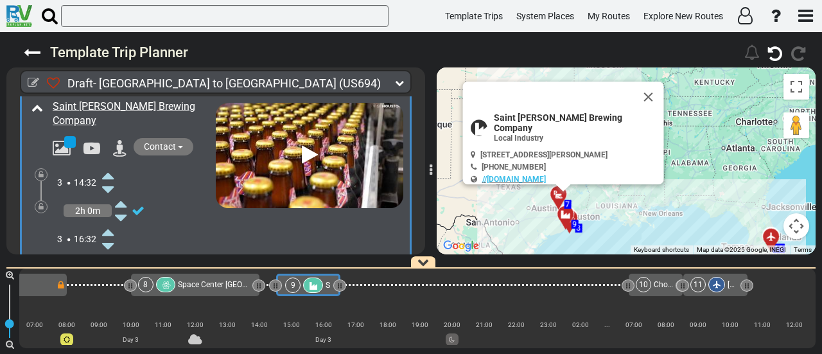
click at [106, 165] on icon at bounding box center [108, 175] width 12 height 21
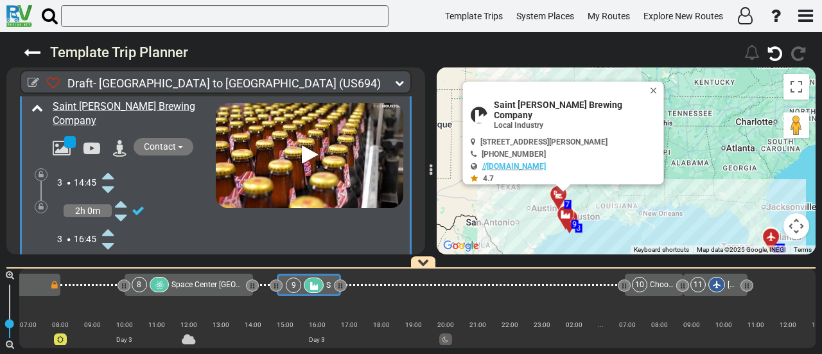
scroll to position [0, 1206]
click at [295, 286] on div "9" at bounding box center [292, 284] width 15 height 15
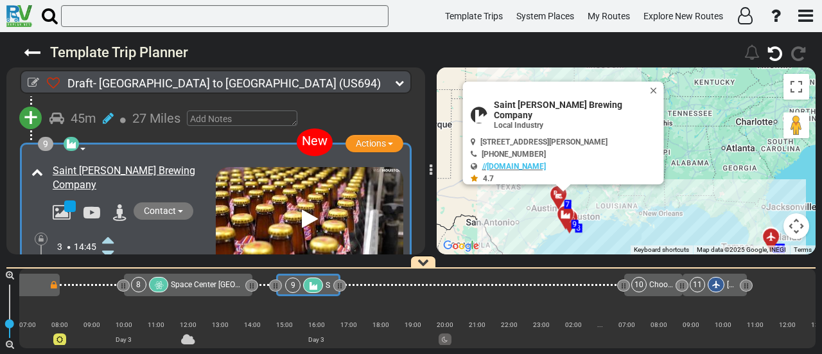
click at [229, 280] on span "Space Center [GEOGRAPHIC_DATA]" at bounding box center [231, 284] width 121 height 9
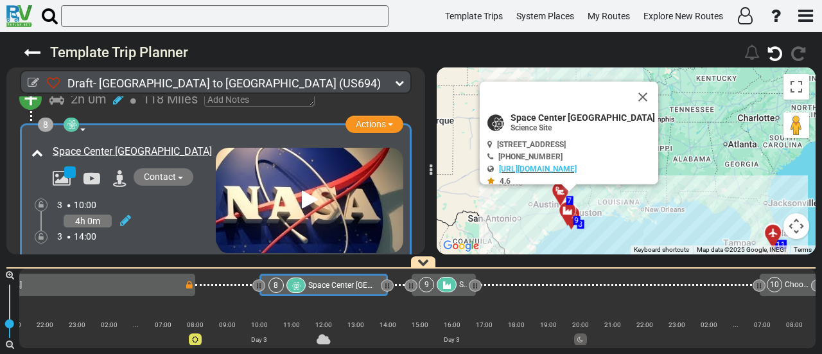
scroll to position [0, 1054]
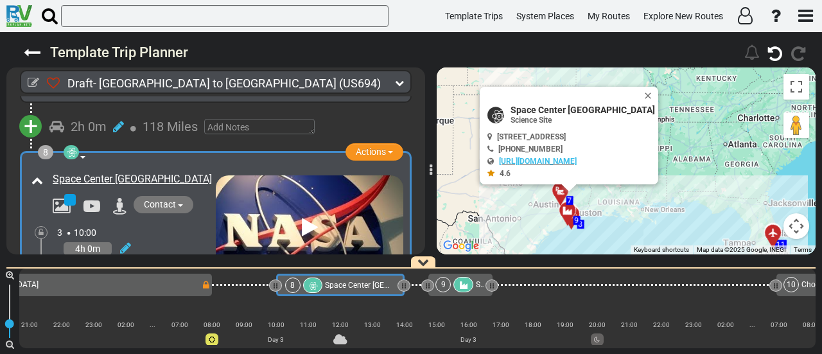
click at [471, 283] on div at bounding box center [463, 284] width 20 height 15
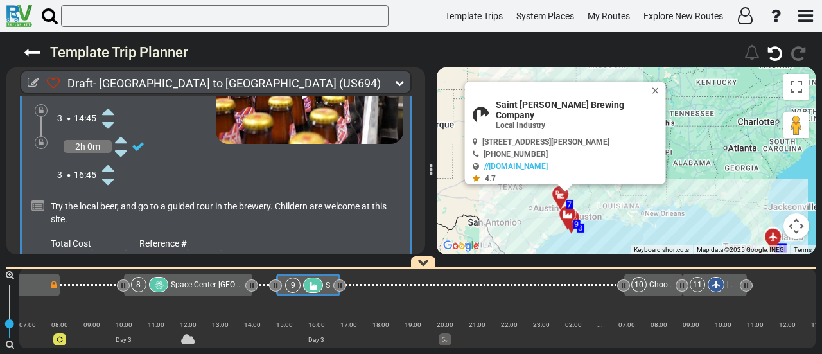
scroll to position [2040, 0]
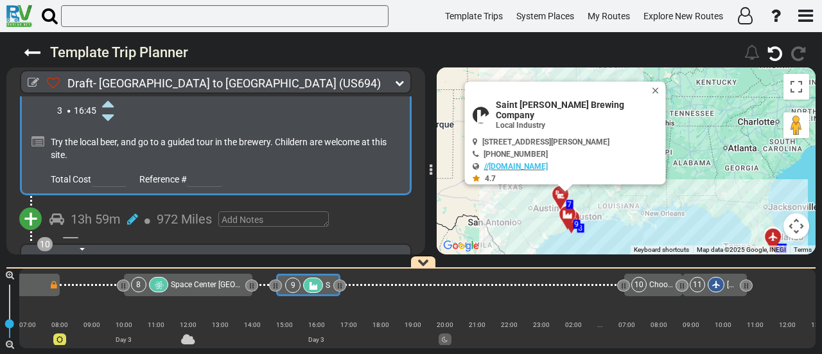
click at [32, 207] on span "+" at bounding box center [31, 219] width 14 height 30
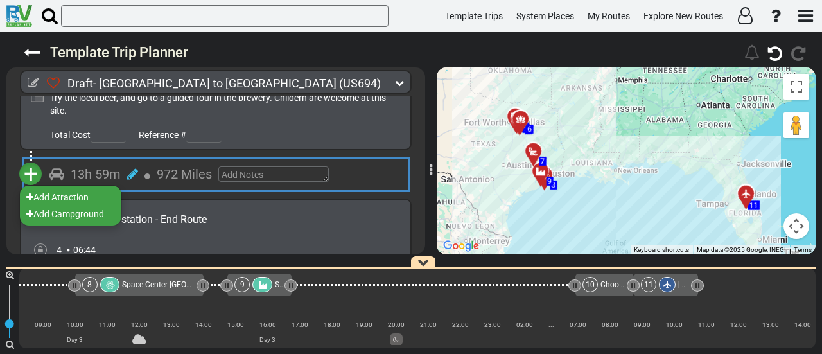
scroll to position [0, 0]
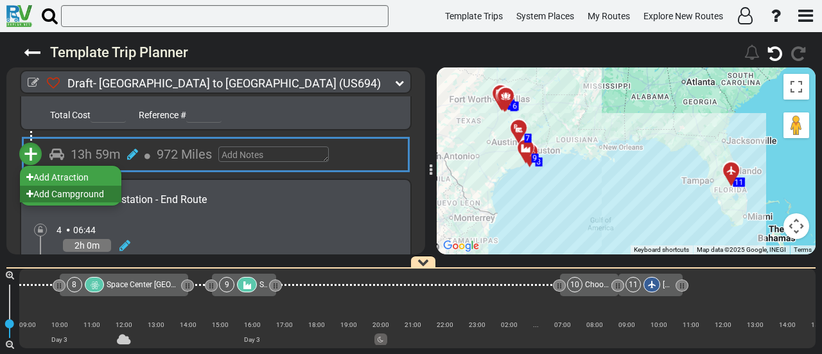
click at [81, 187] on li "Add Campground" at bounding box center [70, 194] width 101 height 17
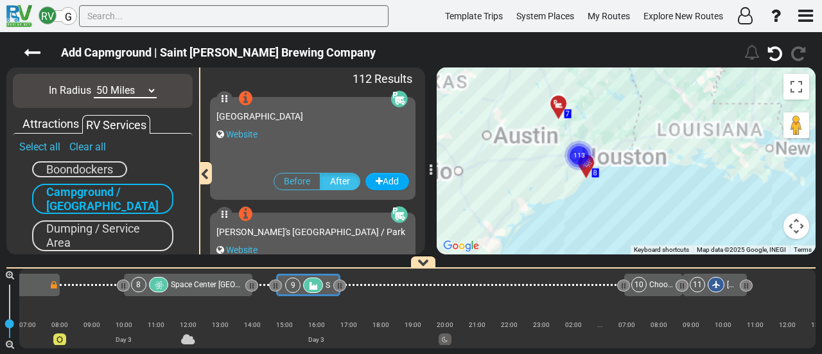
click at [112, 94] on select "10 Miles 50 Miles 100 Miles 250 Miles 500 Miles 1000 Miles" at bounding box center [125, 90] width 63 height 15
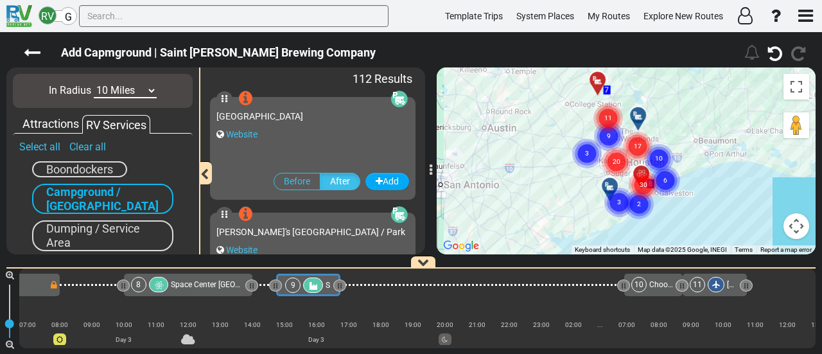
click at [94, 83] on select "10 Miles 50 Miles 100 Miles 250 Miles 500 Miles 1000 Miles" at bounding box center [125, 90] width 63 height 15
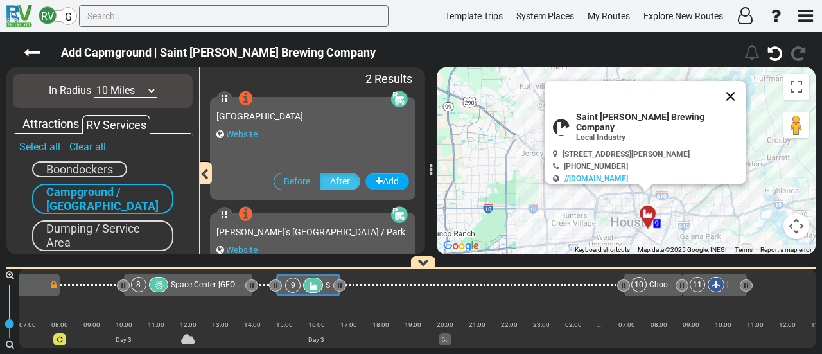
click at [715, 96] on button "Close" at bounding box center [730, 96] width 31 height 31
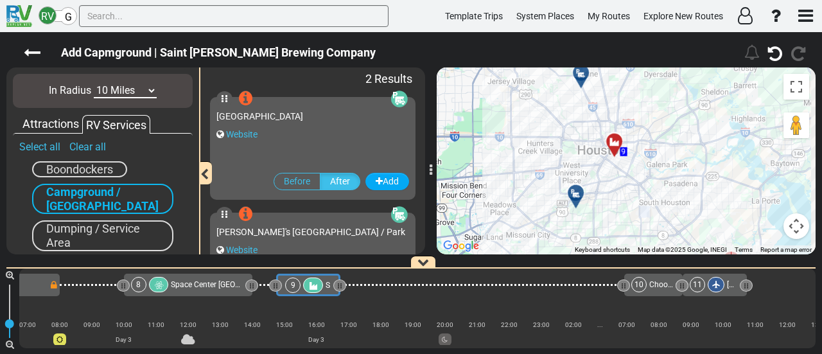
drag, startPoint x: 691, startPoint y: 159, endPoint x: 648, endPoint y: 58, distance: 109.2
click at [648, 58] on div "Add Capmground | Saint [PERSON_NAME] Brewing Company" at bounding box center [411, 193] width 822 height 322
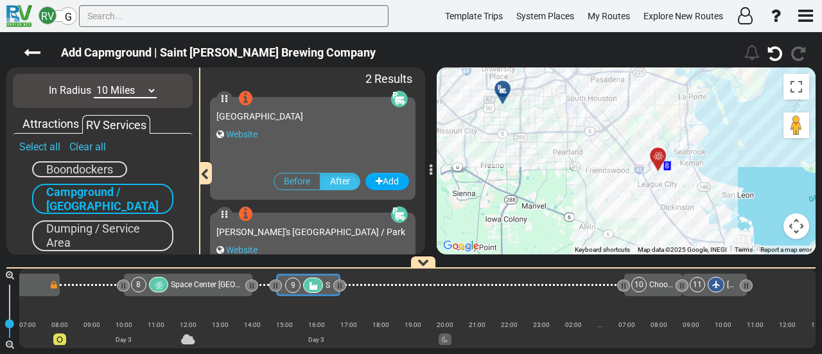
drag, startPoint x: 590, startPoint y: 144, endPoint x: 520, endPoint y: 48, distance: 119.0
click at [520, 48] on div "Add Capmground | Saint [PERSON_NAME] Brewing Company" at bounding box center [411, 193] width 822 height 322
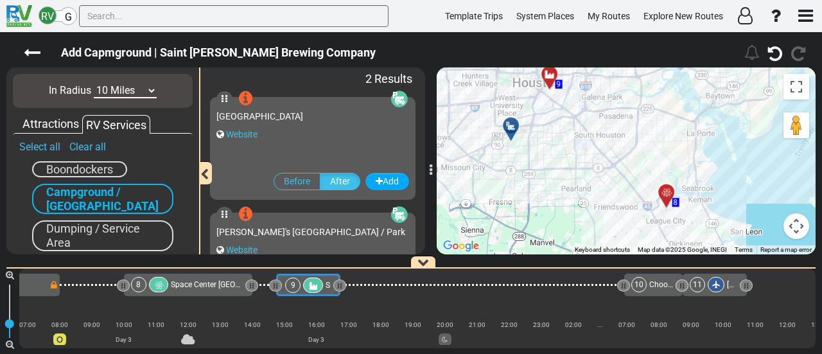
drag, startPoint x: 528, startPoint y: 108, endPoint x: 466, endPoint y: 146, distance: 72.3
click at [546, 174] on div "To activate drag with keyboard, press Alt + Enter. Once in keyboard drag state,…" at bounding box center [626, 160] width 379 height 187
click at [116, 91] on select "10 Miles 50 Miles 100 Miles 250 Miles 500 Miles 1000 Miles" at bounding box center [125, 90] width 63 height 15
click at [94, 83] on select "10 Miles 50 Miles 100 Miles 250 Miles 500 Miles 1000 Miles" at bounding box center [125, 90] width 63 height 15
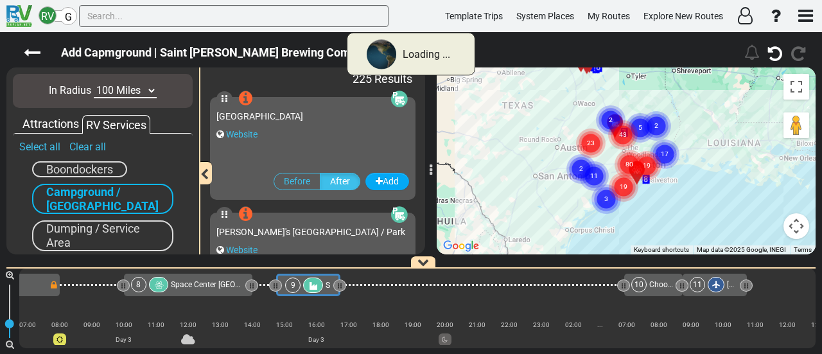
click at [121, 87] on select "10 Miles 50 Miles 100 Miles 250 Miles 500 Miles 1000 Miles" at bounding box center [125, 90] width 63 height 15
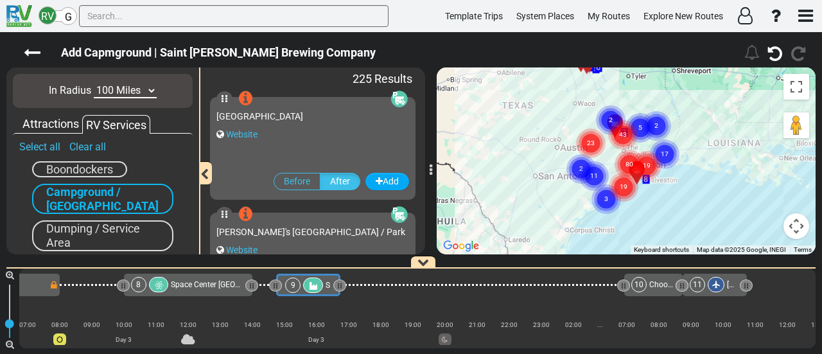
select select "number:50"
click at [94, 83] on select "10 Miles 50 Miles 100 Miles 250 Miles 500 Miles 1000 Miles" at bounding box center [125, 90] width 63 height 15
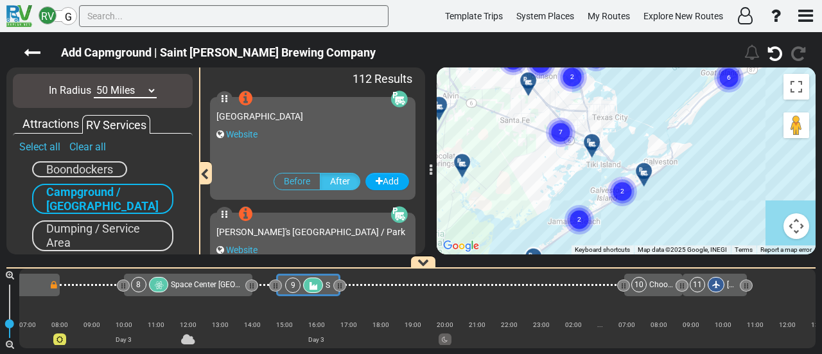
drag, startPoint x: 573, startPoint y: 144, endPoint x: 642, endPoint y: 215, distance: 99.0
click at [642, 215] on div "To activate drag with keyboard, press Alt + Enter. Once in keyboard drag state,…" at bounding box center [626, 160] width 379 height 187
click at [648, 169] on div at bounding box center [647, 176] width 21 height 20
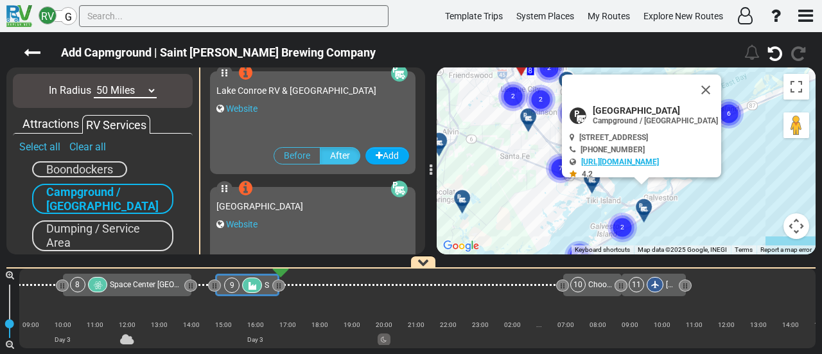
scroll to position [0, 1270]
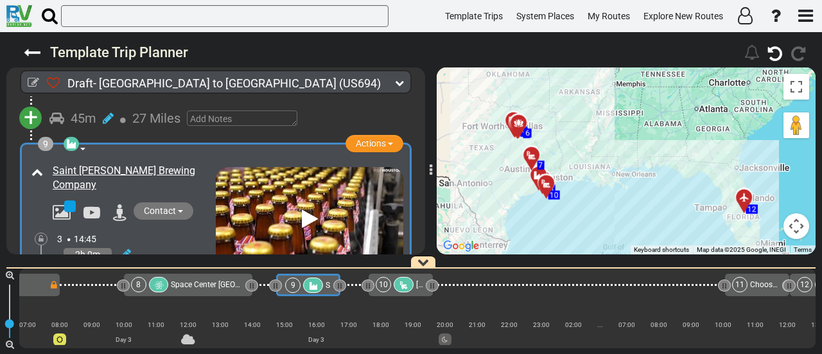
click at [419, 284] on span "[GEOGRAPHIC_DATA]" at bounding box center [453, 284] width 74 height 9
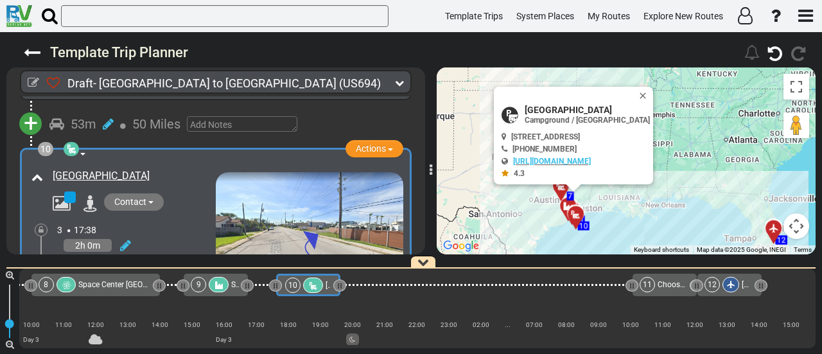
click at [319, 286] on div at bounding box center [313, 284] width 20 height 15
click at [356, 144] on span "Actions" at bounding box center [371, 148] width 30 height 10
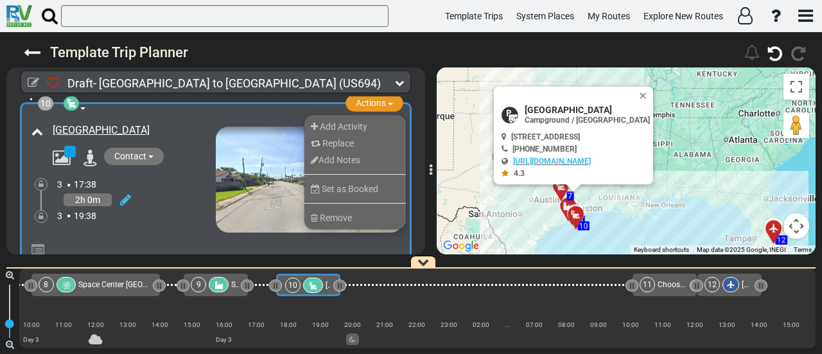
scroll to position [2157, 0]
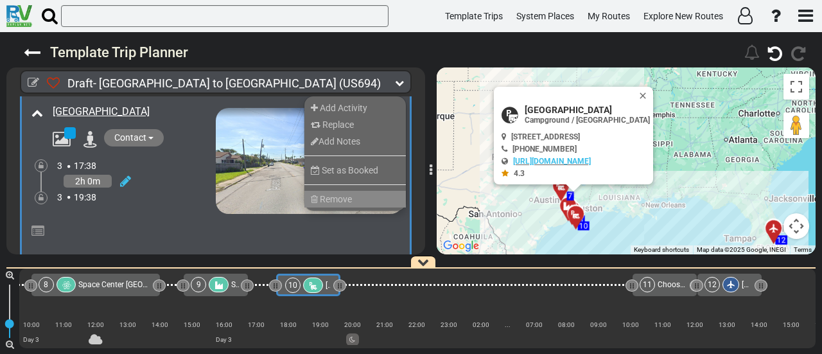
click at [342, 194] on span "Remove" at bounding box center [336, 199] width 32 height 10
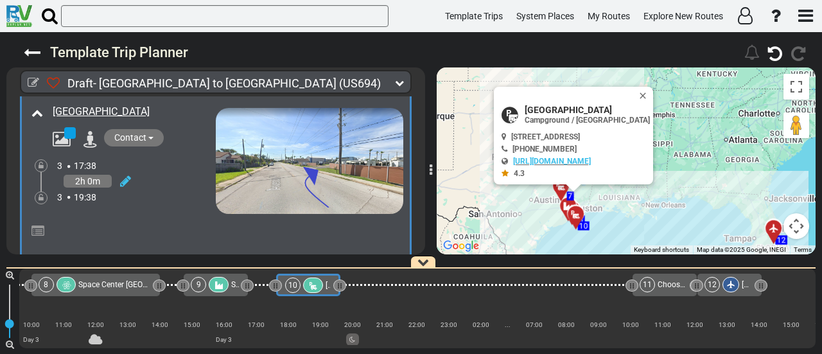
scroll to position [2093, 0]
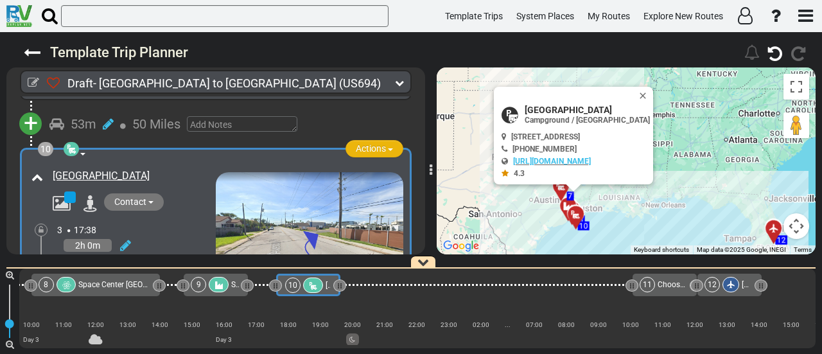
click at [371, 148] on span "Actions" at bounding box center [371, 148] width 30 height 10
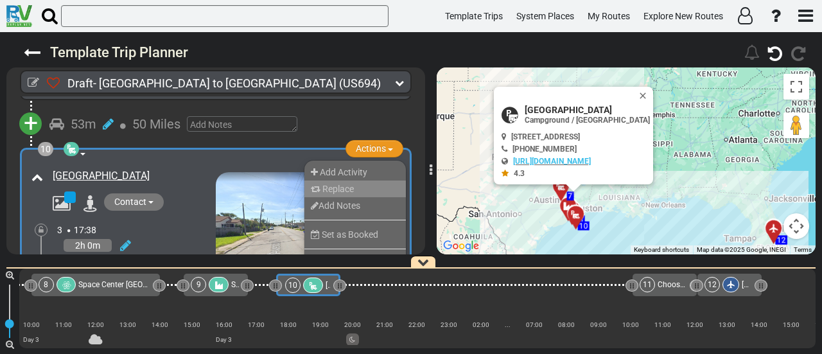
click at [363, 182] on li "Replace" at bounding box center [354, 188] width 101 height 17
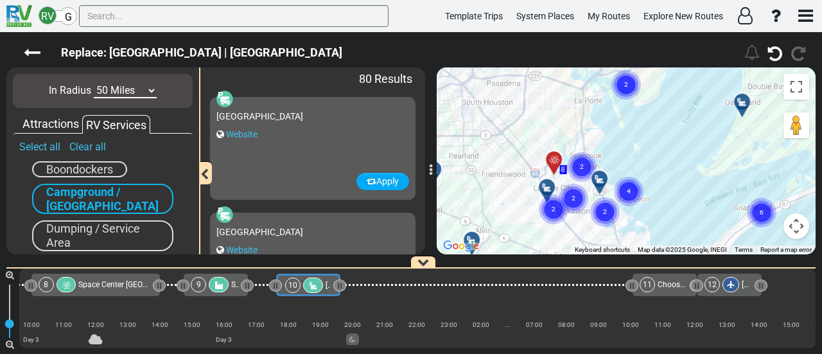
drag, startPoint x: 571, startPoint y: 156, endPoint x: 575, endPoint y: 204, distance: 47.7
click at [575, 202] on text "2" at bounding box center [573, 197] width 4 height 8
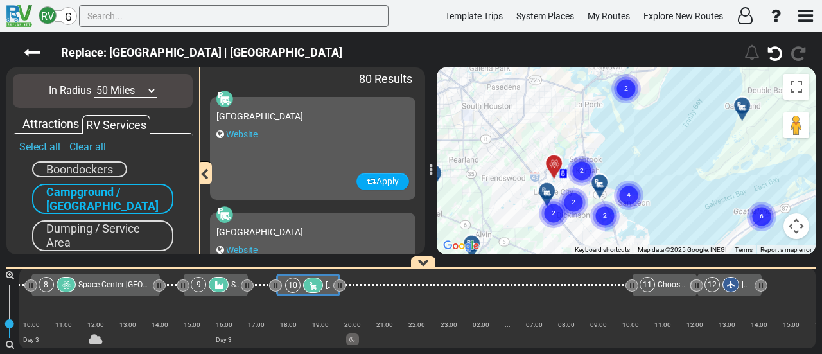
click at [551, 189] on gmp-advanced-marker "2" at bounding box center [553, 198] width 32 height 34
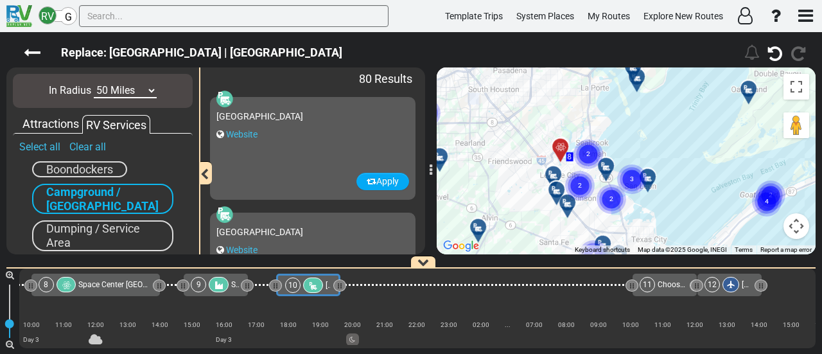
drag, startPoint x: 537, startPoint y: 100, endPoint x: 543, endPoint y: 83, distance: 17.3
click at [543, 83] on div "To activate drag with keyboard, press Alt + Enter. Once in keyboard drag state,…" at bounding box center [626, 160] width 379 height 187
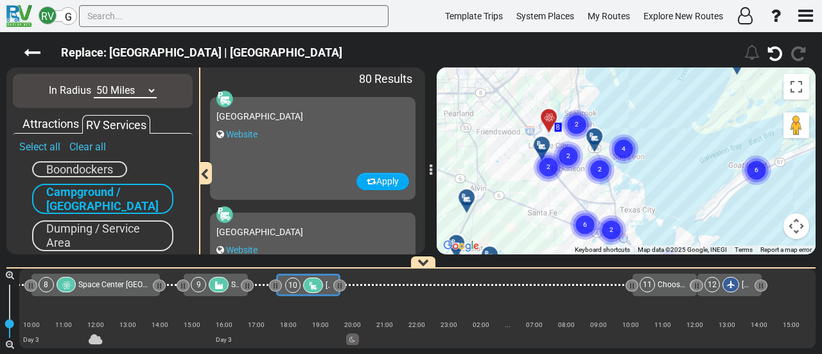
drag, startPoint x: 582, startPoint y: 187, endPoint x: 570, endPoint y: 157, distance: 32.5
click at [570, 157] on circle "Cluster of 2 markers" at bounding box center [568, 156] width 30 height 30
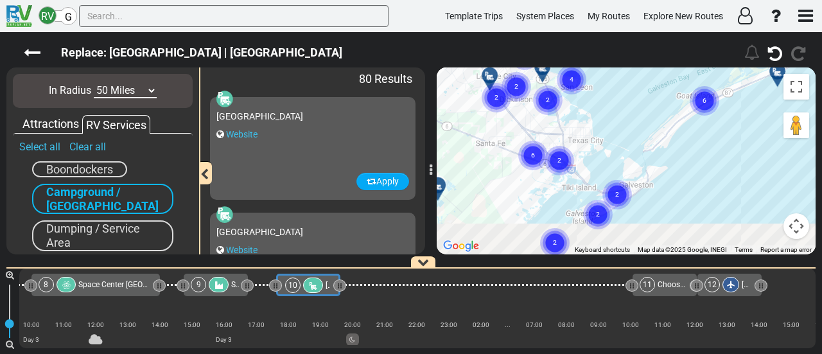
drag, startPoint x: 582, startPoint y: 173, endPoint x: 528, endPoint y: 100, distance: 90.9
click at [528, 100] on div "To activate drag with keyboard, press Alt + Enter. Once in keyboard drag state,…" at bounding box center [626, 160] width 379 height 187
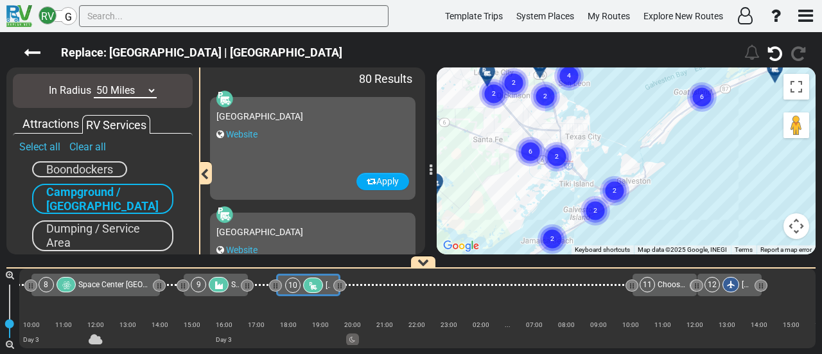
click at [616, 195] on circle "Cluster of 2 markers" at bounding box center [615, 191] width 30 height 30
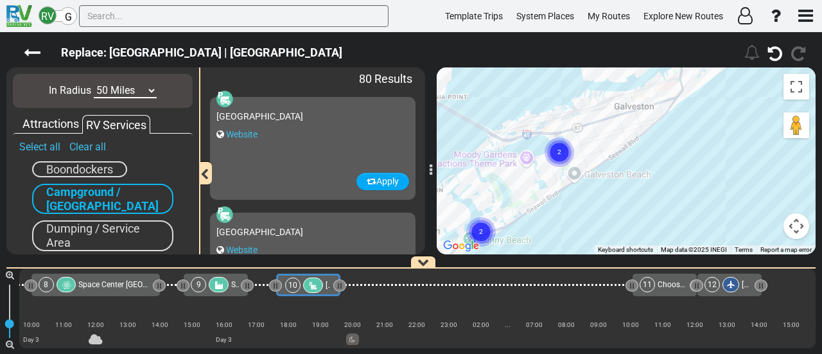
drag, startPoint x: 507, startPoint y: 206, endPoint x: 760, endPoint y: 299, distance: 269.9
click at [760, 300] on div "Replace: [GEOGRAPHIC_DATA] | [GEOGRAPHIC_DATA]" at bounding box center [411, 193] width 822 height 322
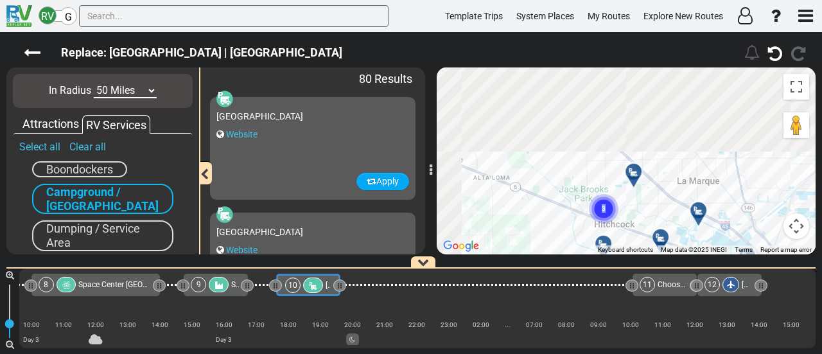
drag, startPoint x: 638, startPoint y: 259, endPoint x: 616, endPoint y: 233, distance: 34.2
click at [641, 264] on div "Replace: [GEOGRAPHIC_DATA] | [GEOGRAPHIC_DATA]" at bounding box center [411, 193] width 822 height 322
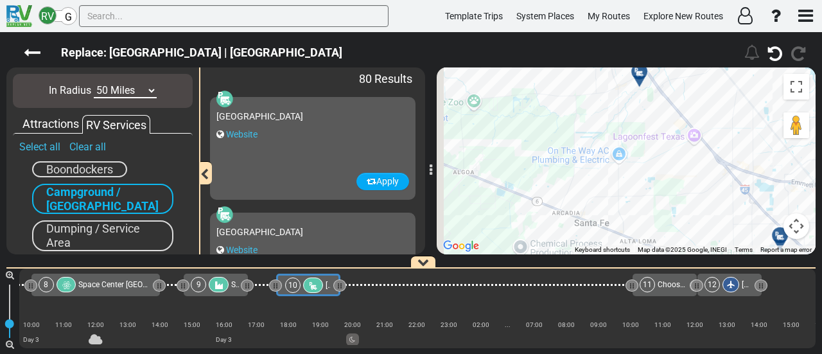
drag, startPoint x: 663, startPoint y: 243, endPoint x: 682, endPoint y: 252, distance: 21.0
click at [682, 252] on div "To navigate, press the arrow keys. To activate drag with keyboard, press Alt + …" at bounding box center [626, 160] width 379 height 187
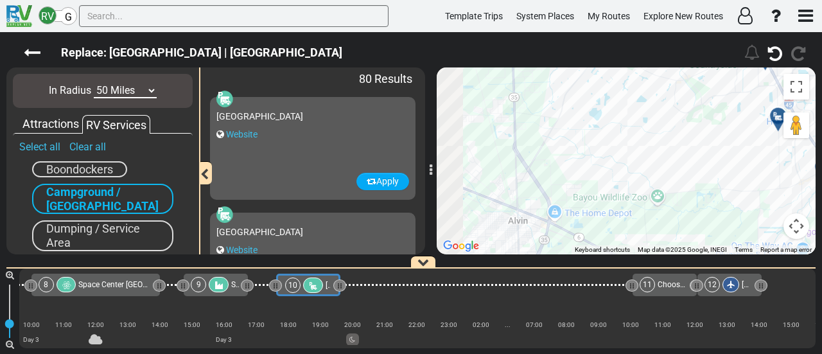
drag, startPoint x: 565, startPoint y: 196, endPoint x: 677, endPoint y: 241, distance: 121.2
click at [682, 252] on div "To navigate, press the arrow keys. To activate drag with keyboard, press Alt + …" at bounding box center [626, 160] width 379 height 187
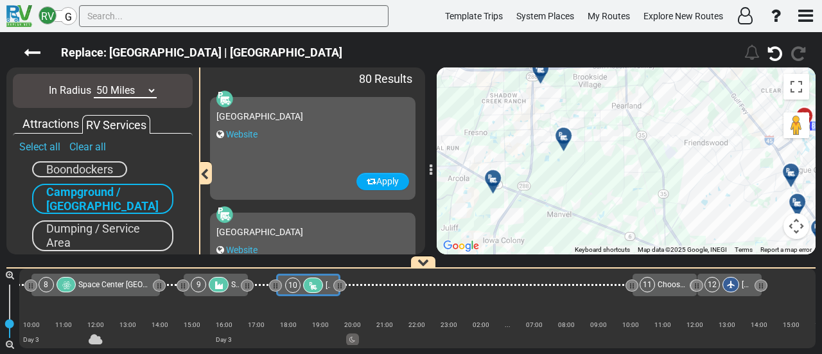
drag, startPoint x: 535, startPoint y: 200, endPoint x: 688, endPoint y: 239, distance: 157.1
click at [688, 239] on div "To navigate, press the arrow keys. To activate drag with keyboard, press Alt + …" at bounding box center [626, 160] width 379 height 187
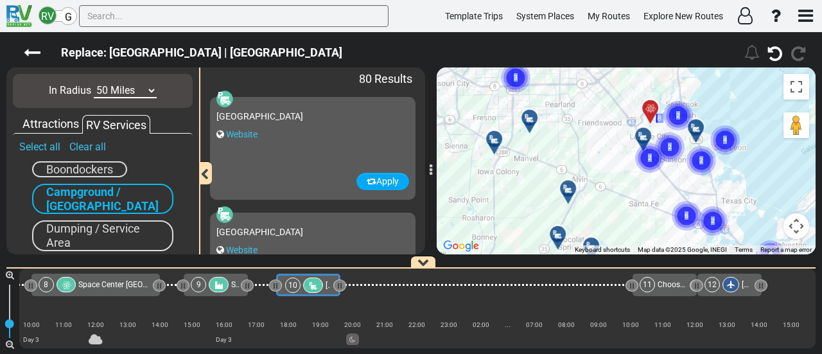
drag, startPoint x: 616, startPoint y: 177, endPoint x: 522, endPoint y: 129, distance: 105.1
click at [522, 129] on div "To navigate, press the arrow keys. To activate drag with keyboard, press Alt + …" at bounding box center [626, 160] width 379 height 187
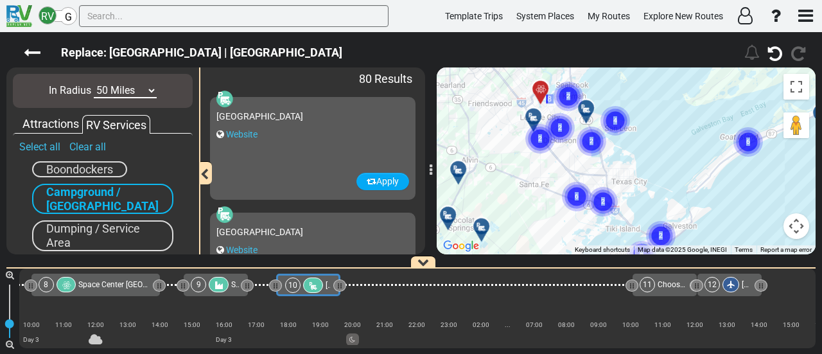
drag, startPoint x: 563, startPoint y: 151, endPoint x: 456, endPoint y: 132, distance: 108.9
click at [456, 132] on div "To navigate, press the arrow keys. To activate drag with keyboard, press Alt + …" at bounding box center [626, 160] width 379 height 187
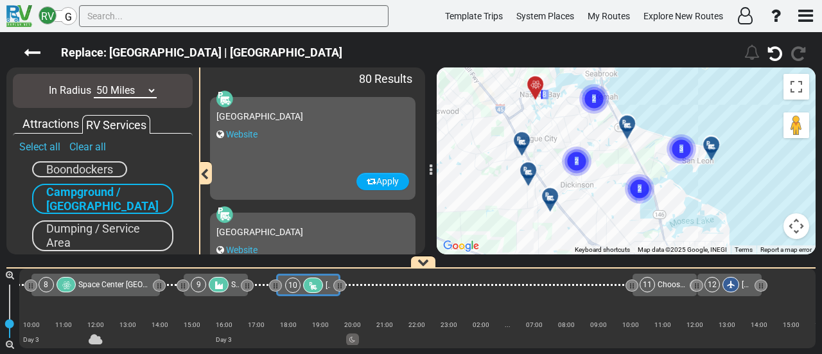
drag, startPoint x: 510, startPoint y: 140, endPoint x: 408, endPoint y: 178, distance: 108.3
click at [408, 178] on div "Draft- [GEOGRAPHIC_DATA] to [GEOGRAPHIC_DATA] (US694) 4 Days 1,399 Miles 350" at bounding box center [411, 193] width 822 height 322
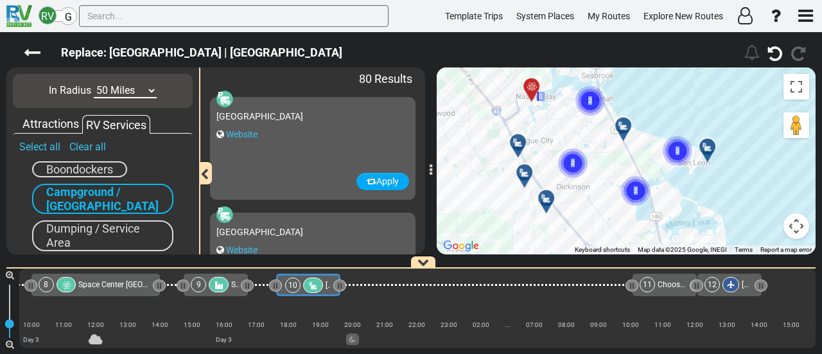
click at [522, 142] on div at bounding box center [522, 147] width 21 height 20
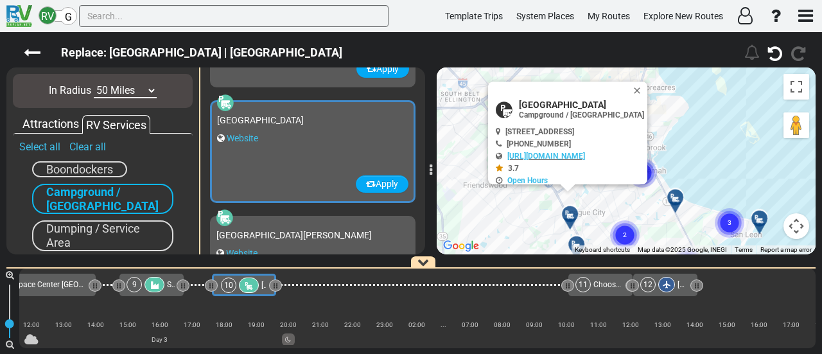
scroll to position [3926, 0]
click at [381, 182] on button "Apply" at bounding box center [382, 183] width 53 height 17
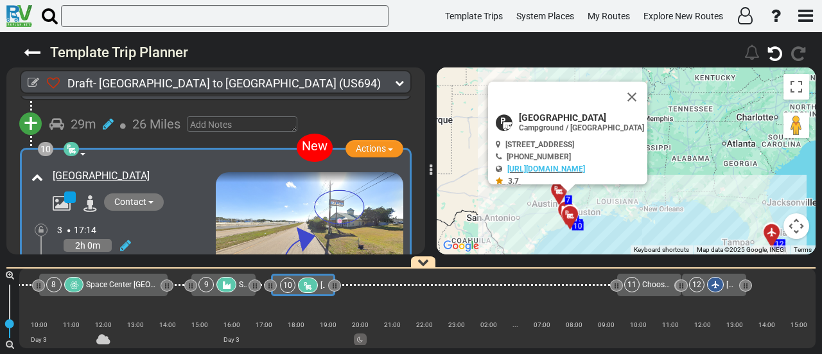
scroll to position [0, 1286]
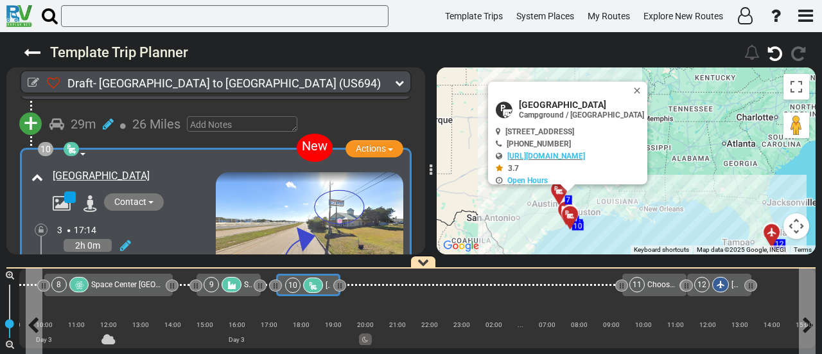
click at [309, 288] on icon at bounding box center [313, 285] width 11 height 9
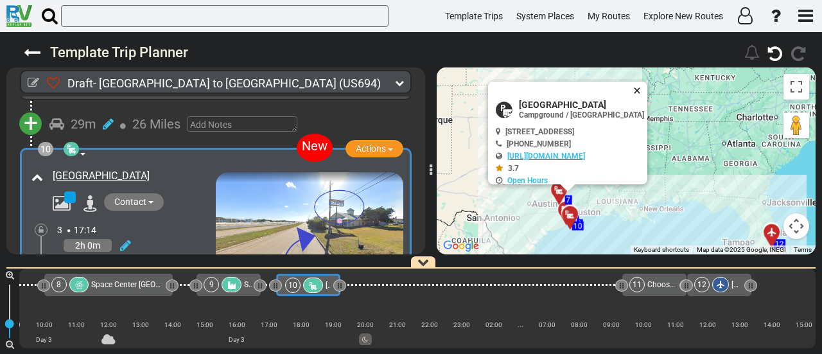
click at [647, 93] on button "Close" at bounding box center [639, 91] width 15 height 18
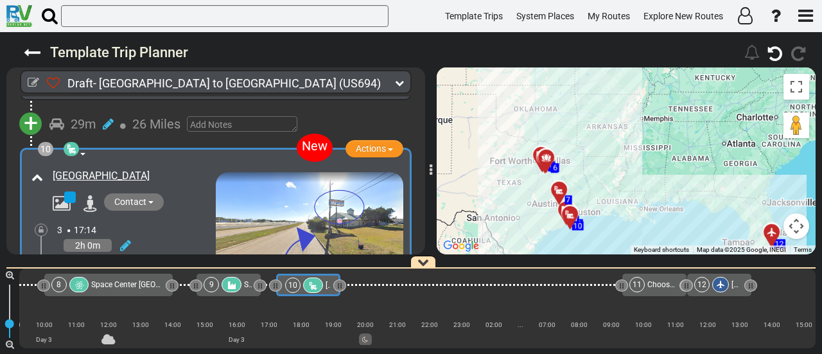
click at [323, 282] on div "10" at bounding box center [305, 284] width 40 height 15
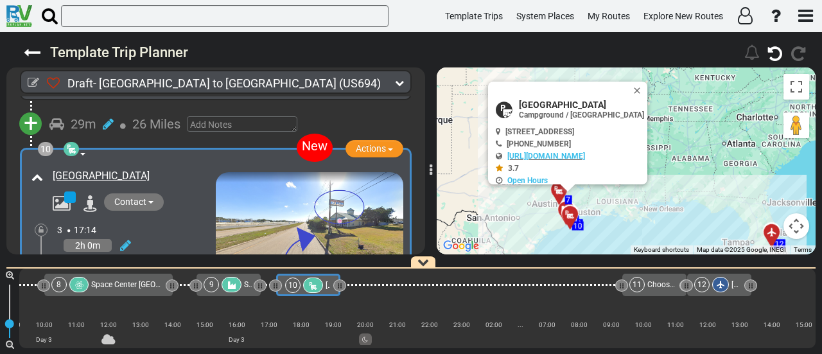
click at [226, 279] on div at bounding box center [231, 284] width 20 height 15
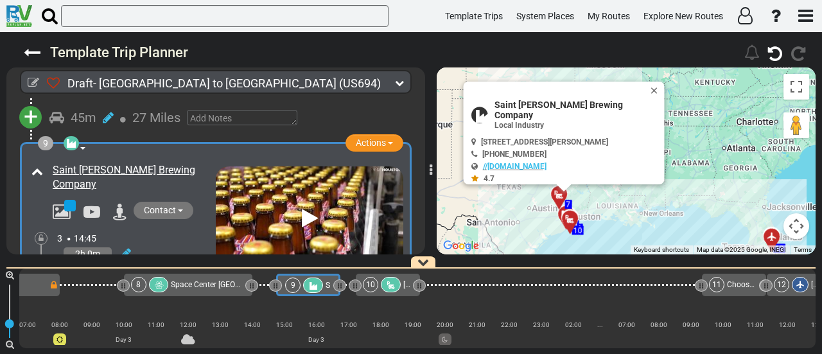
scroll to position [1847, 0]
click at [214, 288] on span "Space Center [GEOGRAPHIC_DATA]" at bounding box center [231, 284] width 121 height 9
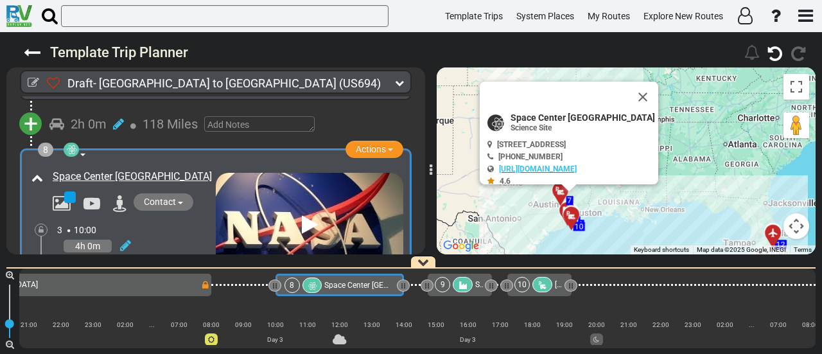
scroll to position [0, 1054]
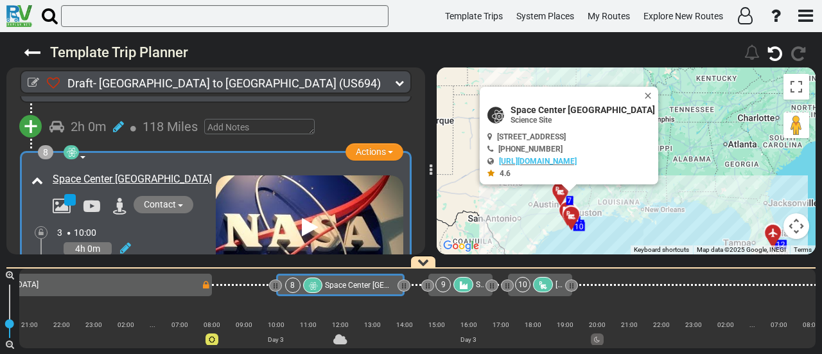
click at [539, 289] on icon at bounding box center [542, 285] width 11 height 9
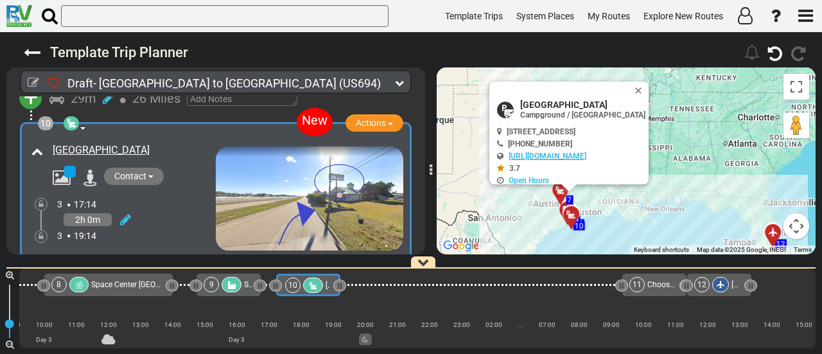
scroll to position [2144, 0]
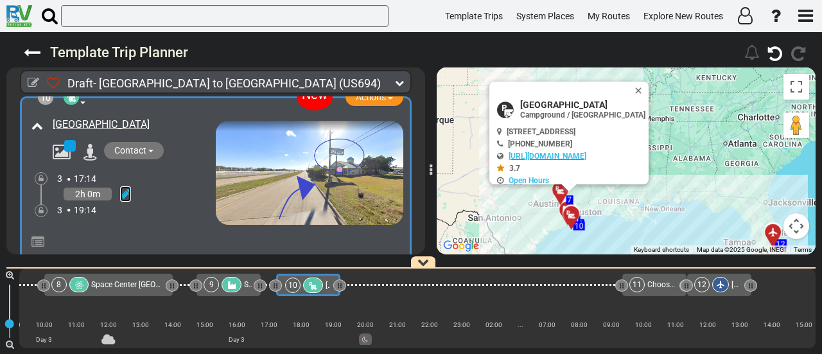
click at [128, 193] on icon at bounding box center [125, 193] width 11 height 13
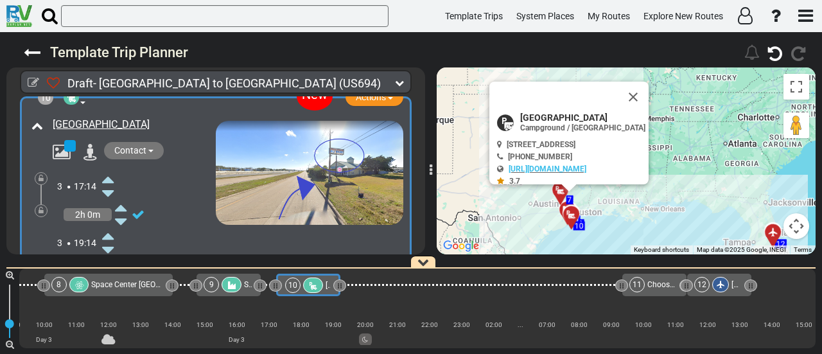
click at [112, 177] on icon at bounding box center [108, 179] width 12 height 21
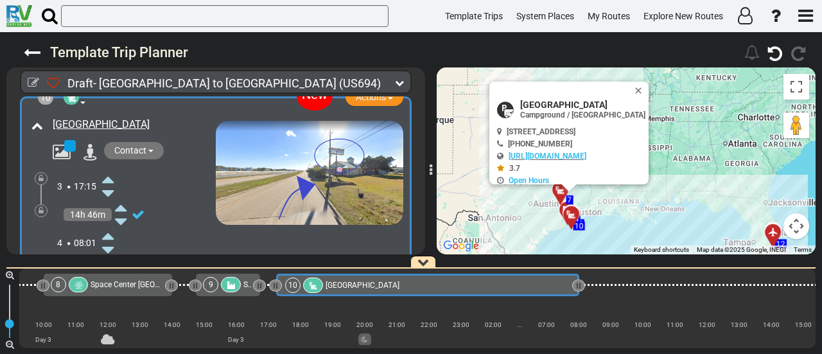
drag, startPoint x: 339, startPoint y: 286, endPoint x: 578, endPoint y: 324, distance: 241.9
click at [578, 324] on div "1 [GEOGRAPHIC_DATA]/[GEOGRAPHIC_DATA] DFW" at bounding box center [417, 308] width 796 height 80
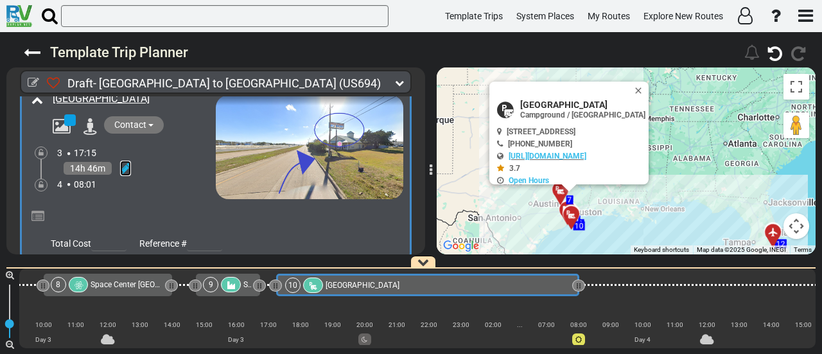
click at [121, 164] on icon at bounding box center [125, 168] width 11 height 13
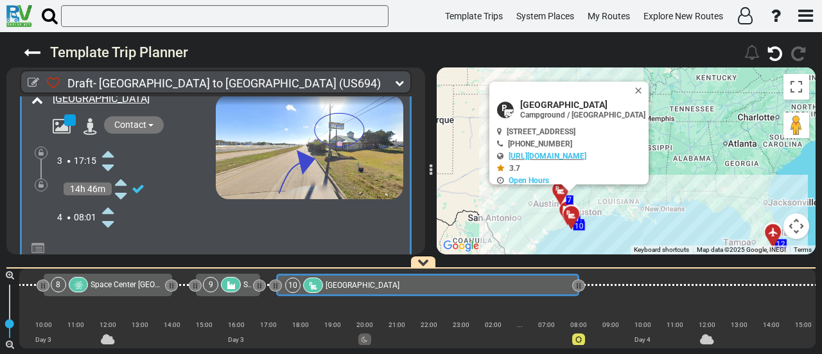
click at [108, 221] on icon at bounding box center [108, 224] width 12 height 21
click at [44, 182] on div at bounding box center [41, 184] width 13 height 13
click at [42, 182] on icon at bounding box center [41, 185] width 5 height 8
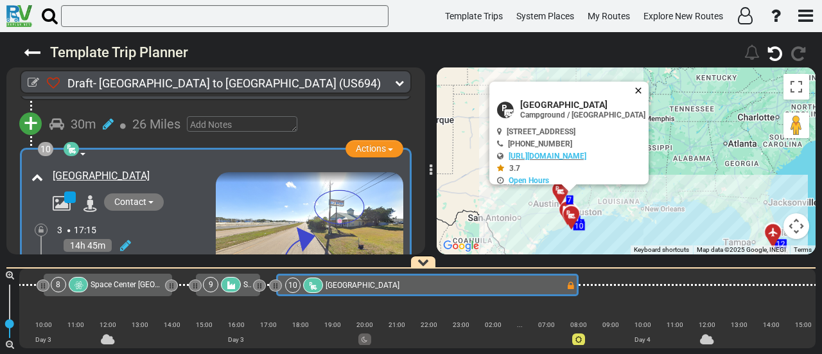
click at [648, 87] on button "Close" at bounding box center [640, 91] width 15 height 18
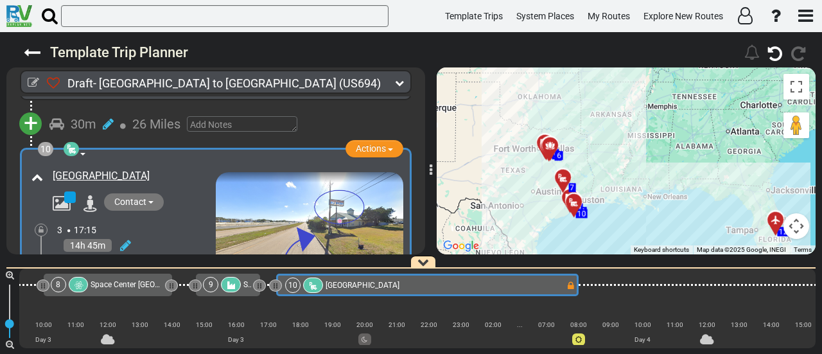
drag, startPoint x: 657, startPoint y: 152, endPoint x: 654, endPoint y: 110, distance: 42.5
click at [654, 110] on div "To activate drag with keyboard, press Alt + Enter. Once in keyboard drag state,…" at bounding box center [626, 160] width 379 height 187
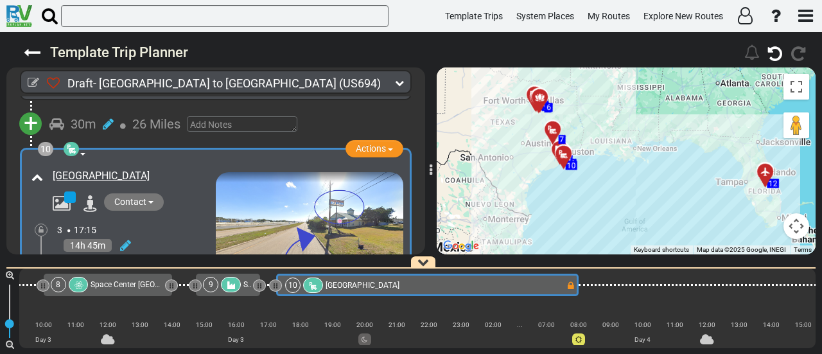
drag, startPoint x: 659, startPoint y: 213, endPoint x: 654, endPoint y: 190, distance: 23.5
click at [654, 190] on div "To activate drag with keyboard, press Alt + Enter. Once in keyboard drag state,…" at bounding box center [626, 160] width 379 height 187
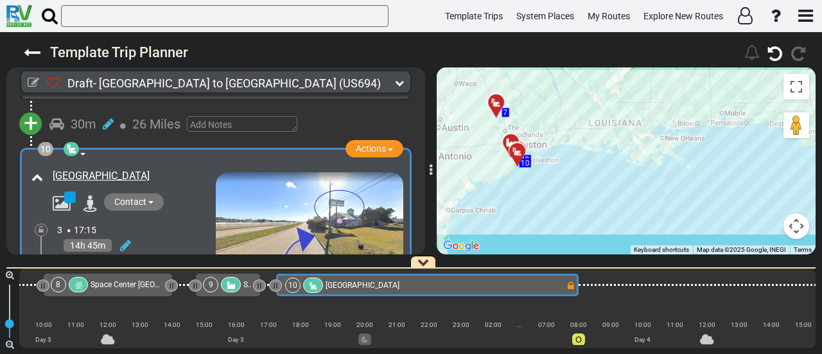
drag, startPoint x: 557, startPoint y: 162, endPoint x: 628, endPoint y: 192, distance: 77.1
click at [628, 192] on div "To activate drag with keyboard, press Alt + Enter. Once in keyboard drag state,…" at bounding box center [626, 160] width 379 height 187
click at [470, 282] on div "10 [GEOGRAPHIC_DATA]" at bounding box center [425, 284] width 281 height 15
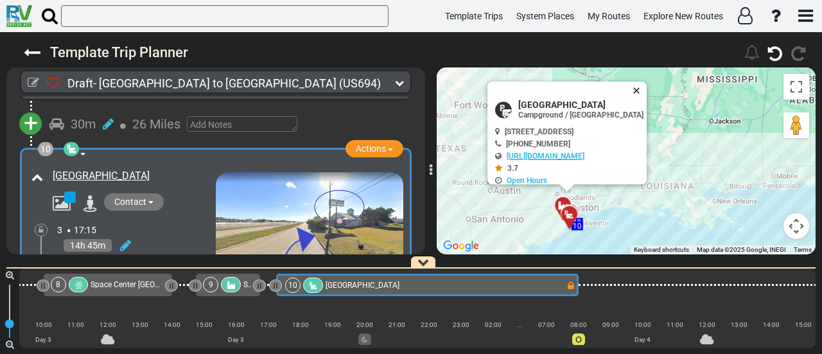
click at [646, 90] on button "Close" at bounding box center [638, 91] width 15 height 18
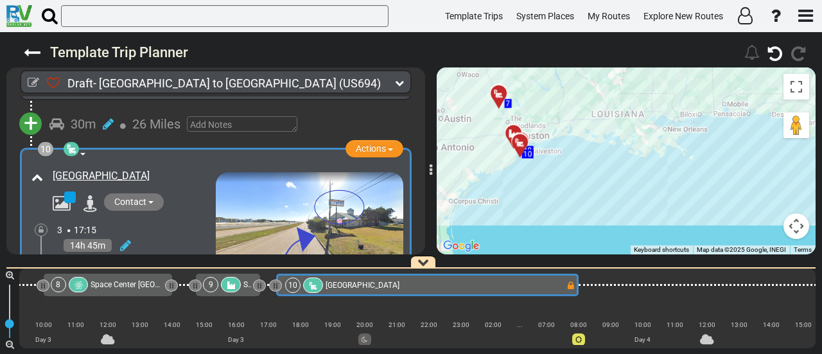
drag, startPoint x: 651, startPoint y: 126, endPoint x: 602, endPoint y: 53, distance: 88.0
click at [602, 53] on div "Template Trip Planner 273" at bounding box center [411, 193] width 822 height 322
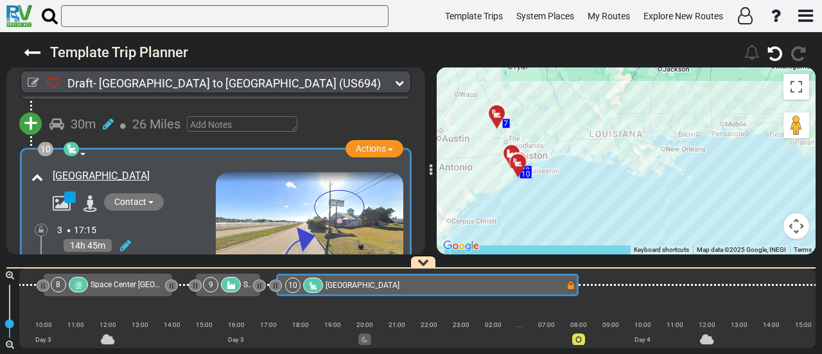
drag, startPoint x: 661, startPoint y: 180, endPoint x: 659, endPoint y: 202, distance: 21.3
click at [659, 202] on div "To activate drag with keyboard, press Alt + Enter. Once in keyboard drag state,…" at bounding box center [626, 160] width 379 height 187
click at [449, 283] on div "10 [GEOGRAPHIC_DATA]" at bounding box center [425, 284] width 281 height 15
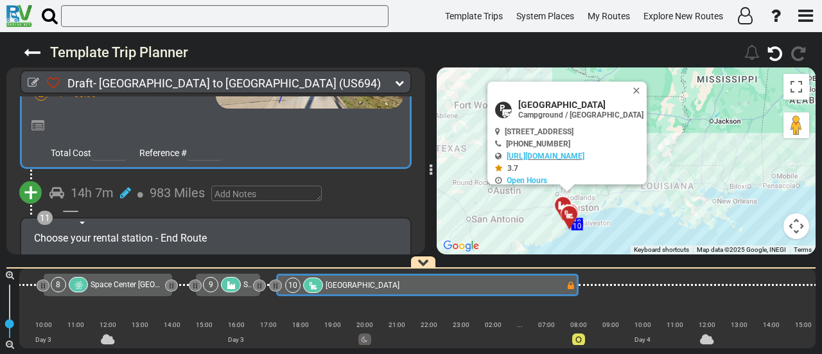
scroll to position [2273, 0]
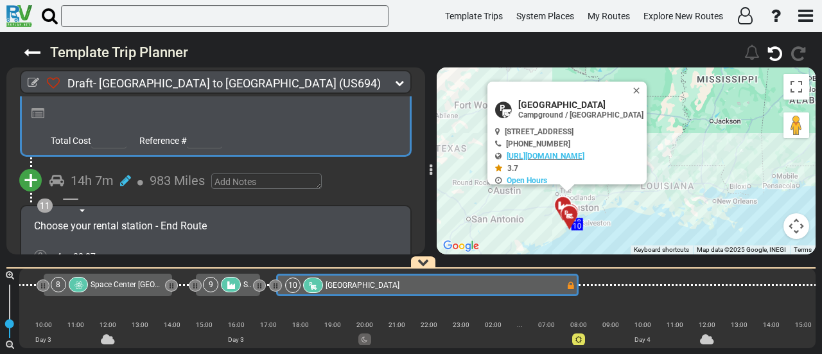
click at [37, 173] on span "+" at bounding box center [31, 181] width 14 height 30
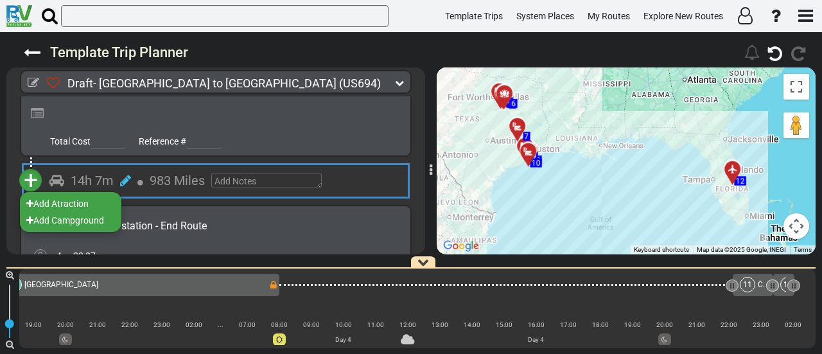
scroll to position [0, 1589]
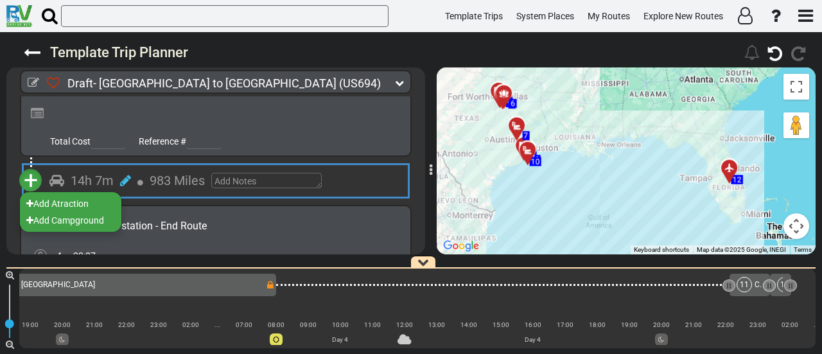
click at [40, 196] on li "Add Atraction" at bounding box center [70, 203] width 101 height 17
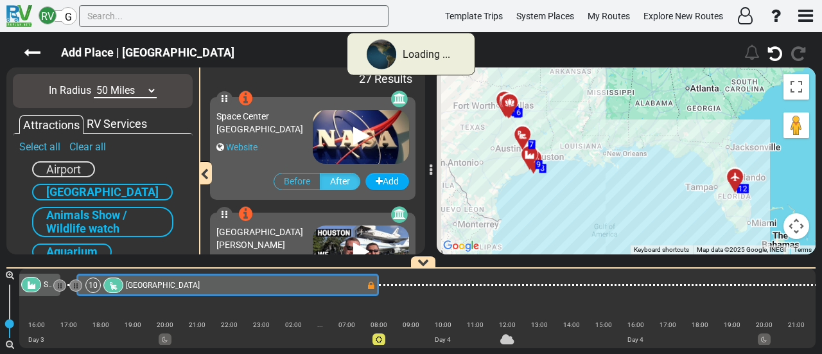
scroll to position [0, 1287]
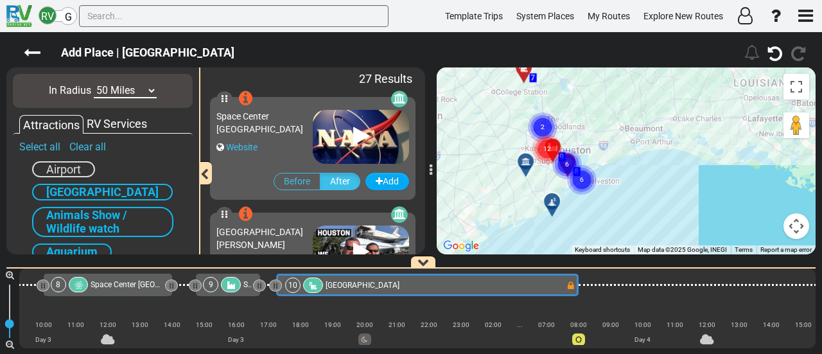
drag, startPoint x: 675, startPoint y: 175, endPoint x: 602, endPoint y: 180, distance: 73.4
click at [602, 180] on div "To activate drag with keyboard, press Alt + Enter. Once in keyboard drag state,…" at bounding box center [626, 160] width 379 height 187
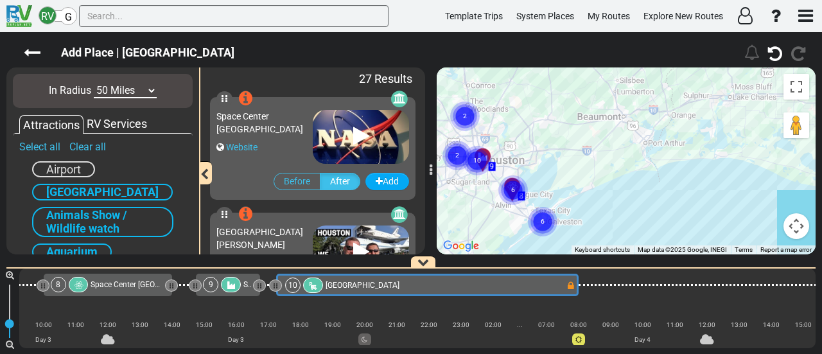
drag, startPoint x: 641, startPoint y: 150, endPoint x: 591, endPoint y: 189, distance: 63.2
click at [623, 193] on div "To activate drag with keyboard, press Alt + Enter. Once in keyboard drag state,…" at bounding box center [626, 160] width 379 height 187
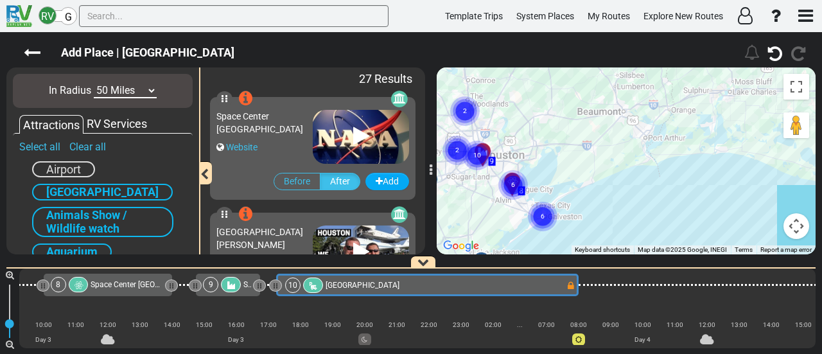
click at [543, 212] on text "6" at bounding box center [543, 215] width 4 height 8
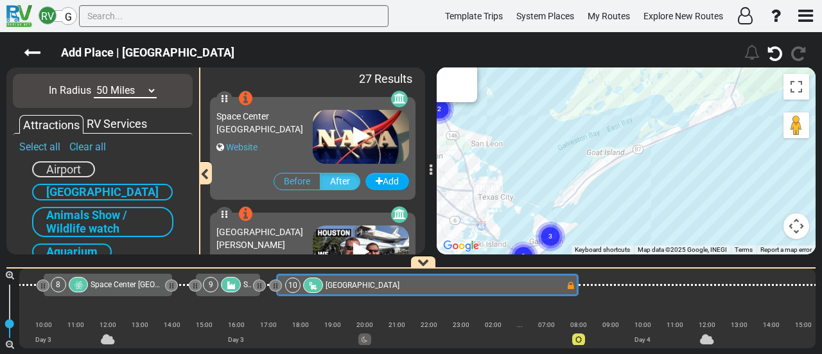
drag, startPoint x: 546, startPoint y: 216, endPoint x: 629, endPoint y: 164, distance: 98.7
click at [629, 164] on div "To activate drag with keyboard, press Alt + Enter. Once in keyboard drag state,…" at bounding box center [626, 160] width 379 height 187
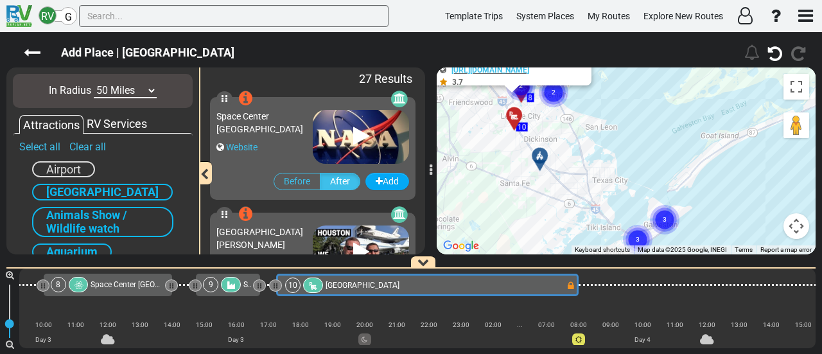
drag, startPoint x: 648, startPoint y: 135, endPoint x: 623, endPoint y: 99, distance: 44.2
click at [623, 99] on div "To activate drag with keyboard, press Alt + Enter. Once in keyboard drag state,…" at bounding box center [626, 160] width 379 height 187
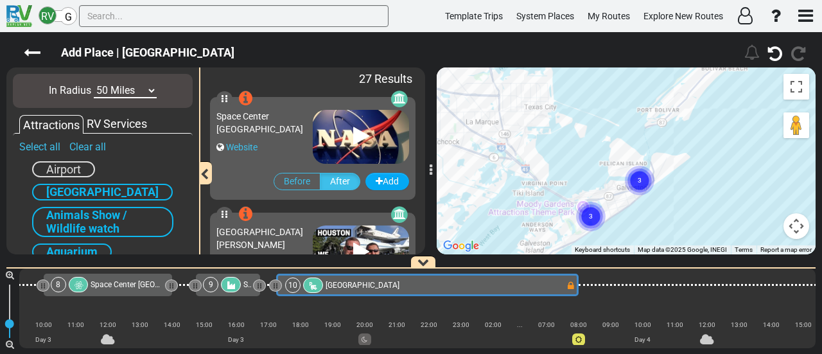
drag, startPoint x: 668, startPoint y: 202, endPoint x: 651, endPoint y: 139, distance: 65.7
click at [651, 135] on div "To activate drag with keyboard, press Alt + Enter. Once in keyboard drag state,…" at bounding box center [626, 160] width 379 height 187
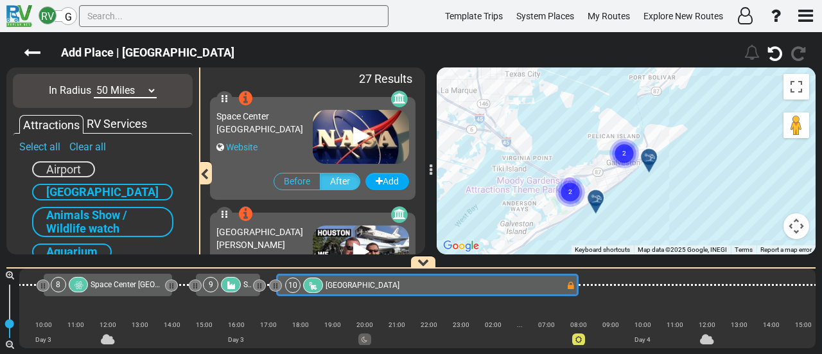
click at [637, 160] on circle "Cluster of 2 markers" at bounding box center [624, 154] width 30 height 30
click at [623, 152] on text "2" at bounding box center [624, 152] width 4 height 8
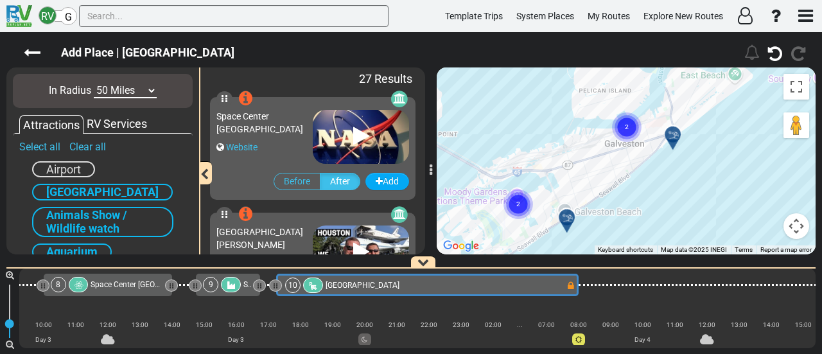
drag, startPoint x: 596, startPoint y: 150, endPoint x: 627, endPoint y: 166, distance: 34.2
click at [627, 166] on div "To activate drag with keyboard, press Alt + Enter. Once in keyboard drag state,…" at bounding box center [626, 160] width 379 height 187
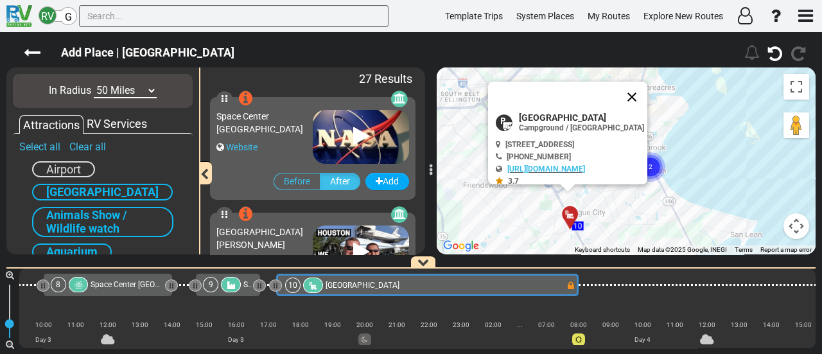
click at [644, 91] on button "Close" at bounding box center [631, 97] width 31 height 31
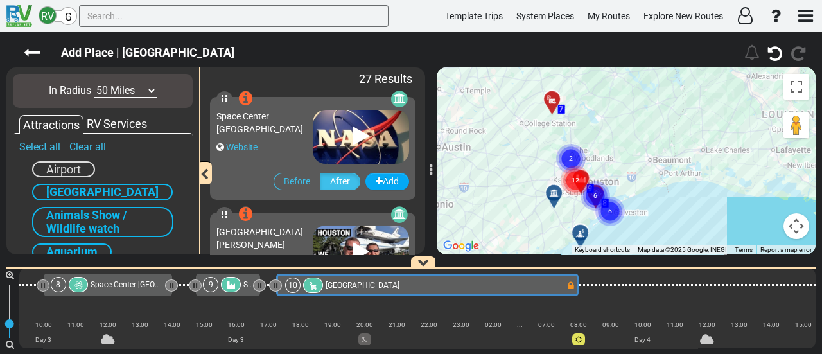
drag, startPoint x: 717, startPoint y: 173, endPoint x: 531, endPoint y: 199, distance: 188.0
click at [594, 199] on gmp-advanced-marker "6" at bounding box center [610, 196] width 32 height 34
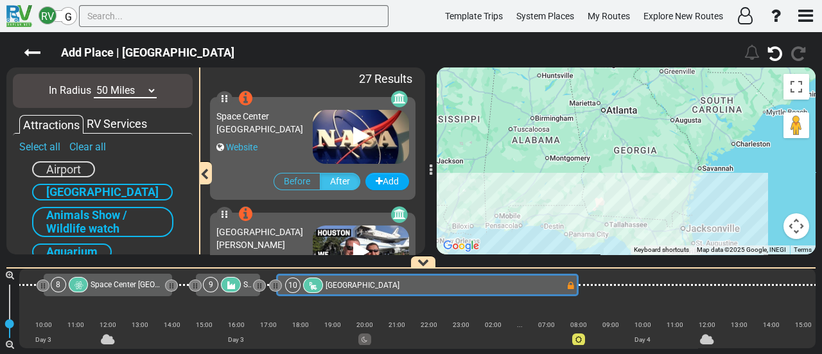
drag, startPoint x: 722, startPoint y: 196, endPoint x: 449, endPoint y: 256, distance: 279.8
click at [447, 254] on div "To activate drag with keyboard, press Alt + Enter. Once in keyboard drag state,…" at bounding box center [626, 160] width 379 height 187
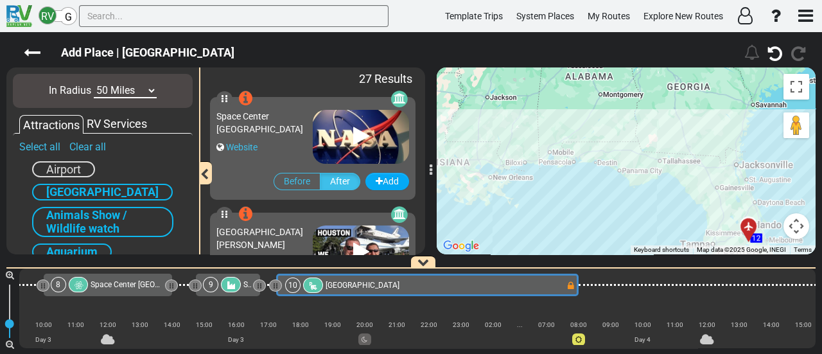
drag, startPoint x: 624, startPoint y: 148, endPoint x: 677, endPoint y: 85, distance: 82.4
click at [677, 85] on div "To activate drag with keyboard, press Alt + Enter. Once in keyboard drag state,…" at bounding box center [626, 160] width 379 height 187
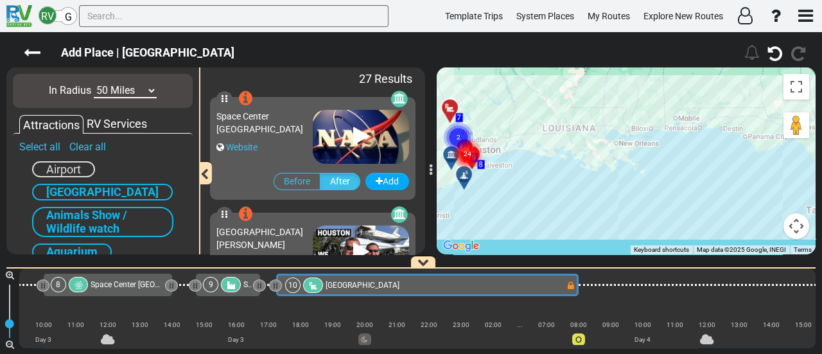
drag, startPoint x: 565, startPoint y: 223, endPoint x: 716, endPoint y: 190, distance: 154.4
click at [716, 190] on div "To activate drag with keyboard, press Alt + Enter. Once in keyboard drag state,…" at bounding box center [626, 160] width 379 height 187
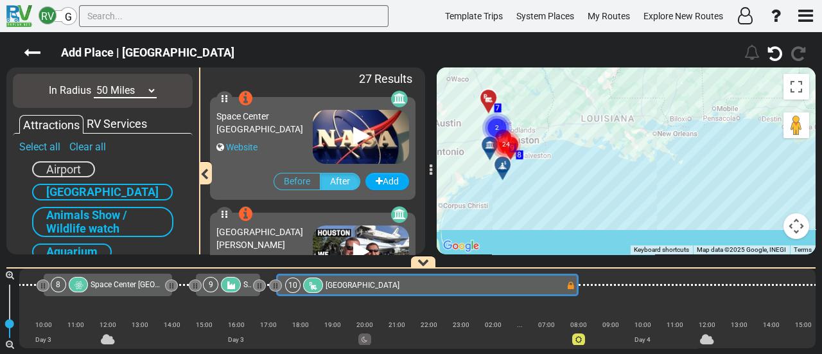
click at [453, 282] on div "10 [GEOGRAPHIC_DATA]" at bounding box center [425, 284] width 281 height 15
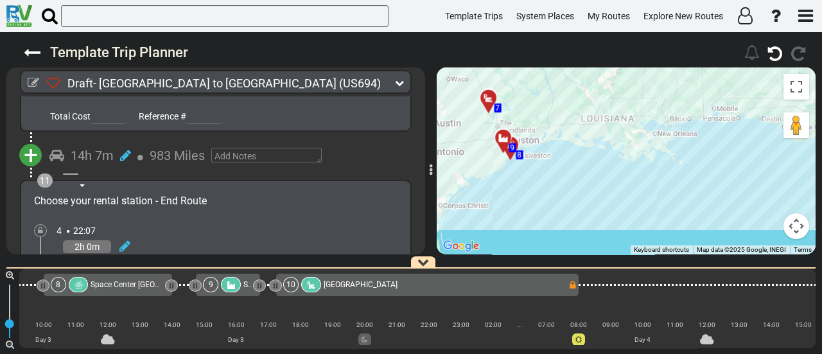
scroll to position [2323, 0]
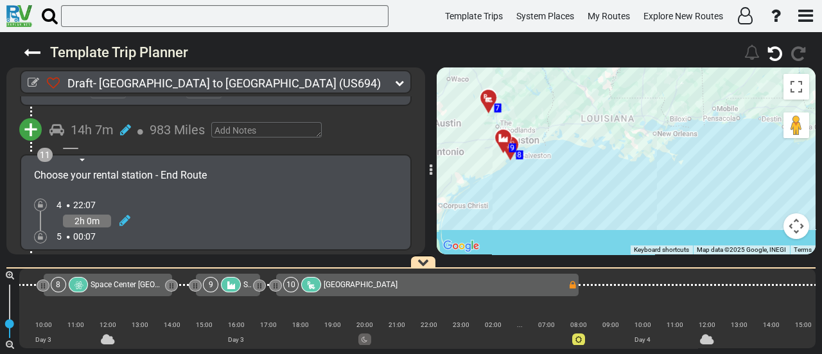
click at [405, 281] on div "10 [GEOGRAPHIC_DATA]" at bounding box center [425, 284] width 284 height 15
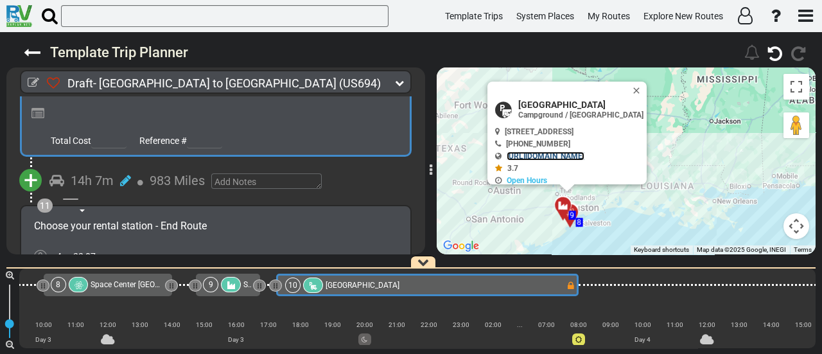
scroll to position [2298, 0]
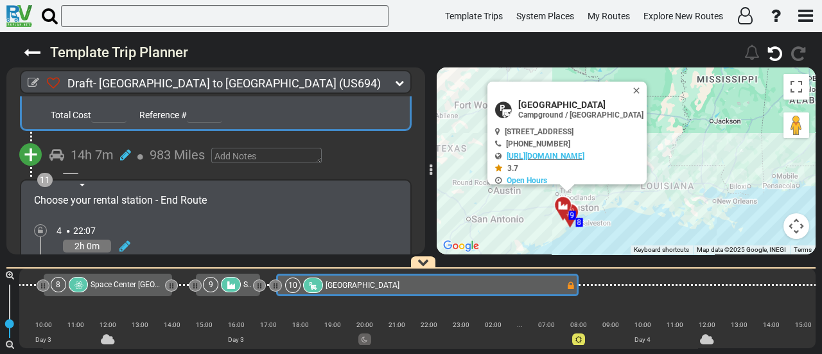
click at [33, 148] on span "+" at bounding box center [31, 155] width 14 height 30
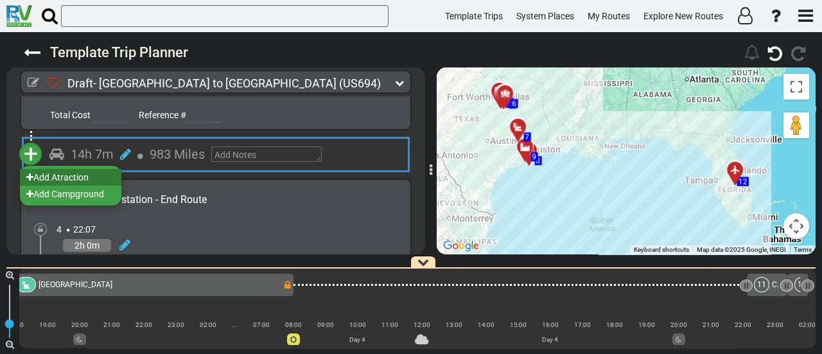
scroll to position [0, 1589]
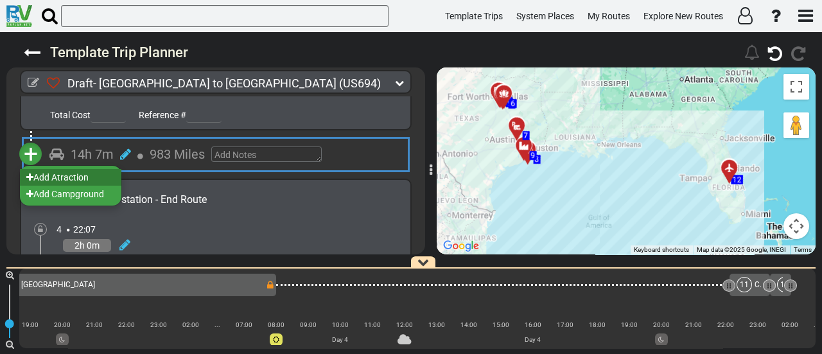
click at [69, 174] on li "Add Atraction" at bounding box center [70, 177] width 101 height 17
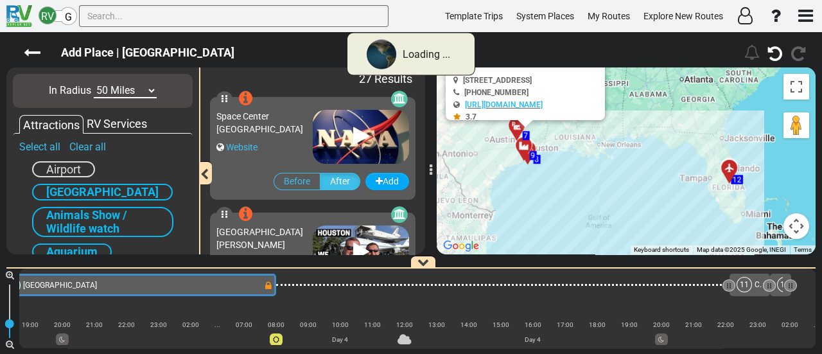
scroll to position [0, 1287]
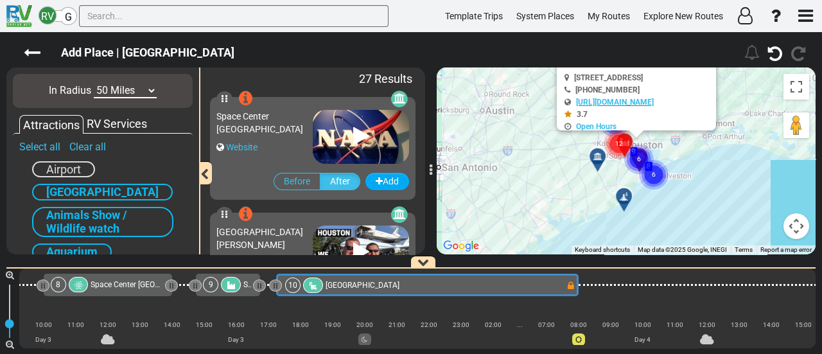
click at [114, 91] on select "10 Miles 50 Miles 100 Miles 250 Miles 500 Miles 1000 Miles" at bounding box center [125, 90] width 63 height 15
select select "number:100"
click at [94, 83] on select "10 Miles 50 Miles 100 Miles 250 Miles 500 Miles 1000 Miles" at bounding box center [125, 90] width 63 height 15
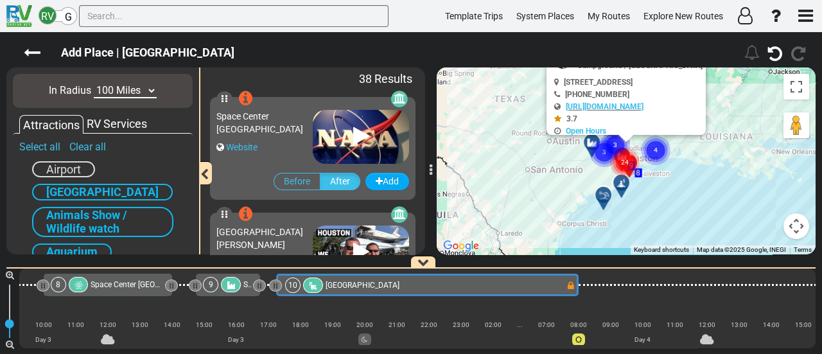
click at [659, 160] on circle "Cluster of 4 markers" at bounding box center [656, 150] width 30 height 30
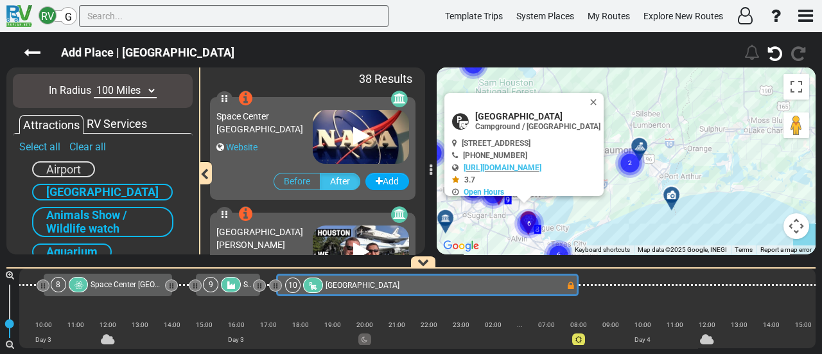
drag, startPoint x: 658, startPoint y: 200, endPoint x: 661, endPoint y: 227, distance: 26.5
click at [661, 227] on div "To activate drag with keyboard, press Alt + Enter. Once in keyboard drag state,…" at bounding box center [626, 160] width 379 height 187
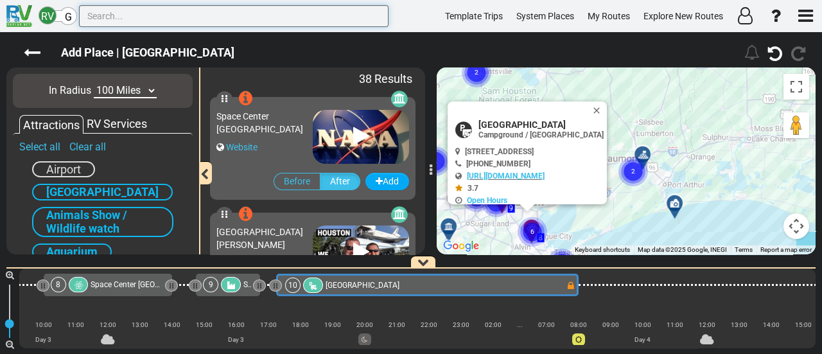
click at [143, 22] on input "text" at bounding box center [233, 16] width 309 height 22
paste input "[PERSON_NAME][GEOGRAPHIC_DATA]"
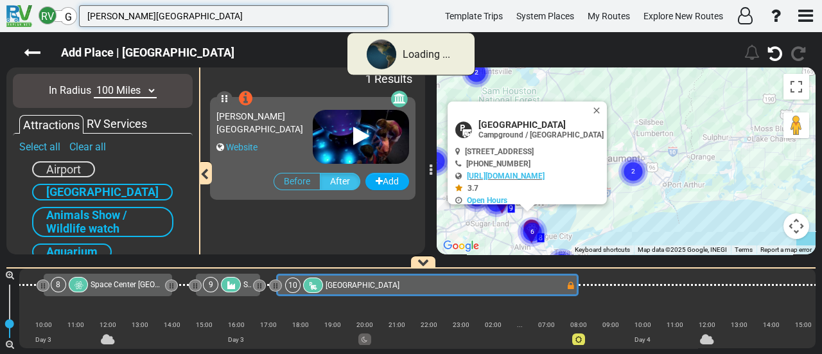
type input "[PERSON_NAME][GEOGRAPHIC_DATA]"
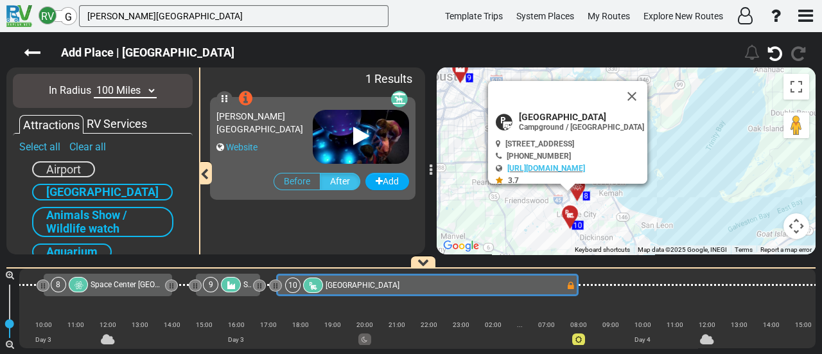
click at [281, 119] on div "[PERSON_NAME][GEOGRAPHIC_DATA]" at bounding box center [264, 123] width 96 height 26
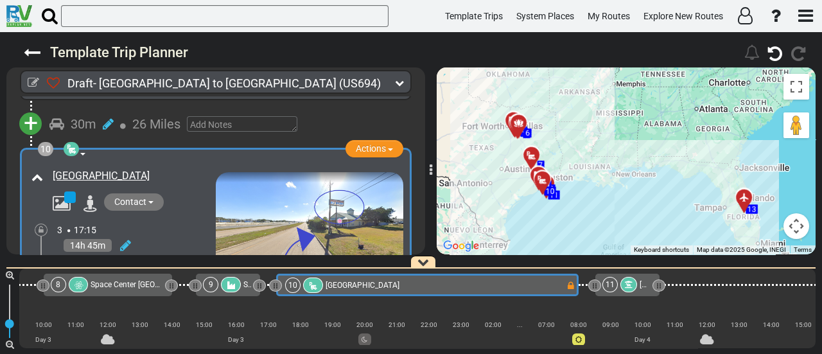
click at [623, 284] on div at bounding box center [628, 284] width 17 height 15
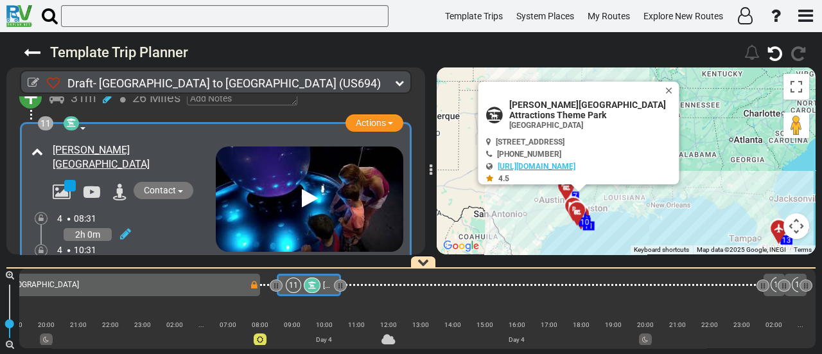
scroll to position [2327, 0]
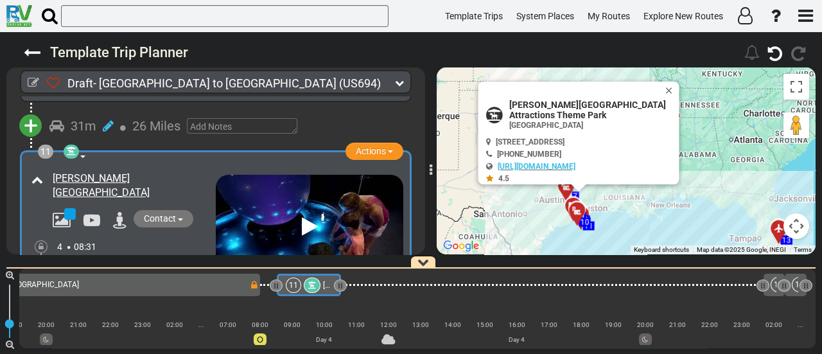
click at [69, 147] on icon at bounding box center [71, 150] width 9 height 9
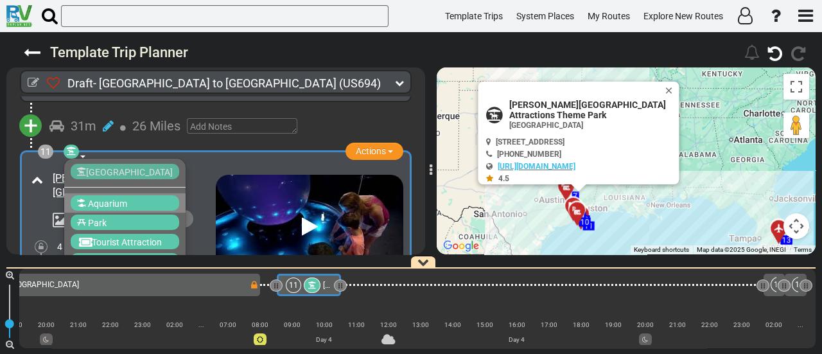
click at [86, 195] on div "Aquarium" at bounding box center [125, 202] width 108 height 15
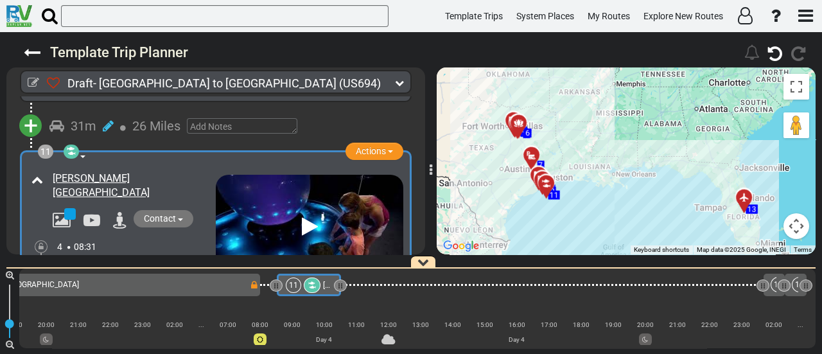
click at [312, 282] on icon at bounding box center [312, 285] width 8 height 8
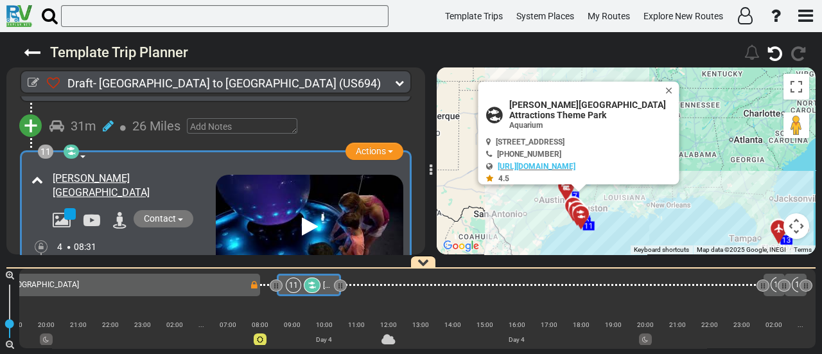
click at [564, 102] on span "[PERSON_NAME][GEOGRAPHIC_DATA] Attractions Theme Park" at bounding box center [592, 110] width 167 height 21
copy div "[PERSON_NAME][GEOGRAPHIC_DATA] Attractions Theme Park"
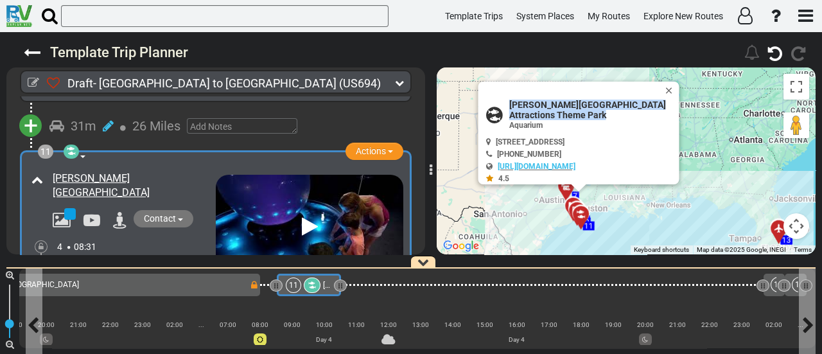
click at [313, 281] on icon at bounding box center [312, 285] width 8 height 8
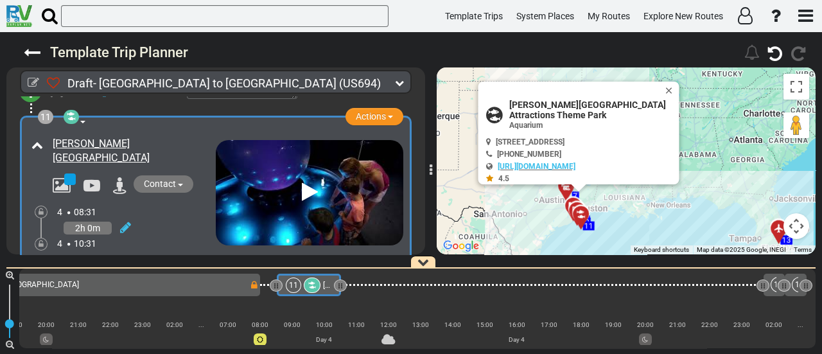
scroll to position [2382, 0]
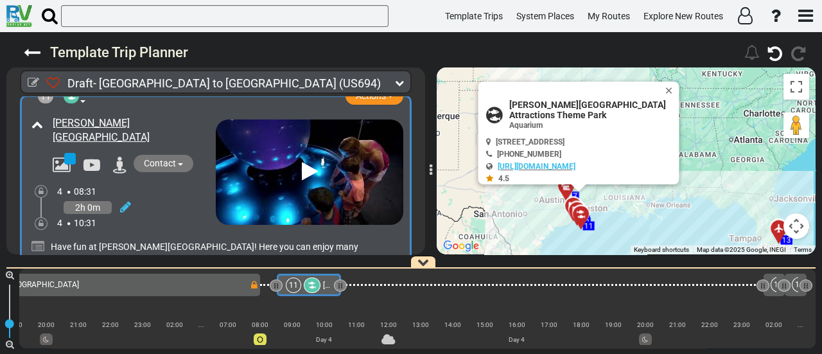
click at [196, 284] on div "10 [GEOGRAPHIC_DATA]" at bounding box center [107, 284] width 284 height 15
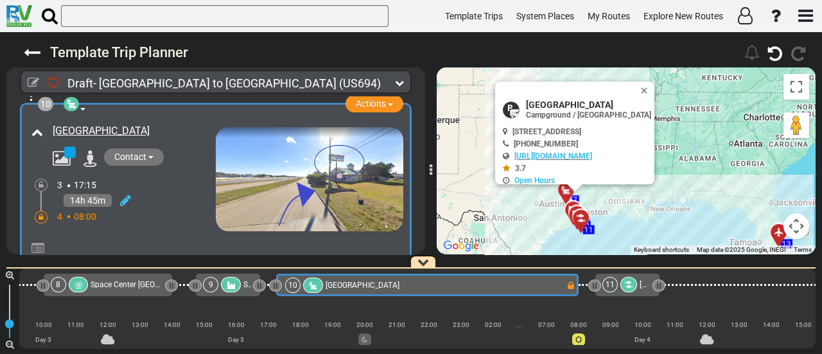
scroll to position [2157, 0]
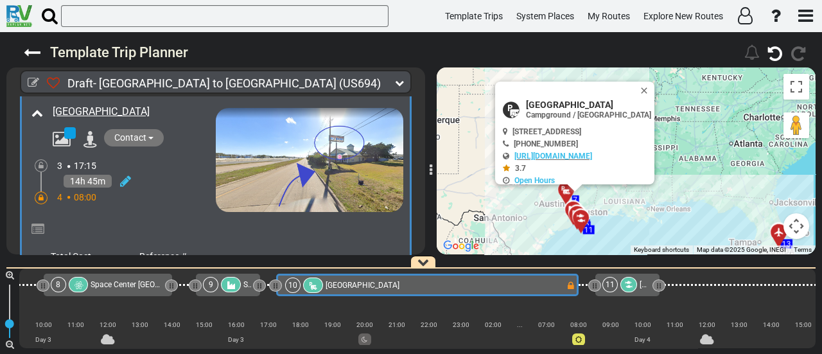
click at [39, 194] on icon at bounding box center [41, 198] width 5 height 8
click at [123, 177] on icon at bounding box center [125, 181] width 11 height 13
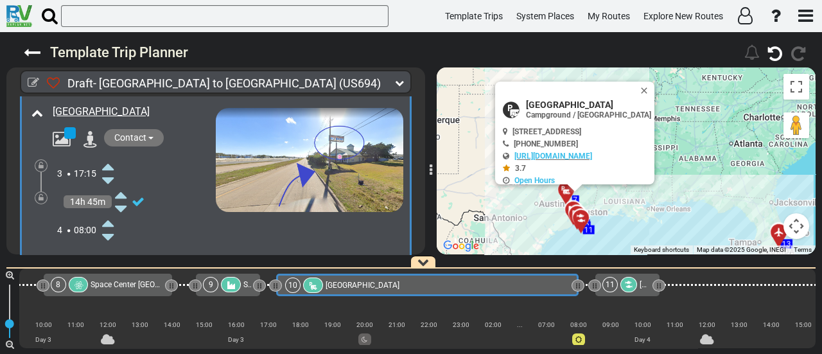
click at [109, 218] on icon at bounding box center [108, 222] width 12 height 21
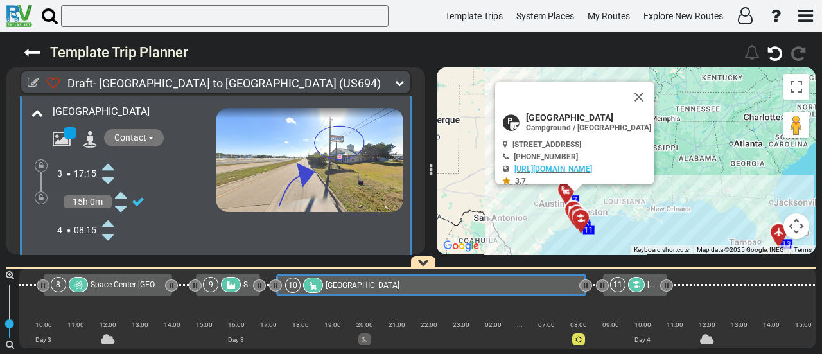
click at [109, 218] on icon at bounding box center [108, 222] width 12 height 21
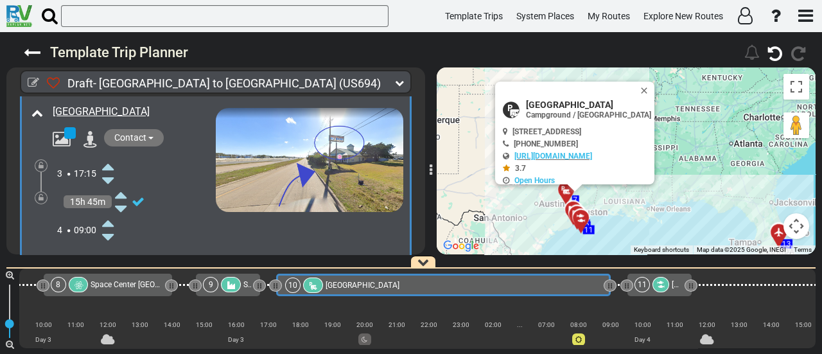
click at [109, 218] on icon at bounding box center [108, 222] width 12 height 21
click at [40, 197] on icon at bounding box center [41, 198] width 5 height 8
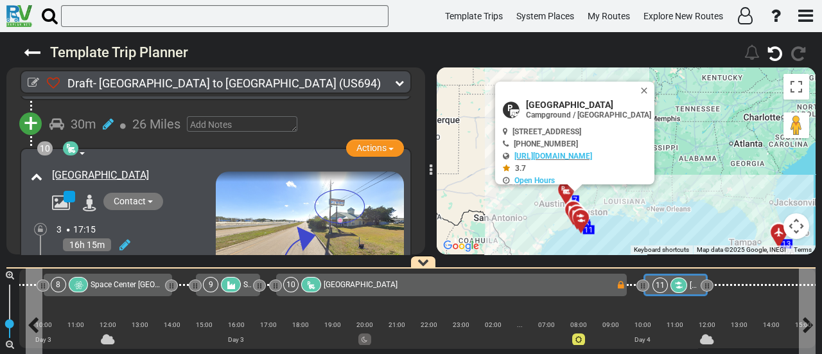
click at [662, 280] on div "11" at bounding box center [659, 284] width 15 height 15
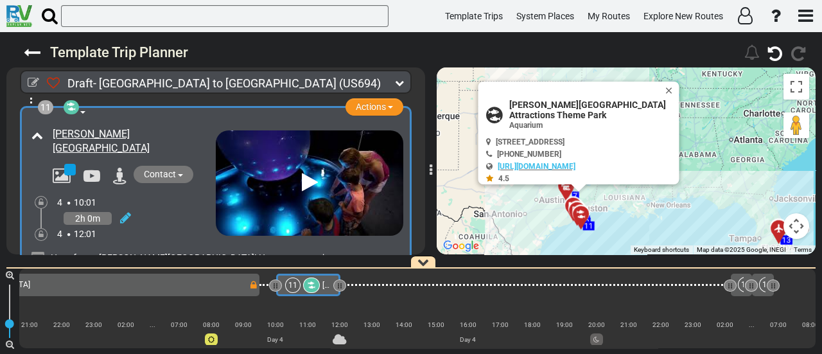
scroll to position [2391, 0]
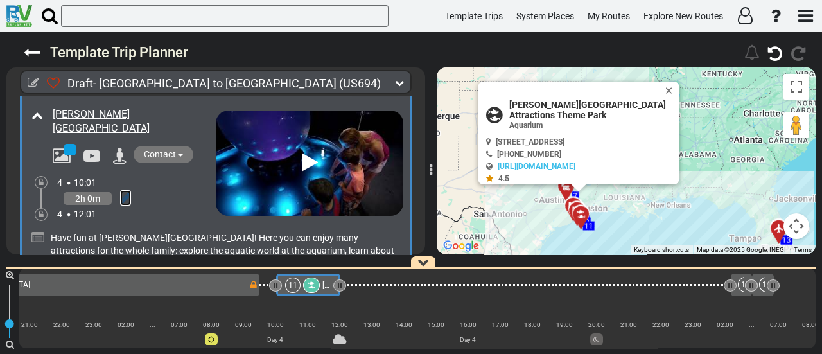
drag, startPoint x: 126, startPoint y: 173, endPoint x: 119, endPoint y: 177, distance: 7.8
click at [126, 191] on icon at bounding box center [125, 197] width 11 height 13
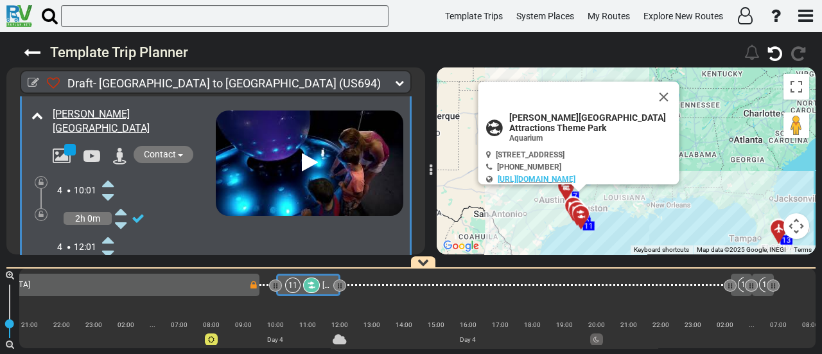
click at [108, 187] on icon at bounding box center [108, 197] width 12 height 21
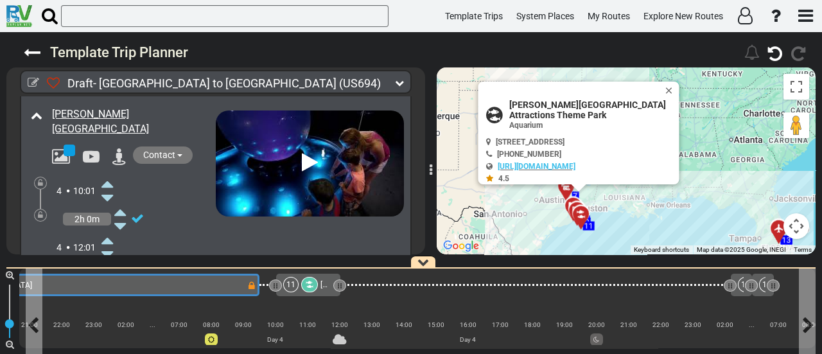
click at [215, 277] on div "10 [GEOGRAPHIC_DATA]" at bounding box center [82, 284] width 329 height 15
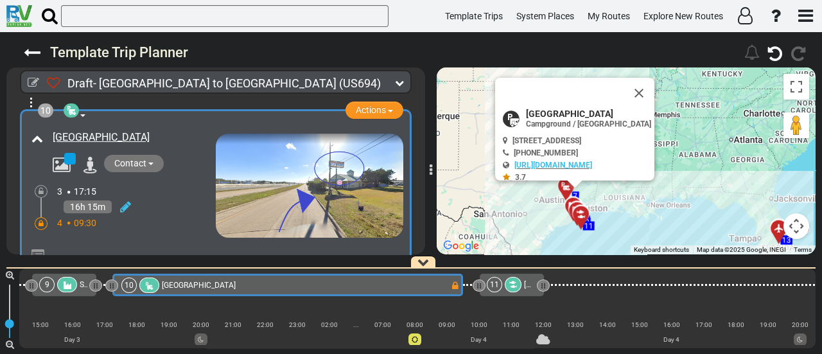
scroll to position [0, 1334]
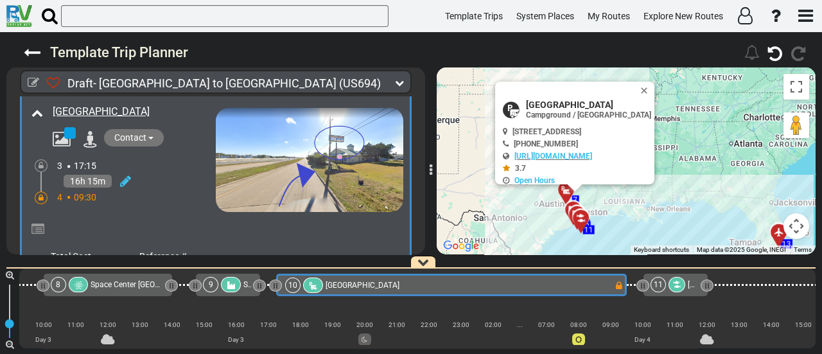
click at [664, 280] on div "11" at bounding box center [668, 284] width 37 height 15
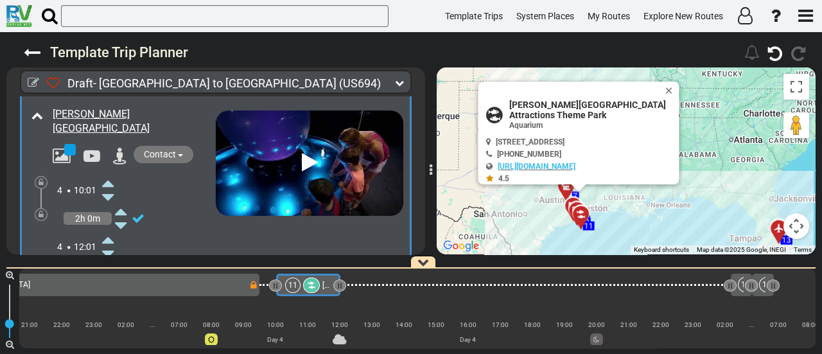
click at [105, 173] on icon at bounding box center [108, 183] width 12 height 21
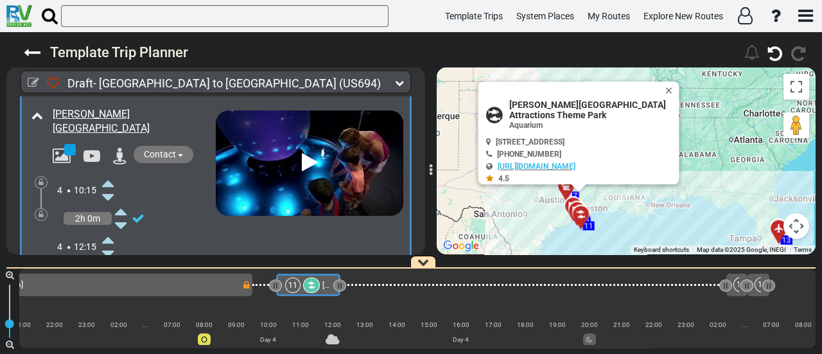
click at [112, 229] on icon at bounding box center [108, 239] width 12 height 21
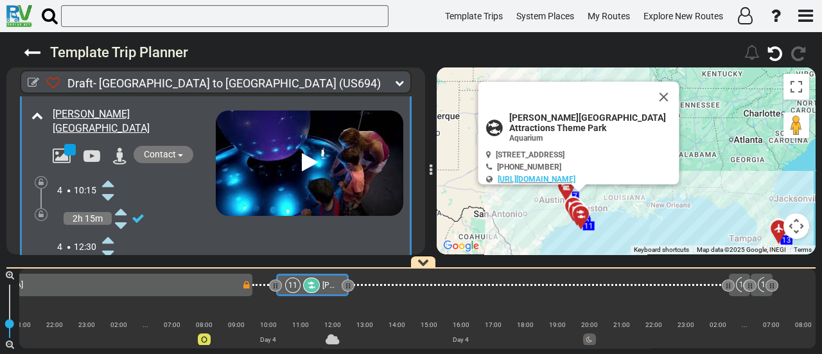
click at [112, 229] on icon at bounding box center [108, 239] width 12 height 21
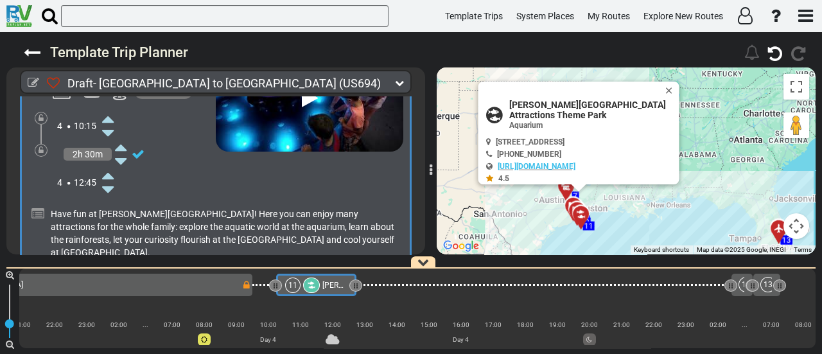
click at [107, 165] on icon at bounding box center [108, 175] width 12 height 21
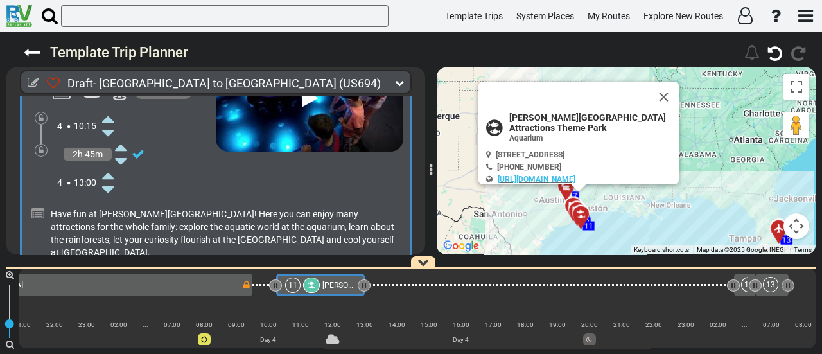
click at [107, 165] on icon at bounding box center [108, 175] width 12 height 21
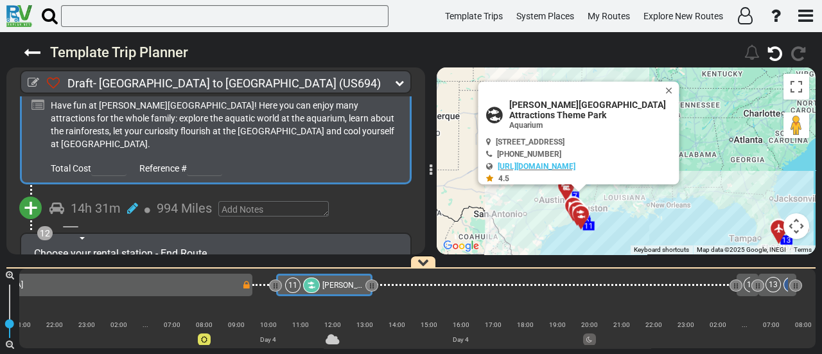
scroll to position [2583, 0]
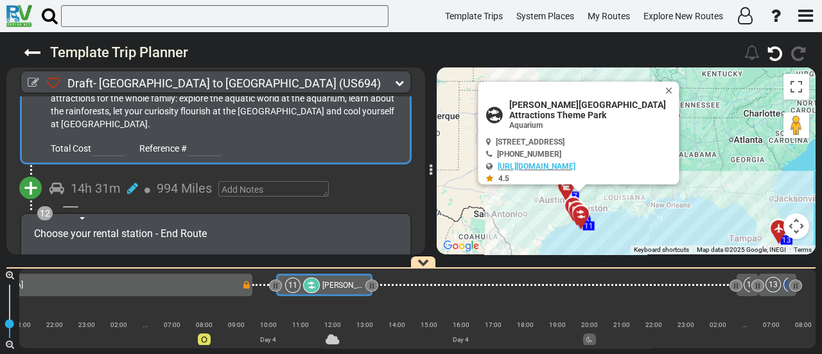
click at [31, 173] on span "+" at bounding box center [31, 188] width 14 height 30
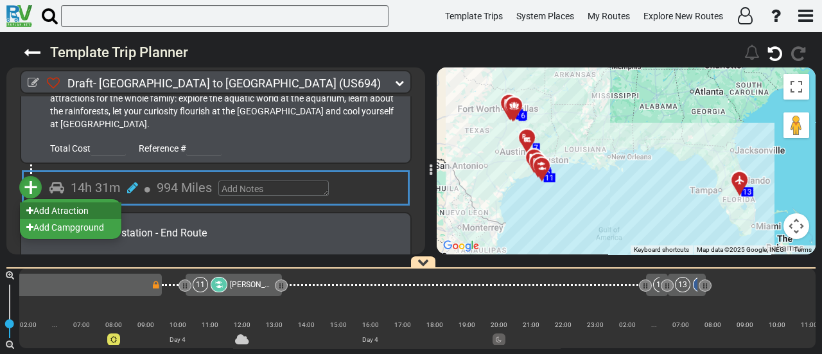
scroll to position [0, 1757]
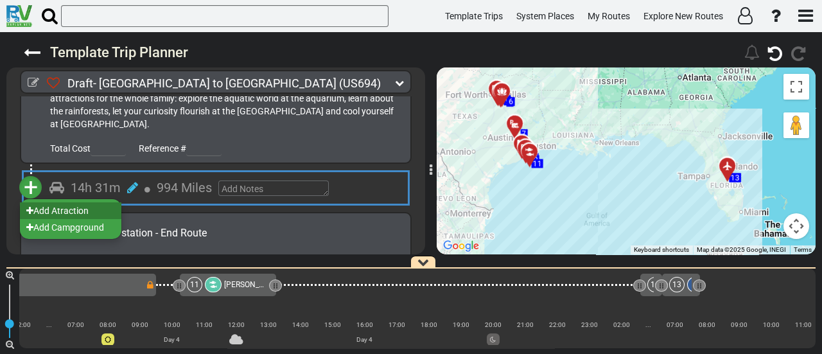
click at [67, 202] on li "Add Atraction" at bounding box center [70, 210] width 101 height 17
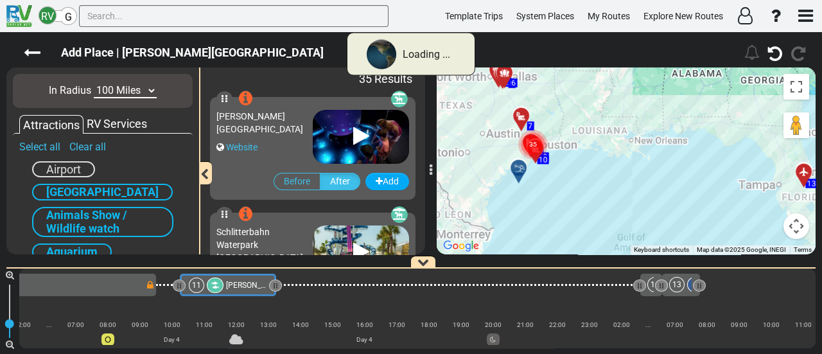
scroll to position [0, 1661]
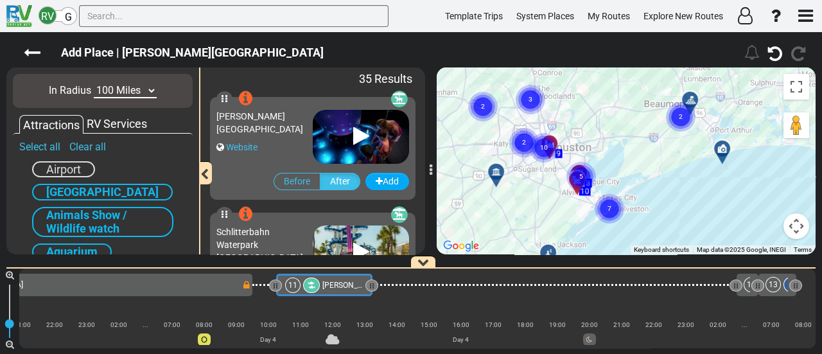
drag, startPoint x: 613, startPoint y: 134, endPoint x: 630, endPoint y: 201, distance: 69.0
click at [635, 200] on div "To activate drag with keyboard, press Alt + Enter. Once in keyboard drag state,…" at bounding box center [626, 160] width 379 height 187
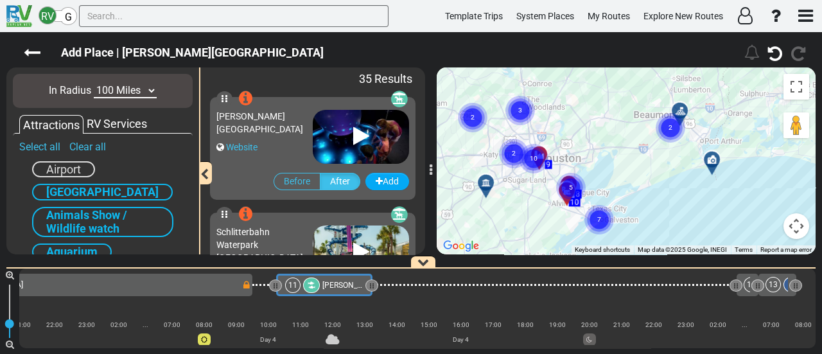
click at [676, 130] on circle "Cluster of 2 markers" at bounding box center [670, 128] width 30 height 30
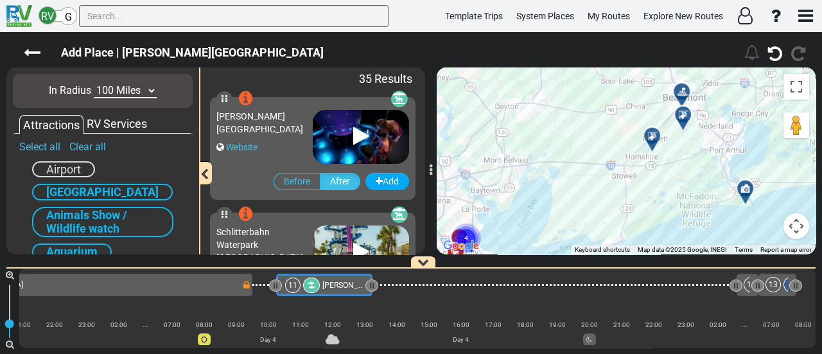
click at [654, 143] on div at bounding box center [656, 141] width 21 height 20
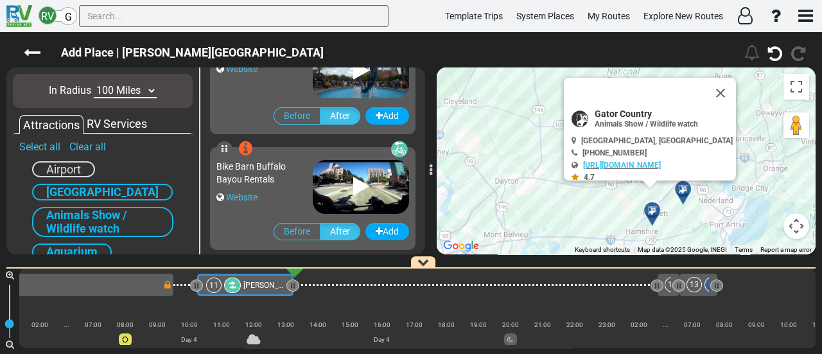
scroll to position [2771, 0]
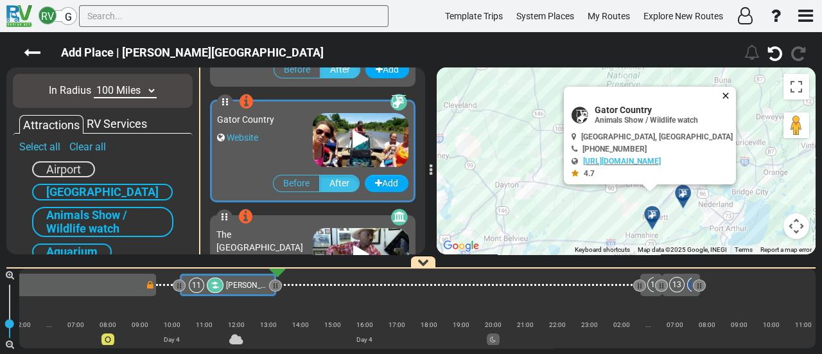
click at [720, 93] on button "Close" at bounding box center [727, 96] width 15 height 18
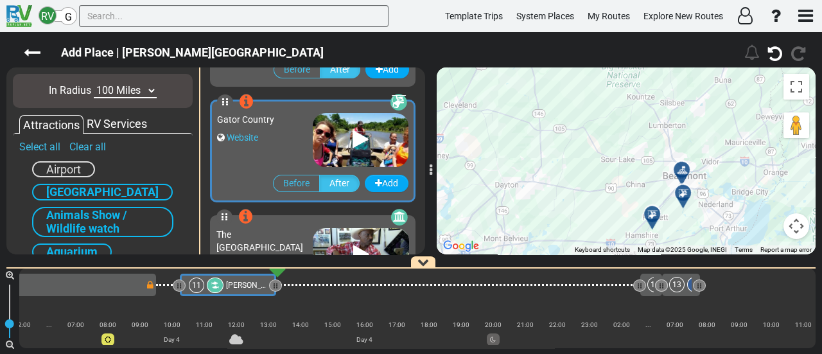
click at [681, 193] on icon at bounding box center [683, 193] width 13 height 10
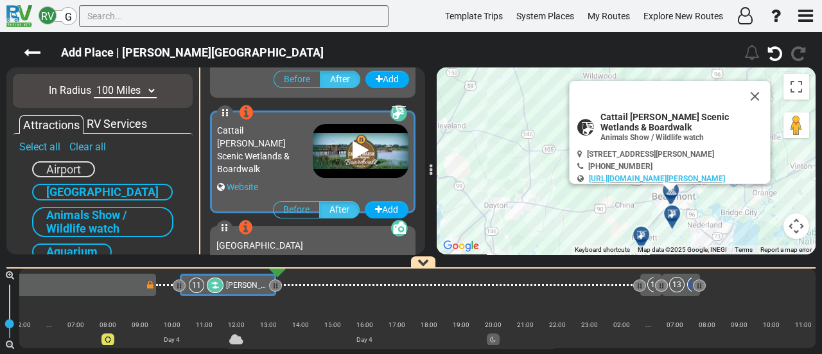
scroll to position [3117, 0]
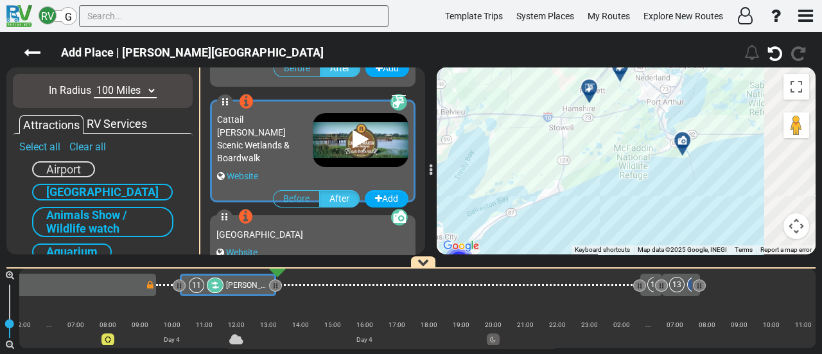
drag, startPoint x: 700, startPoint y: 220, endPoint x: 637, endPoint y: 37, distance: 193.5
click at [637, 37] on div "Add Place | [PERSON_NAME][GEOGRAPHIC_DATA]" at bounding box center [411, 193] width 822 height 322
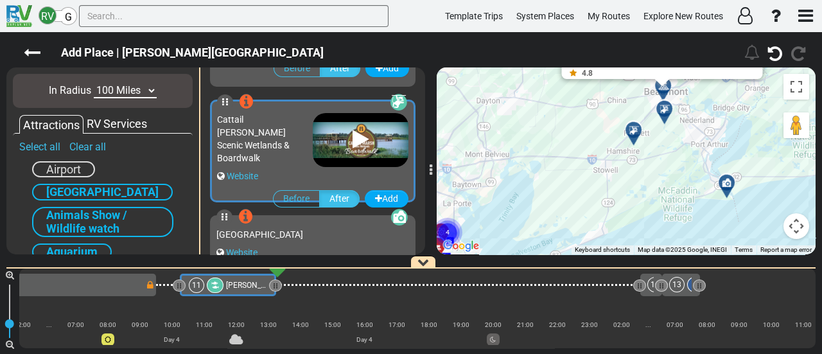
drag, startPoint x: 698, startPoint y: 187, endPoint x: 640, endPoint y: 186, distance: 57.8
click at [672, 257] on div "Draft- [GEOGRAPHIC_DATA] to [GEOGRAPHIC_DATA] (US694) 4 Days 1,403 Miles 281" at bounding box center [411, 193] width 822 height 322
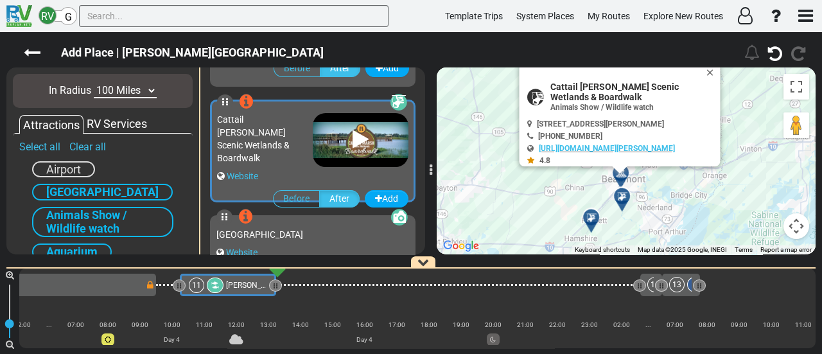
drag, startPoint x: 672, startPoint y: 159, endPoint x: 630, endPoint y: 251, distance: 101.1
click at [630, 251] on div "To activate drag with keyboard, press Alt + Enter. Once in keyboard drag state,…" at bounding box center [626, 160] width 379 height 187
click at [591, 225] on div at bounding box center [595, 222] width 21 height 20
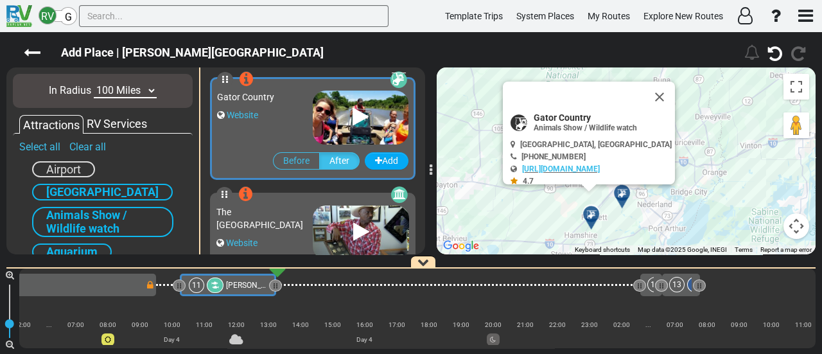
scroll to position [2771, 0]
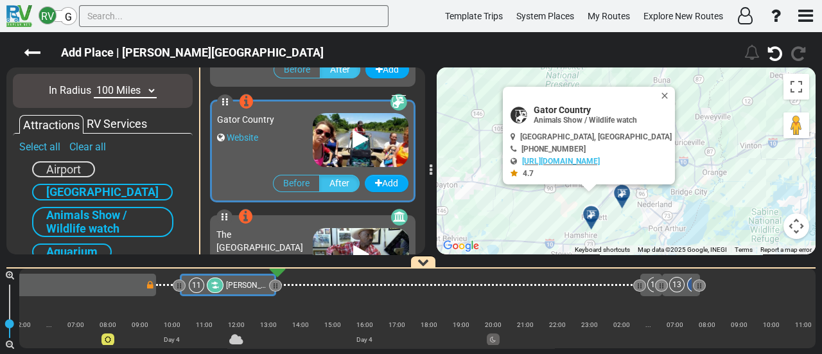
click at [659, 92] on button "Close" at bounding box center [666, 96] width 15 height 18
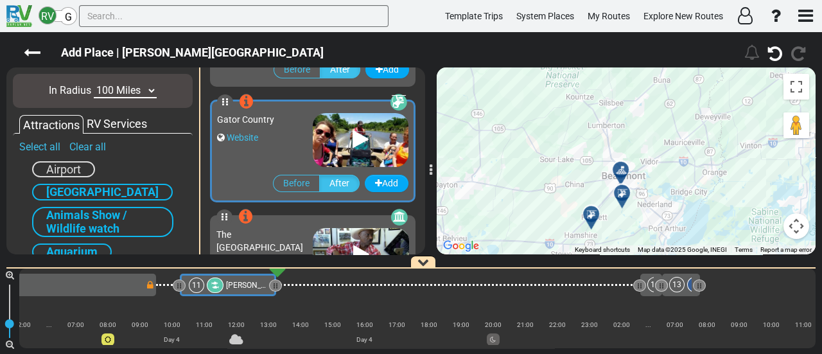
click at [625, 196] on div at bounding box center [626, 198] width 21 height 20
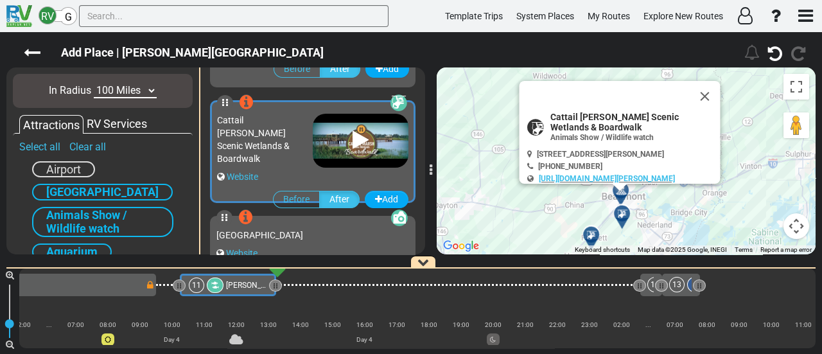
scroll to position [3117, 0]
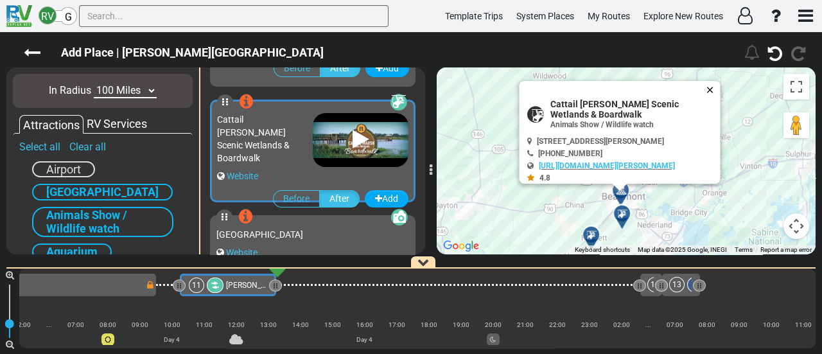
click at [718, 89] on button "Close" at bounding box center [712, 90] width 15 height 18
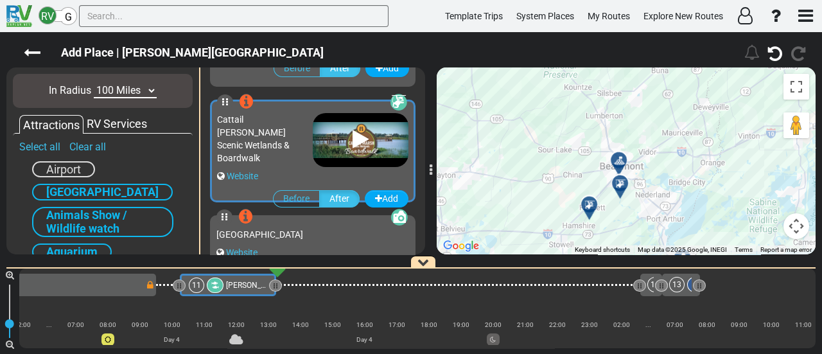
drag, startPoint x: 618, startPoint y: 154, endPoint x: 617, endPoint y: 120, distance: 34.0
click at [617, 120] on div "To activate drag with keyboard, press Alt + Enter. Once in keyboard drag state,…" at bounding box center [626, 160] width 379 height 187
click at [616, 160] on icon at bounding box center [618, 160] width 13 height 10
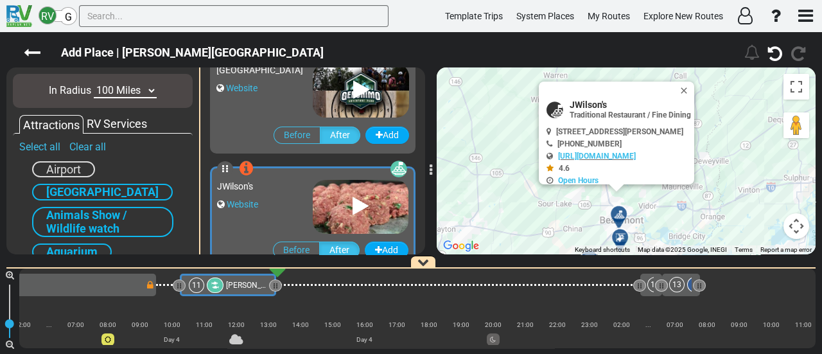
scroll to position [3464, 0]
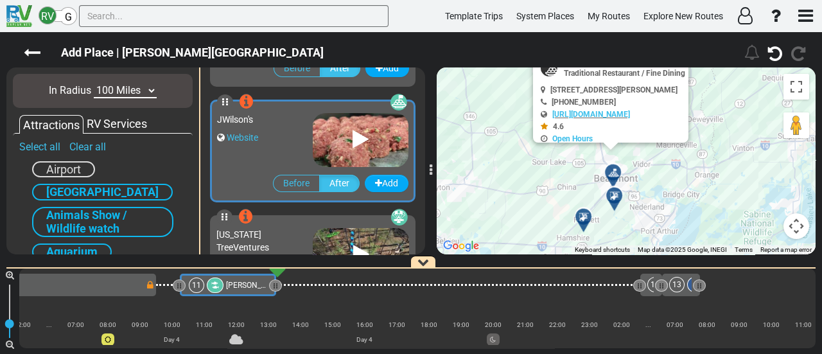
drag, startPoint x: 577, startPoint y: 184, endPoint x: 581, endPoint y: 163, distance: 21.5
click at [578, 159] on div "To activate drag with keyboard, press Alt + Enter. Once in keyboard drag state,…" at bounding box center [626, 160] width 379 height 187
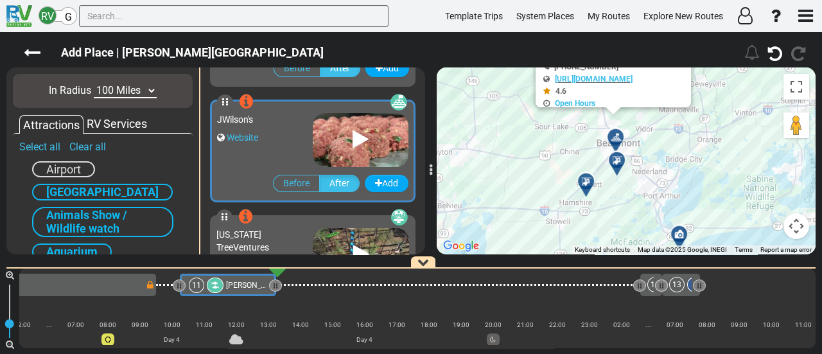
click at [586, 187] on div at bounding box center [590, 187] width 21 height 20
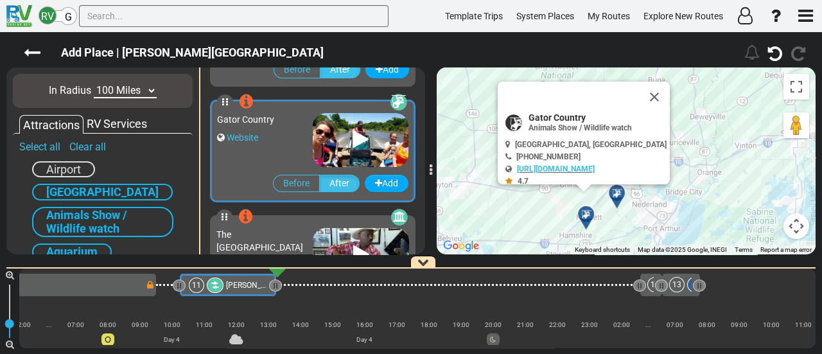
scroll to position [2771, 0]
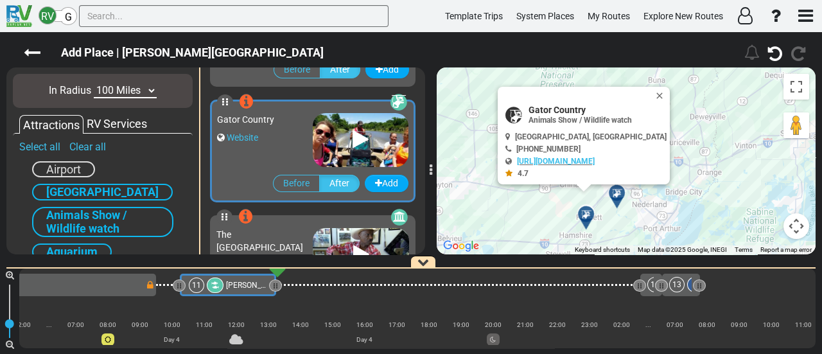
drag, startPoint x: 655, startPoint y: 89, endPoint x: 656, endPoint y: 105, distance: 16.7
click at [655, 89] on button "Close" at bounding box center [661, 96] width 15 height 18
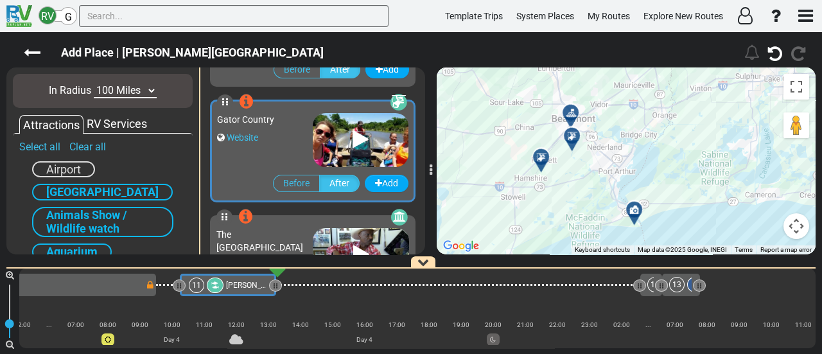
drag, startPoint x: 688, startPoint y: 214, endPoint x: 641, endPoint y: 150, distance: 79.1
click at [641, 150] on div "To activate drag with keyboard, press Alt + Enter. Once in keyboard drag state,…" at bounding box center [626, 160] width 379 height 187
click at [795, 226] on button "Map camera controls" at bounding box center [796, 226] width 26 height 26
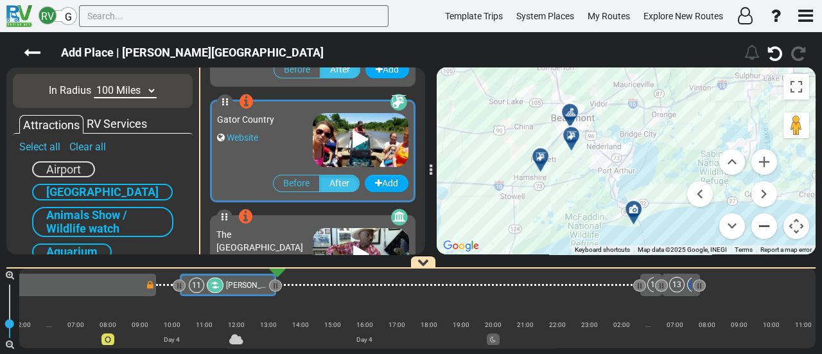
click at [771, 229] on button "Zoom out" at bounding box center [764, 226] width 26 height 26
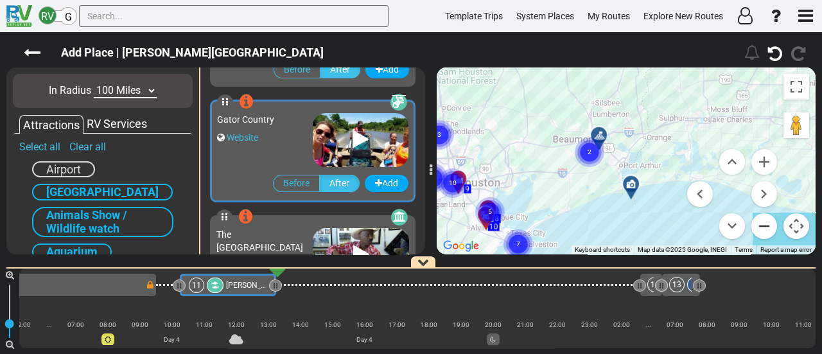
click at [771, 229] on button "Zoom out" at bounding box center [764, 226] width 26 height 26
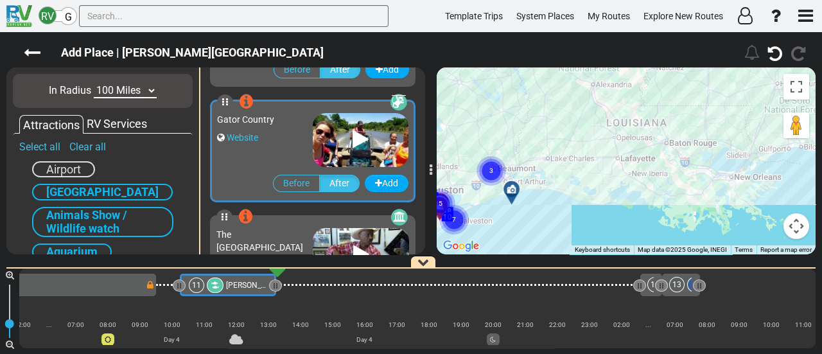
drag, startPoint x: 639, startPoint y: 191, endPoint x: 520, endPoint y: 208, distance: 120.7
click at [520, 208] on div "To activate drag with keyboard, press Alt + Enter. Once in keyboard drag state,…" at bounding box center [626, 160] width 379 height 187
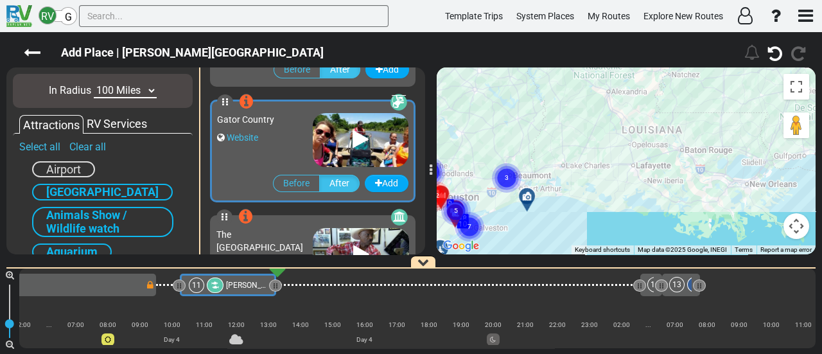
drag, startPoint x: 543, startPoint y: 196, endPoint x: 566, endPoint y: 209, distance: 26.8
click at [566, 209] on div "To activate drag with keyboard, press Alt + Enter. Once in keyboard drag state,…" at bounding box center [626, 160] width 379 height 187
drag, startPoint x: 135, startPoint y: 87, endPoint x: 135, endPoint y: 96, distance: 8.3
click at [135, 88] on select "10 Miles 50 Miles 100 Miles 250 Miles 500 Miles 1000 Miles" at bounding box center [125, 90] width 63 height 15
select select "number:250"
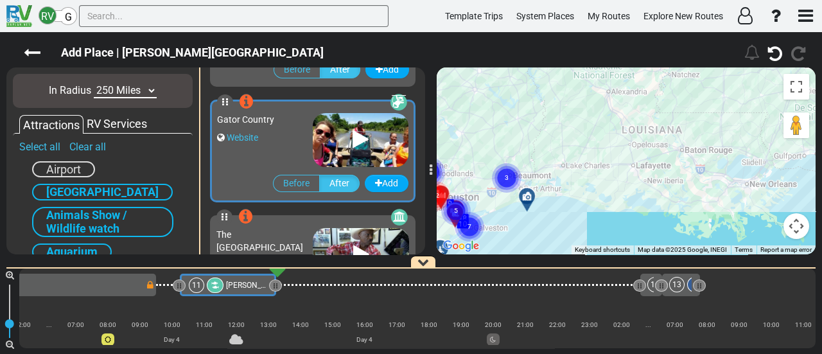
click at [94, 83] on select "10 Miles 50 Miles 100 Miles 250 Miles 500 Miles 1000 Miles" at bounding box center [125, 90] width 63 height 15
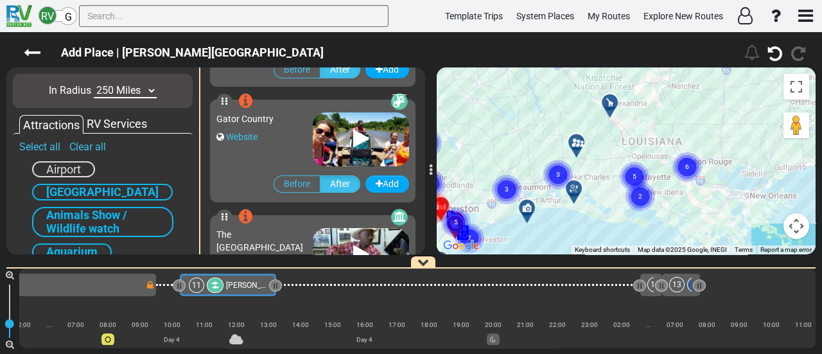
drag, startPoint x: 650, startPoint y: 152, endPoint x: 634, endPoint y: 212, distance: 62.6
click at [634, 212] on icon "2" at bounding box center [640, 196] width 32 height 32
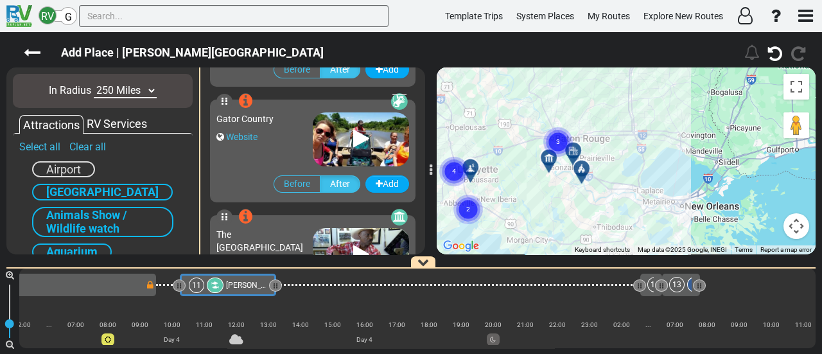
drag, startPoint x: 675, startPoint y: 186, endPoint x: 496, endPoint y: 213, distance: 180.5
click at [496, 213] on div "To activate drag with keyboard, press Alt + Enter. Once in keyboard drag state,…" at bounding box center [626, 160] width 379 height 187
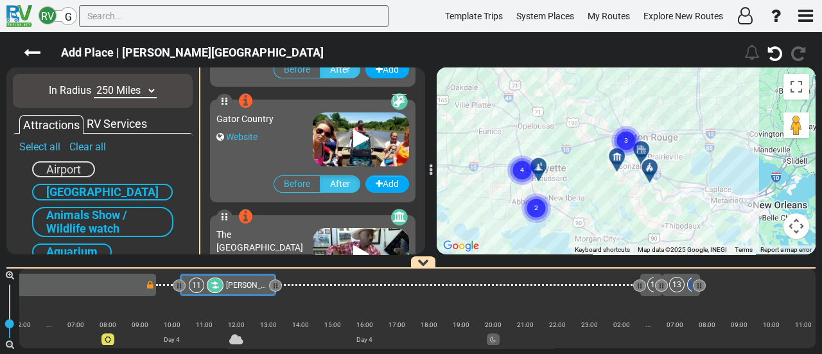
drag, startPoint x: 523, startPoint y: 167, endPoint x: 591, endPoint y: 167, distance: 68.0
click at [591, 167] on div "To activate drag with keyboard, press Alt + Enter. Once in keyboard drag state,…" at bounding box center [626, 160] width 379 height 187
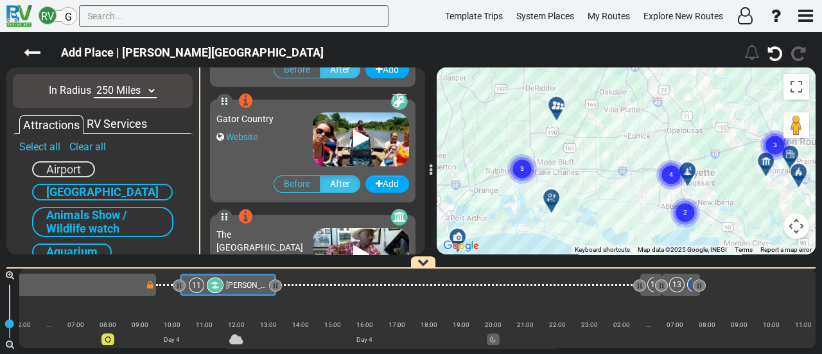
drag, startPoint x: 600, startPoint y: 194, endPoint x: 656, endPoint y: 195, distance: 56.5
click at [656, 195] on div "To activate drag with keyboard, press Alt + Enter. Once in keyboard drag state,…" at bounding box center [626, 160] width 379 height 187
click at [519, 161] on circle "Cluster of 3 markers" at bounding box center [522, 169] width 30 height 30
click at [528, 155] on icon at bounding box center [528, 159] width 9 height 9
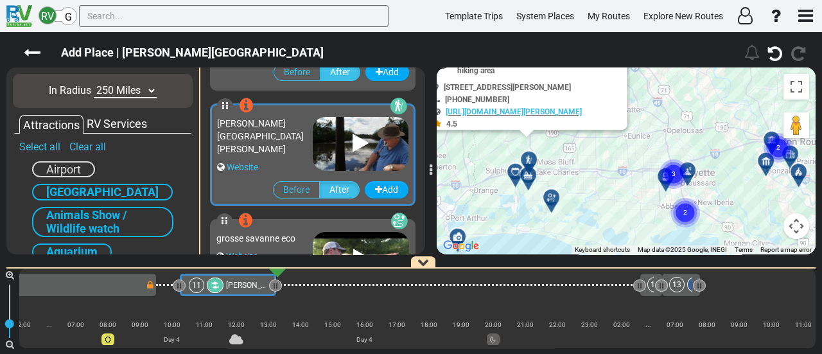
scroll to position [4620, 0]
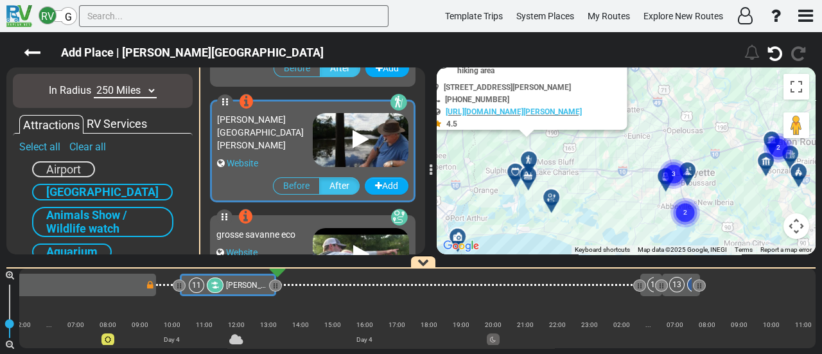
click at [528, 158] on icon at bounding box center [528, 159] width 9 height 9
click at [532, 156] on icon at bounding box center [528, 159] width 9 height 9
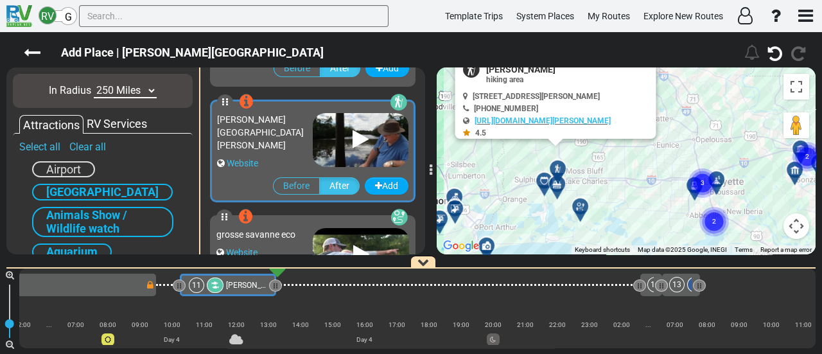
drag, startPoint x: 562, startPoint y: 153, endPoint x: 591, endPoint y: 163, distance: 31.3
click at [591, 163] on div "To activate drag with keyboard, press Alt + Enter. Once in keyboard drag state,…" at bounding box center [626, 160] width 379 height 187
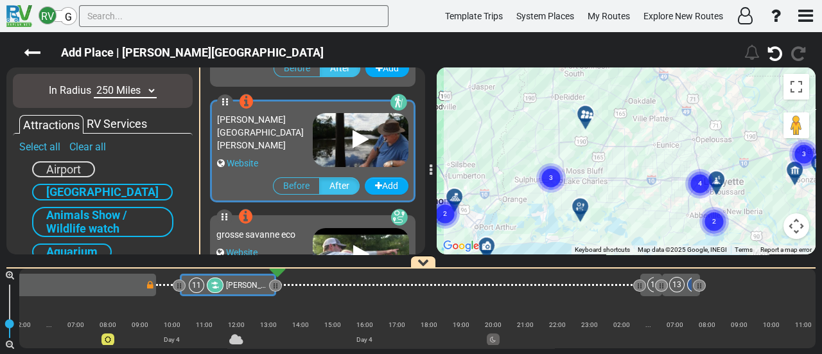
click at [546, 175] on circle "Cluster of 3 markers" at bounding box center [551, 178] width 30 height 30
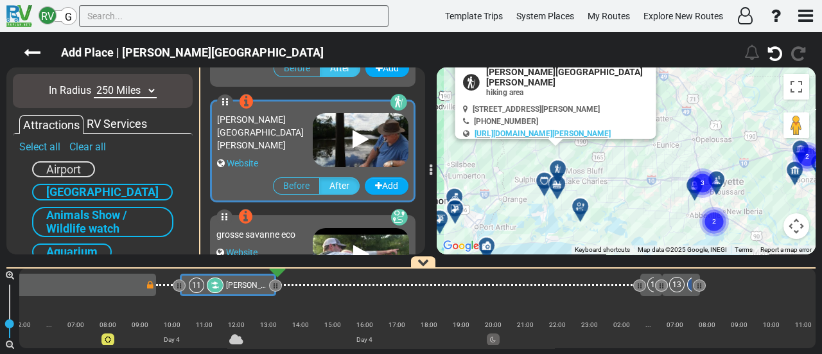
click at [541, 178] on icon at bounding box center [543, 180] width 9 height 9
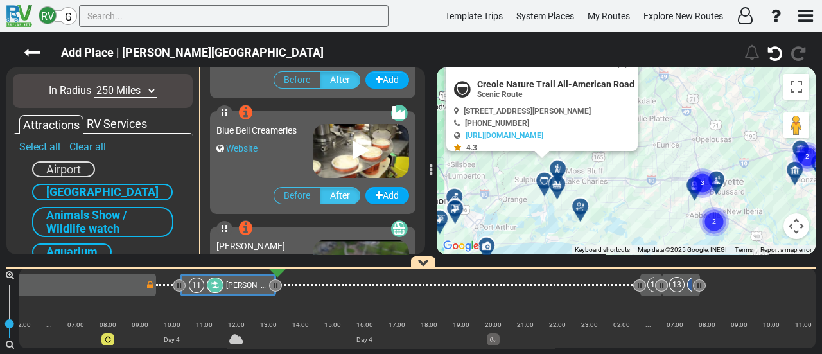
scroll to position [4157, 0]
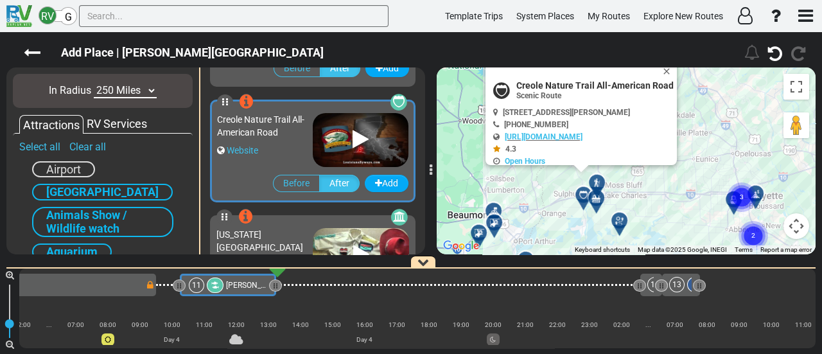
drag, startPoint x: 657, startPoint y: 143, endPoint x: 732, endPoint y: 134, distance: 76.3
click at [732, 134] on div "To activate drag with keyboard, press Alt + Enter. Once in keyboard drag state,…" at bounding box center [626, 160] width 379 height 187
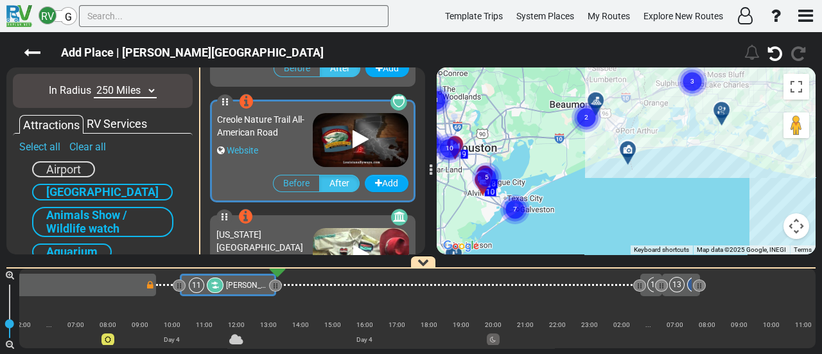
drag, startPoint x: 524, startPoint y: 207, endPoint x: 597, endPoint y: 150, distance: 91.9
click at [599, 127] on icon "2" at bounding box center [586, 117] width 32 height 32
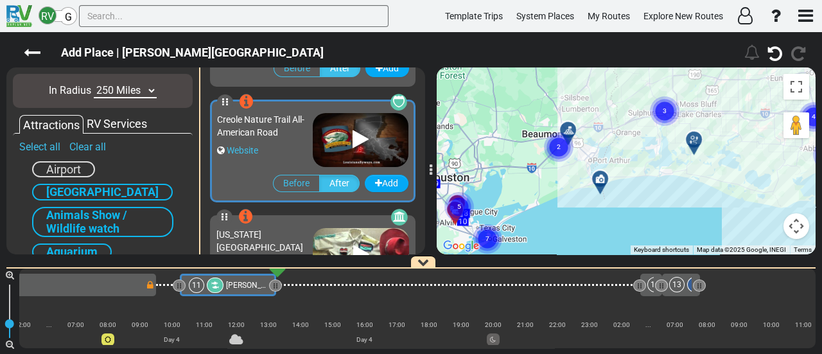
drag, startPoint x: 583, startPoint y: 146, endPoint x: 562, endPoint y: 159, distance: 24.2
click at [553, 180] on div "To activate drag with keyboard, press Alt + Enter. Once in keyboard drag state,…" at bounding box center [626, 160] width 379 height 187
click at [563, 151] on circle "Cluster of 2 markers" at bounding box center [559, 147] width 30 height 30
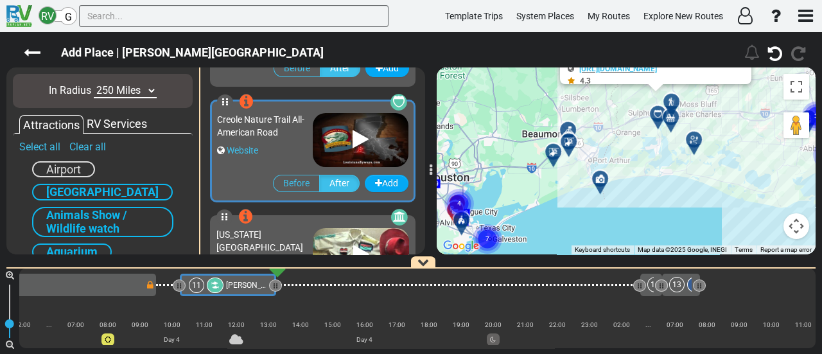
click at [553, 158] on div at bounding box center [557, 157] width 21 height 20
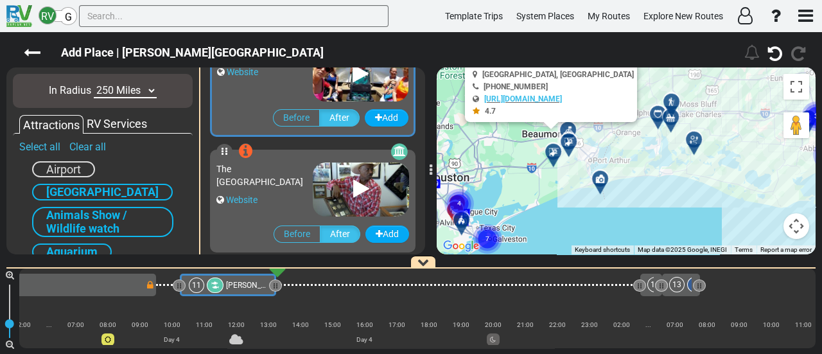
scroll to position [2771, 0]
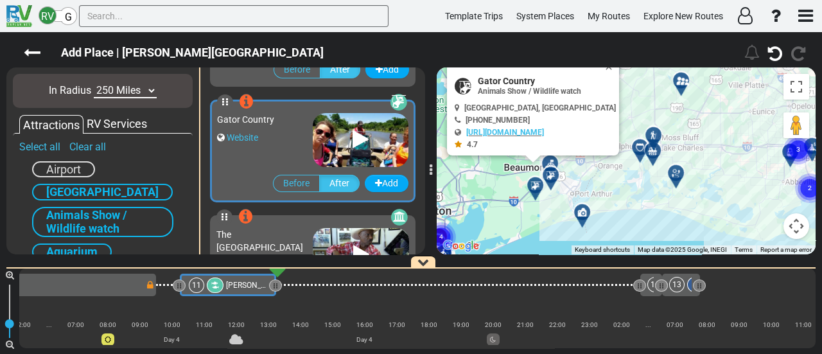
drag, startPoint x: 568, startPoint y: 178, endPoint x: 259, endPoint y: 212, distance: 311.2
click at [544, 222] on div "To activate drag with keyboard, press Alt + Enter. Once in keyboard drag state,…" at bounding box center [626, 160] width 379 height 187
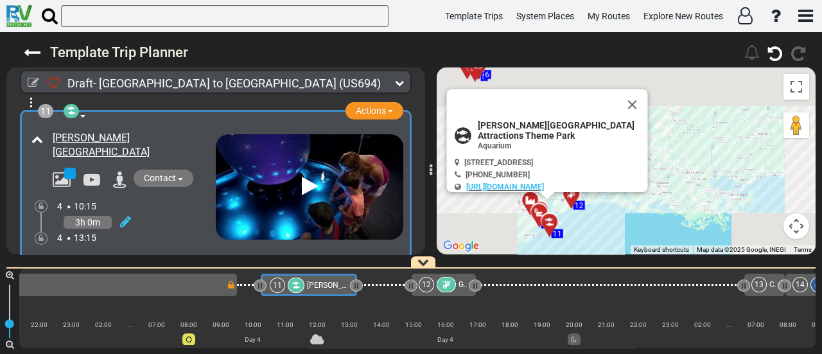
scroll to position [0, 1661]
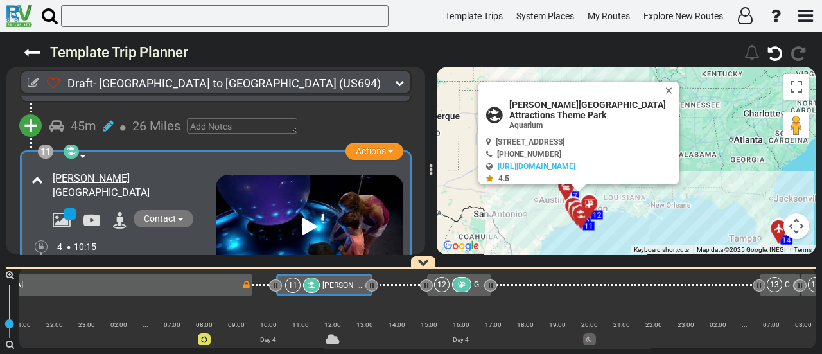
click at [460, 278] on div at bounding box center [462, 284] width 20 height 15
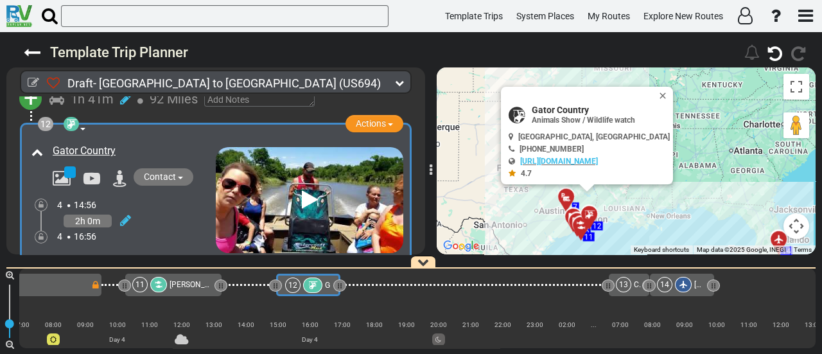
scroll to position [2649, 0]
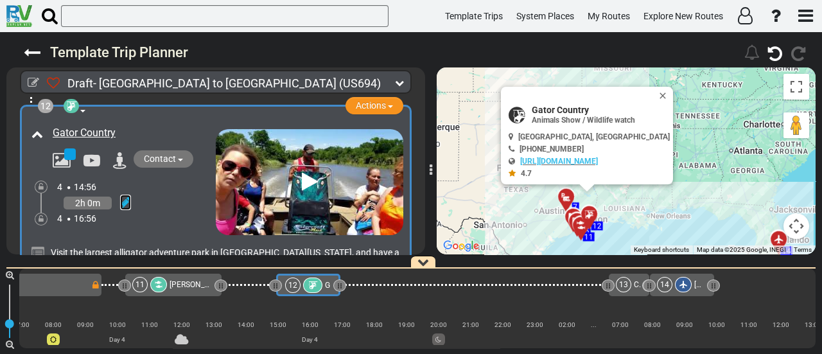
click at [124, 196] on icon at bounding box center [125, 202] width 11 height 13
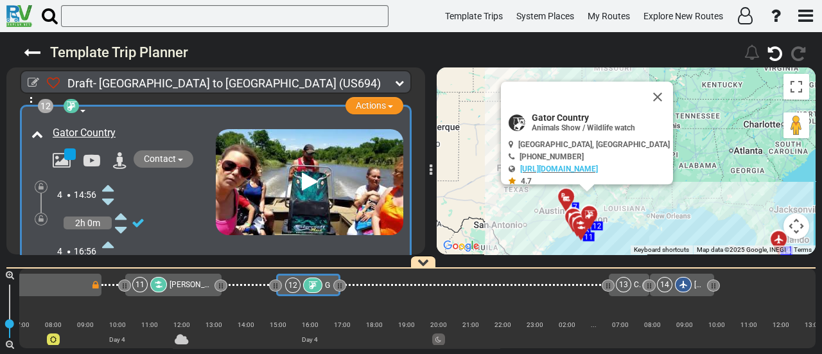
click at [113, 177] on icon at bounding box center [108, 187] width 12 height 21
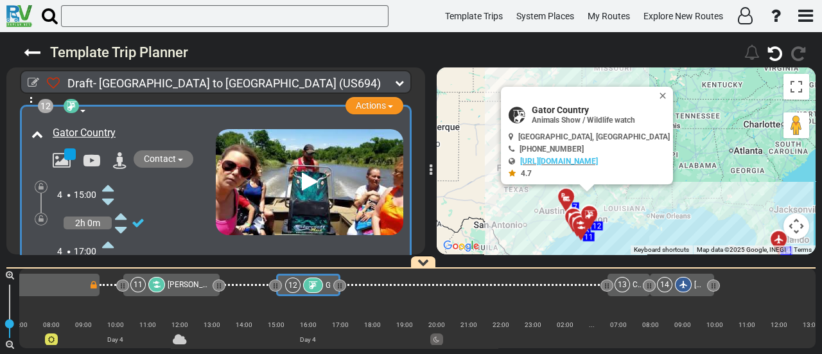
click at [571, 105] on span "Gator Country" at bounding box center [601, 110] width 138 height 10
copy div "Gator Country"
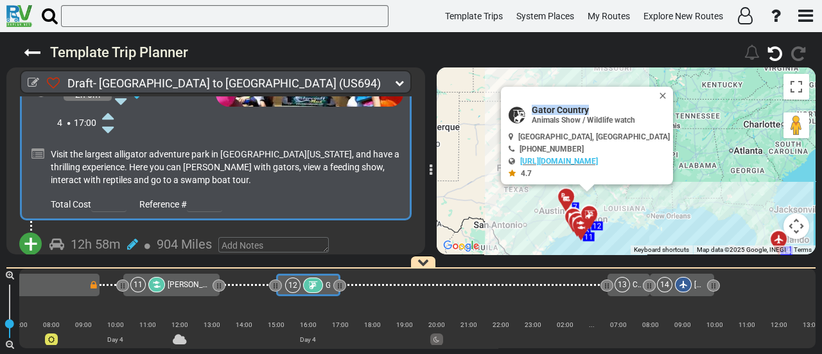
click at [27, 229] on span "+" at bounding box center [31, 244] width 14 height 30
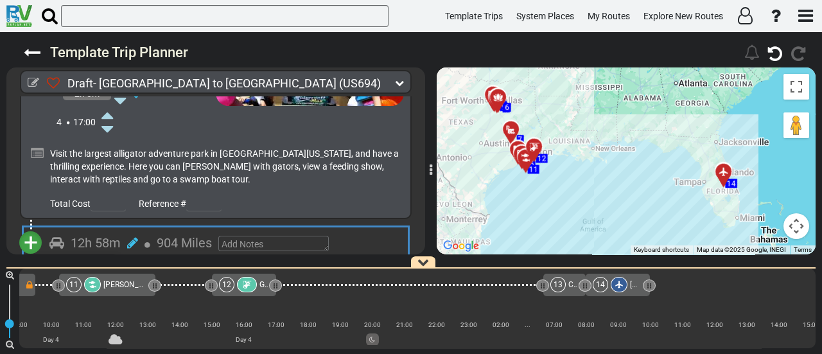
scroll to position [2841, 0]
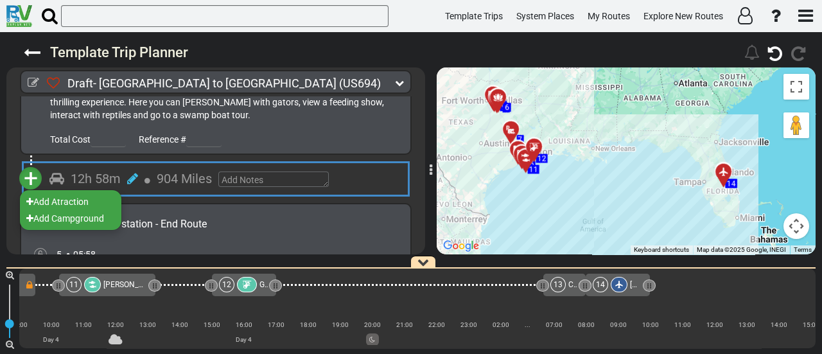
click at [89, 210] on li "Add Campground" at bounding box center [70, 218] width 101 height 17
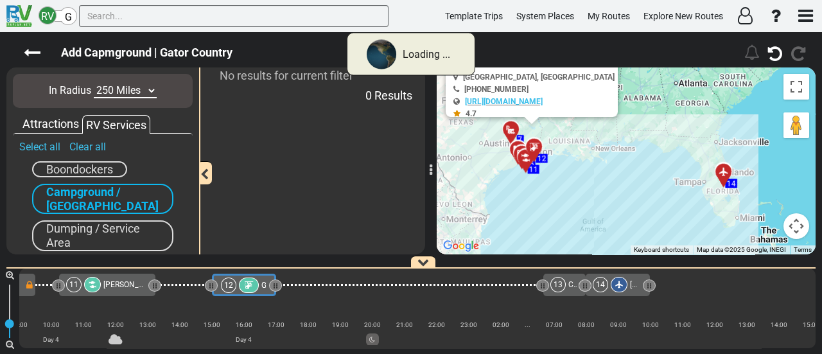
click at [115, 85] on select "10 Miles 50 Miles 100 Miles 250 Miles 500 Miles 1000 Miles" at bounding box center [125, 90] width 63 height 15
click at [119, 92] on select "10 Miles 50 Miles 100 Miles 250 Miles 500 Miles 1000 Miles" at bounding box center [125, 90] width 63 height 15
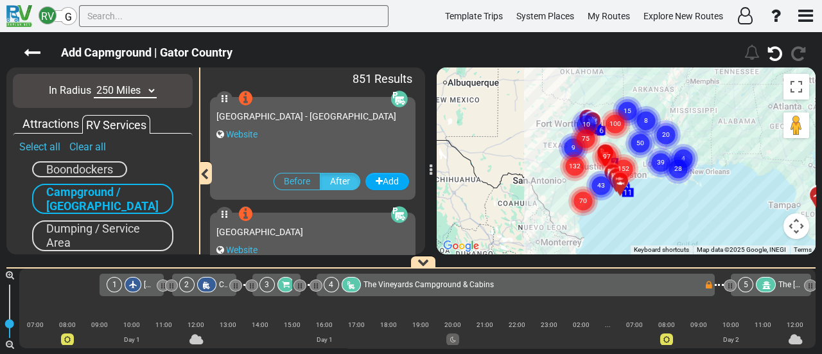
scroll to position [0, 1814]
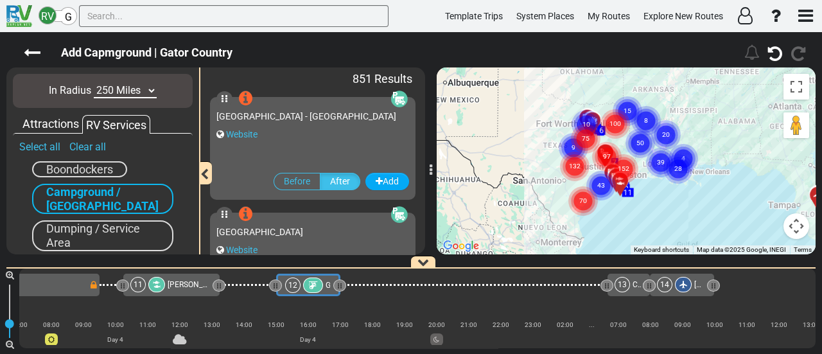
click at [134, 92] on select "10 Miles 50 Miles 100 Miles 250 Miles 500 Miles 1000 Miles" at bounding box center [125, 90] width 63 height 15
select select "number:10"
click at [94, 83] on select "10 Miles 50 Miles 100 Miles 250 Miles 500 Miles 1000 Miles" at bounding box center [125, 90] width 63 height 15
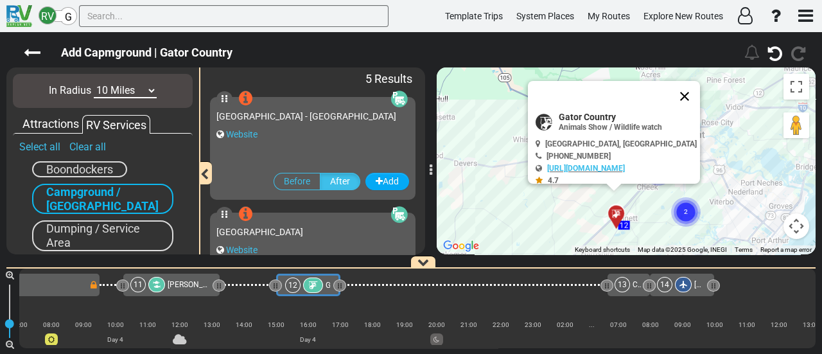
click at [684, 100] on button "Close" at bounding box center [684, 96] width 31 height 31
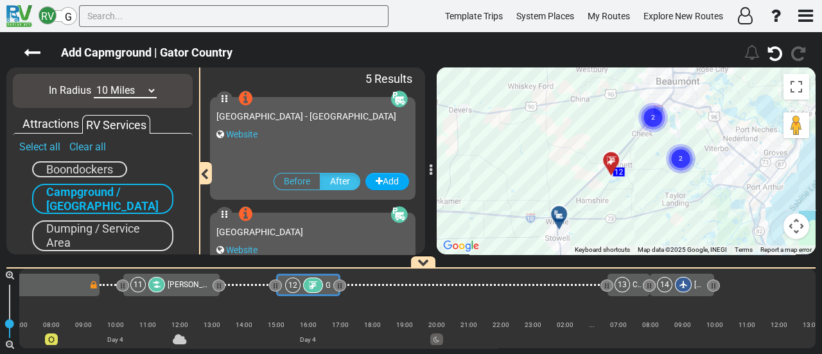
drag, startPoint x: 609, startPoint y: 139, endPoint x: 605, endPoint y: 111, distance: 27.9
click at [605, 111] on div "To activate drag with keyboard, press Alt + Enter. Once in keyboard drag state,…" at bounding box center [626, 160] width 379 height 187
click at [603, 211] on div "To activate drag with keyboard, press Alt + Enter. Once in keyboard drag state,…" at bounding box center [626, 160] width 379 height 187
click at [795, 230] on button "Map camera controls" at bounding box center [796, 226] width 26 height 26
click at [768, 227] on button "Zoom out" at bounding box center [764, 226] width 26 height 26
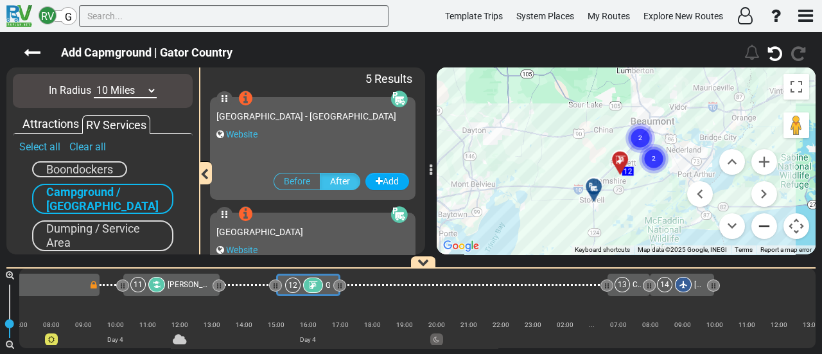
click at [768, 227] on button "Zoom out" at bounding box center [764, 226] width 26 height 26
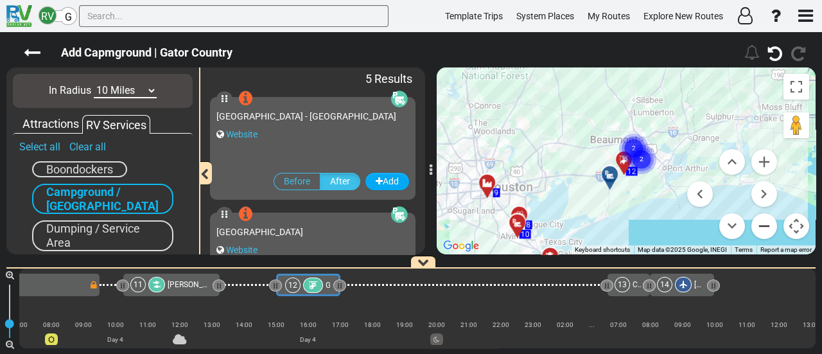
click at [768, 227] on button "Zoom out" at bounding box center [764, 226] width 26 height 26
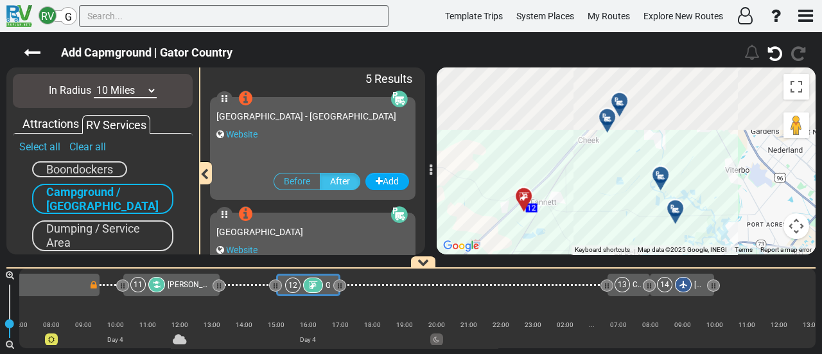
drag, startPoint x: 621, startPoint y: 119, endPoint x: 614, endPoint y: 152, distance: 33.4
click at [620, 217] on div "To activate drag with keyboard, press Alt + Enter. Once in keyboard drag state,…" at bounding box center [626, 160] width 379 height 187
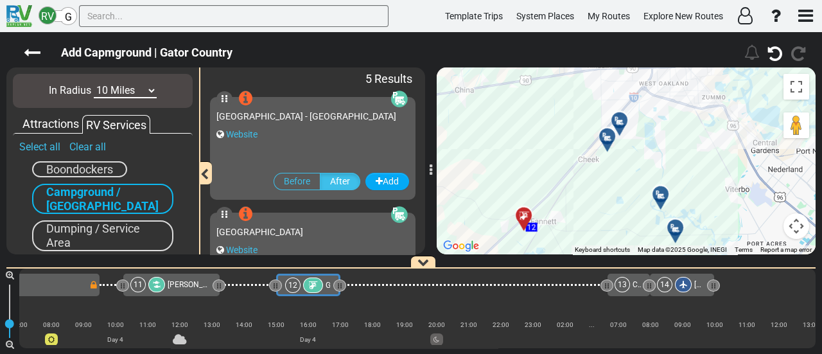
click at [606, 146] on div at bounding box center [611, 142] width 21 height 20
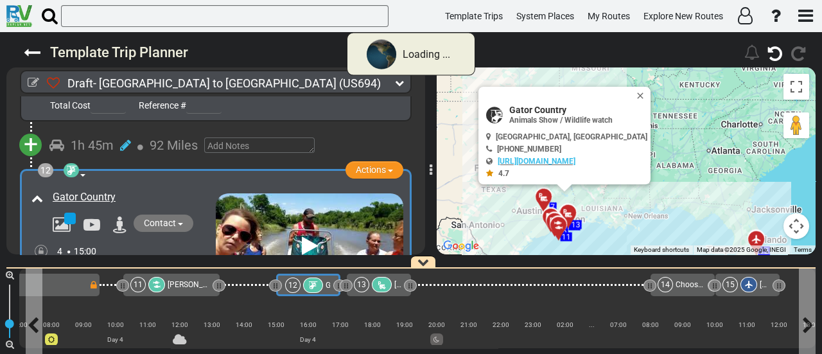
click at [299, 285] on div "12" at bounding box center [292, 284] width 15 height 15
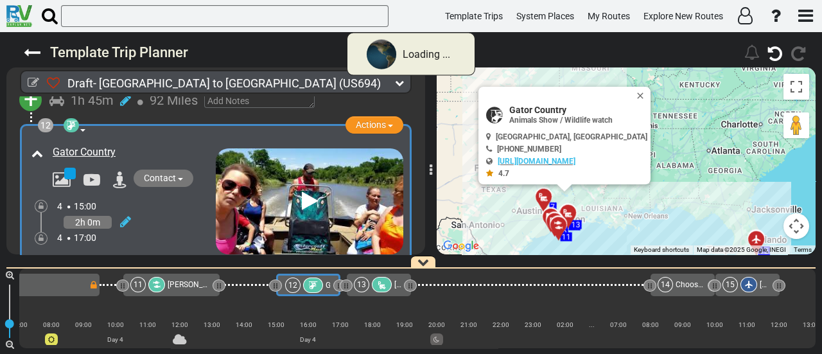
scroll to position [2649, 0]
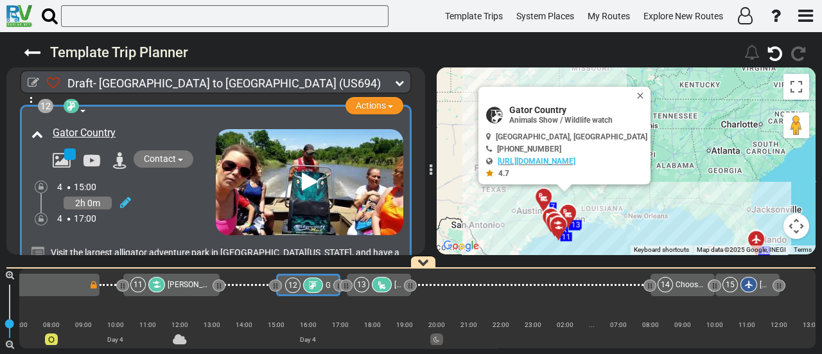
click at [386, 284] on div at bounding box center [382, 284] width 20 height 15
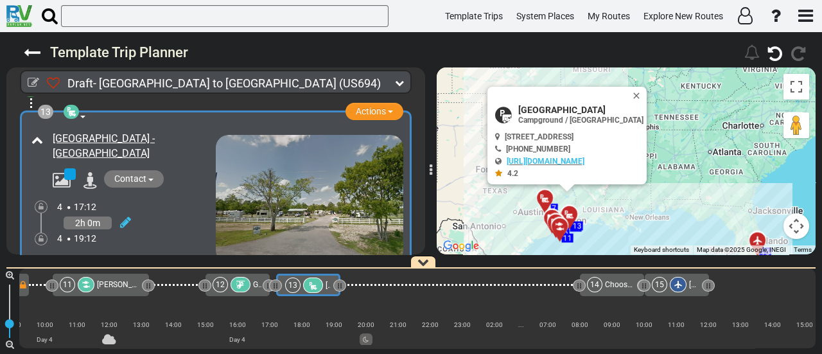
scroll to position [2908, 0]
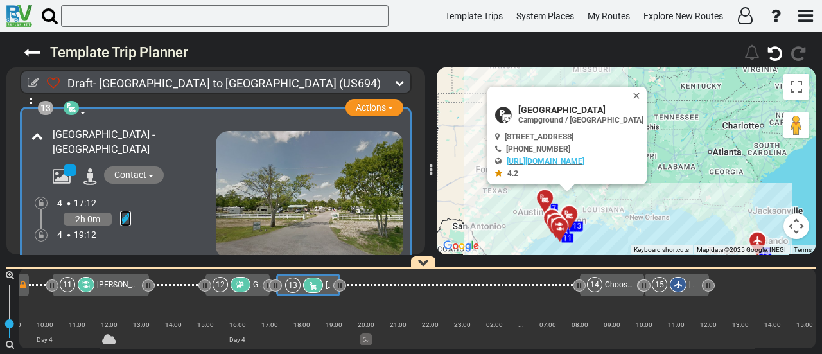
click at [123, 212] on icon at bounding box center [125, 218] width 11 height 13
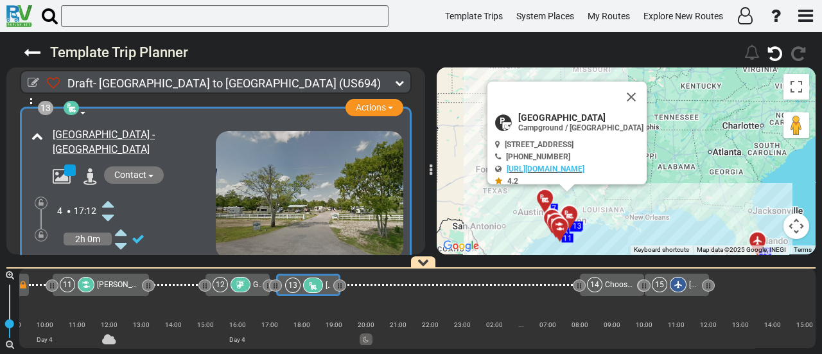
click at [112, 193] on icon at bounding box center [108, 203] width 12 height 21
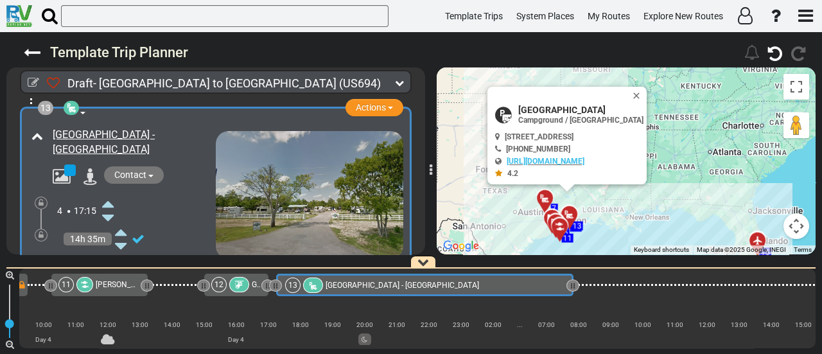
drag, startPoint x: 343, startPoint y: 282, endPoint x: 576, endPoint y: 288, distance: 233.1
click at [576, 288] on div at bounding box center [572, 285] width 13 height 12
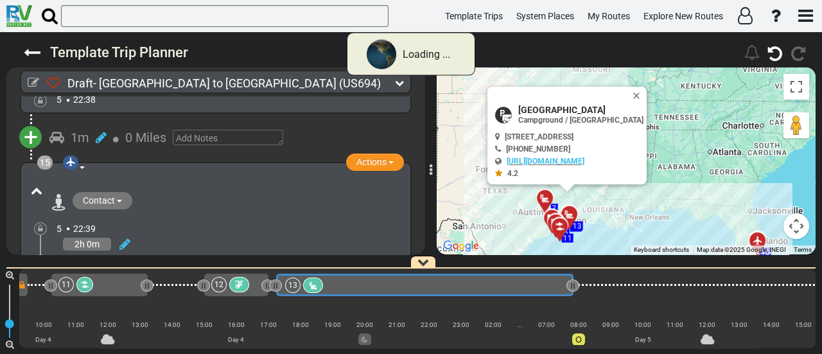
scroll to position [2590, 0]
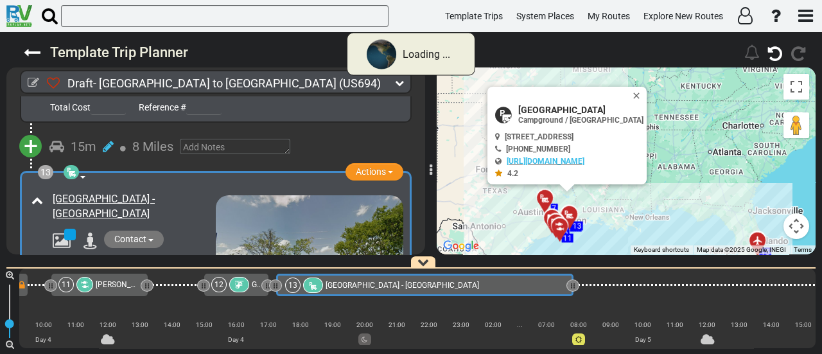
click at [245, 284] on div at bounding box center [239, 284] width 20 height 15
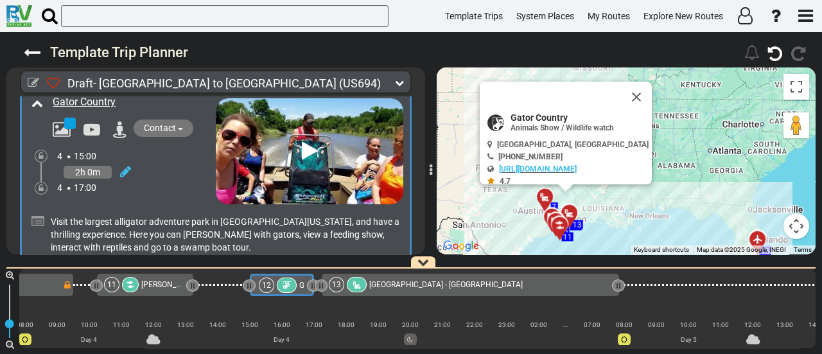
scroll to position [0, 1814]
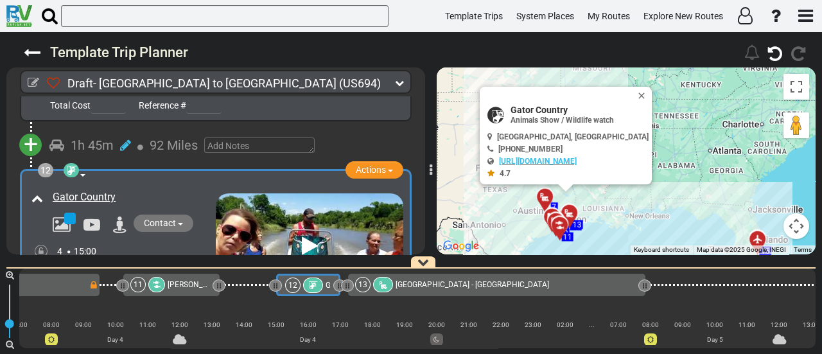
click at [186, 281] on span "[PERSON_NAME][GEOGRAPHIC_DATA]" at bounding box center [234, 284] width 132 height 9
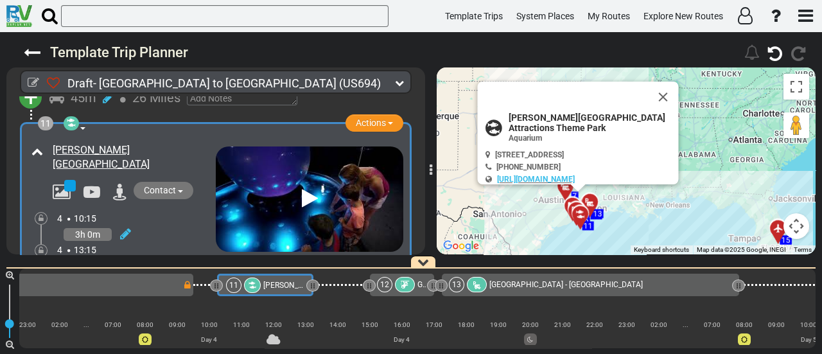
scroll to position [0, 1661]
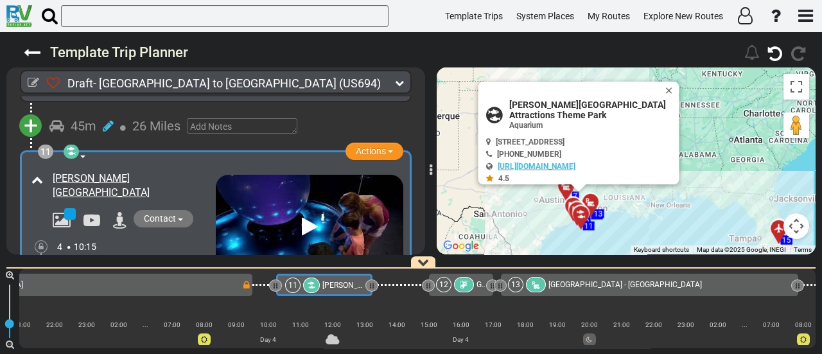
click at [567, 287] on span "[GEOGRAPHIC_DATA] - [GEOGRAPHIC_DATA]" at bounding box center [624, 284] width 153 height 9
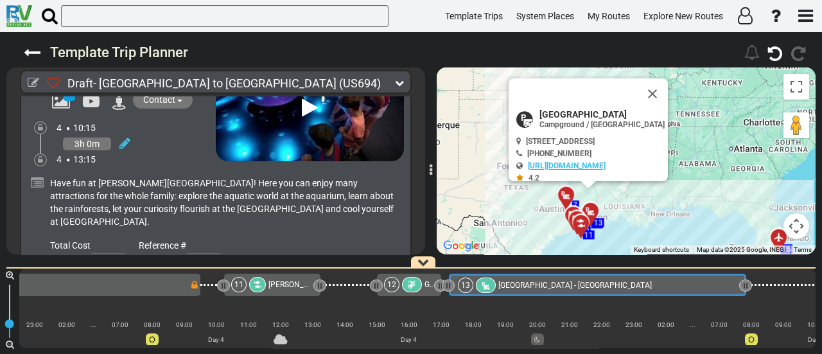
scroll to position [0, 0]
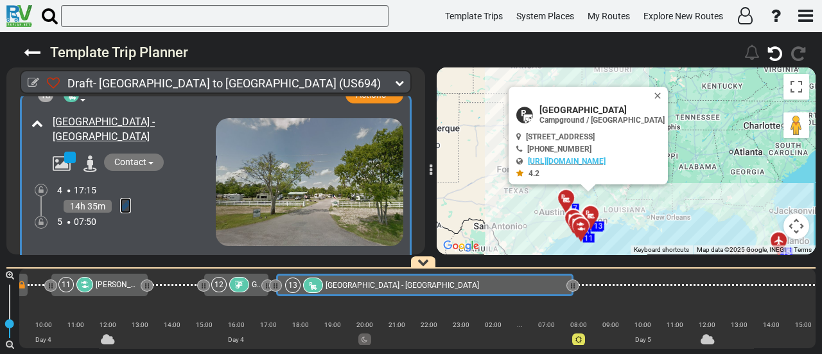
click at [125, 199] on icon at bounding box center [125, 205] width 11 height 13
click at [110, 237] on icon at bounding box center [108, 247] width 12 height 21
click at [42, 218] on icon at bounding box center [41, 222] width 5 height 8
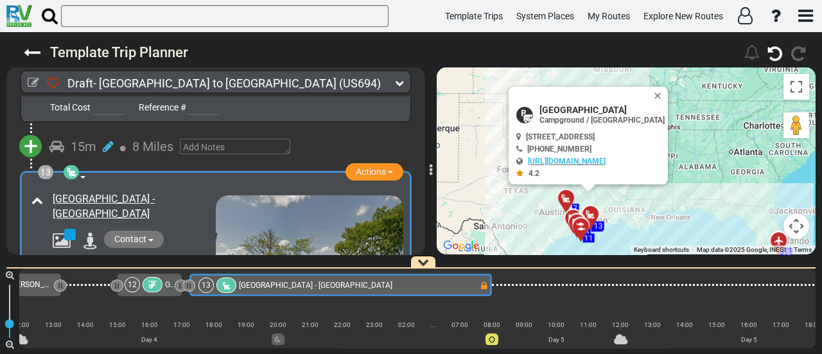
scroll to position [0, 1940]
